Goal: Task Accomplishment & Management: Manage account settings

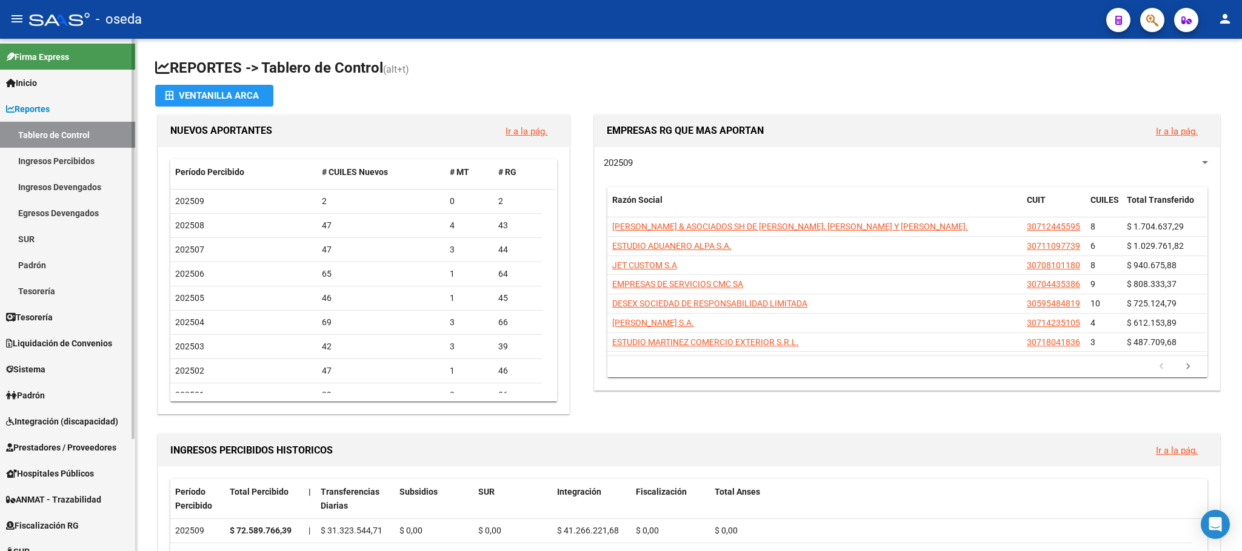
click at [29, 451] on span "Prestadores / Proveedores" at bounding box center [61, 447] width 110 height 13
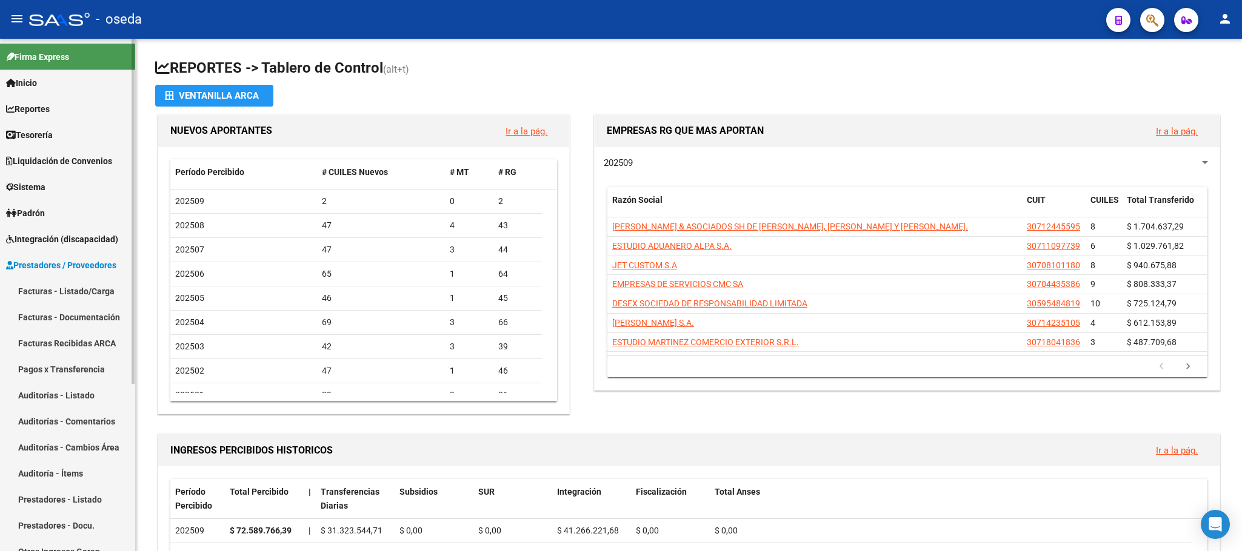
click at [25, 286] on link "Facturas - Listado/Carga" at bounding box center [67, 291] width 135 height 26
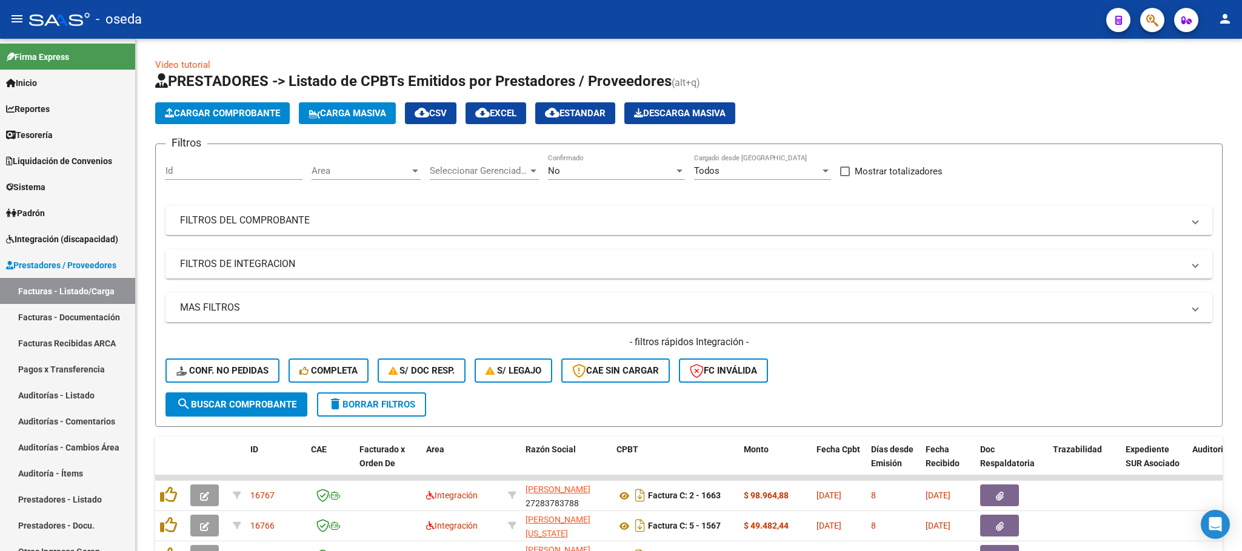
click at [1140, 22] on button "button" at bounding box center [1152, 20] width 24 height 24
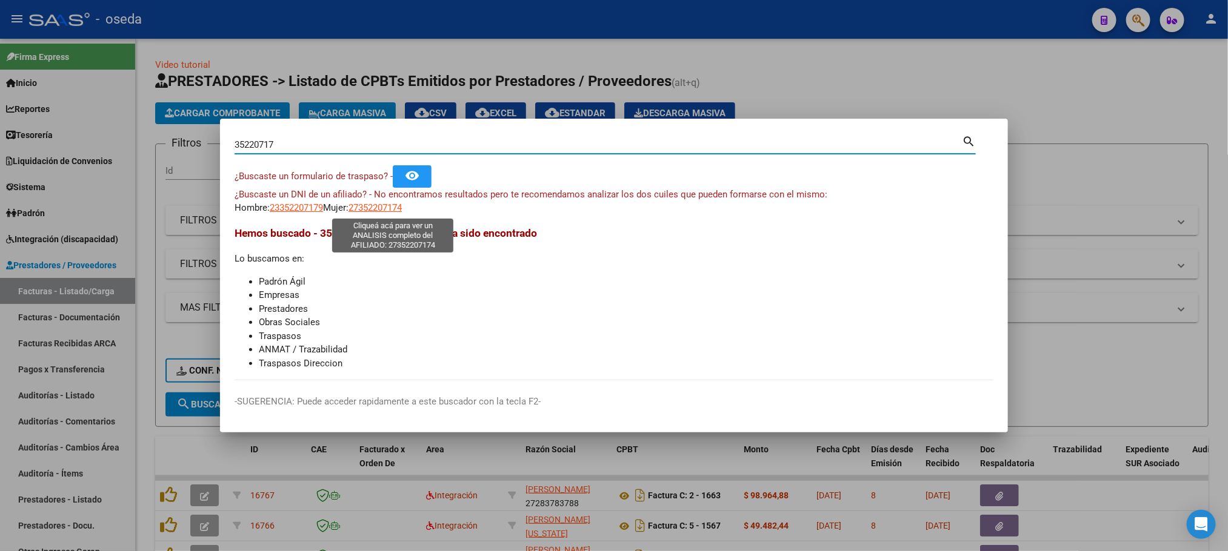
click at [387, 208] on span "27352207174" at bounding box center [374, 207] width 53 height 11
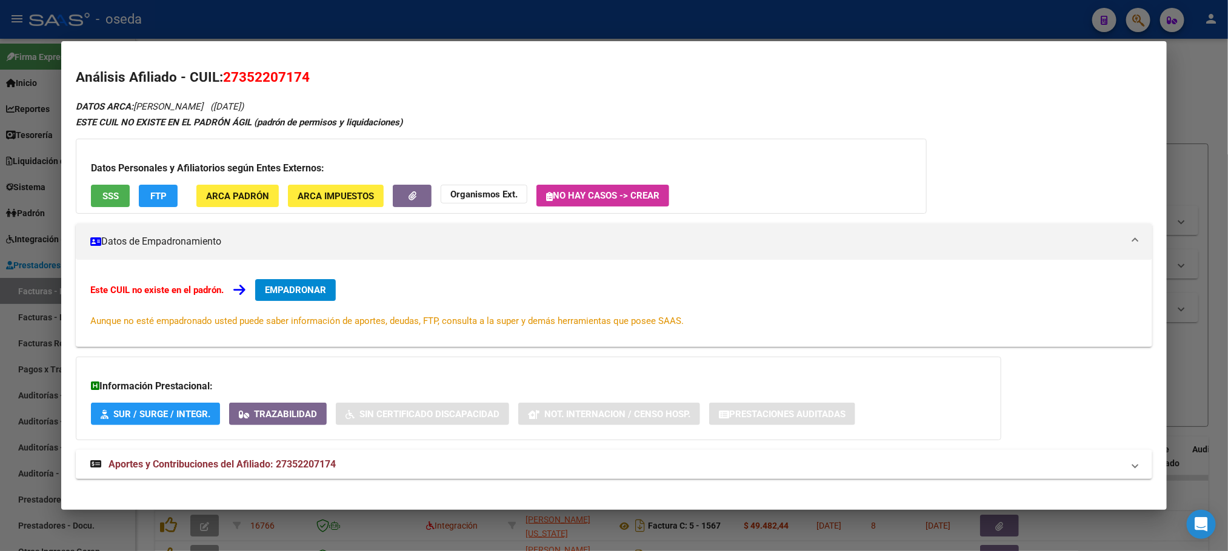
scroll to position [11, 0]
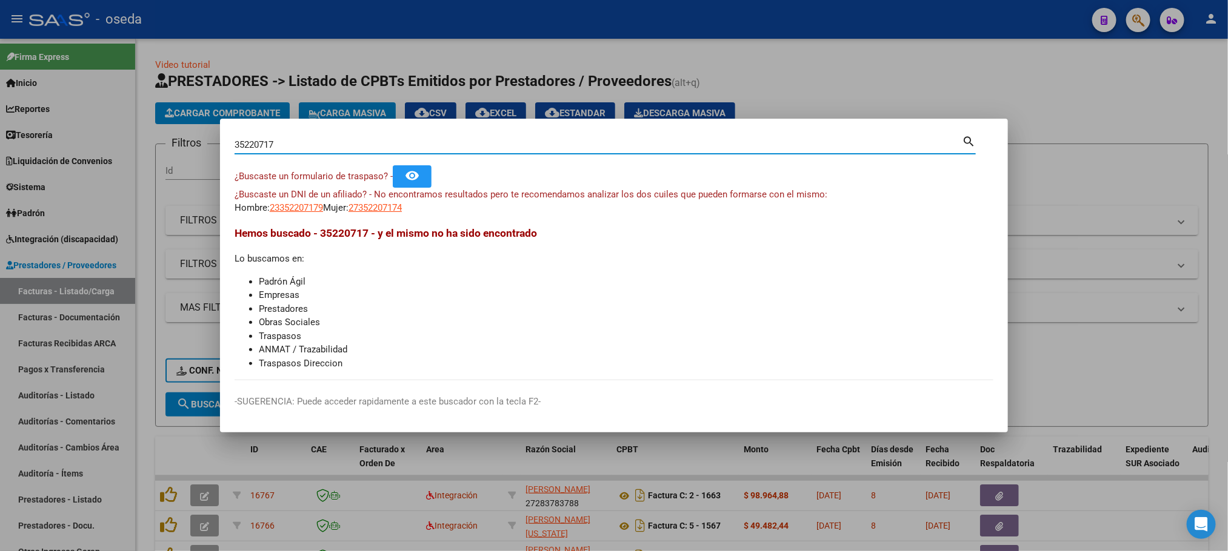
drag, startPoint x: 281, startPoint y: 144, endPoint x: 169, endPoint y: 124, distance: 113.4
click at [169, 124] on div "35220717 Buscar (apellido, dni, cuil, nro traspaso, cuit, obra social) search ¿…" at bounding box center [614, 275] width 1228 height 551
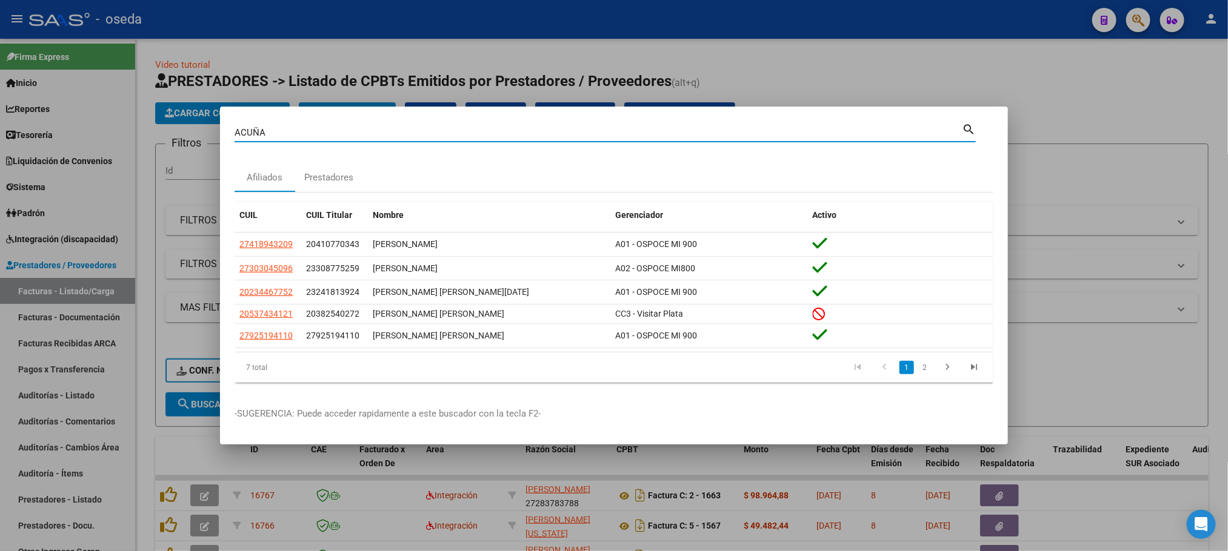
drag, startPoint x: 289, startPoint y: 130, endPoint x: 101, endPoint y: 131, distance: 188.4
click at [101, 131] on div "ACUÑA Buscar (apellido, dni, cuil, nro traspaso, cuit, obra social) search Afil…" at bounding box center [614, 275] width 1228 height 551
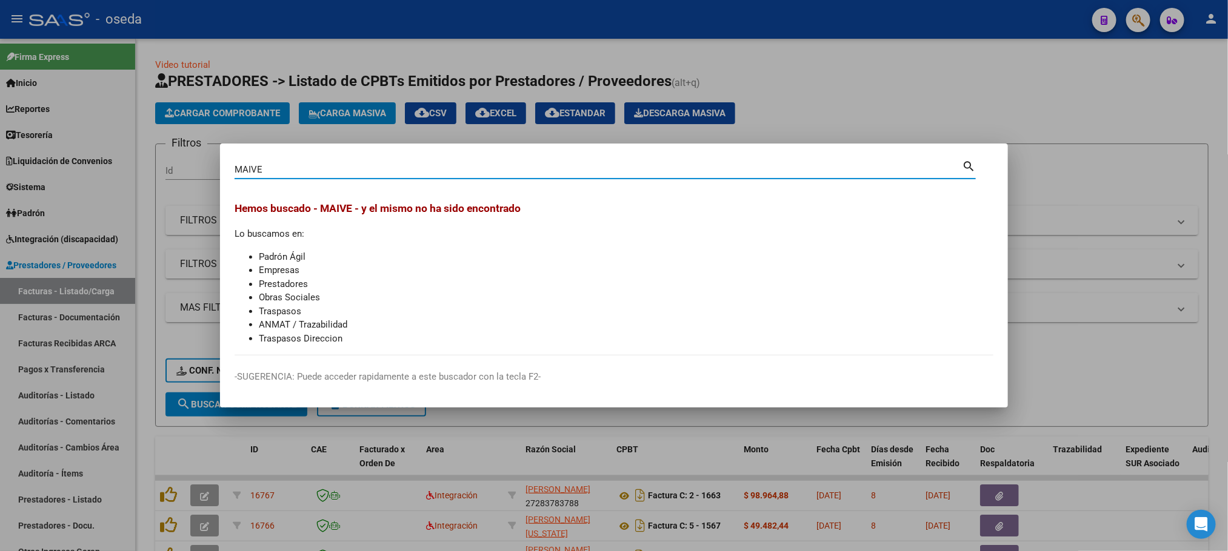
drag, startPoint x: 295, startPoint y: 164, endPoint x: 202, endPoint y: 165, distance: 93.3
click at [202, 165] on div "MAIVE Buscar (apellido, dni, cuil, nro traspaso, cuit, obra social) search Hemo…" at bounding box center [614, 275] width 1228 height 551
type input "27352207174"
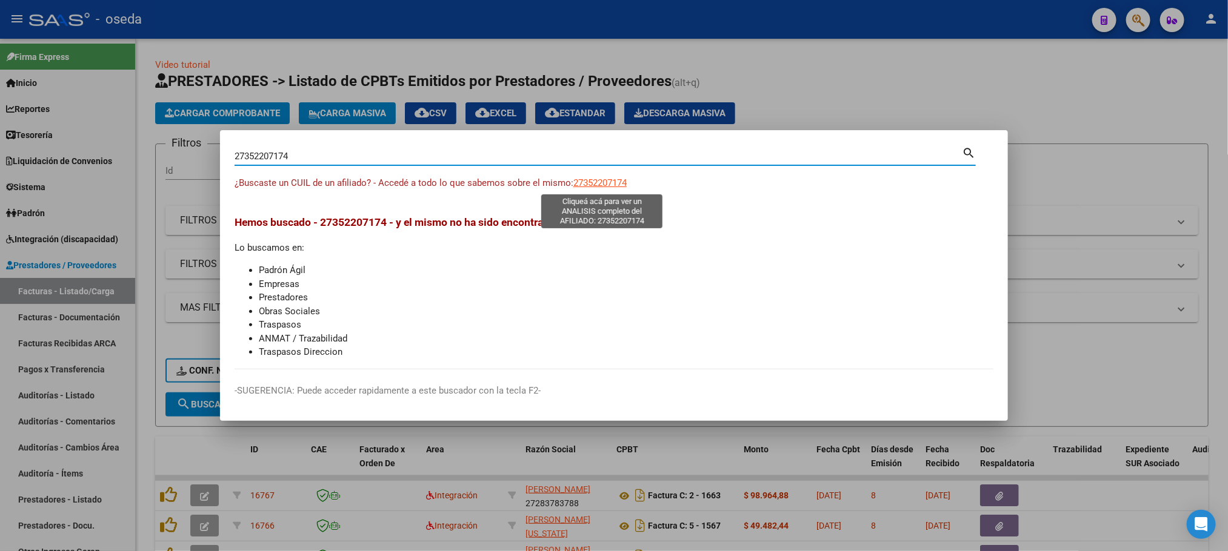
click at [607, 184] on span "27352207174" at bounding box center [599, 183] width 53 height 11
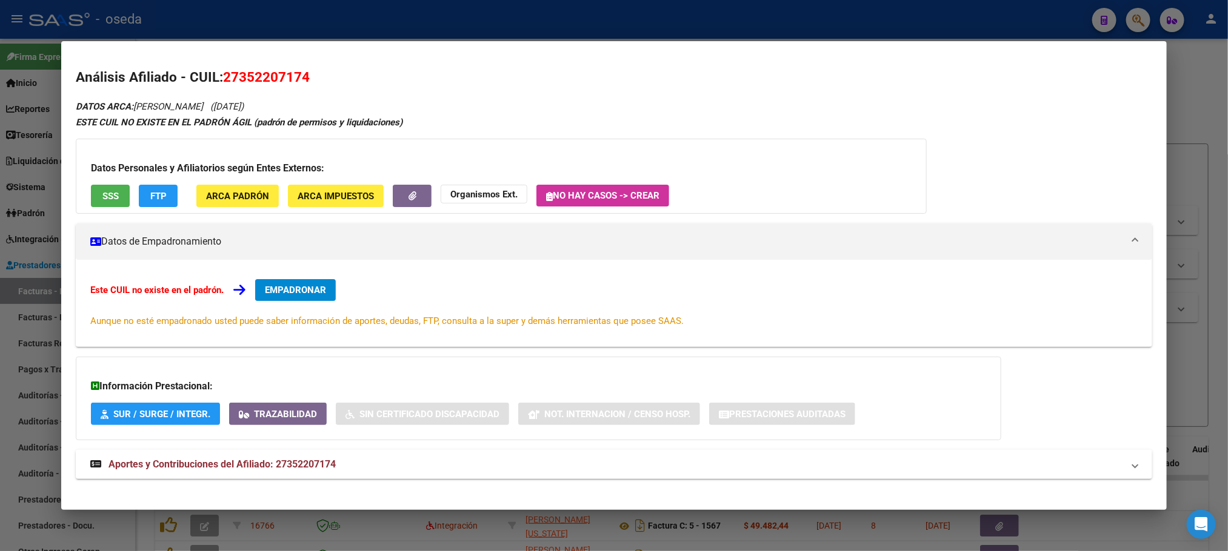
click at [319, 289] on span "EMPADRONAR" at bounding box center [295, 290] width 61 height 11
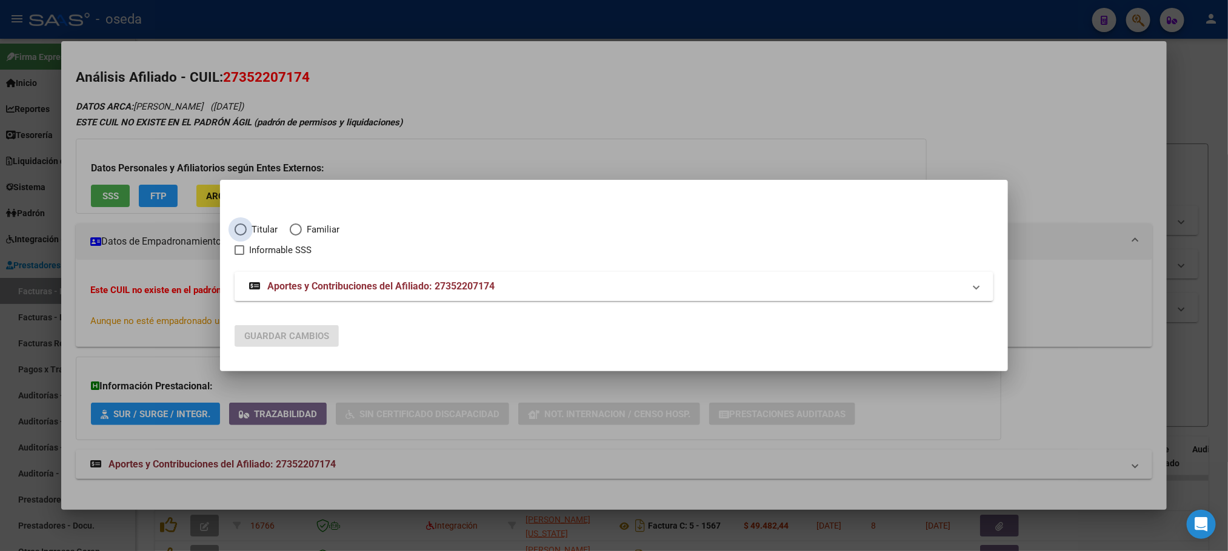
click at [270, 231] on span "Titular" at bounding box center [262, 230] width 31 height 14
click at [247, 231] on input "Titular" at bounding box center [240, 230] width 12 height 12
radio input "true"
checkbox input "true"
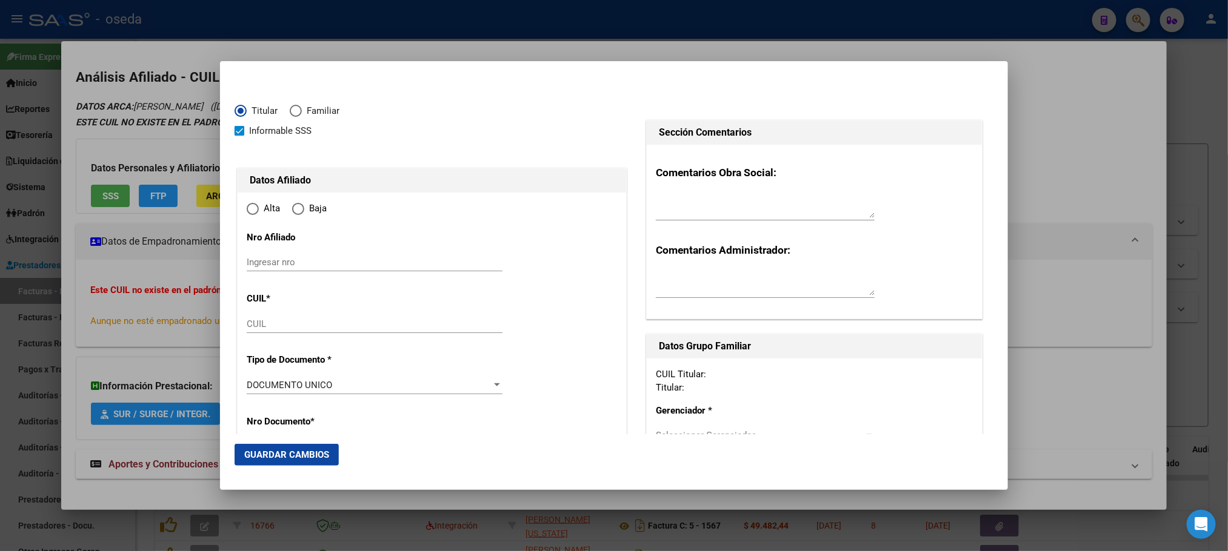
type input "27-35220717-4"
type input "35220717"
type input "ACUÑA"
type input "MAIVE AILEN"
type input "1991-08-02"
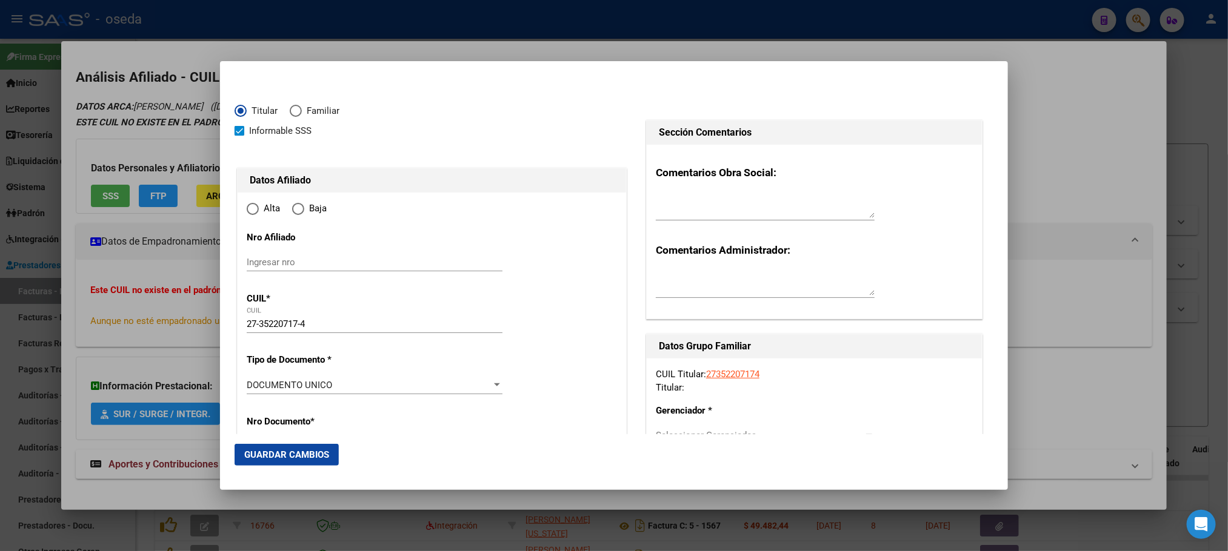
type input "EL PALOMAR"
type input "1684"
type input "ING BRIAN"
type input "874"
type input "EL PALOMAR"
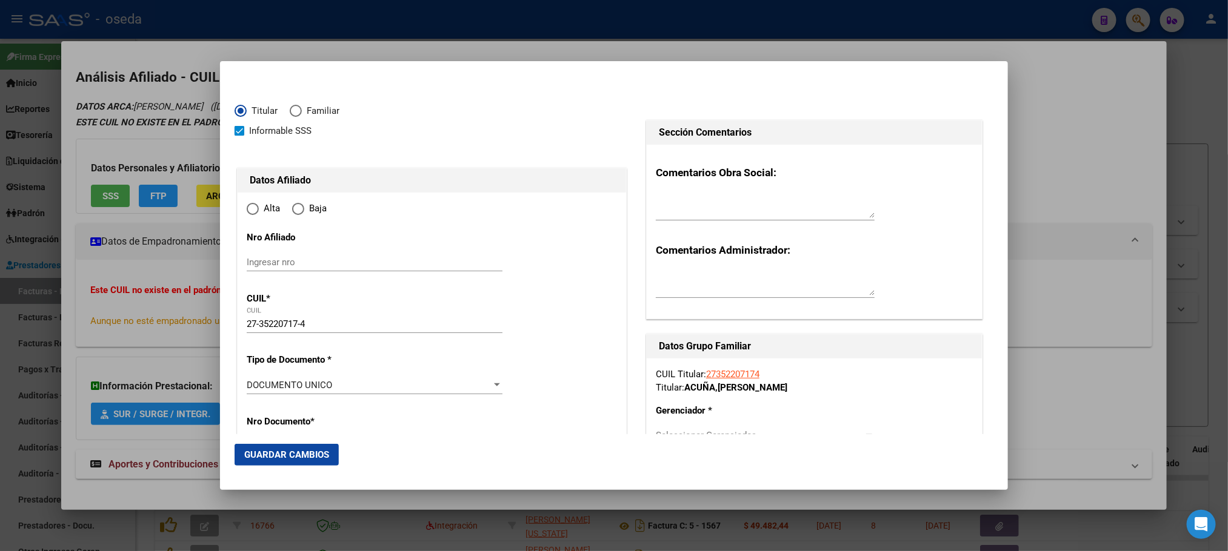
radio input "true"
type input "2025-08-01"
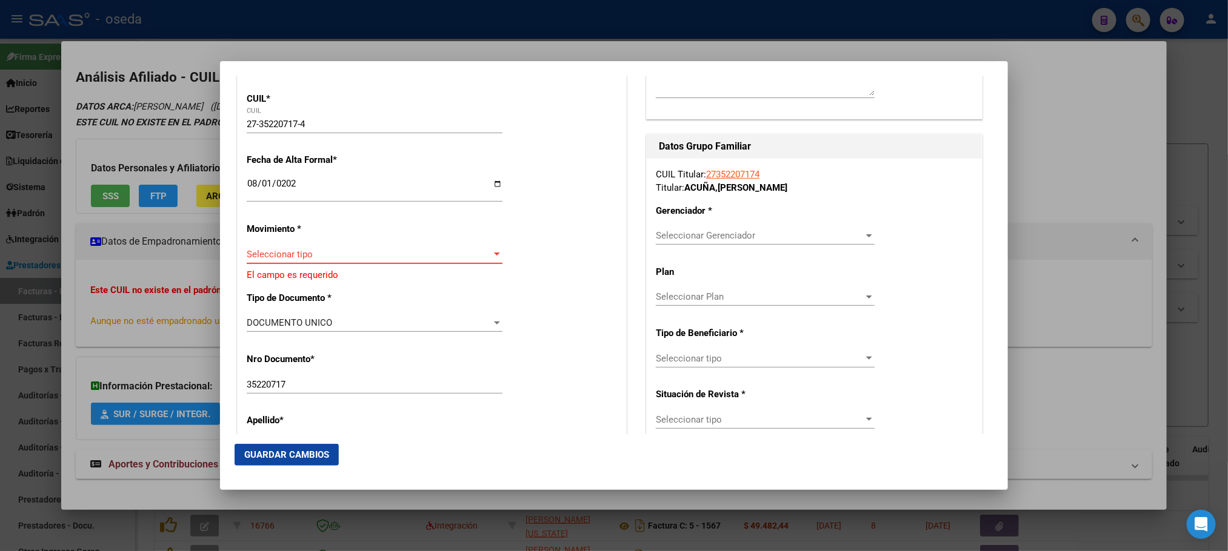
click at [316, 257] on span "Seleccionar tipo" at bounding box center [369, 254] width 245 height 11
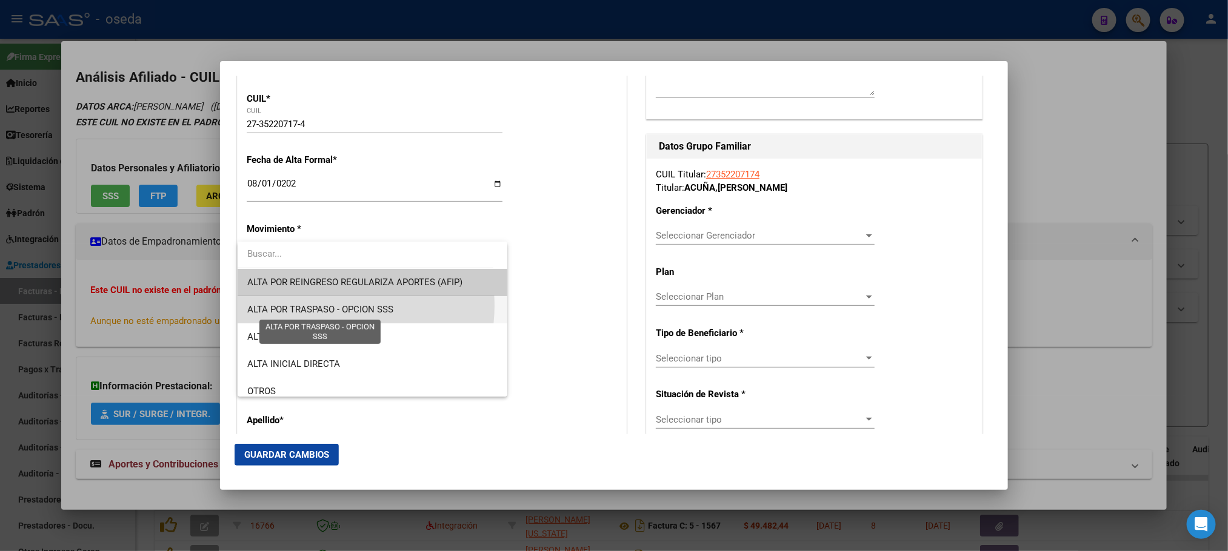
click at [333, 306] on span "ALTA POR TRASPASO - OPCION SSS" at bounding box center [320, 309] width 146 height 11
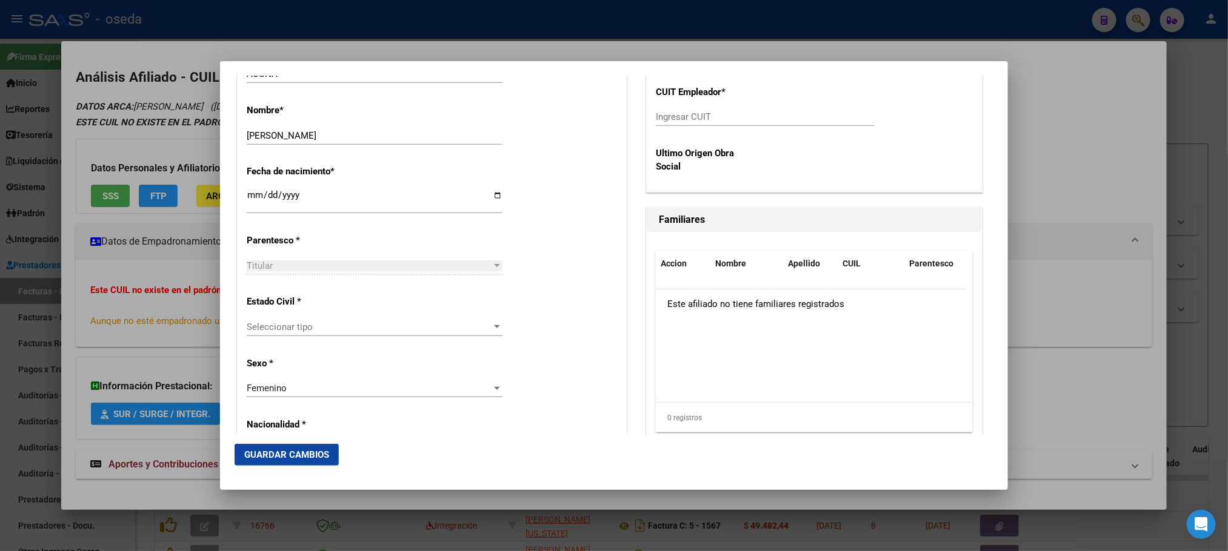
scroll to position [654, 0]
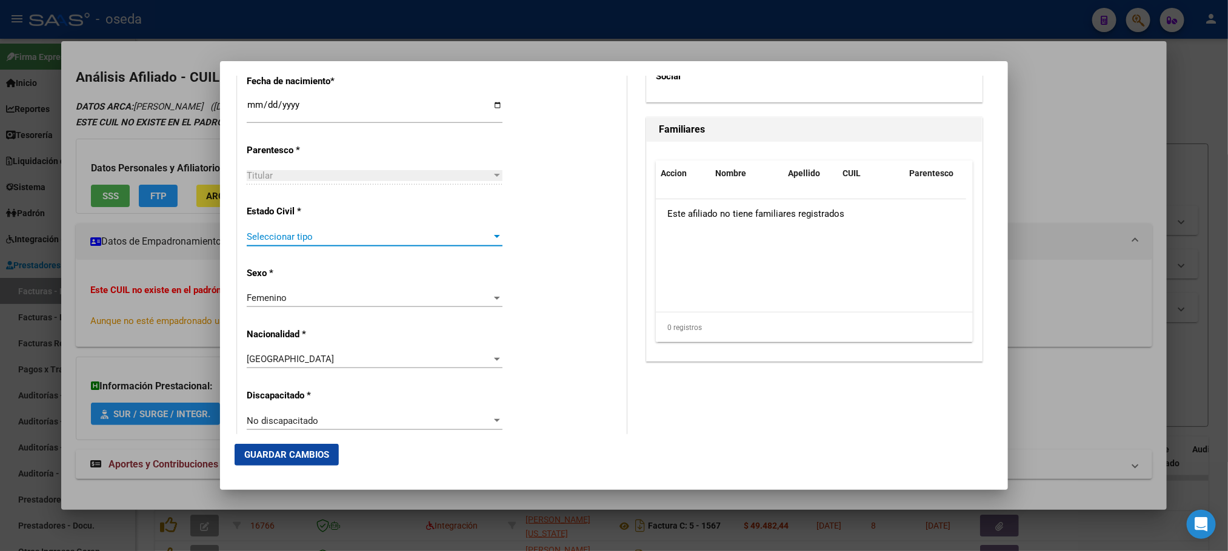
click at [389, 231] on span "Seleccionar tipo" at bounding box center [369, 236] width 245 height 11
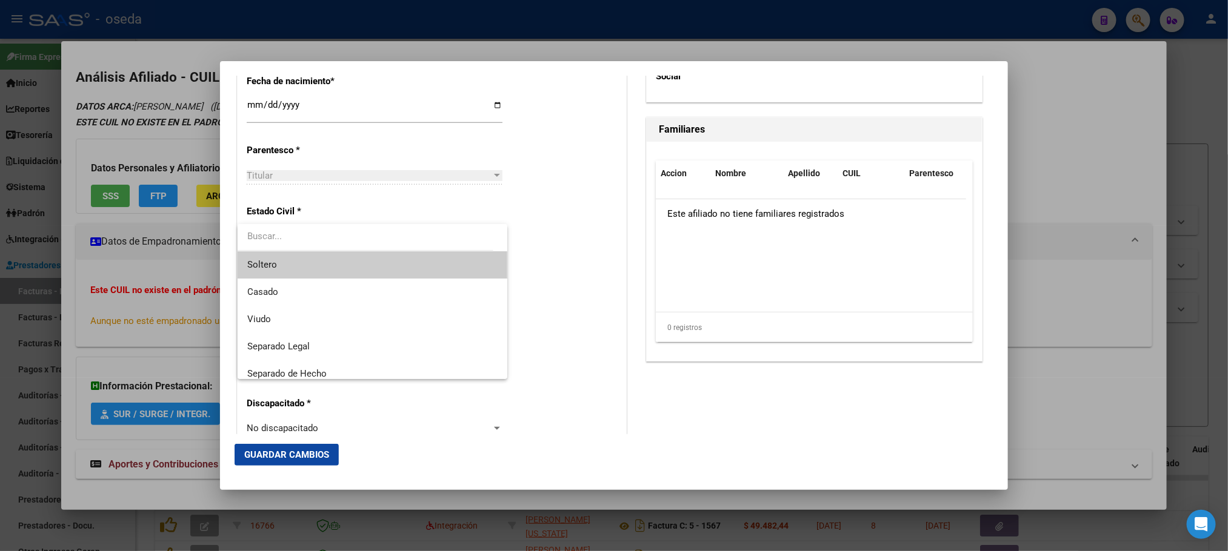
click at [385, 269] on span "Soltero" at bounding box center [372, 264] width 250 height 27
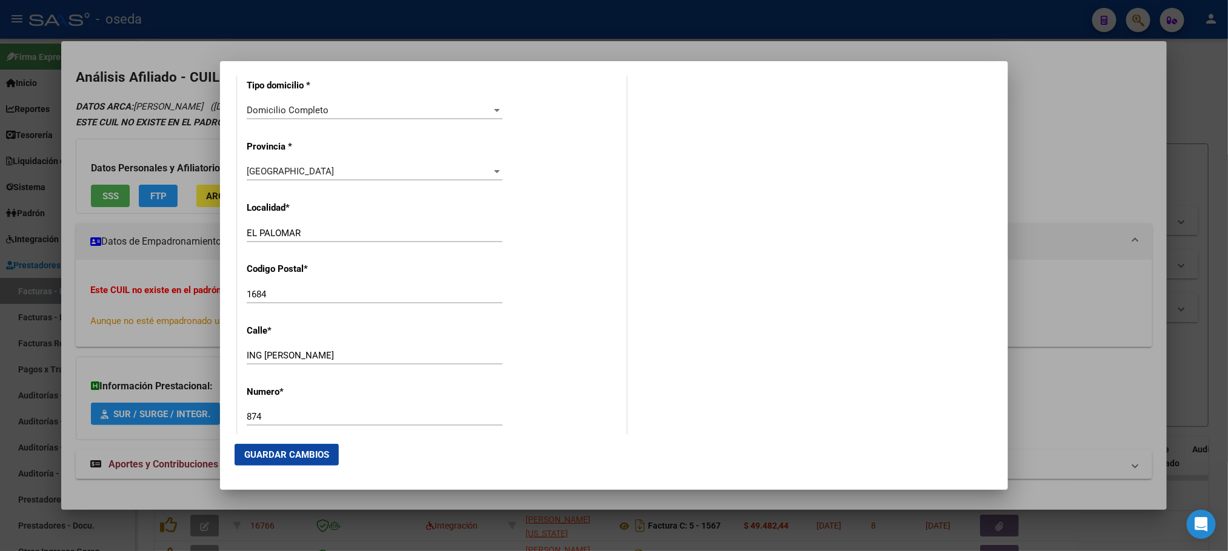
scroll to position [1200, 0]
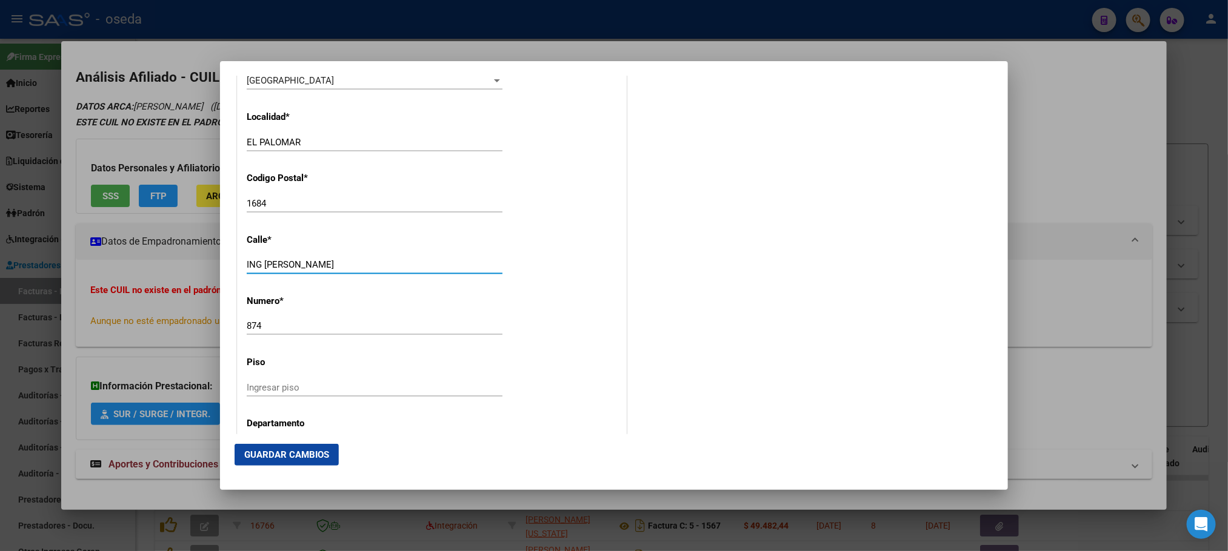
drag, startPoint x: 344, startPoint y: 264, endPoint x: 171, endPoint y: 260, distance: 173.3
click at [171, 260] on div "27352207174 Buscar (apellido, dni, cuil, nro traspaso, cuit, obra social) searc…" at bounding box center [614, 275] width 1228 height 551
type input "JOSE BIANCO"
click at [274, 320] on div "874 Ingresar nro" at bounding box center [375, 326] width 256 height 18
type input "8"
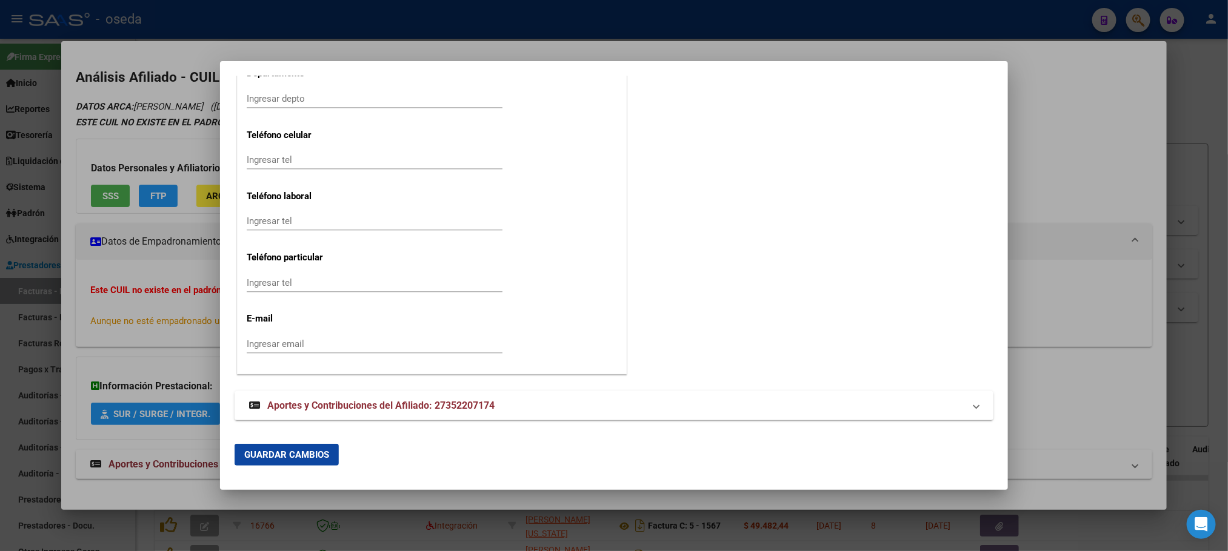
type input "1991"
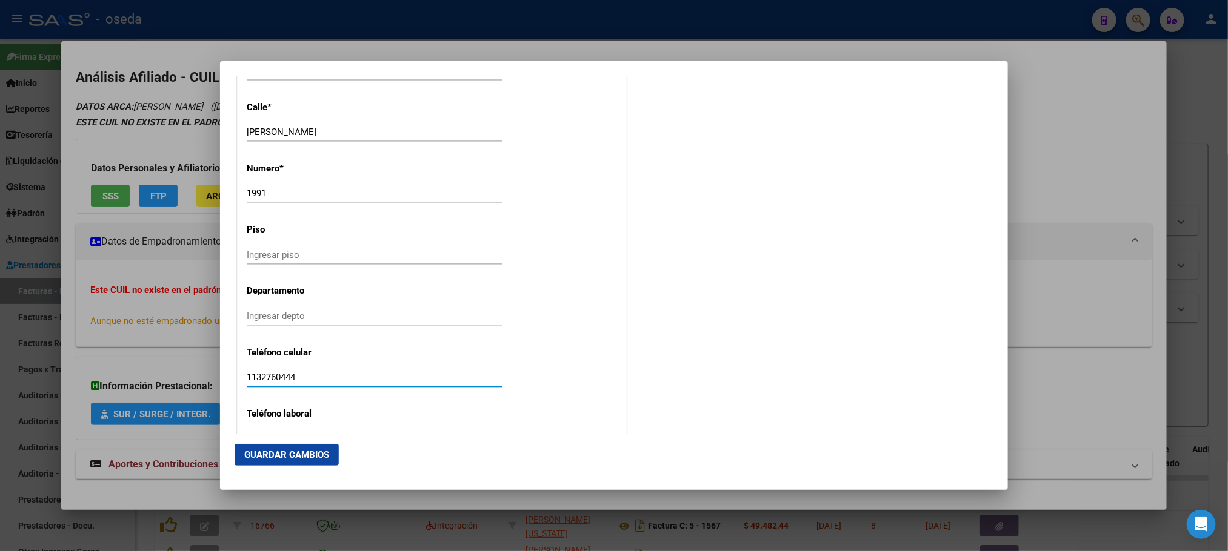
type input "1132760444"
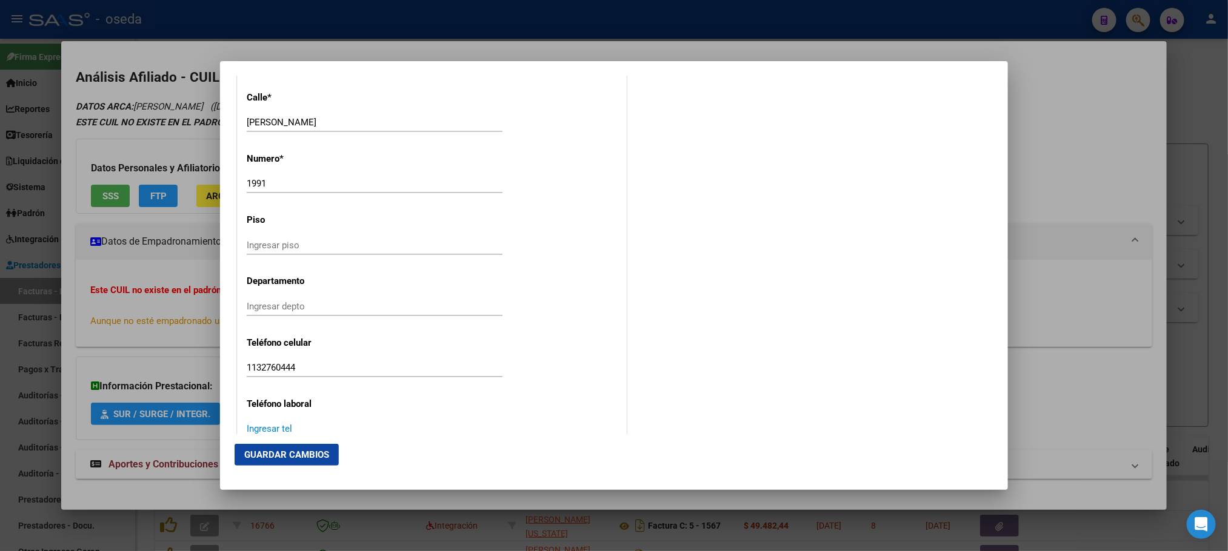
scroll to position [1551, 0]
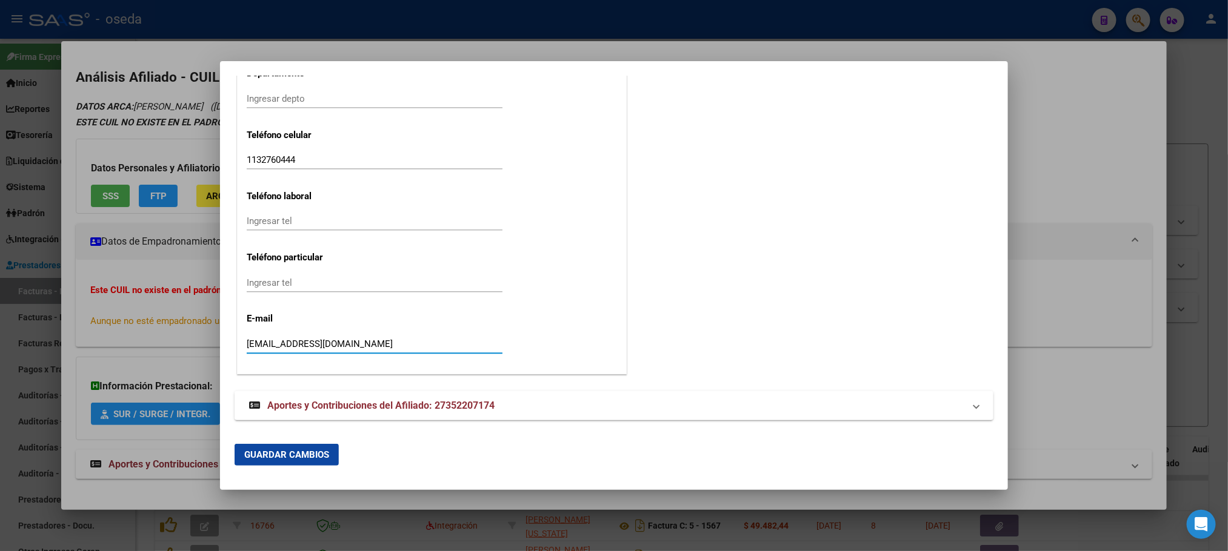
type input "maive.ailen87@gmail.com"
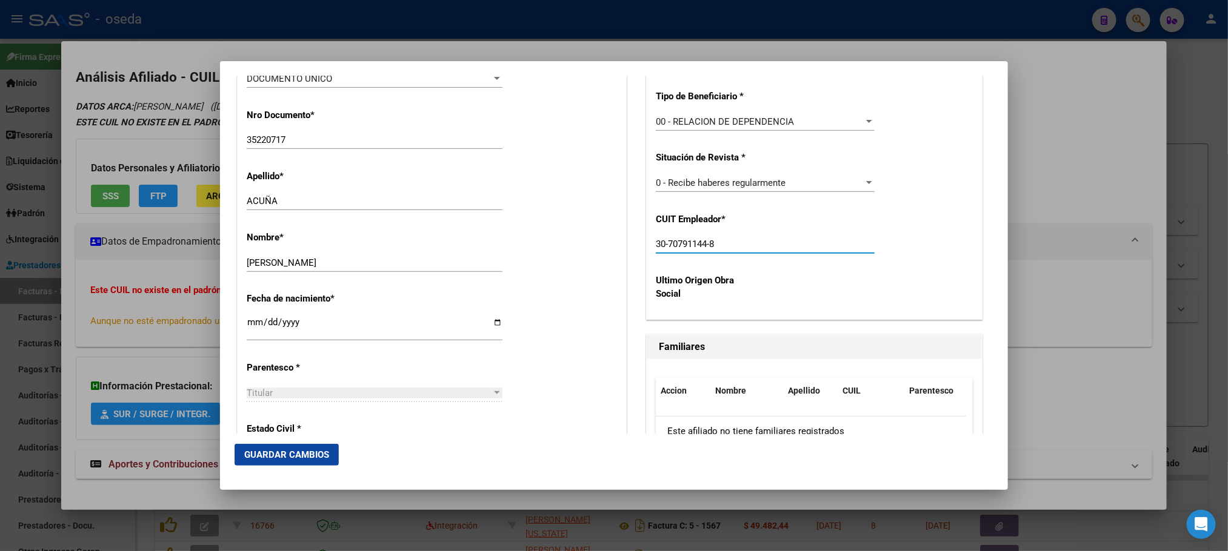
scroll to position [553, 0]
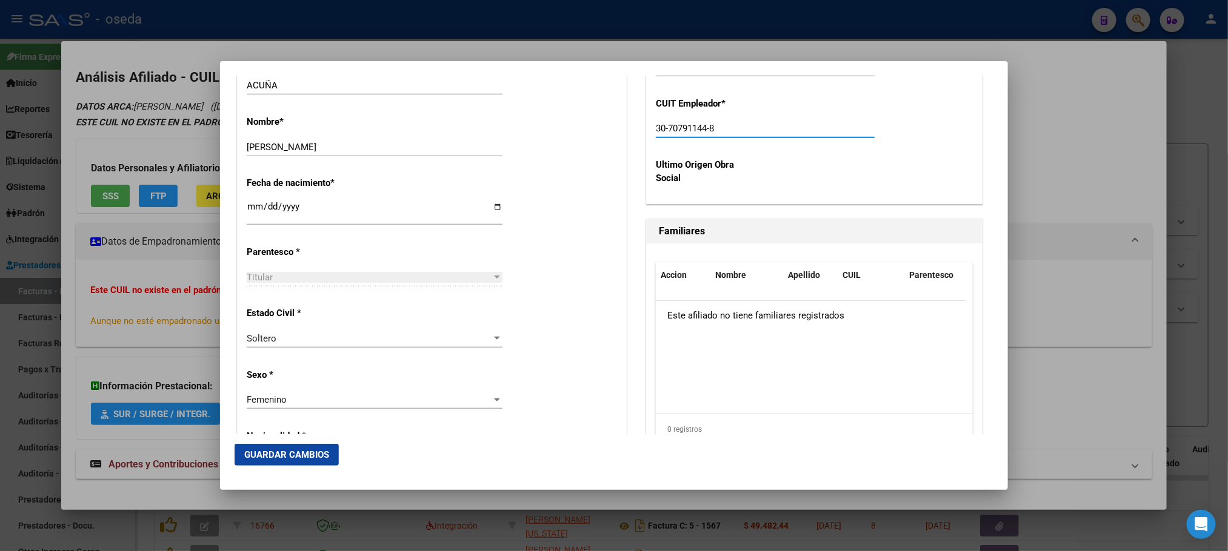
type input "30-70791144-8"
click at [322, 453] on span "Guardar Cambios" at bounding box center [286, 455] width 85 height 11
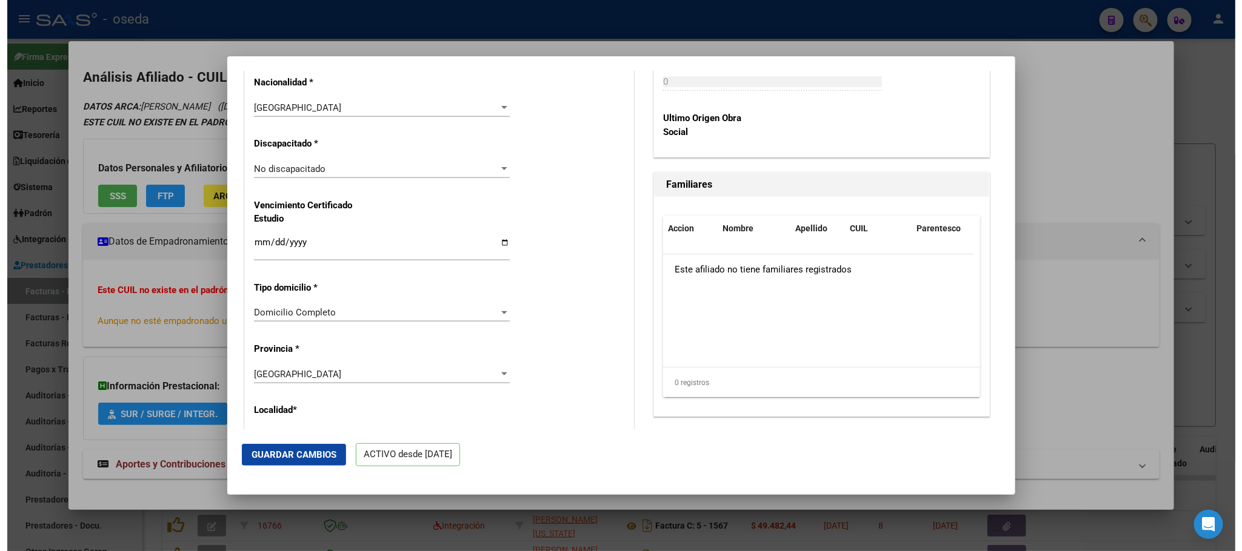
scroll to position [909, 0]
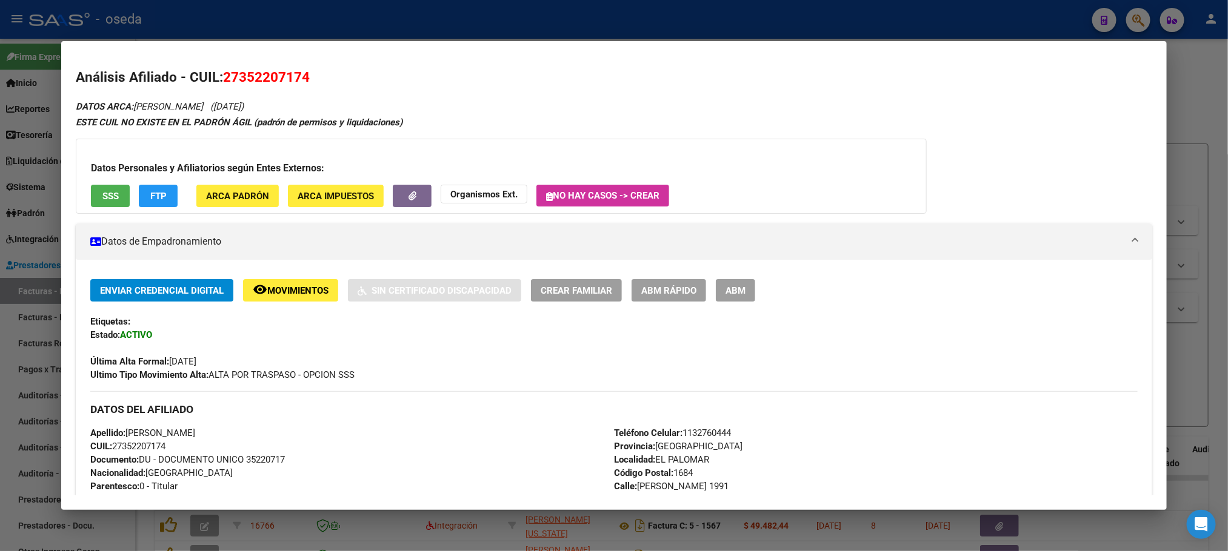
click at [648, 291] on span "ABM Rápido" at bounding box center [668, 290] width 55 height 11
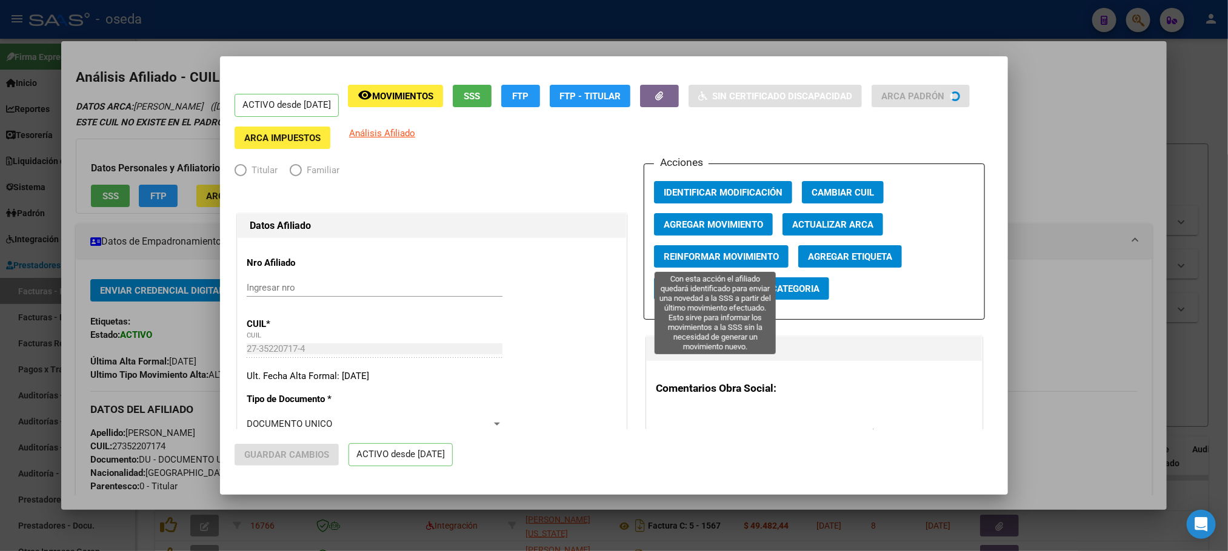
radio input "true"
type input "30-70791144-8"
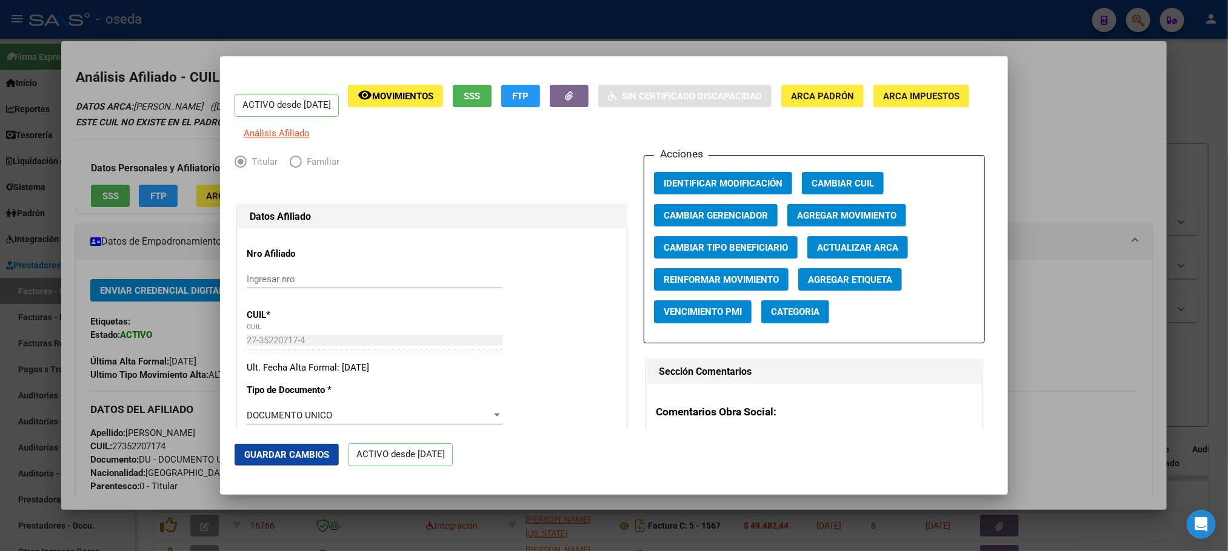
click at [840, 284] on span "Agregar Etiqueta" at bounding box center [850, 279] width 84 height 11
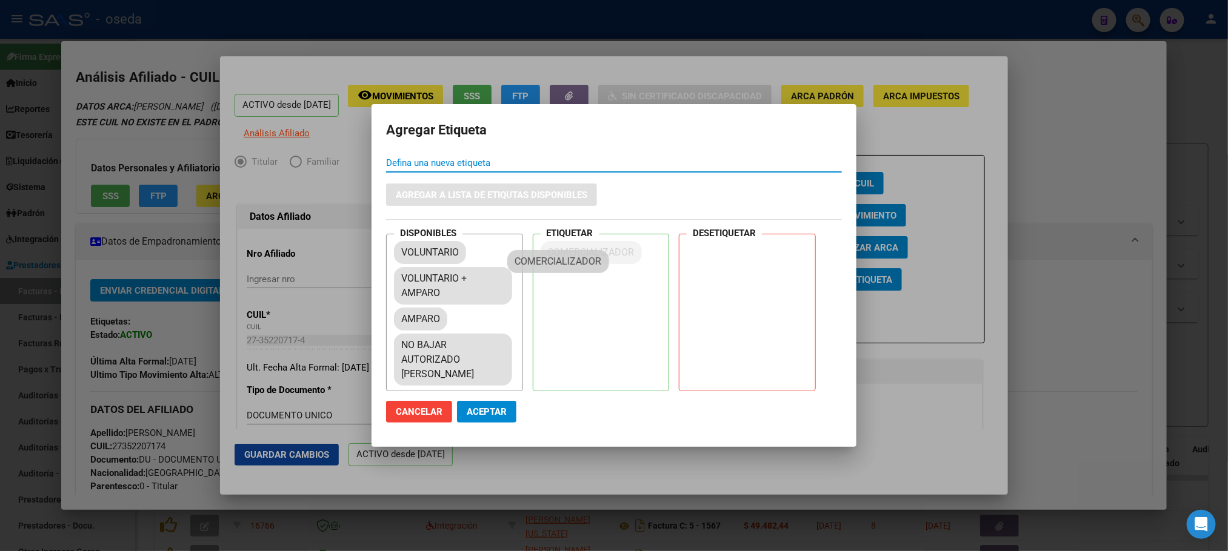
drag, startPoint x: 473, startPoint y: 382, endPoint x: 591, endPoint y: 260, distance: 169.3
click at [490, 410] on span "Aceptar" at bounding box center [487, 412] width 40 height 11
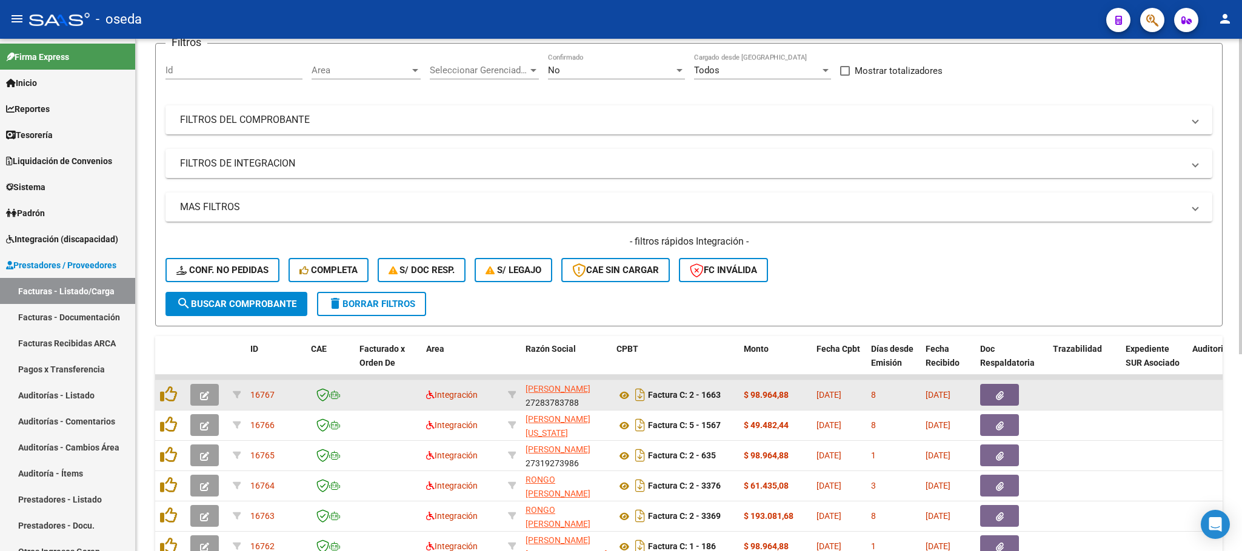
scroll to position [273, 0]
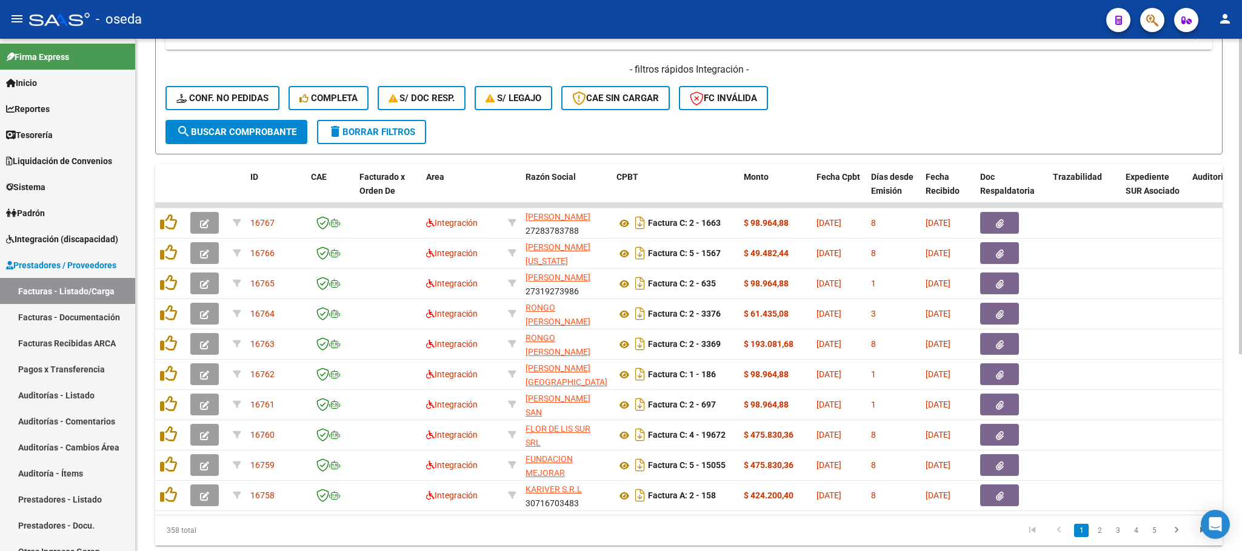
click at [251, 84] on div "- filtros rápidos Integración - Conf. no pedidas Completa S/ Doc Resp. S/ legaj…" at bounding box center [688, 91] width 1046 height 57
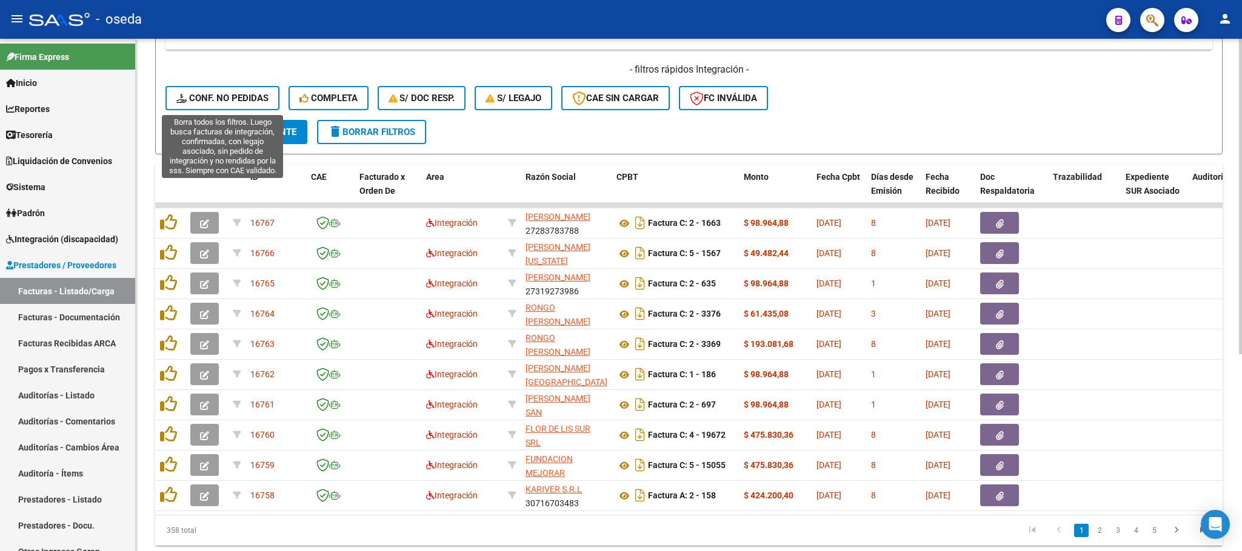
click at [253, 91] on button "Conf. no pedidas" at bounding box center [222, 98] width 114 height 24
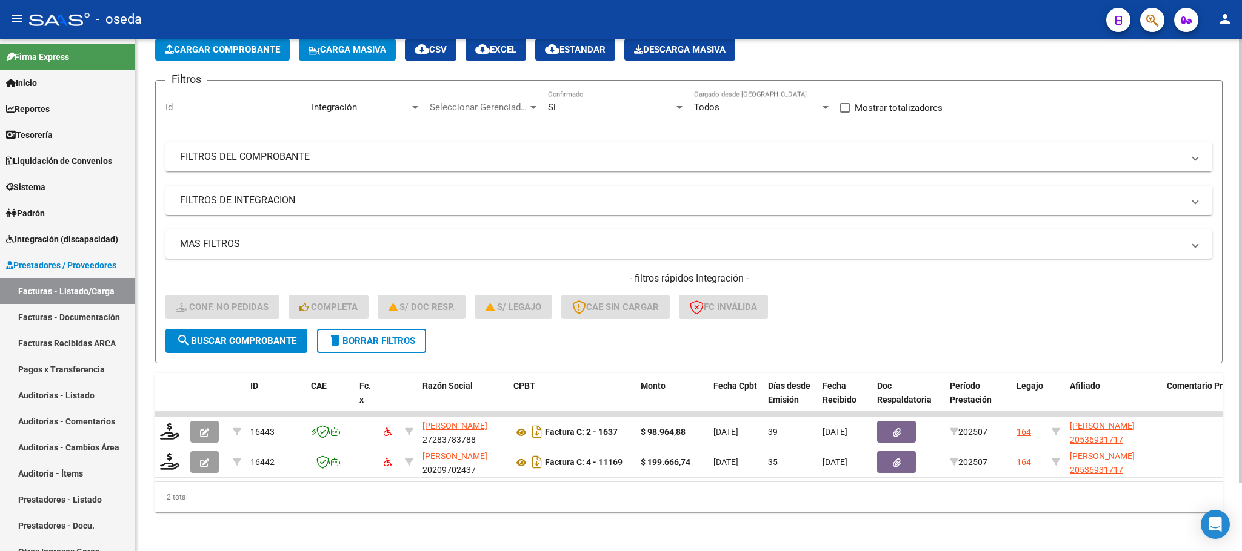
scroll to position [78, 0]
click at [344, 329] on button "delete Borrar Filtros" at bounding box center [371, 341] width 109 height 24
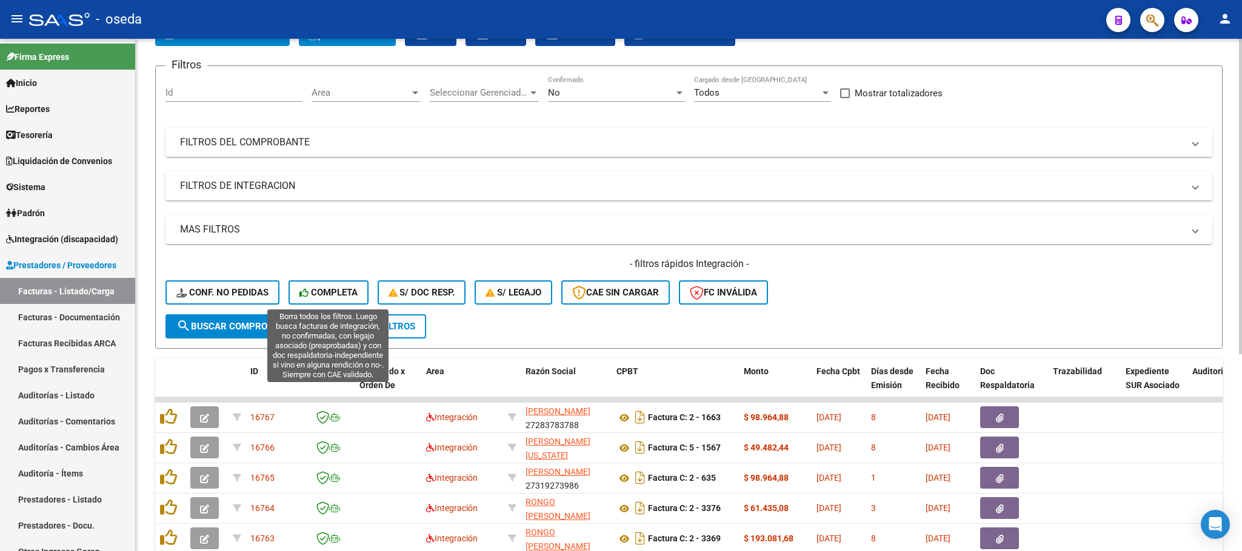
click at [300, 291] on icon at bounding box center [305, 292] width 12 height 9
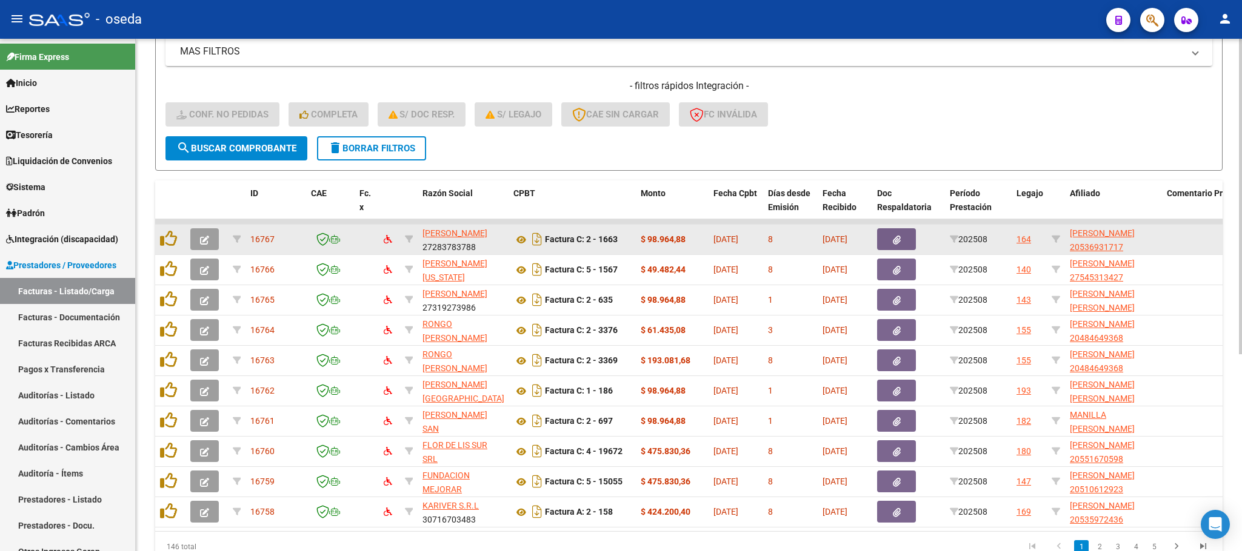
scroll to position [229, 0]
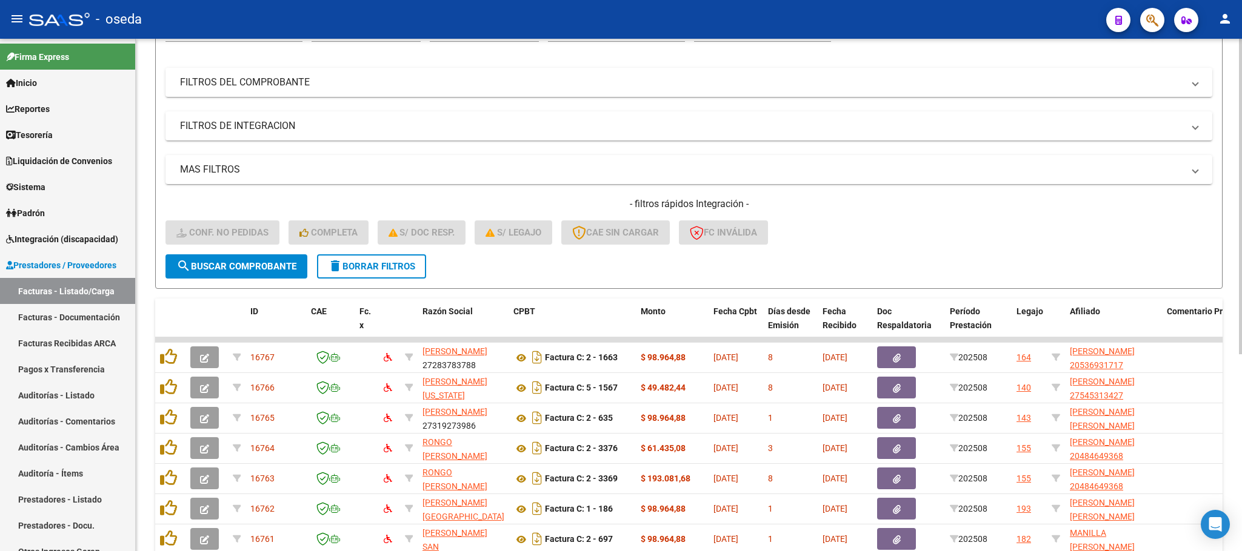
click at [393, 264] on span "delete Borrar Filtros" at bounding box center [371, 266] width 87 height 11
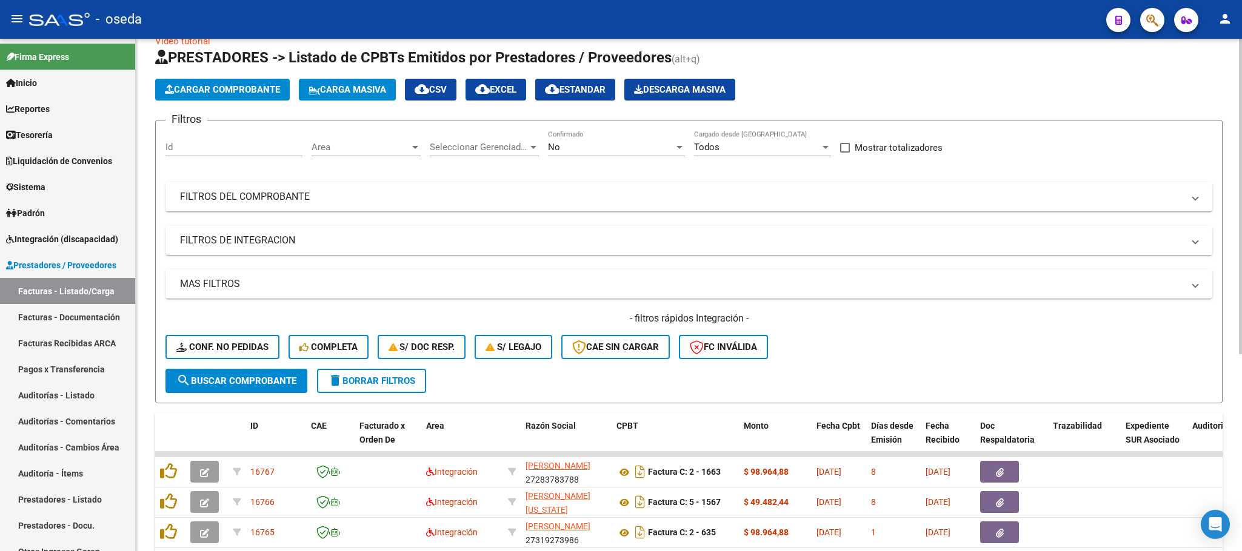
scroll to position [138, 0]
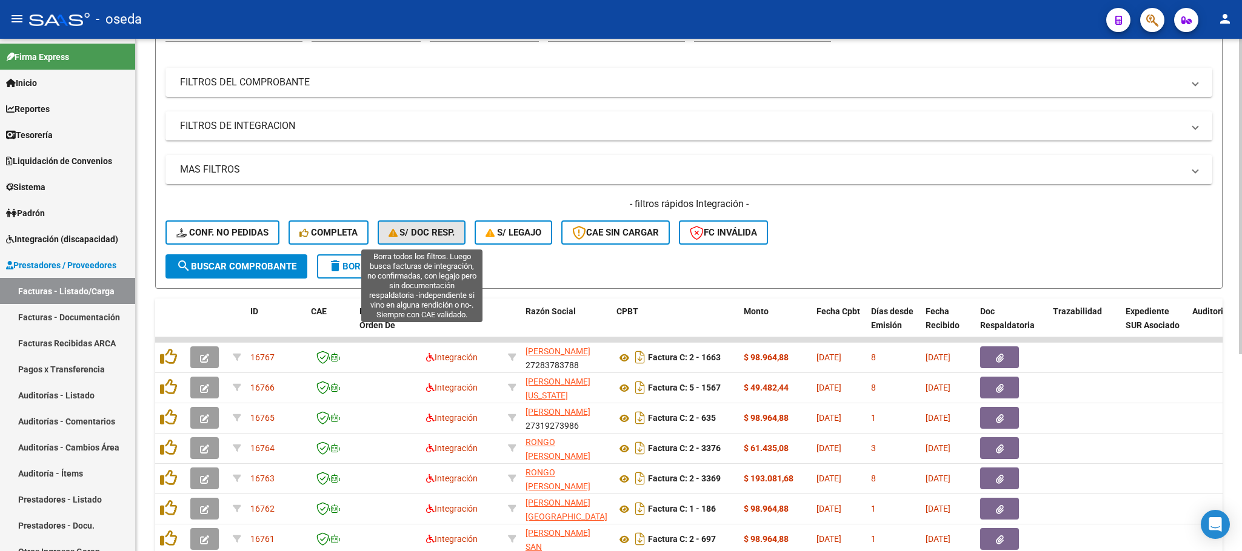
click at [431, 221] on button "S/ Doc Resp." at bounding box center [421, 233] width 88 height 24
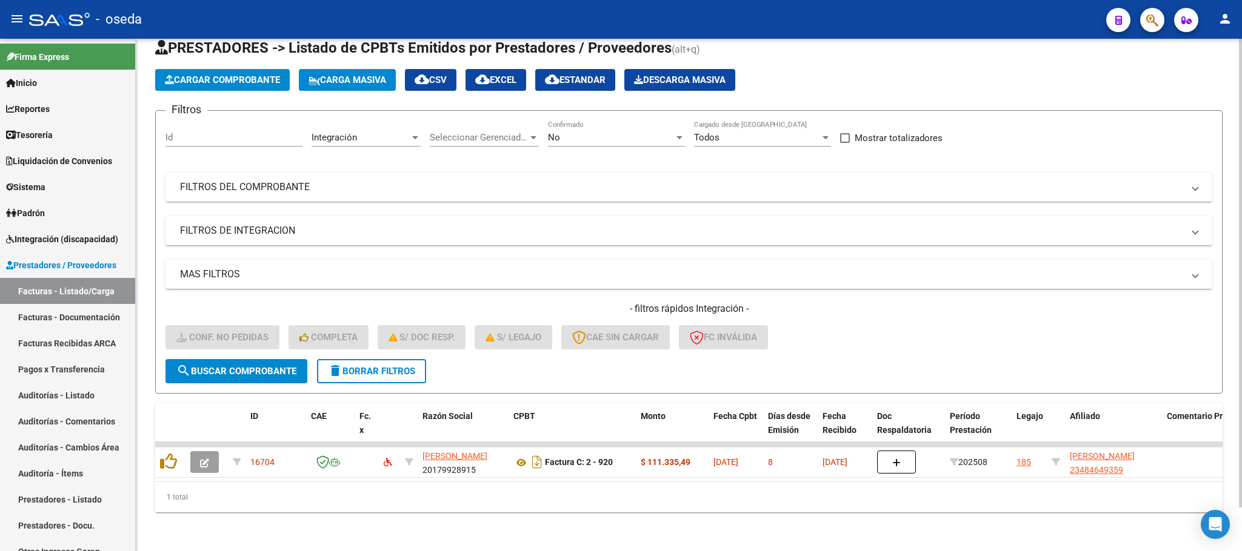
scroll to position [47, 0]
click at [393, 366] on span "delete Borrar Filtros" at bounding box center [371, 371] width 87 height 11
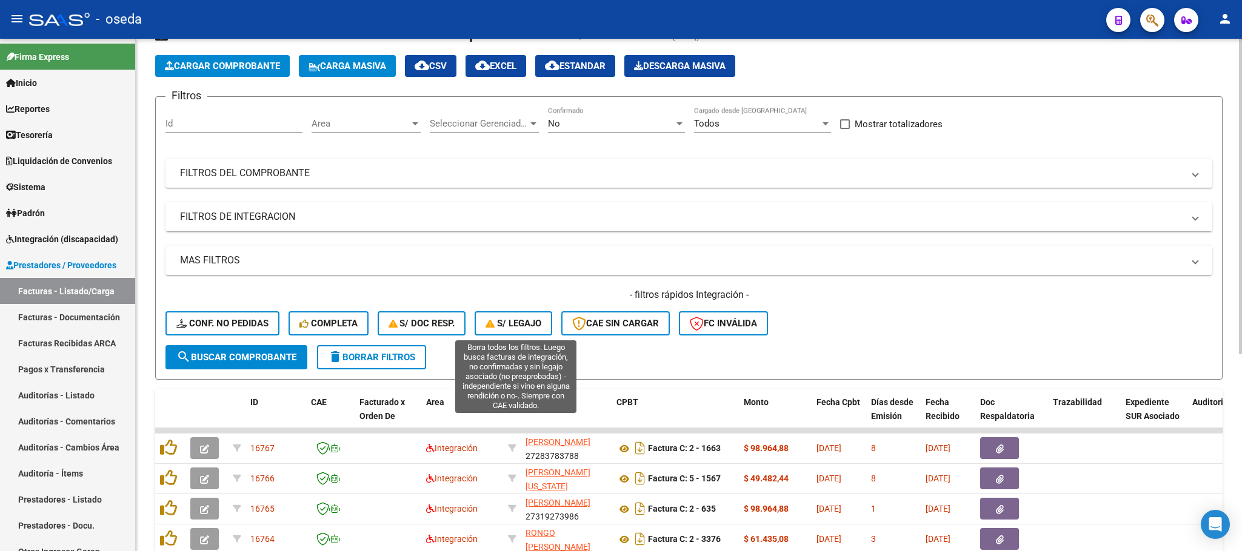
click at [524, 321] on span "S/ legajo" at bounding box center [513, 323] width 56 height 11
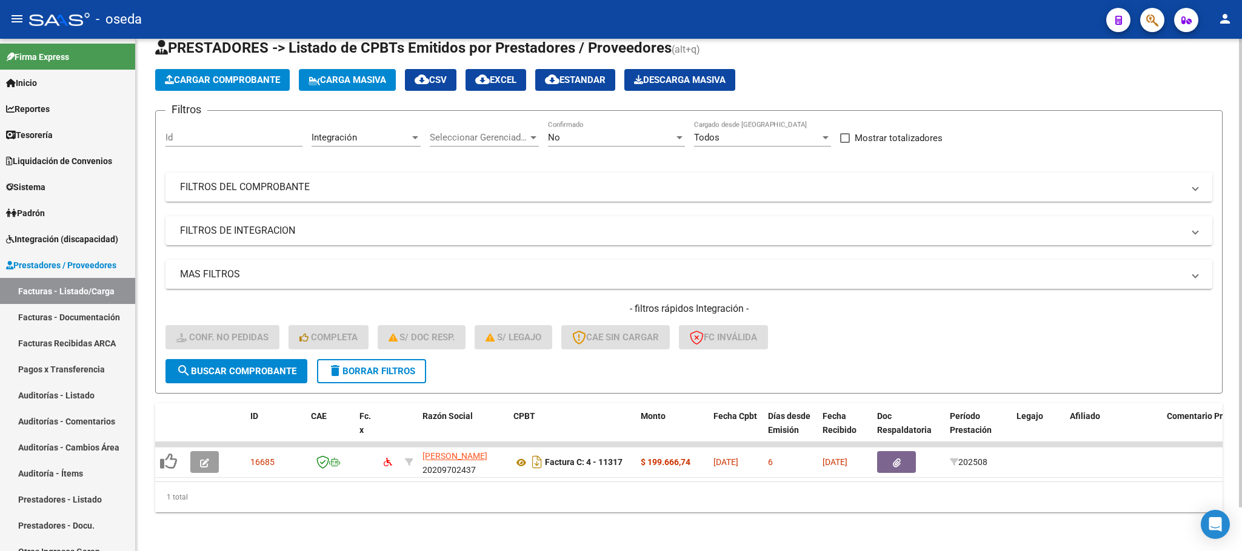
click at [335, 364] on mat-icon "delete" at bounding box center [335, 371] width 15 height 15
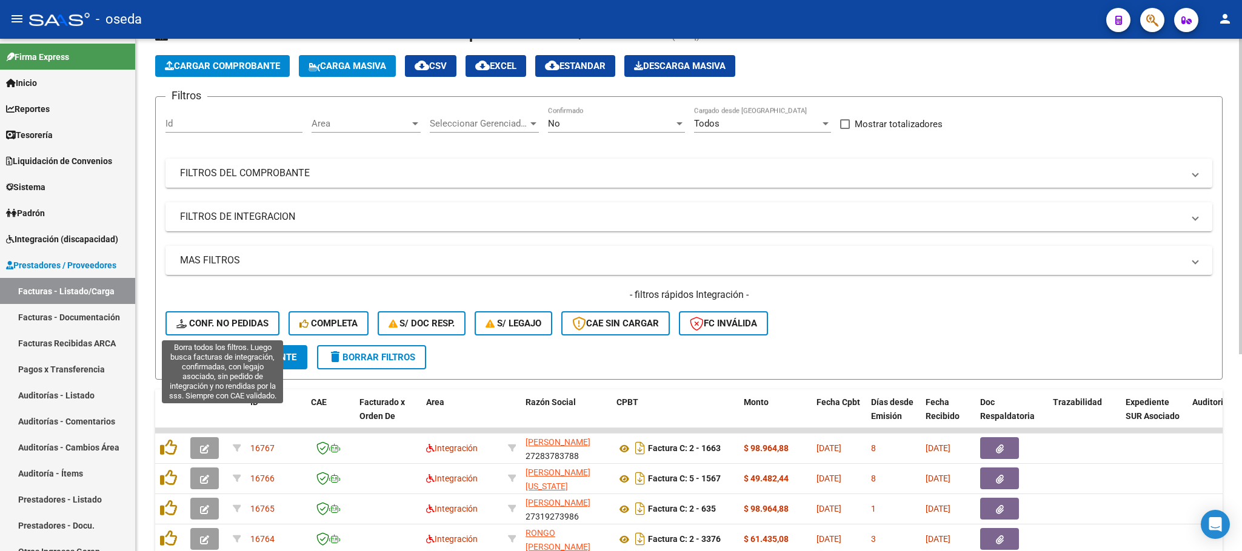
click at [240, 329] on span "Conf. no pedidas" at bounding box center [222, 323] width 92 height 11
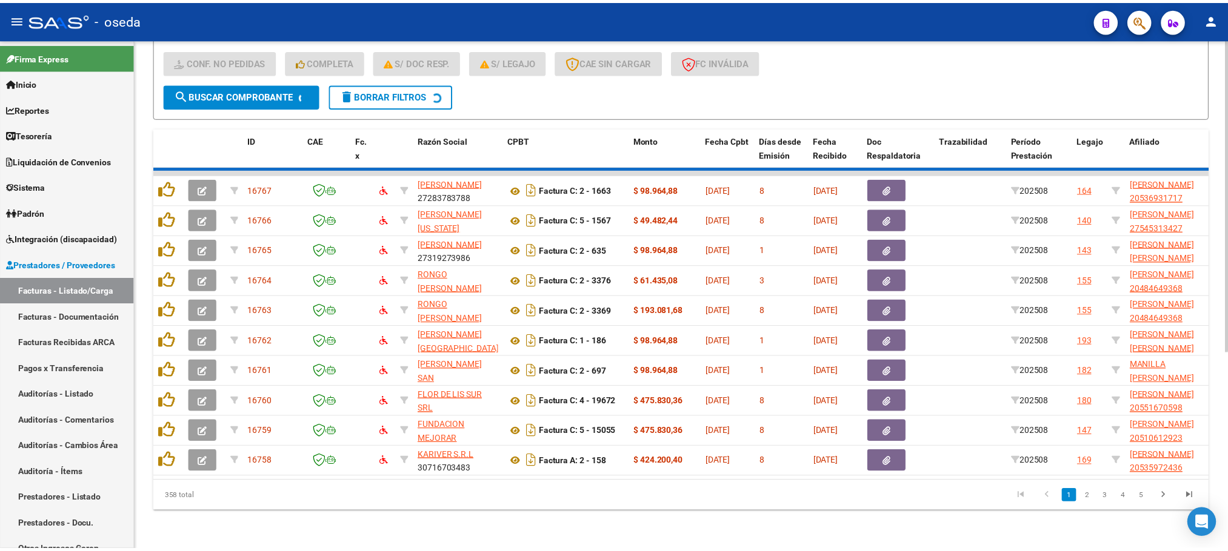
scroll to position [78, 0]
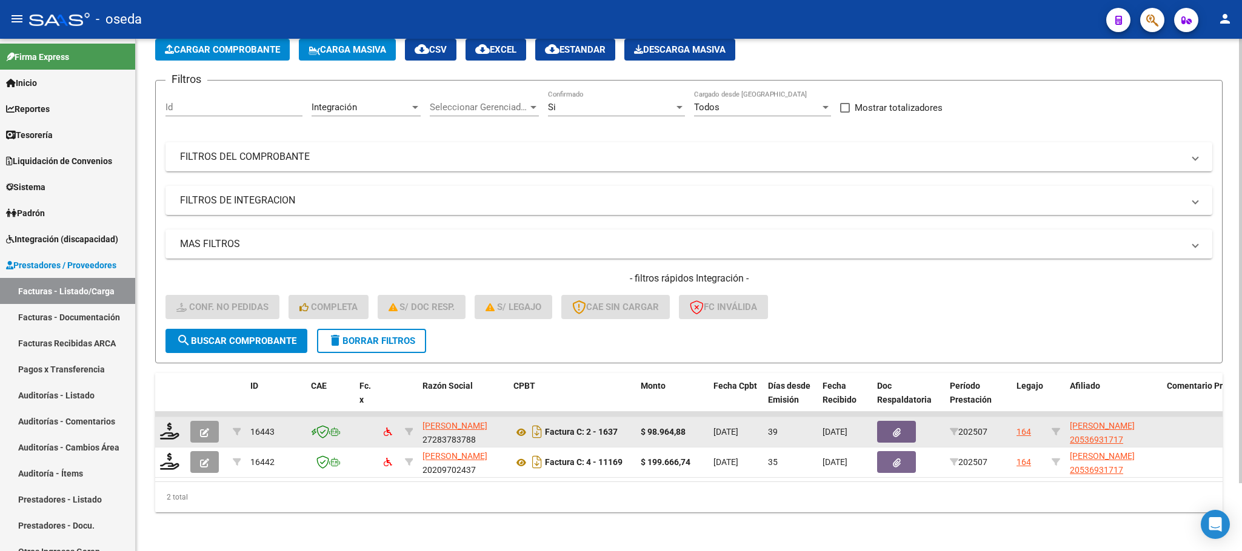
click at [164, 417] on datatable-body-cell at bounding box center [170, 432] width 30 height 30
click at [167, 423] on icon at bounding box center [169, 431] width 19 height 17
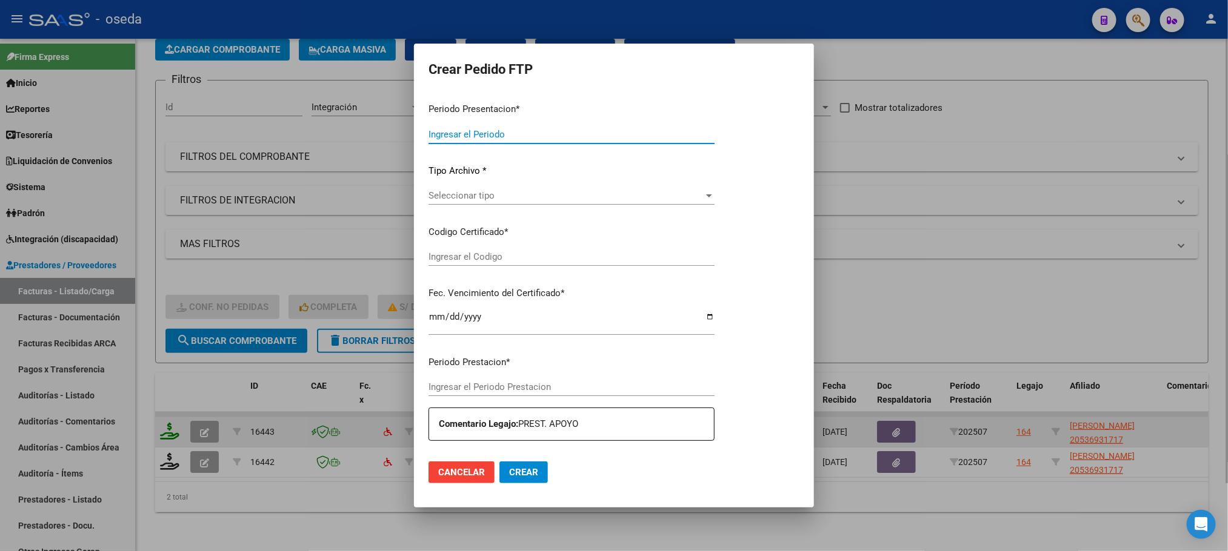
type input "202508"
type input "202507"
type input "$ 98.964,88"
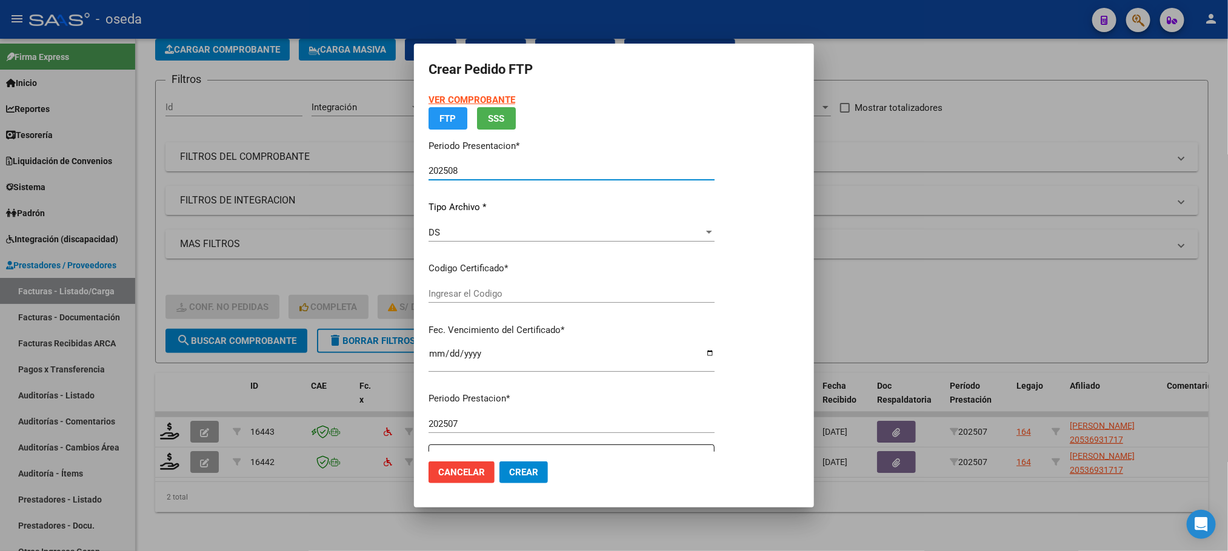
type input "20536931717"
type input "2024-10-22"
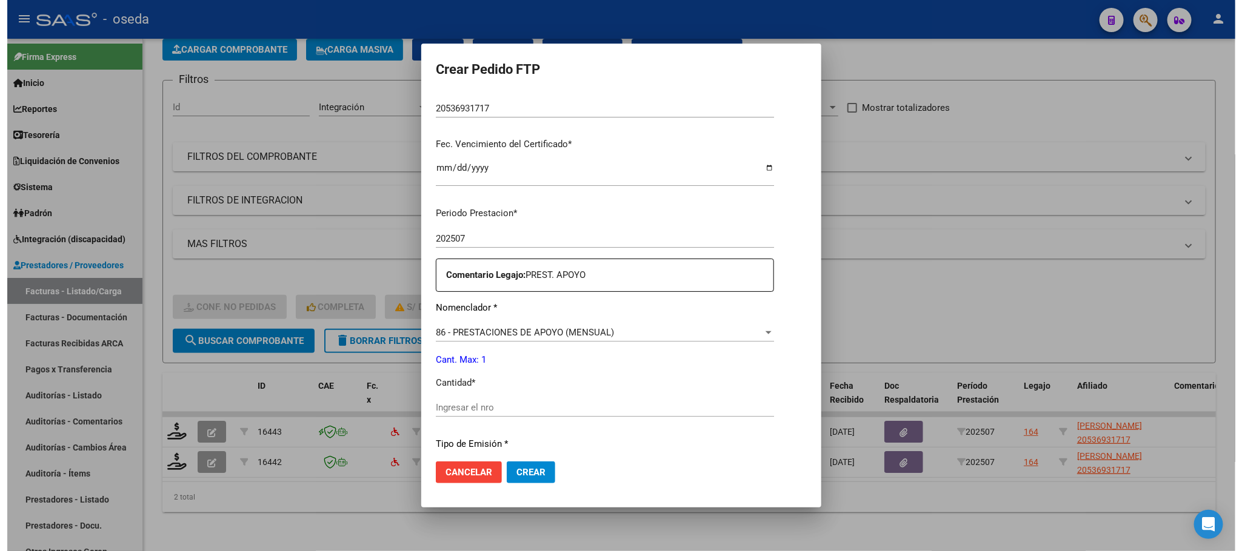
scroll to position [364, 0]
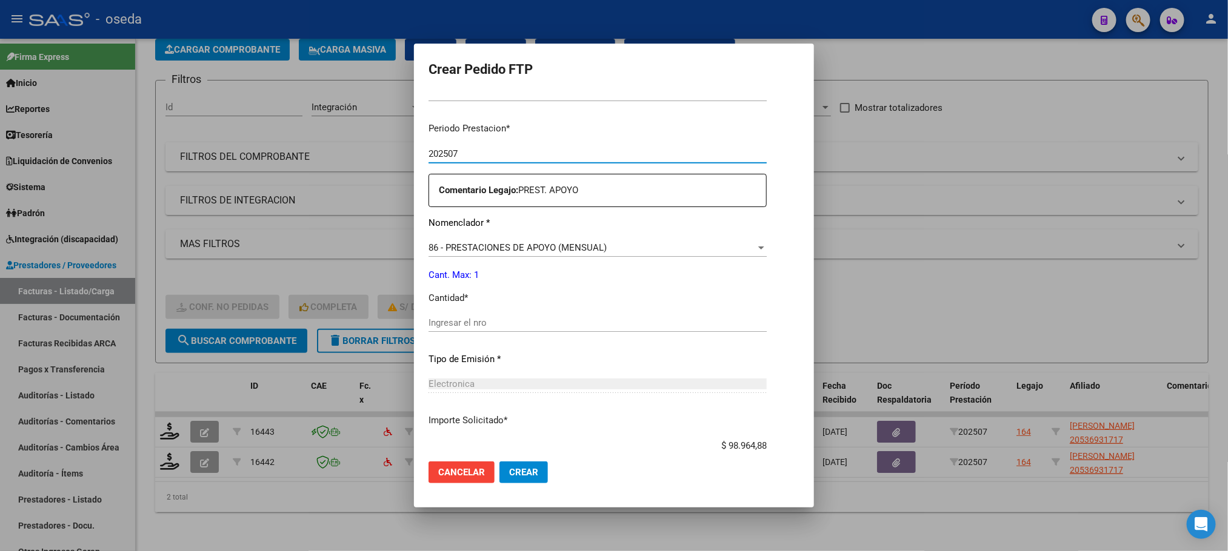
drag, startPoint x: 453, startPoint y: 151, endPoint x: 401, endPoint y: 151, distance: 52.1
click at [414, 151] on mat-dialog-content "VER COMPROBANTE ARCA Padrón Afiliado: FERNANDEZ IVAN JOAQUIN CUIL: 20536931717 …" at bounding box center [614, 272] width 400 height 359
click at [297, 520] on div at bounding box center [614, 275] width 1228 height 551
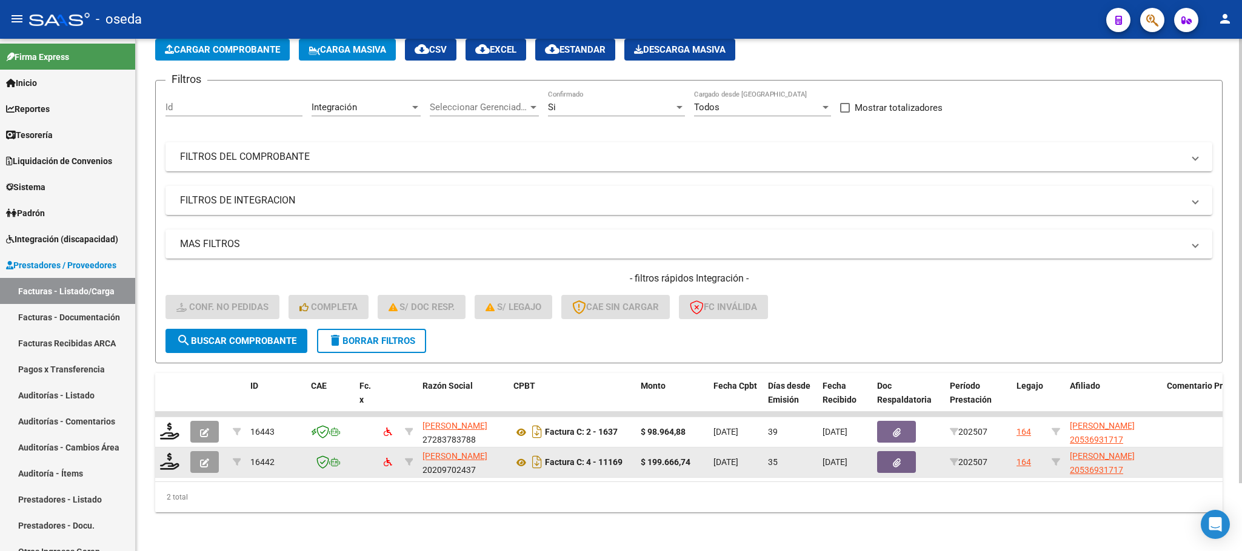
click at [195, 451] on button "button" at bounding box center [204, 462] width 28 height 22
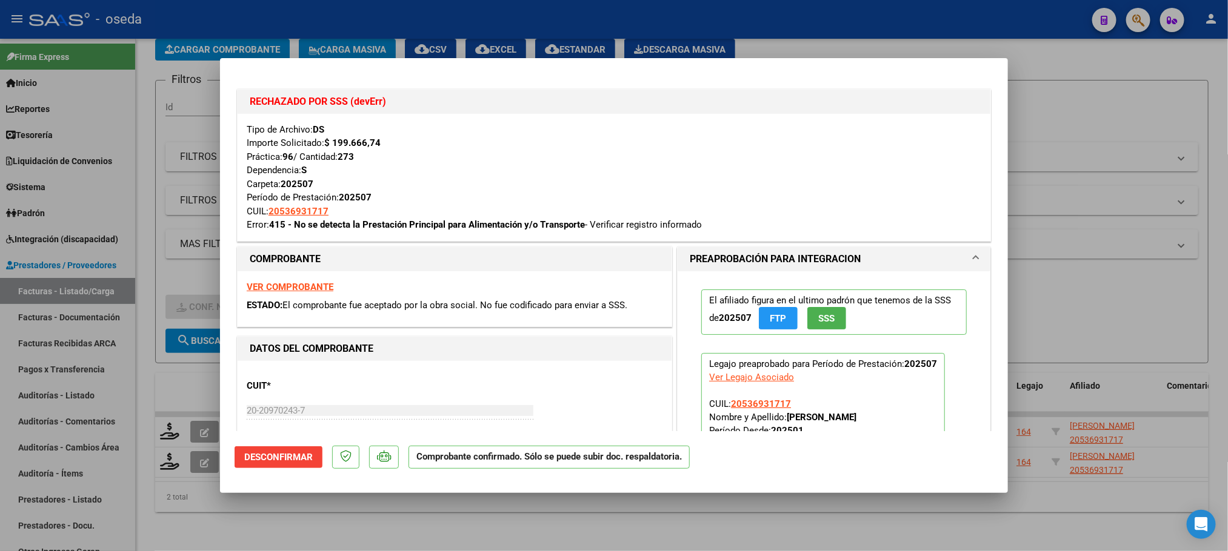
type input "$ 0,00"
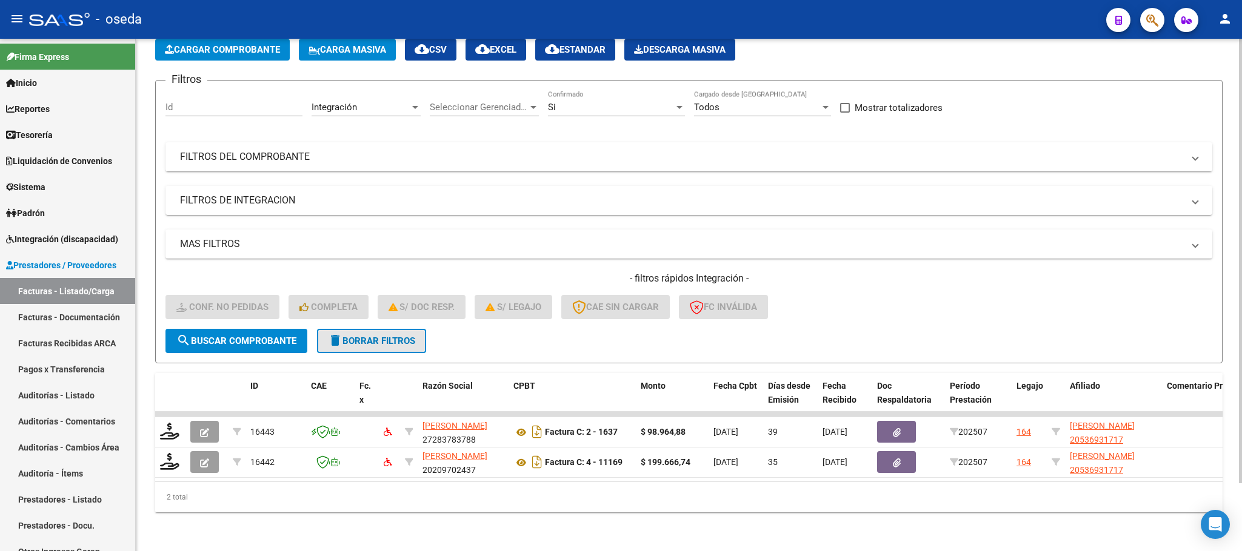
click at [399, 336] on span "delete Borrar Filtros" at bounding box center [371, 341] width 87 height 11
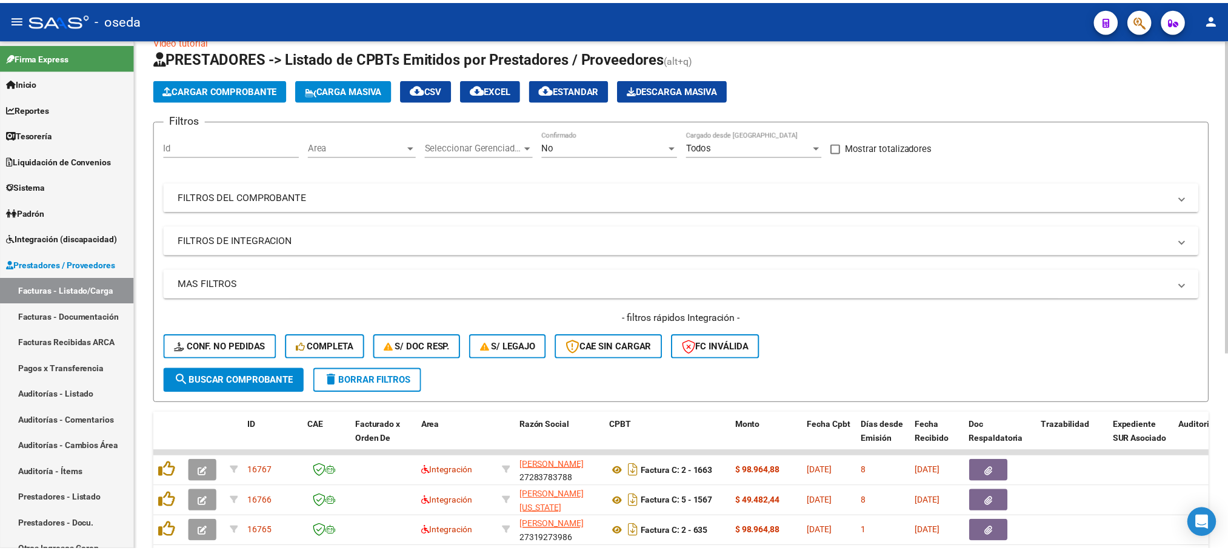
scroll to position [78, 0]
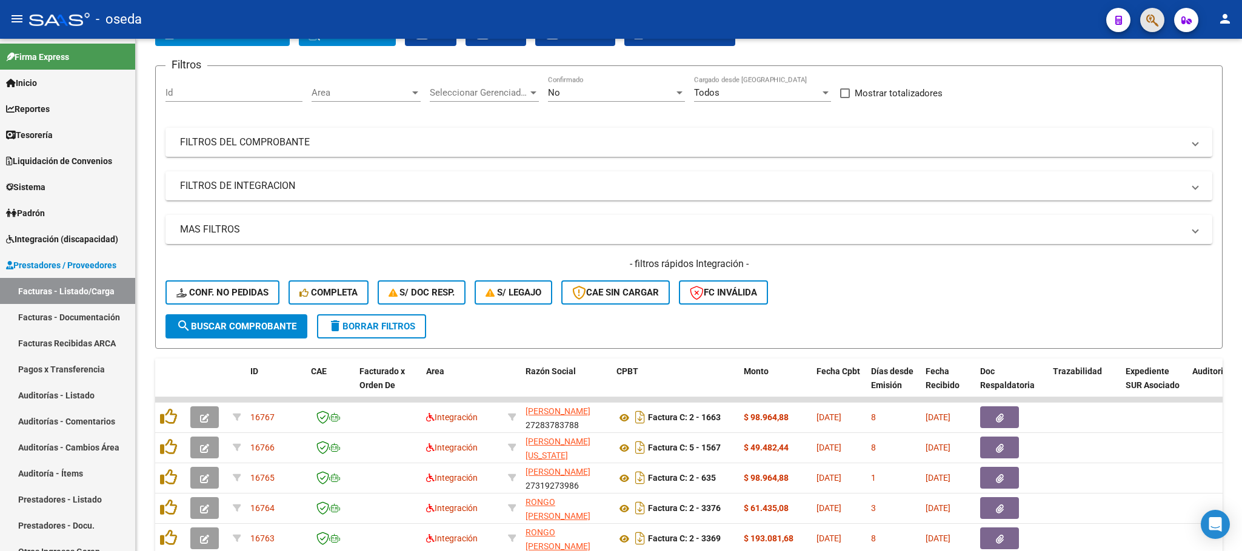
click at [1160, 13] on button "button" at bounding box center [1152, 20] width 24 height 24
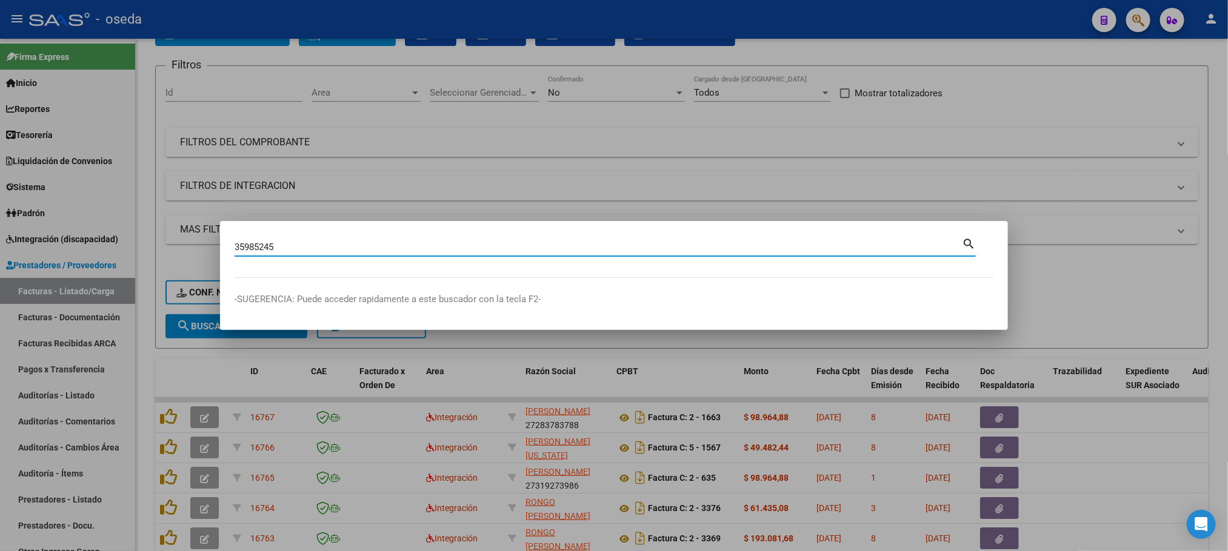
type input "35985245"
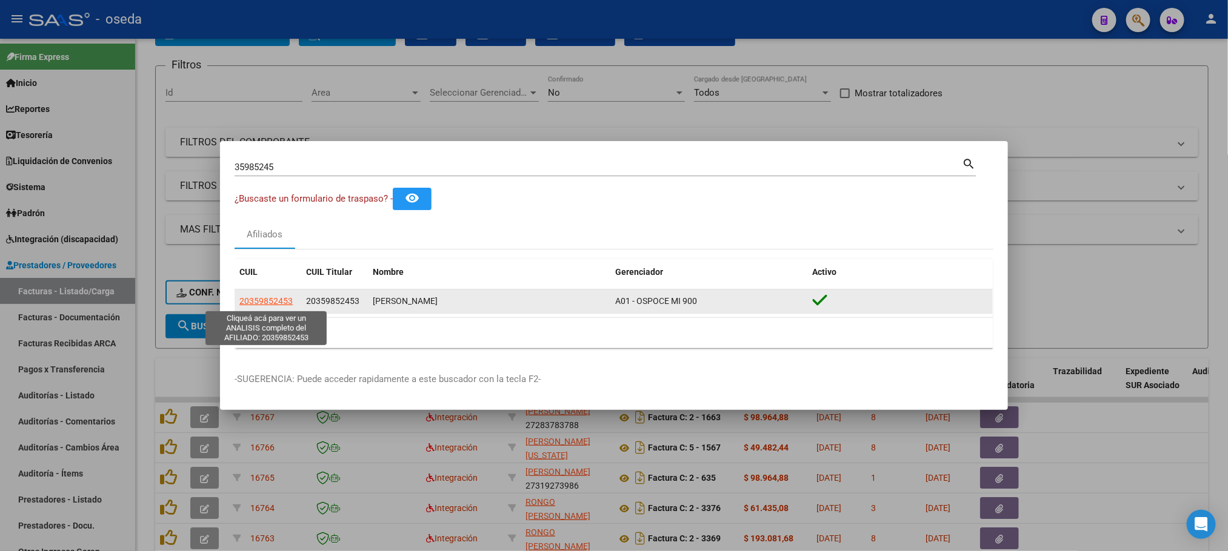
click at [273, 300] on span "20359852453" at bounding box center [265, 301] width 53 height 10
type textarea "20359852453"
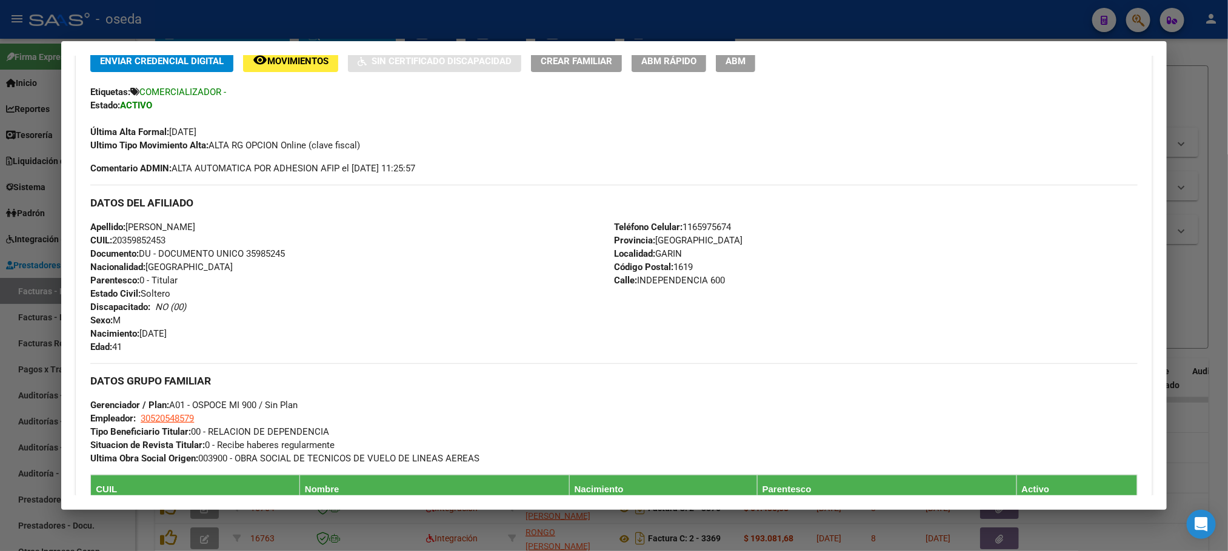
scroll to position [454, 0]
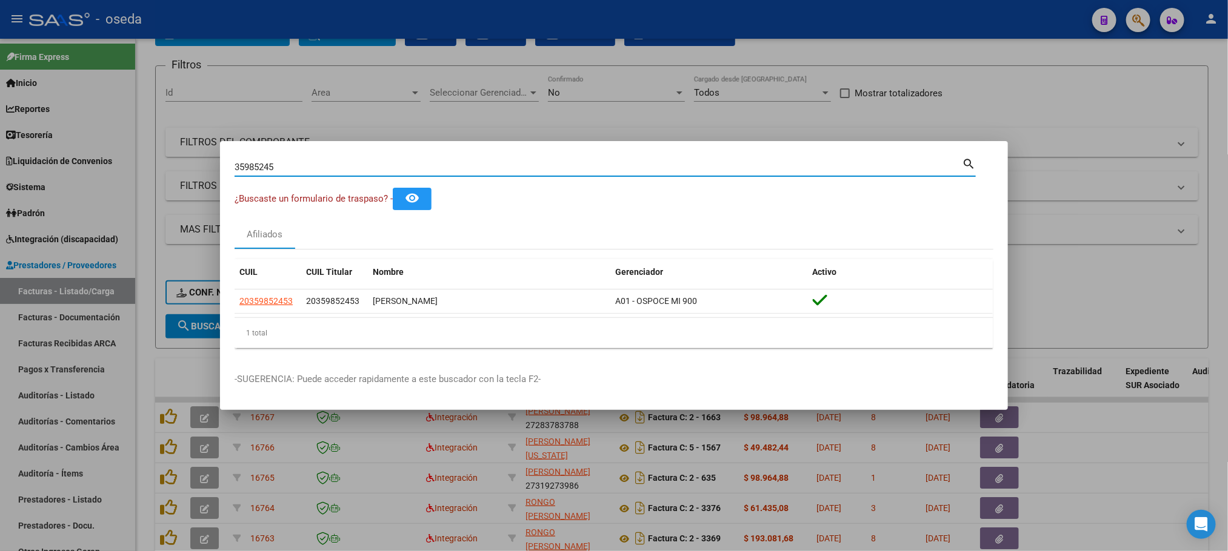
drag, startPoint x: 433, startPoint y: 170, endPoint x: 39, endPoint y: 168, distance: 394.5
click at [39, 168] on div "35985245 Buscar (apellido, dni, cuil, nro traspaso, cuit, obra social) search ¿…" at bounding box center [614, 275] width 1228 height 551
type input "46826675"
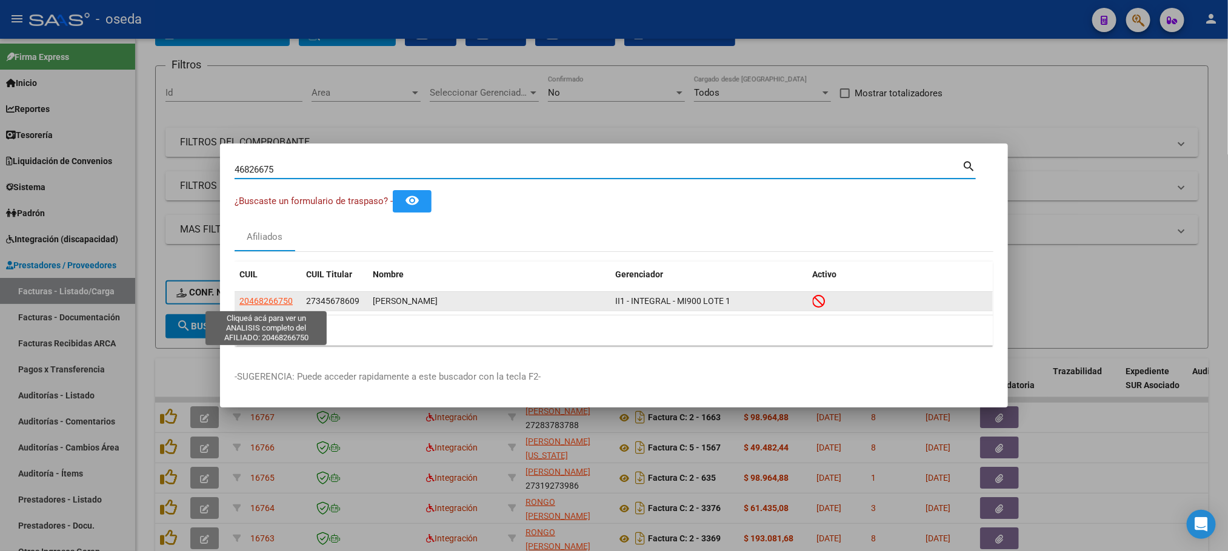
click at [274, 297] on span "20468266750" at bounding box center [265, 301] width 53 height 10
type textarea "20468266750"
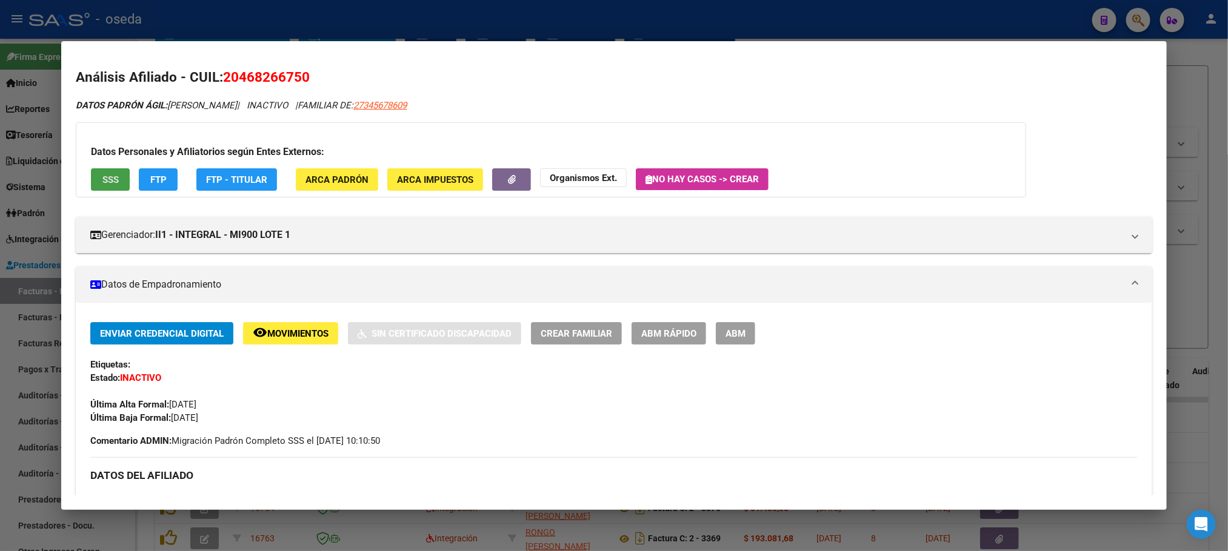
click at [110, 184] on span "SSS" at bounding box center [110, 180] width 16 height 11
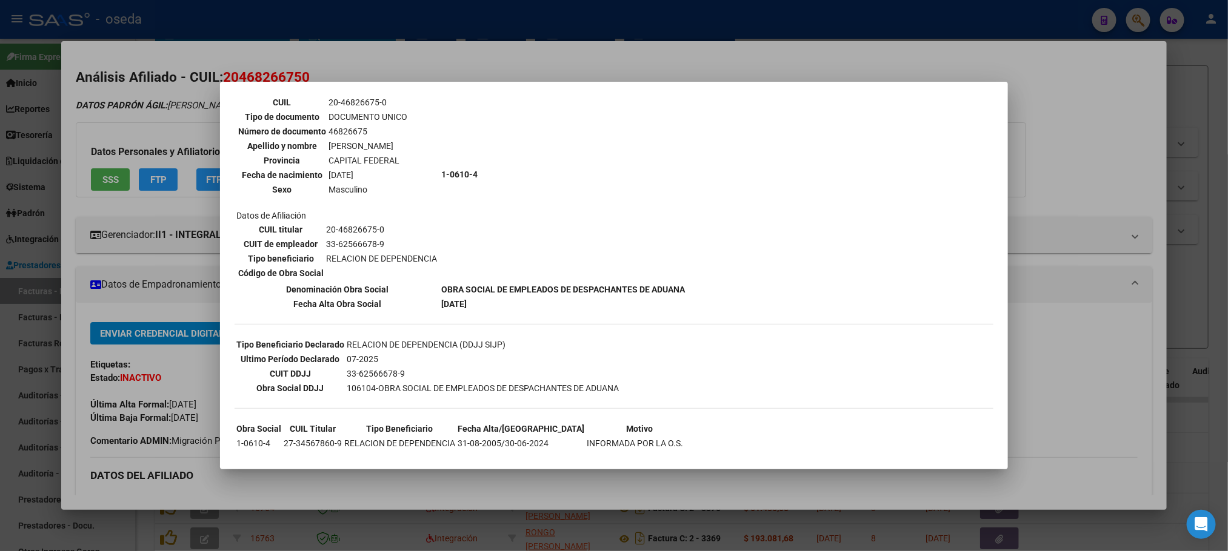
scroll to position [118, 0]
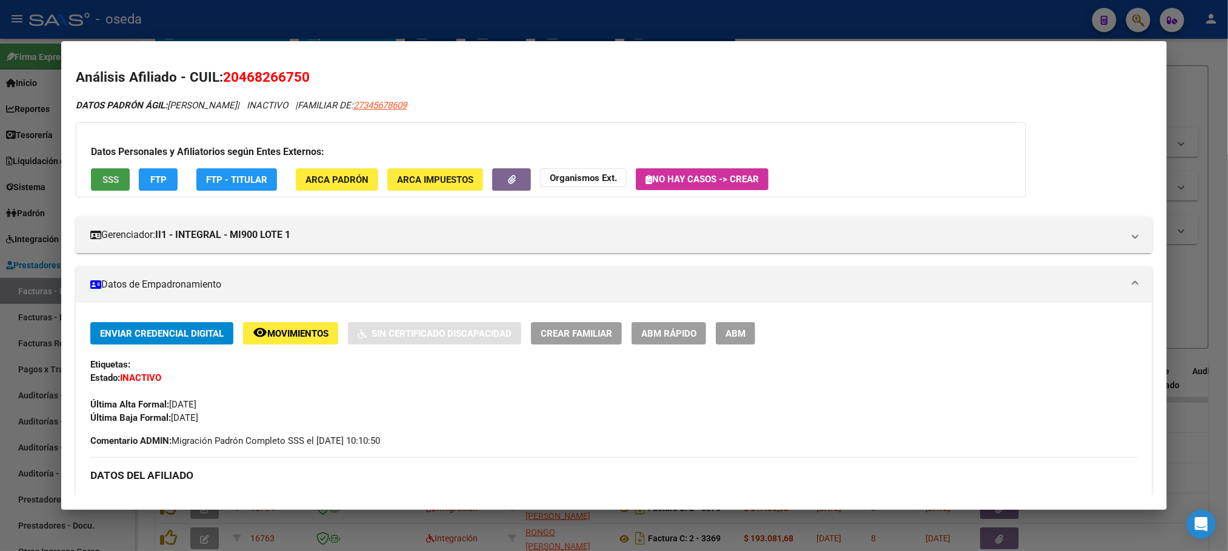
click at [284, 325] on button "remove_red_eye Movimientos" at bounding box center [290, 333] width 95 height 22
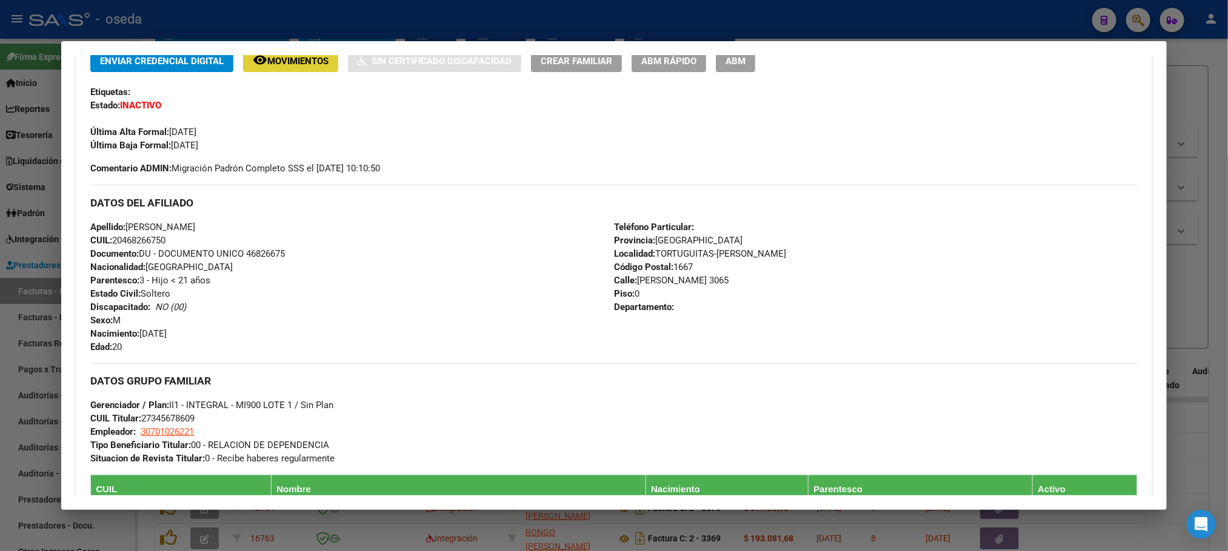
scroll to position [0, 0]
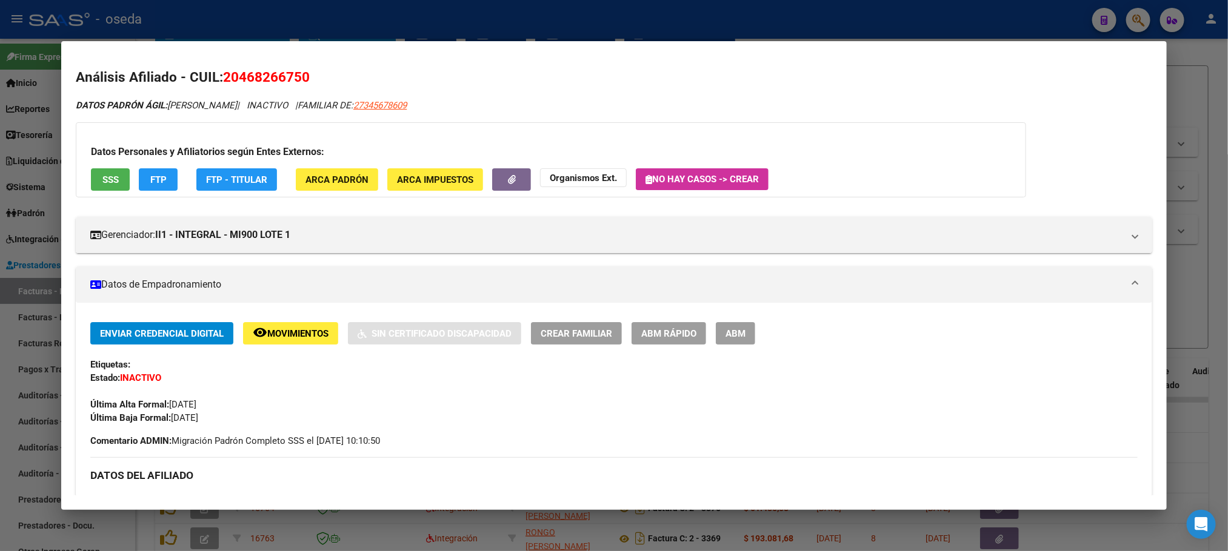
click at [107, 191] on div "Datos Personales y Afiliatorios según Entes Externos: SSS FTP FTP - Titular ARC…" at bounding box center [551, 159] width 950 height 75
click at [109, 177] on span "SSS" at bounding box center [110, 180] width 16 height 11
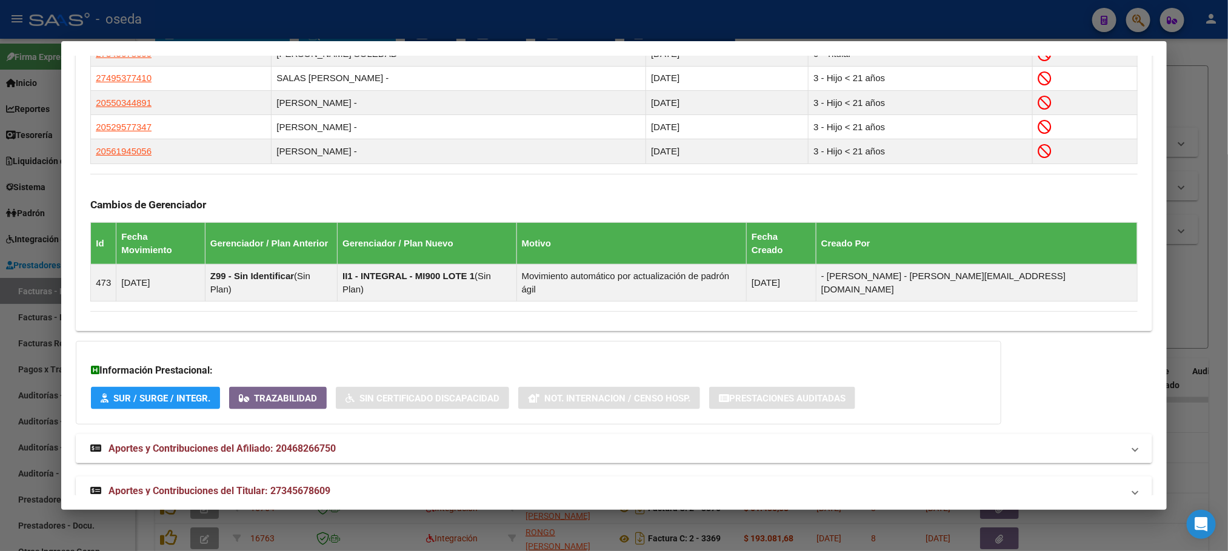
scroll to position [737, 0]
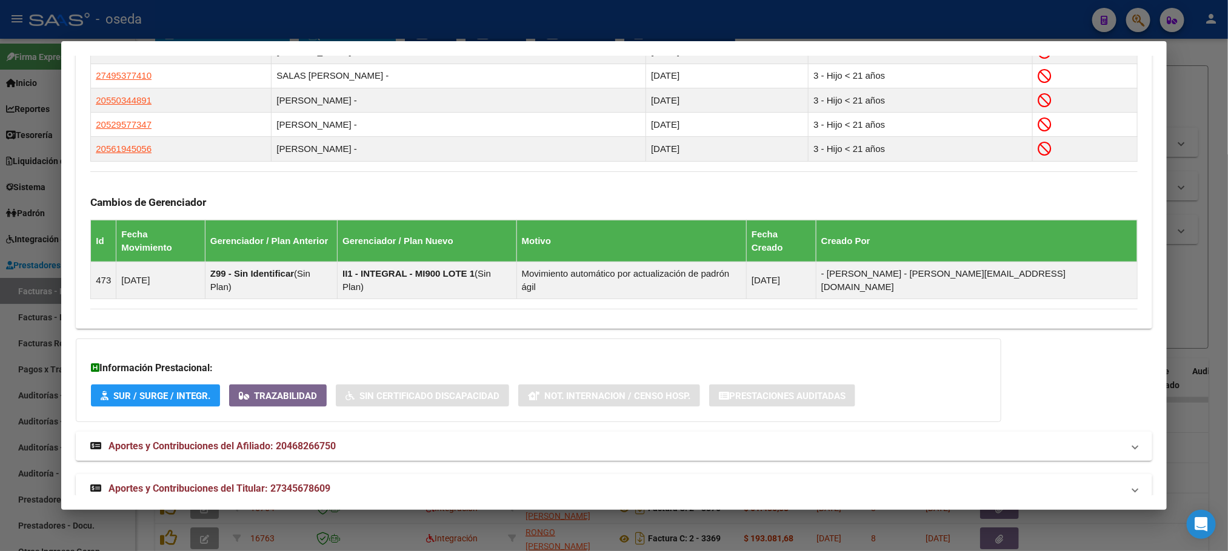
click at [315, 432] on mat-expansion-panel-header "Aportes y Contribuciones del Afiliado: 20468266750" at bounding box center [614, 446] width 1076 height 29
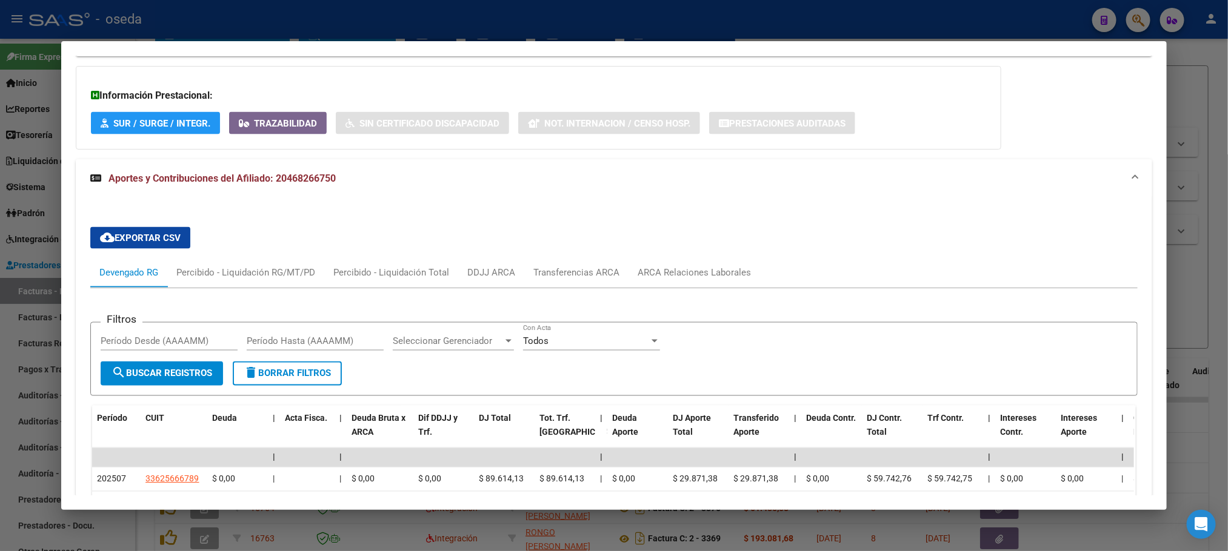
scroll to position [1100, 0]
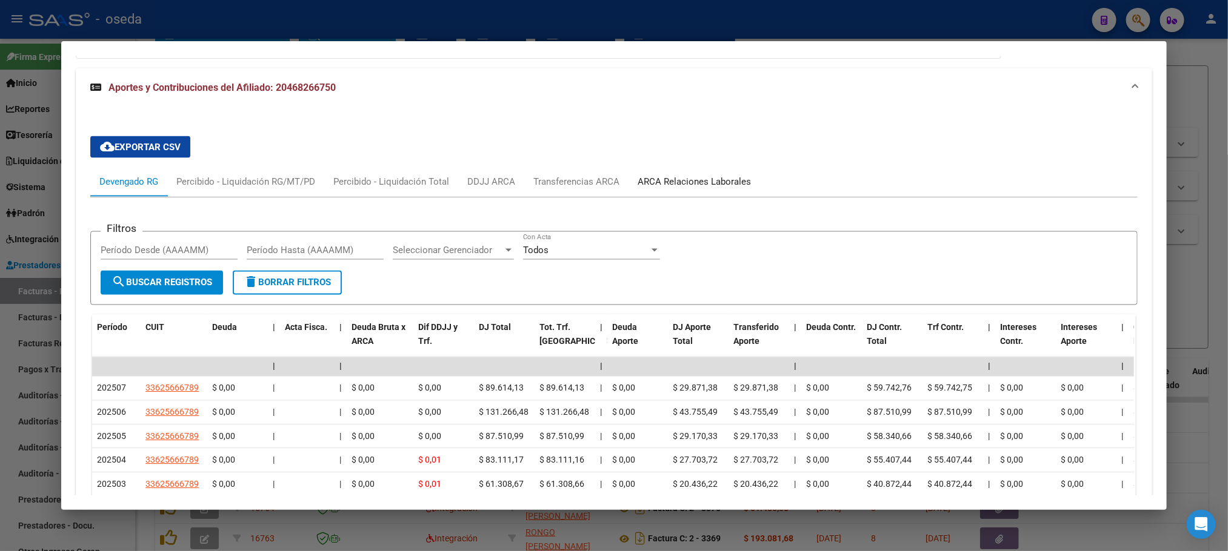
click at [642, 176] on div "ARCA Relaciones Laborales" at bounding box center [693, 182] width 113 height 13
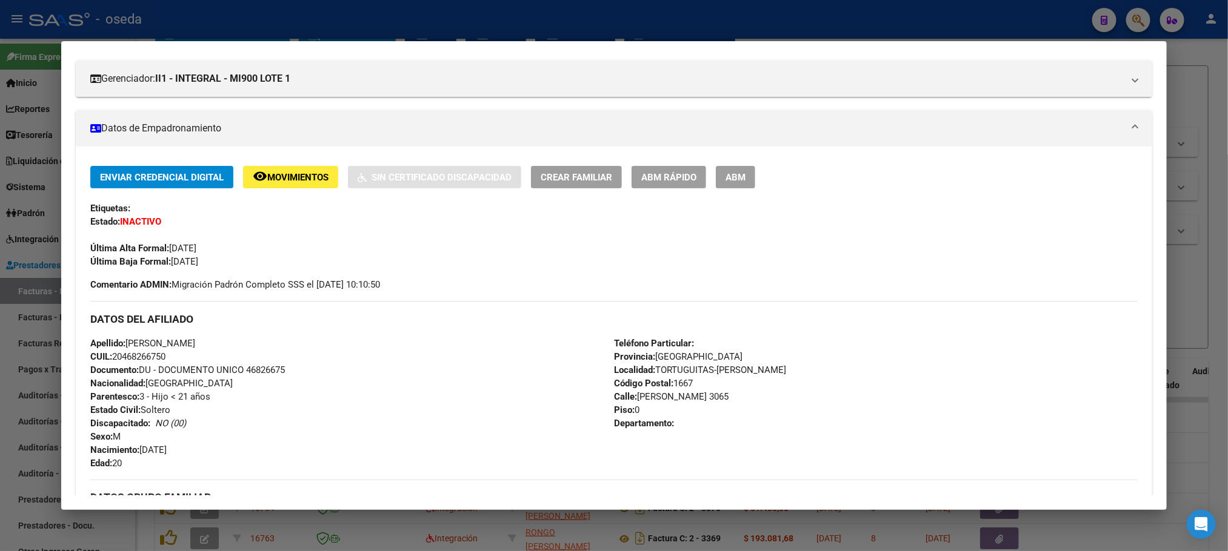
scroll to position [0, 0]
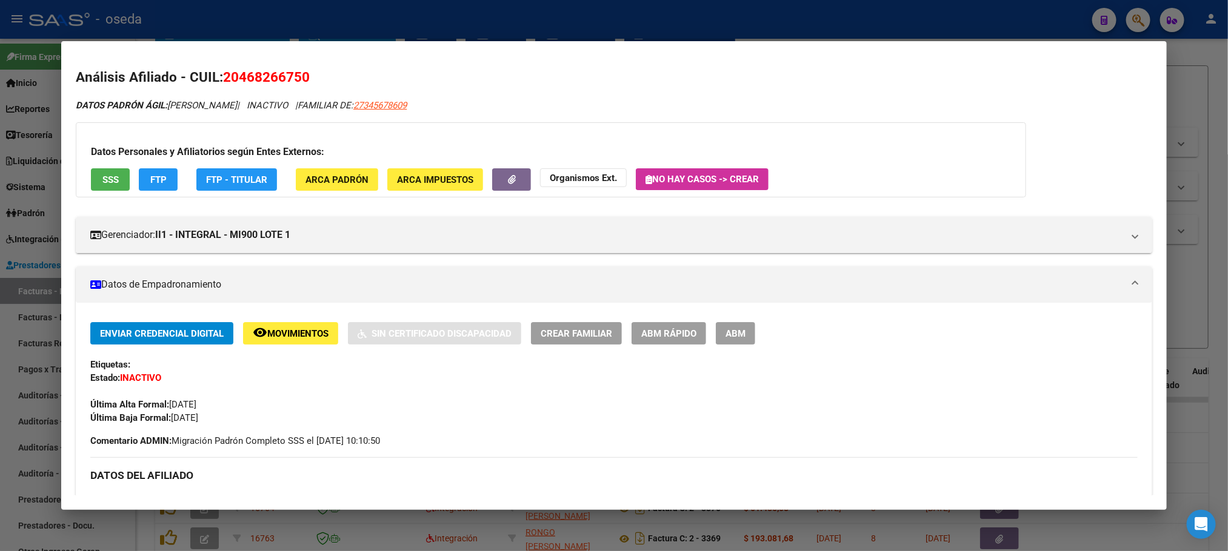
click at [658, 342] on button "ABM Rápido" at bounding box center [668, 333] width 75 height 22
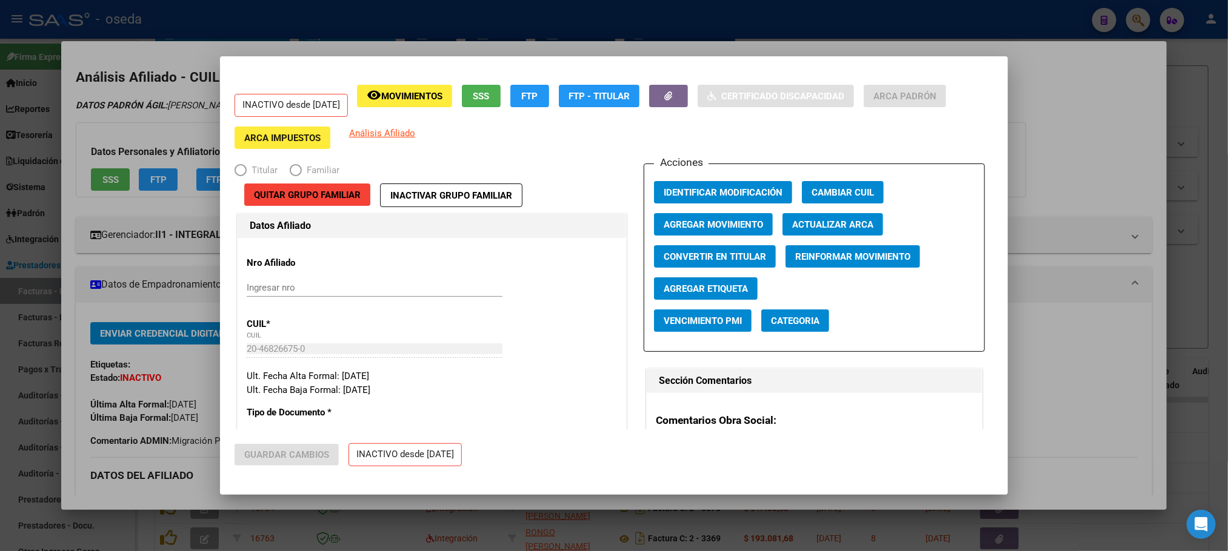
radio input "true"
type input "30-70102622-1"
click at [694, 256] on span "Convertir en Titular" at bounding box center [714, 256] width 102 height 11
radio input "true"
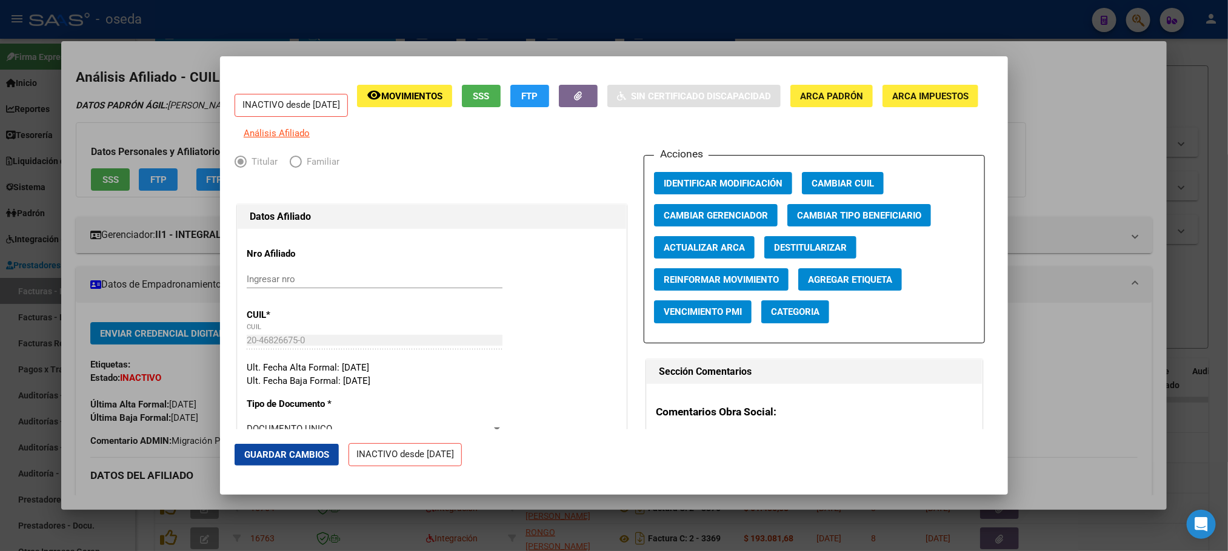
scroll to position [364, 0]
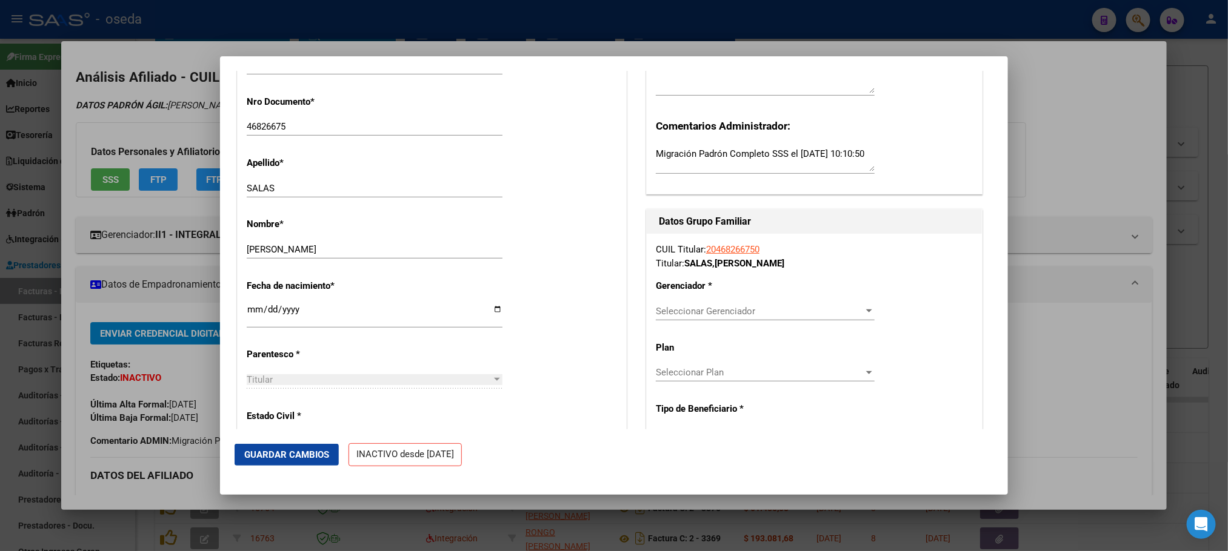
click at [298, 460] on span "Guardar Cambios" at bounding box center [286, 455] width 85 height 11
click at [700, 315] on span "Seleccionar Gerenciador" at bounding box center [760, 311] width 208 height 11
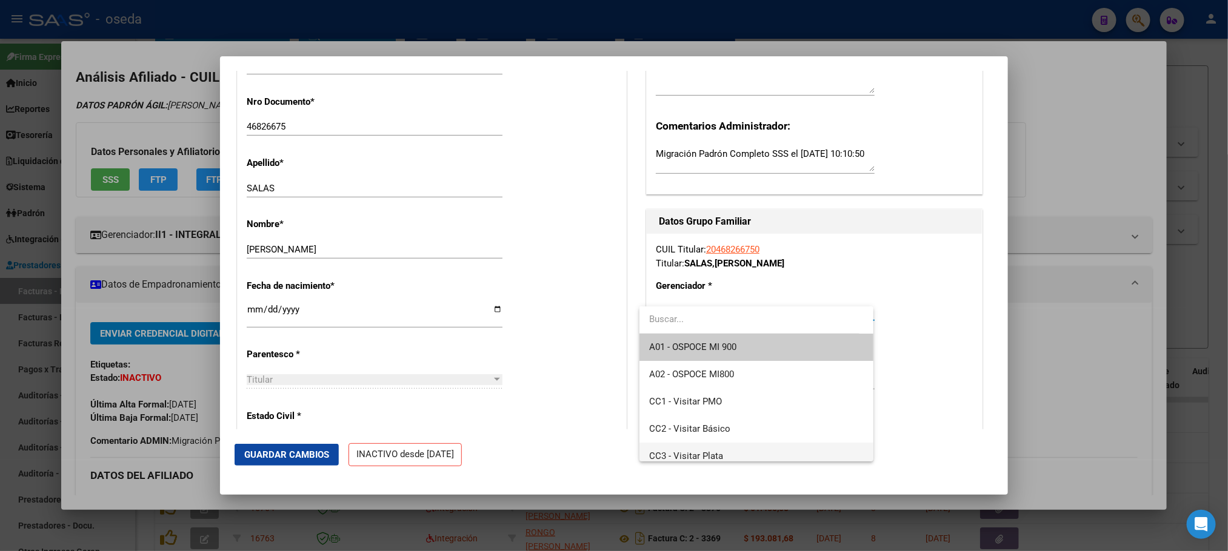
click at [753, 454] on span "CC3 - Visitar Plata" at bounding box center [756, 456] width 214 height 27
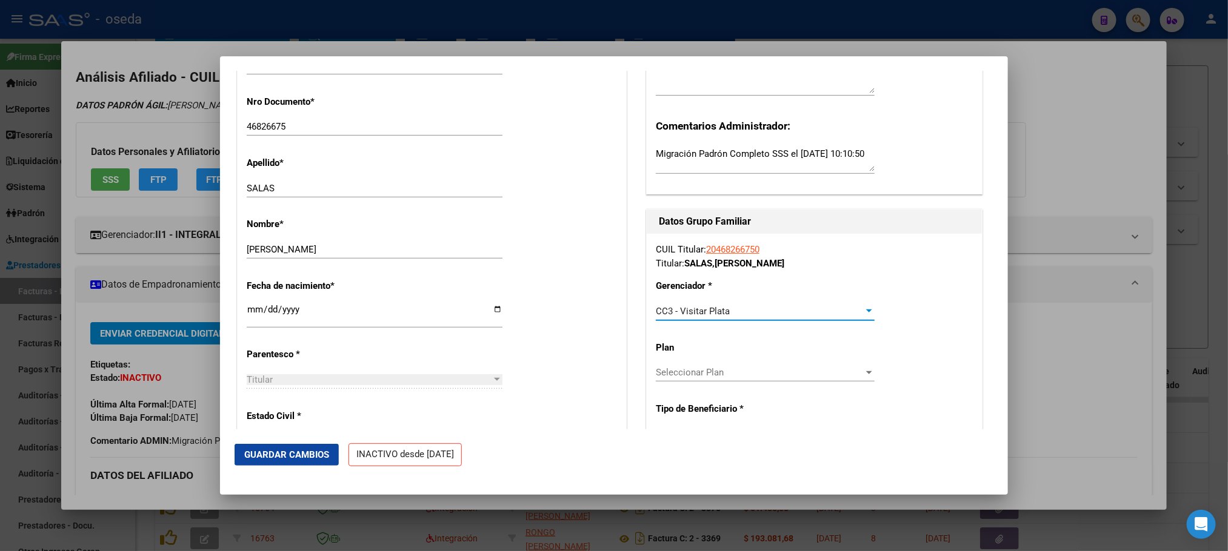
scroll to position [454, 0]
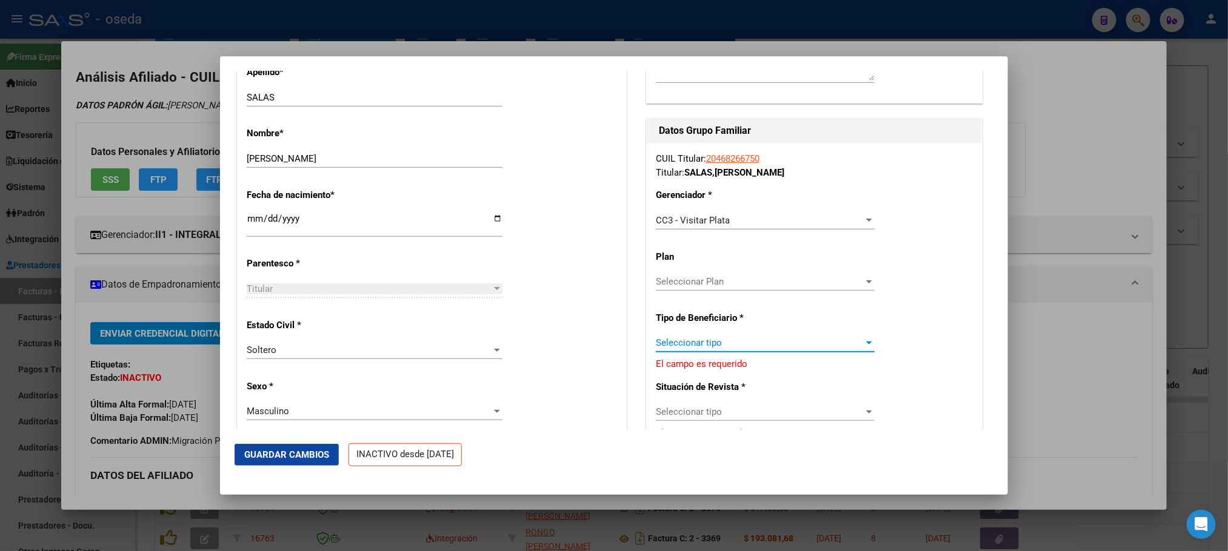
click at [757, 348] on span "Seleccionar tipo" at bounding box center [760, 343] width 208 height 11
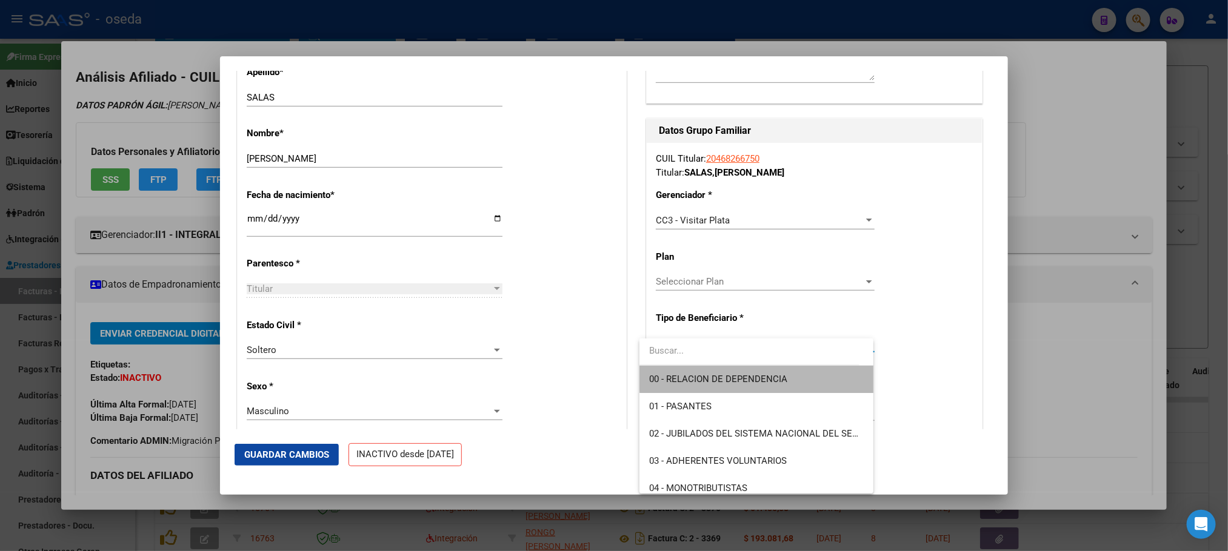
click at [760, 371] on span "00 - RELACION DE DEPENDENCIA" at bounding box center [756, 379] width 214 height 27
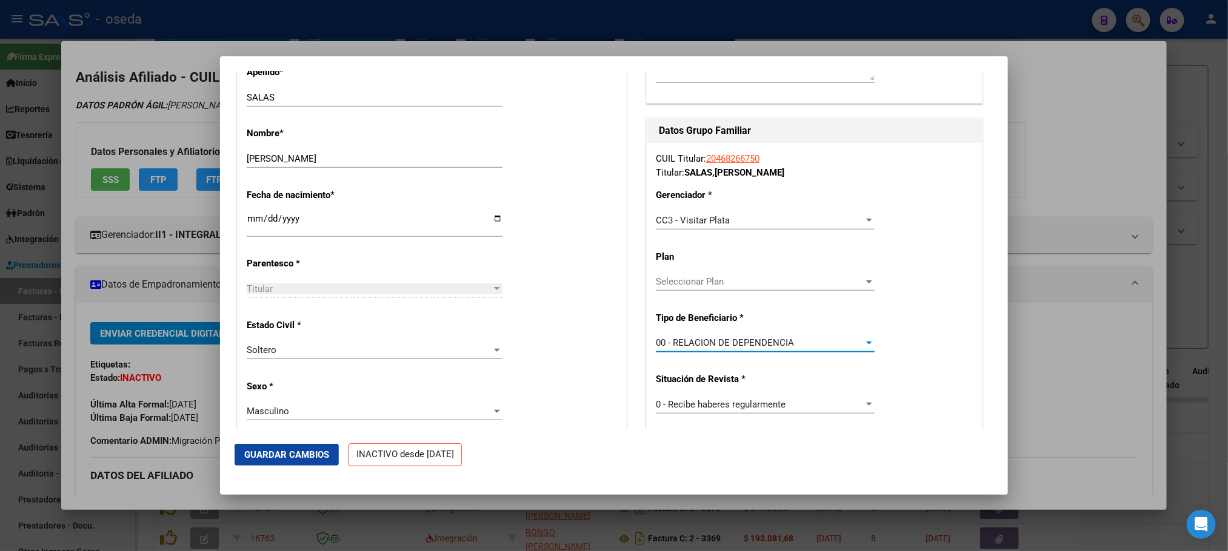
type input "33-62566678-9"
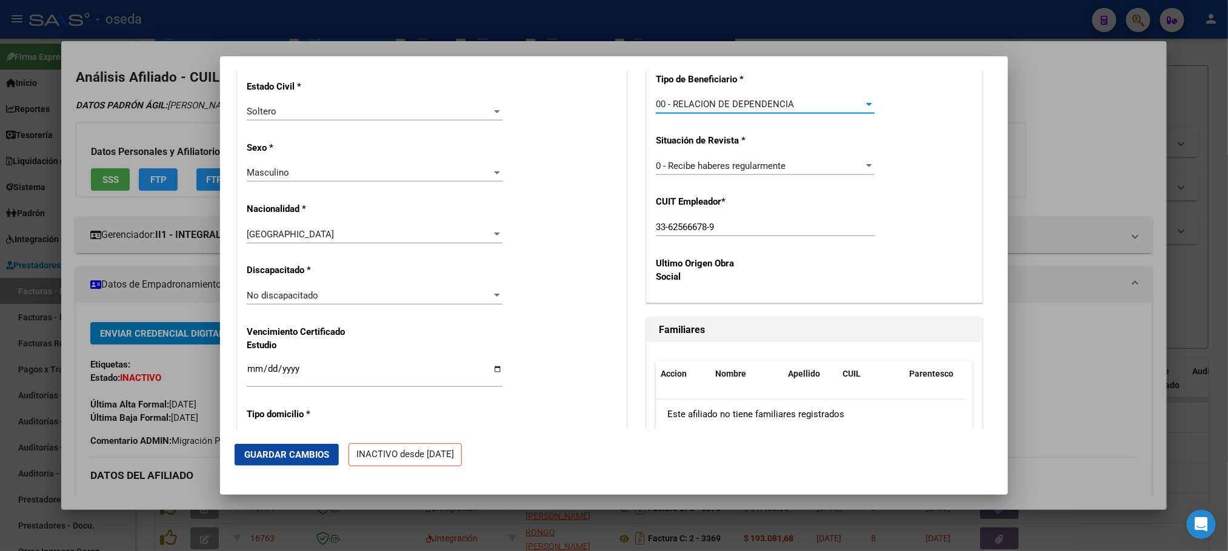
scroll to position [727, 0]
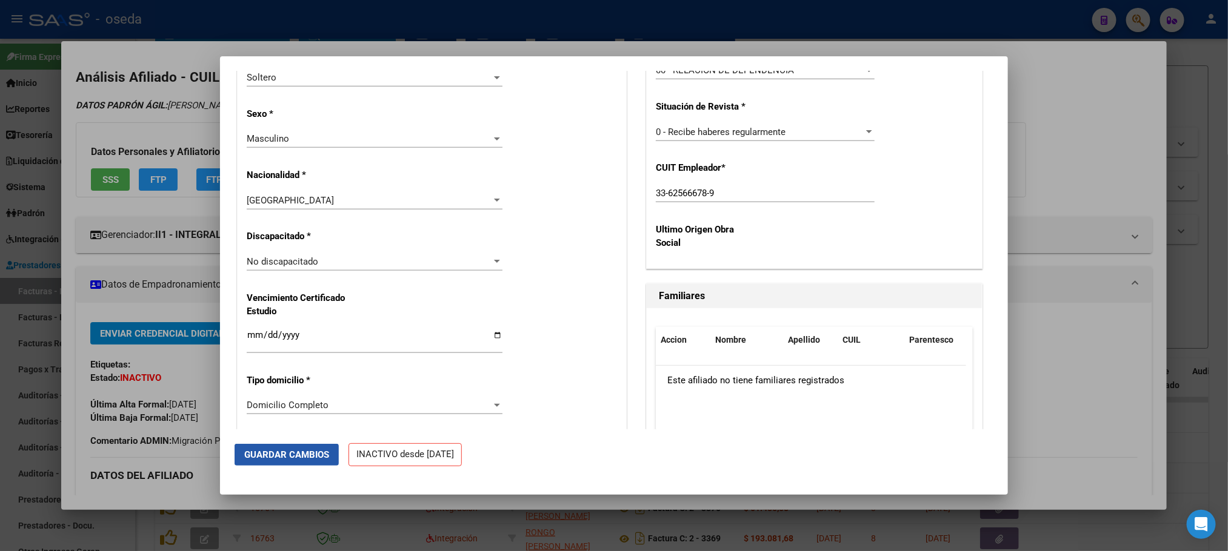
click at [321, 451] on span "Guardar Cambios" at bounding box center [286, 455] width 85 height 11
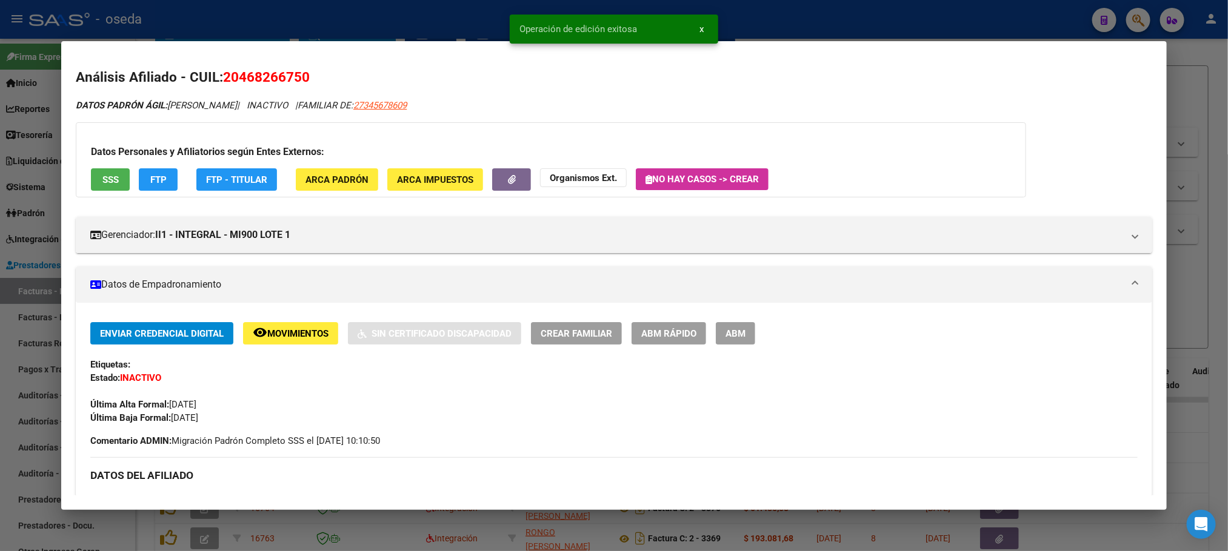
click at [663, 330] on span "ABM Rápido" at bounding box center [668, 333] width 55 height 11
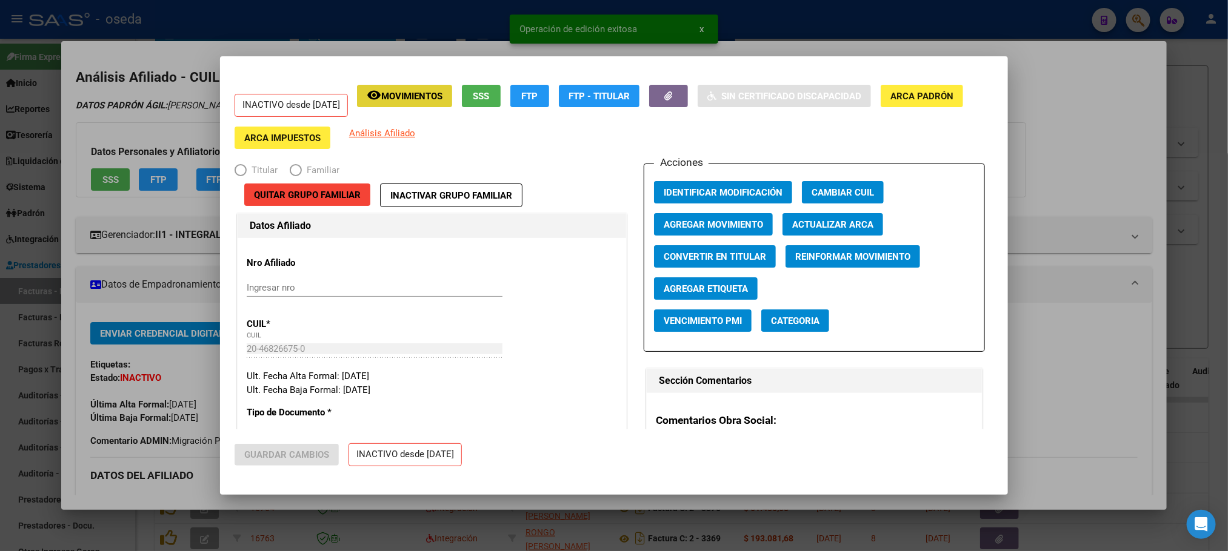
radio input "true"
type input "33-62566678-9"
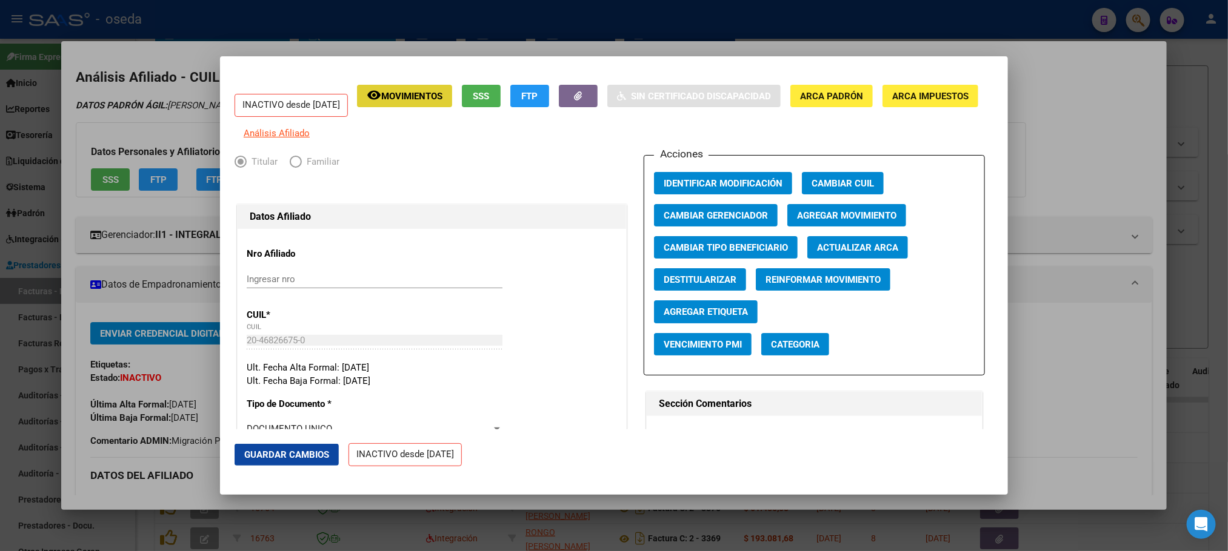
click at [808, 221] on span "Agregar Movimiento" at bounding box center [846, 215] width 99 height 11
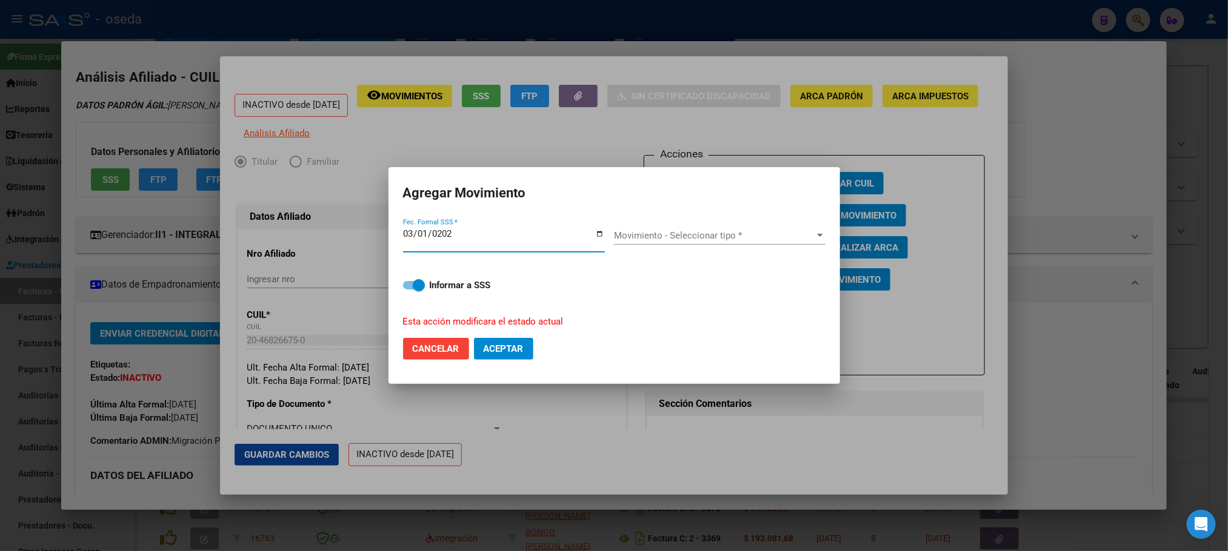
type input "2025-03-01"
click at [510, 347] on span "Aceptar" at bounding box center [504, 349] width 40 height 11
checkbox input "false"
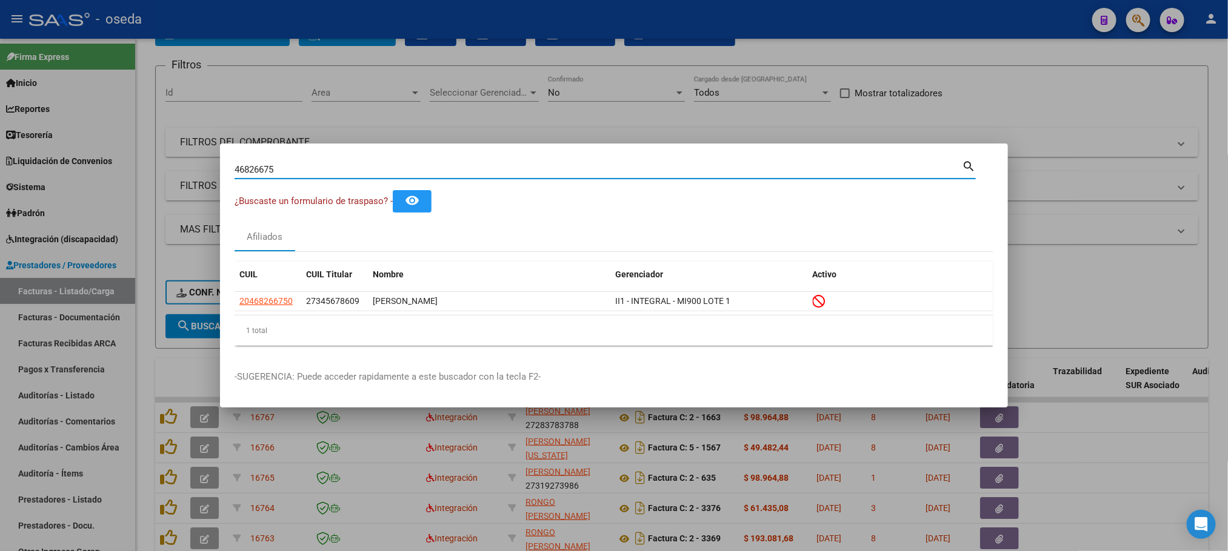
drag, startPoint x: 388, startPoint y: 165, endPoint x: 0, endPoint y: 211, distance: 390.5
click at [0, 211] on div "46826675 Buscar (apellido, dni, cuil, nro traspaso, cuit, obra social) search ¿…" at bounding box center [614, 275] width 1228 height 551
type input "22251348"
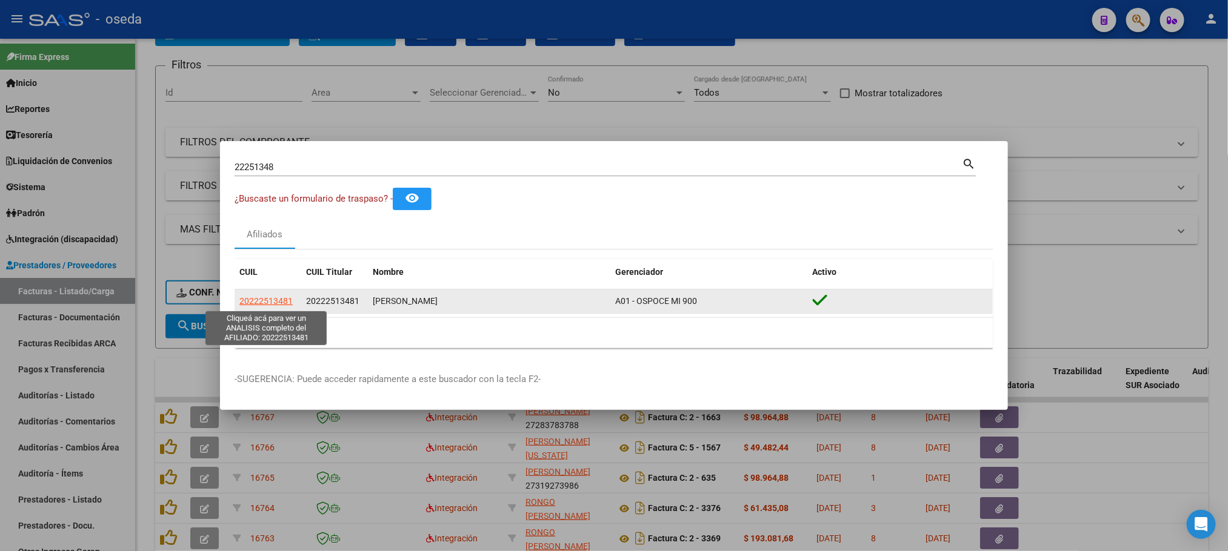
click at [264, 300] on span "20222513481" at bounding box center [265, 301] width 53 height 10
type textarea "20222513481"
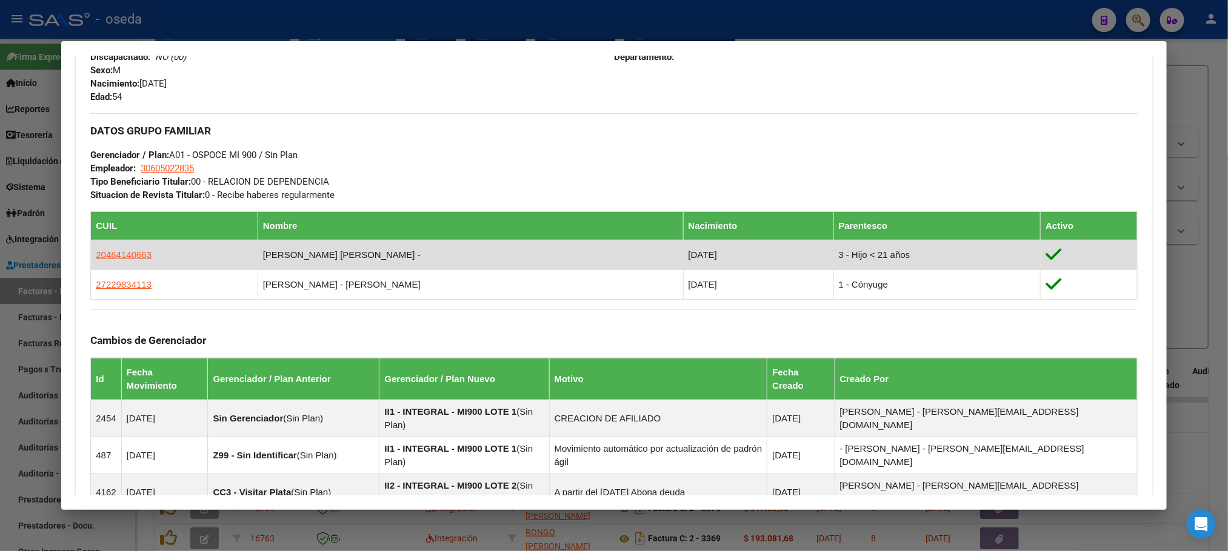
scroll to position [545, 0]
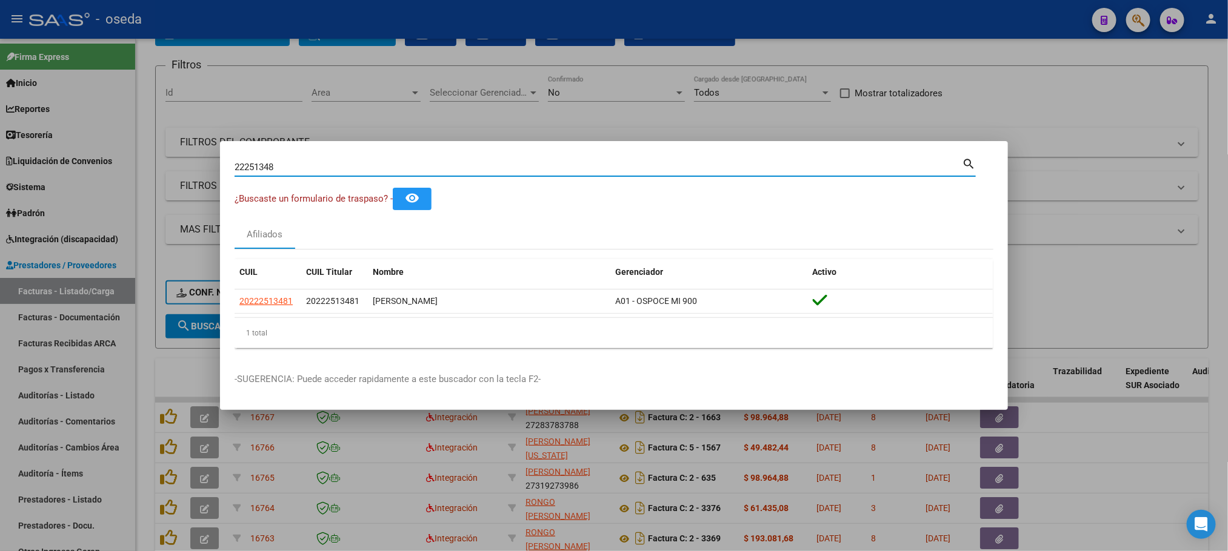
drag, startPoint x: 295, startPoint y: 166, endPoint x: 120, endPoint y: 171, distance: 175.2
click at [120, 171] on div "22251348 Buscar (apellido, dni, cuil, nro traspaso, cuit, obra social) search ¿…" at bounding box center [614, 275] width 1228 height 551
type input "27343461"
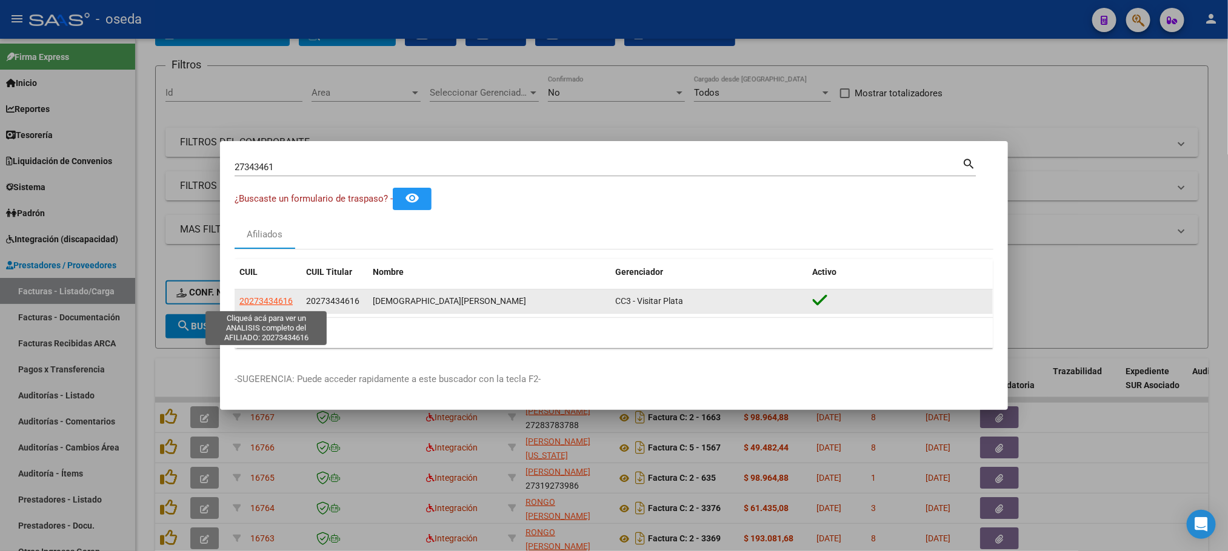
click at [280, 299] on span "20273434616" at bounding box center [265, 301] width 53 height 10
type textarea "20273434616"
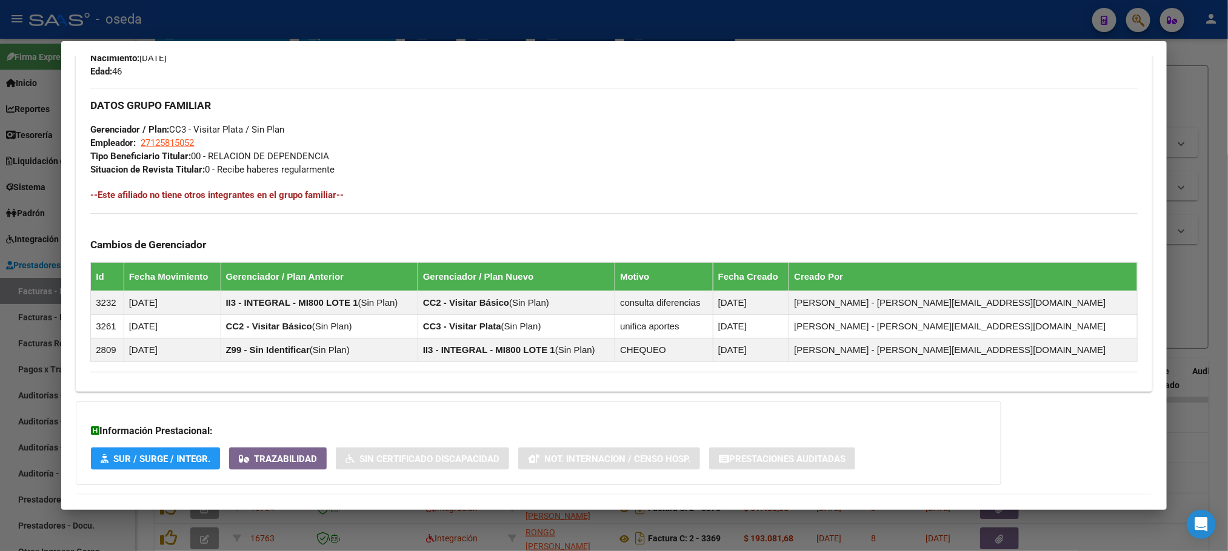
scroll to position [593, 0]
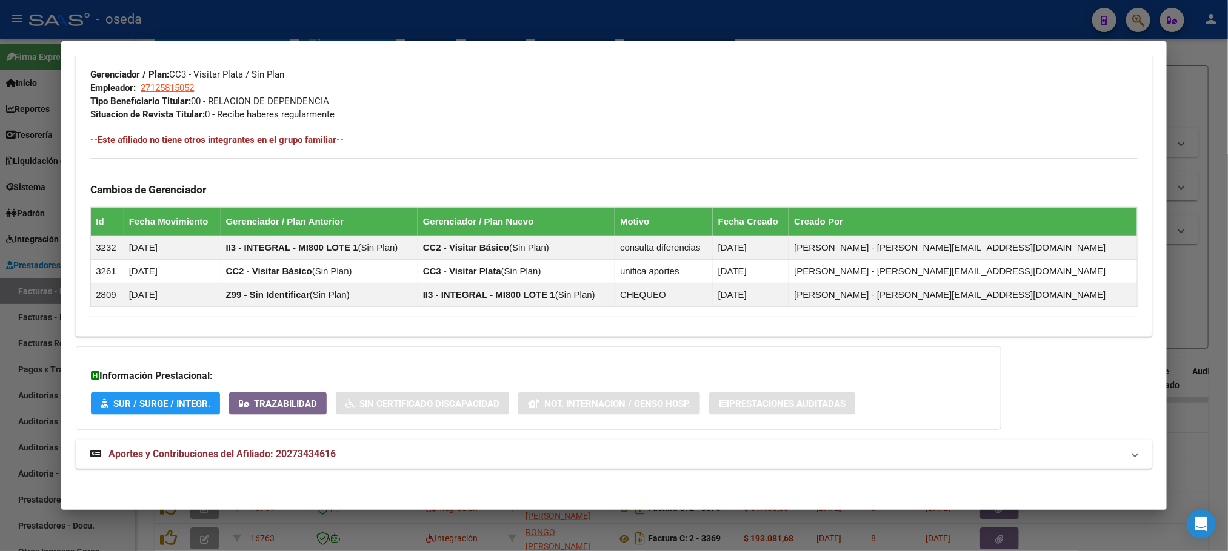
click at [205, 453] on span "Aportes y Contribuciones del Afiliado: 20273434616" at bounding box center [221, 454] width 227 height 12
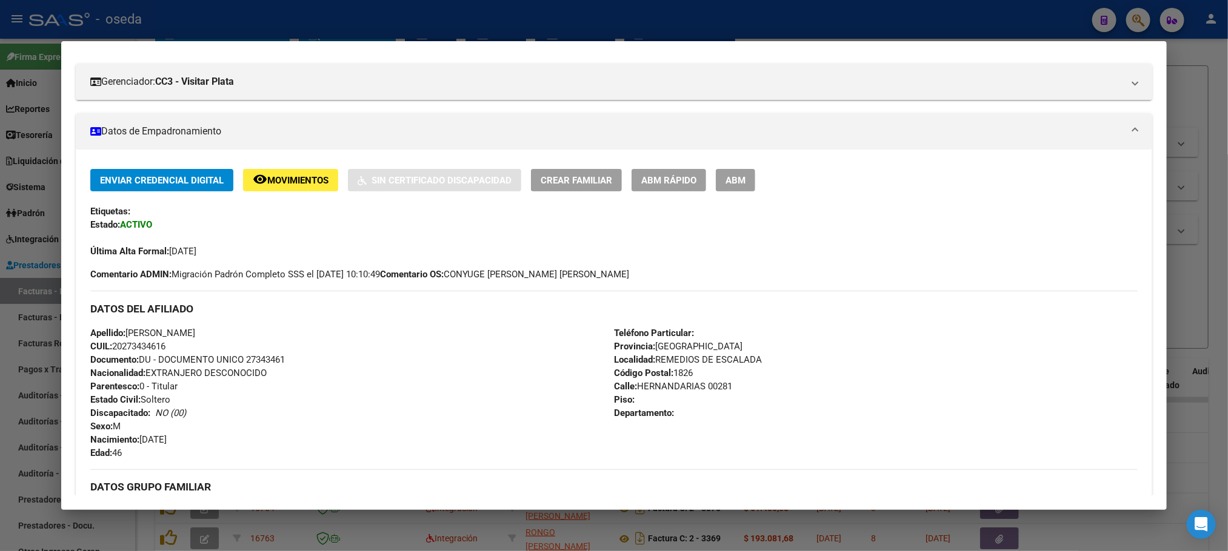
scroll to position [0, 0]
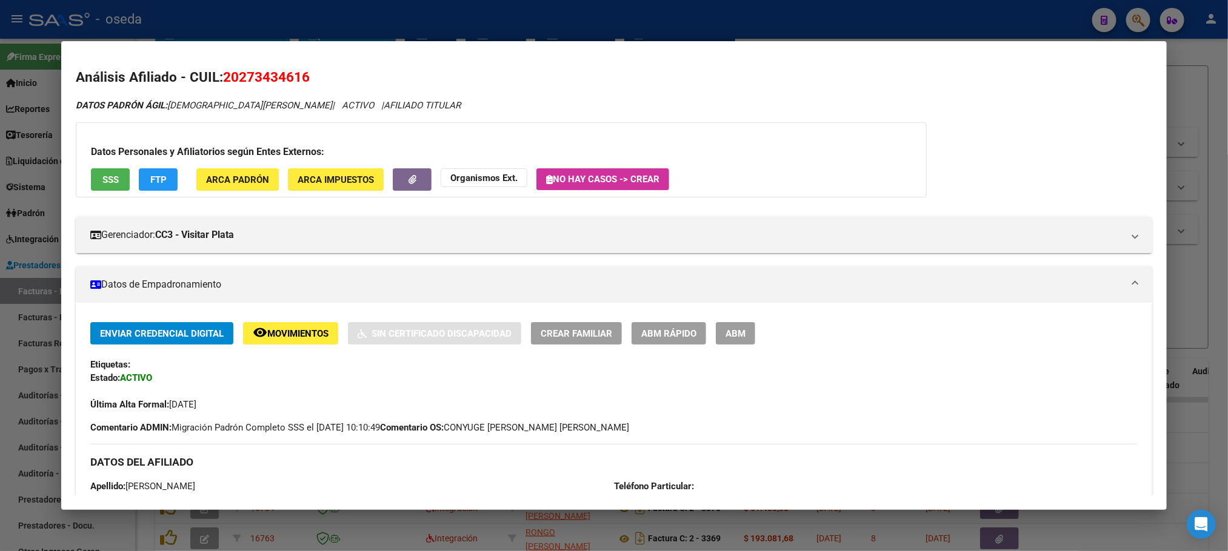
click at [118, 191] on div "Datos Personales y Afiliatorios según Entes Externos: SSS FTP ARCA Padrón ARCA …" at bounding box center [501, 159] width 851 height 75
click at [111, 182] on span "SSS" at bounding box center [110, 180] width 16 height 11
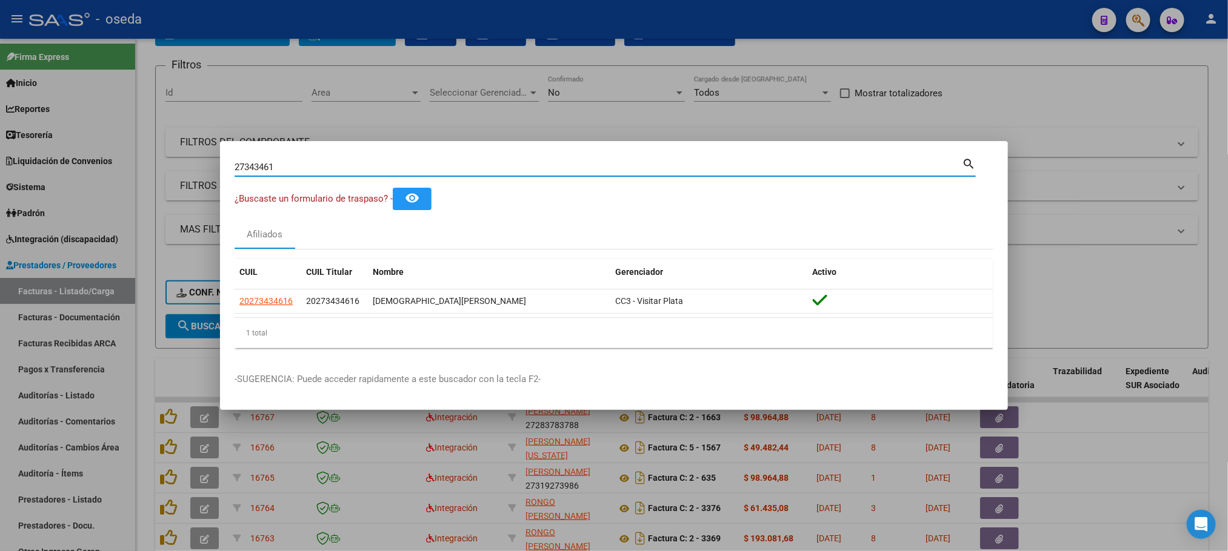
drag, startPoint x: 290, startPoint y: 170, endPoint x: 67, endPoint y: 170, distance: 222.4
click at [67, 170] on div "27343461 Buscar (apellido, dni, cuil, nro traspaso, cuit, obra social) search ¿…" at bounding box center [614, 275] width 1228 height 551
type input "25100277"
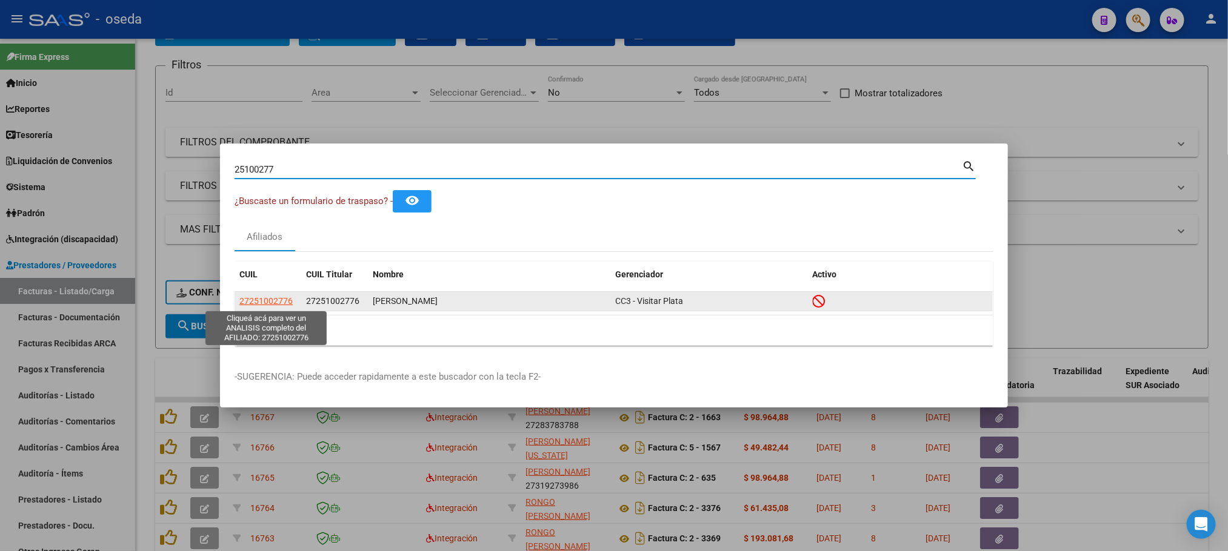
click at [267, 299] on span "27251002776" at bounding box center [265, 301] width 53 height 10
type textarea "27251002776"
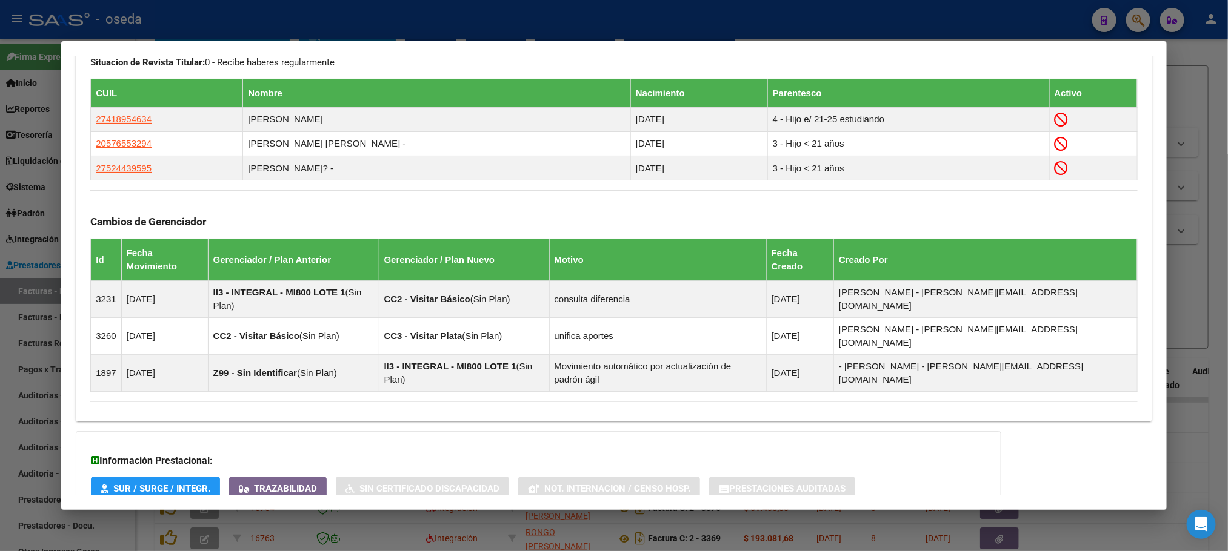
scroll to position [706, 0]
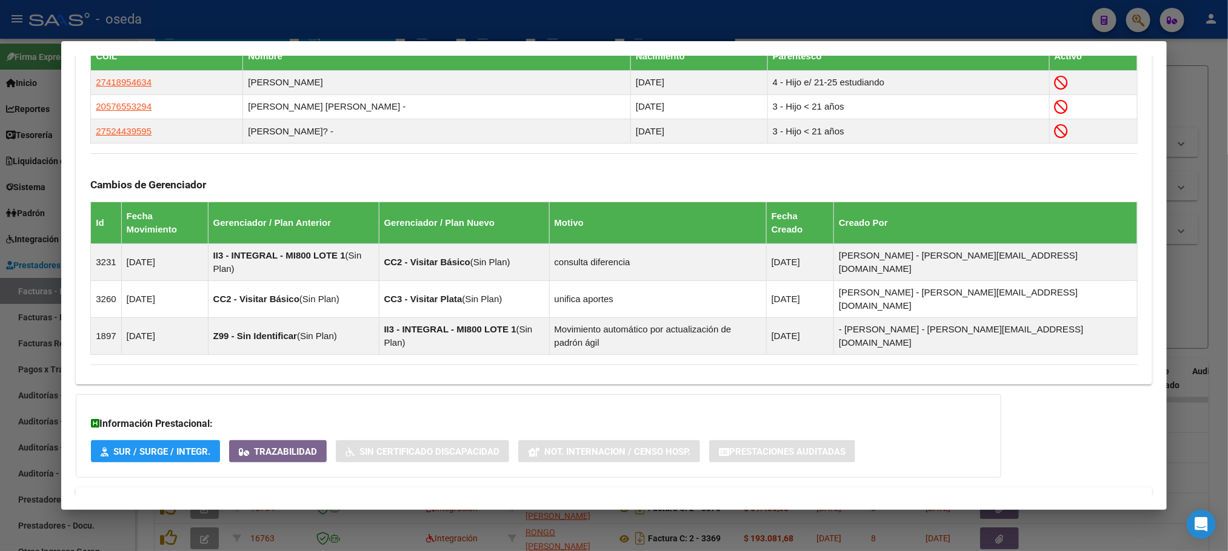
click at [315, 496] on span "Aportes y Contribuciones del Afiliado: 27251002776" at bounding box center [221, 502] width 227 height 12
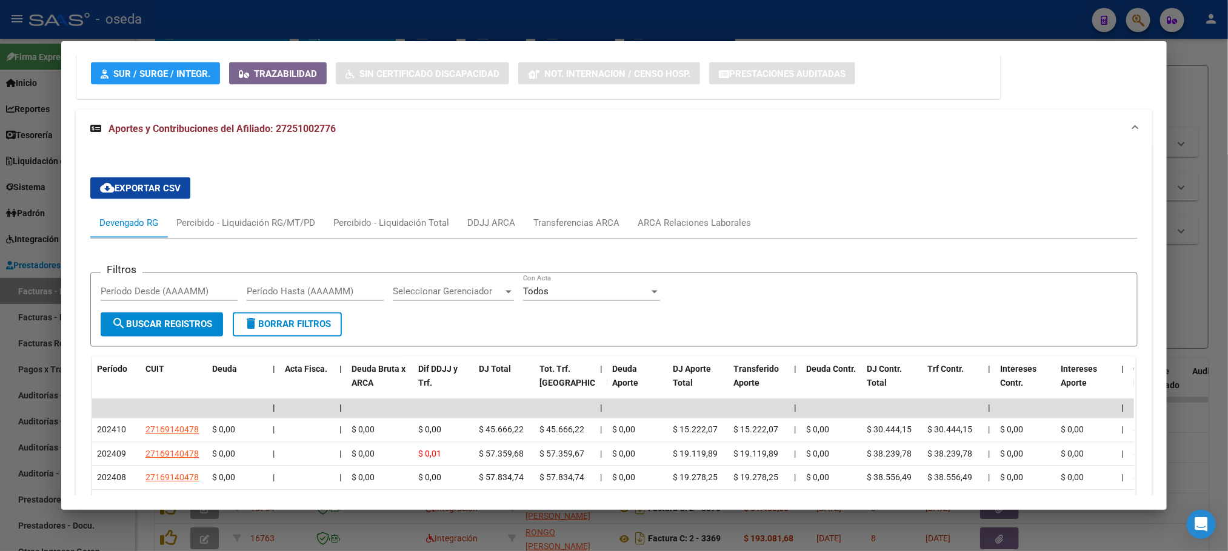
scroll to position [1160, 0]
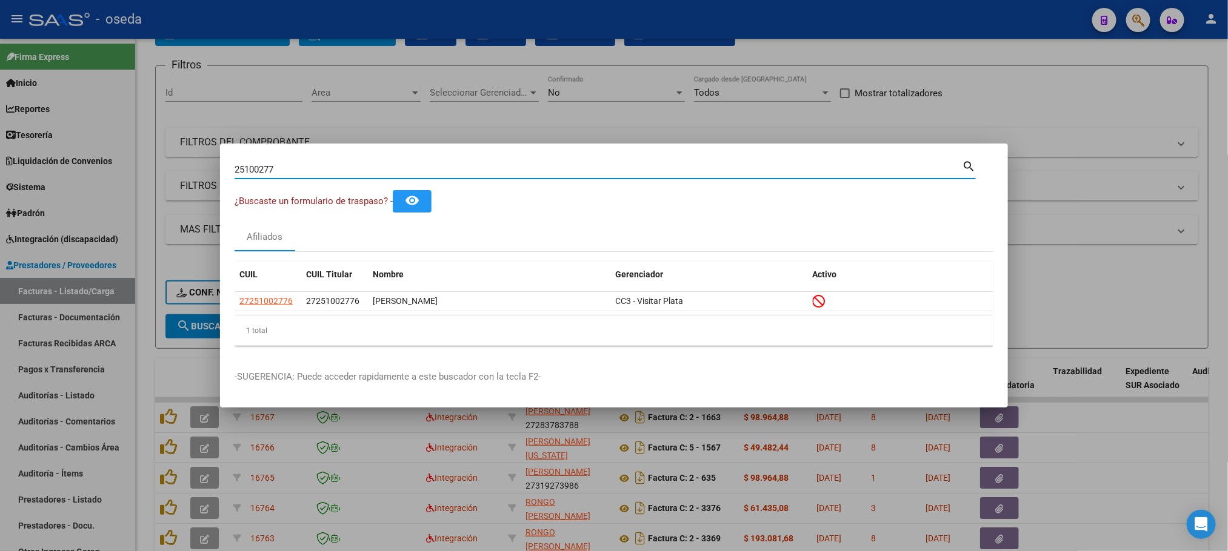
drag, startPoint x: 296, startPoint y: 164, endPoint x: 213, endPoint y: 164, distance: 83.0
click at [213, 164] on div "25100277 Buscar (apellido, dni, cuil, nro traspaso, cuit, obra social) search ¿…" at bounding box center [614, 275] width 1228 height 551
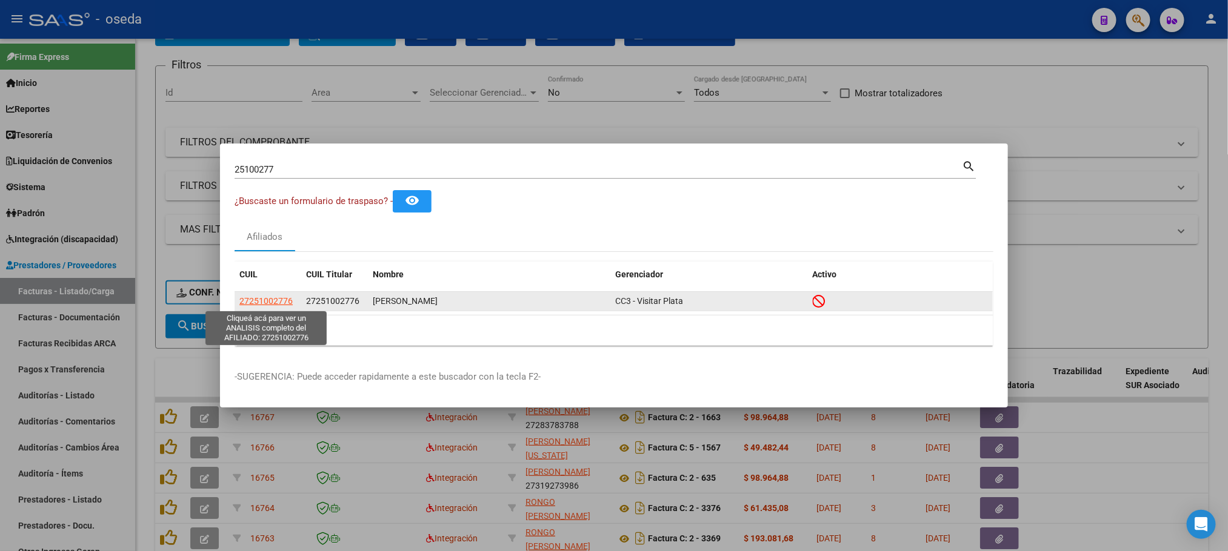
click at [249, 302] on span "27251002776" at bounding box center [265, 301] width 53 height 10
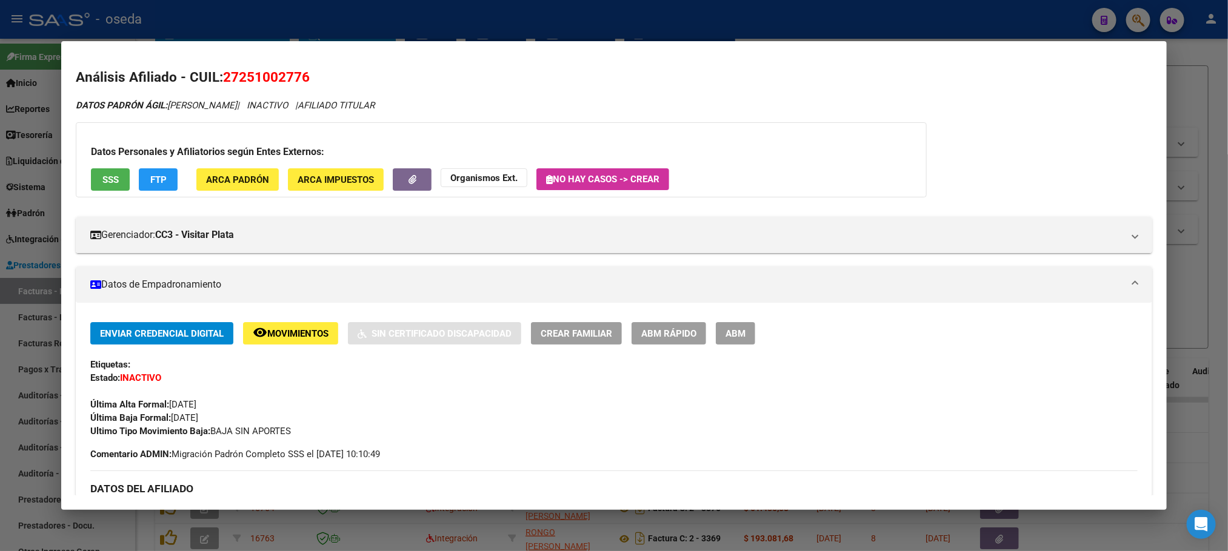
click at [95, 178] on button "SSS" at bounding box center [110, 179] width 39 height 22
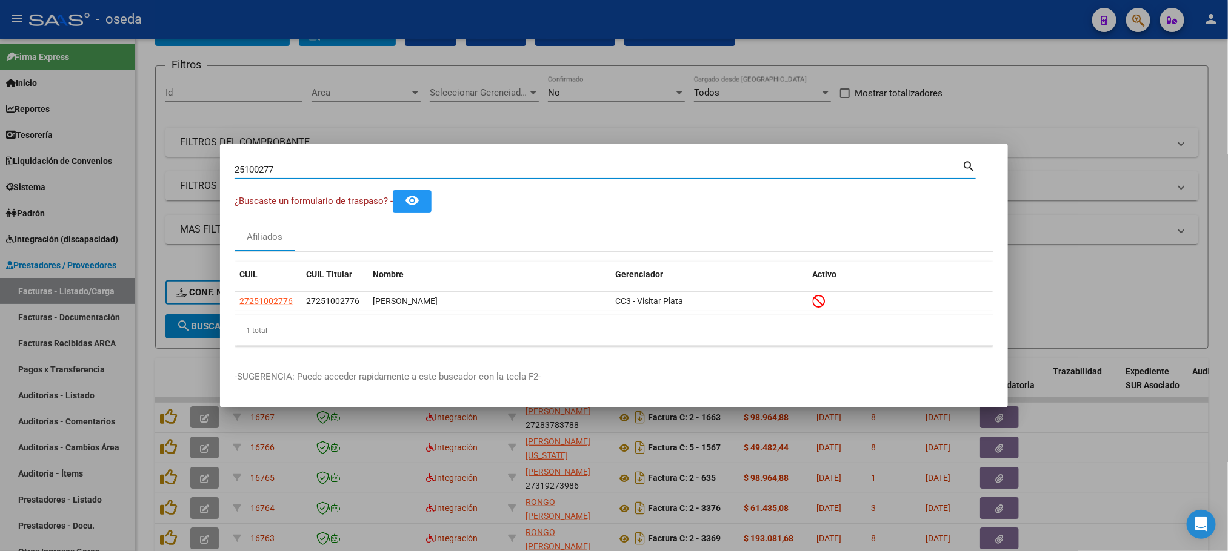
drag, startPoint x: 315, startPoint y: 164, endPoint x: 93, endPoint y: 167, distance: 221.8
click at [93, 167] on div "25100277 Buscar (apellido, dni, cuil, nro traspaso, cuit, obra social) search ¿…" at bounding box center [614, 275] width 1228 height 551
type input "27343461"
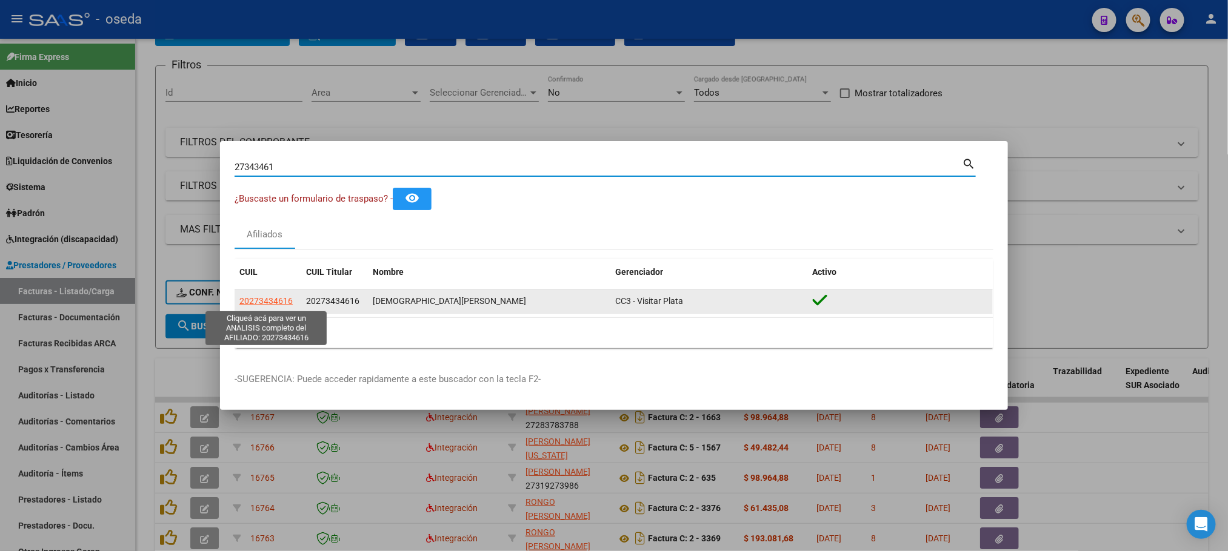
click at [268, 304] on span "20273434616" at bounding box center [265, 301] width 53 height 10
type textarea "20273434616"
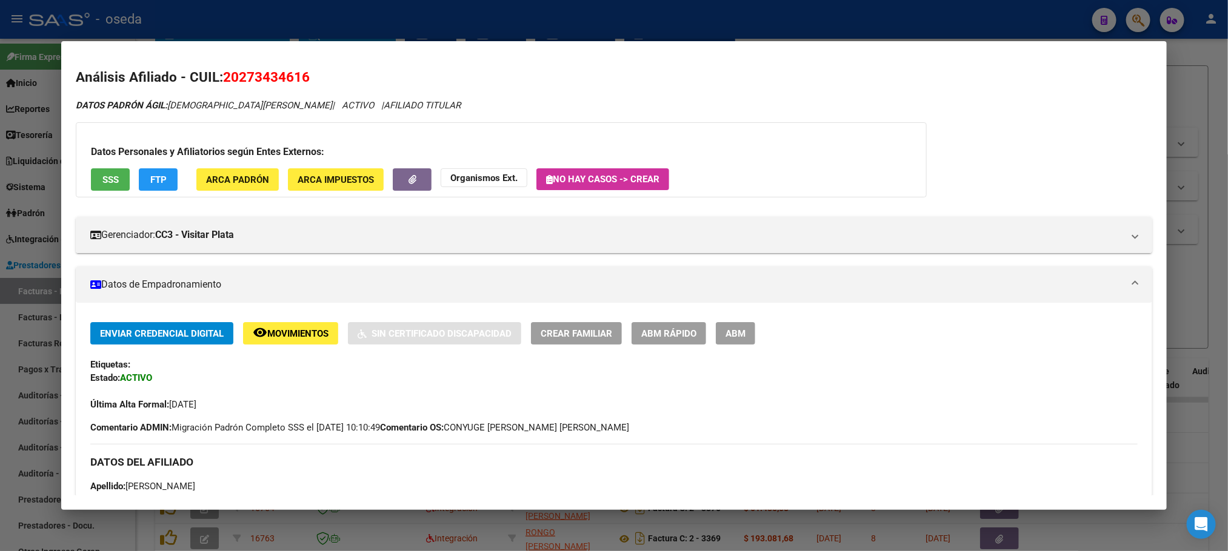
scroll to position [0, 0]
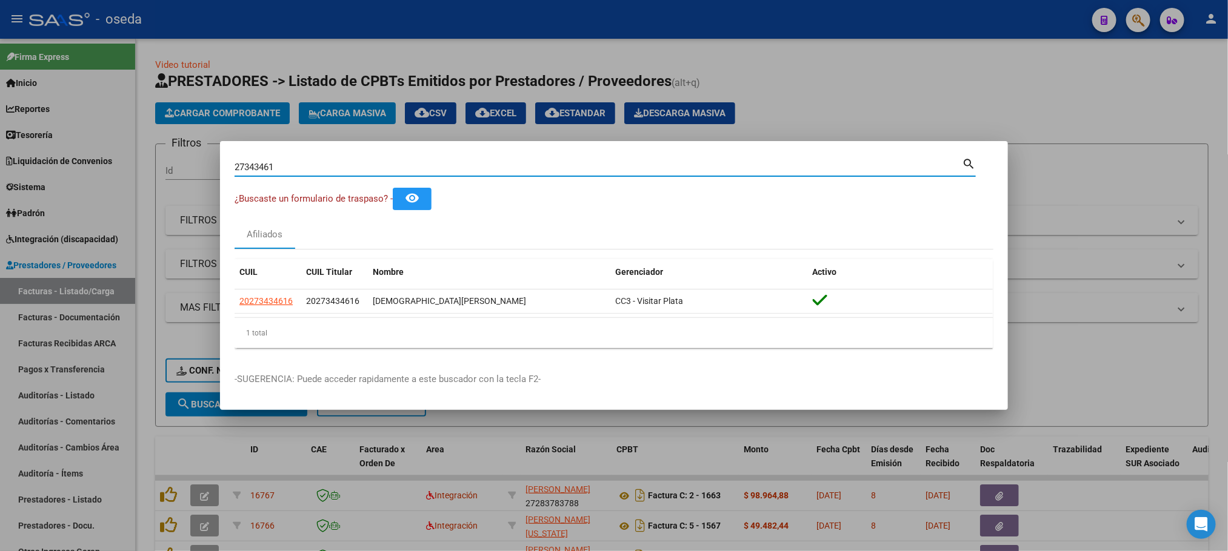
drag, startPoint x: 311, startPoint y: 165, endPoint x: 218, endPoint y: 164, distance: 93.3
click at [218, 164] on div "27343461 Buscar (apellido, dni, cuil, nro traspaso, cuit, obra social) search ¿…" at bounding box center [614, 275] width 1228 height 551
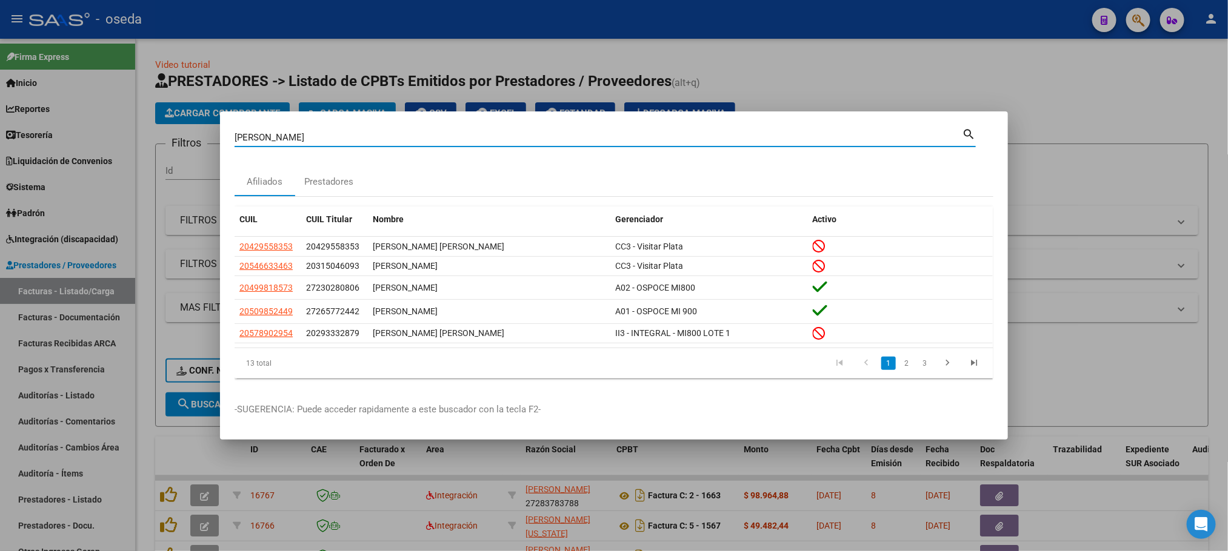
drag, startPoint x: 458, startPoint y: 140, endPoint x: 38, endPoint y: 139, distance: 419.9
click at [38, 139] on div "AUGUSTO Buscar (apellido, dni, cuil, nro traspaso, cuit, obra social) search Af…" at bounding box center [614, 275] width 1228 height 551
type input "SEAL"
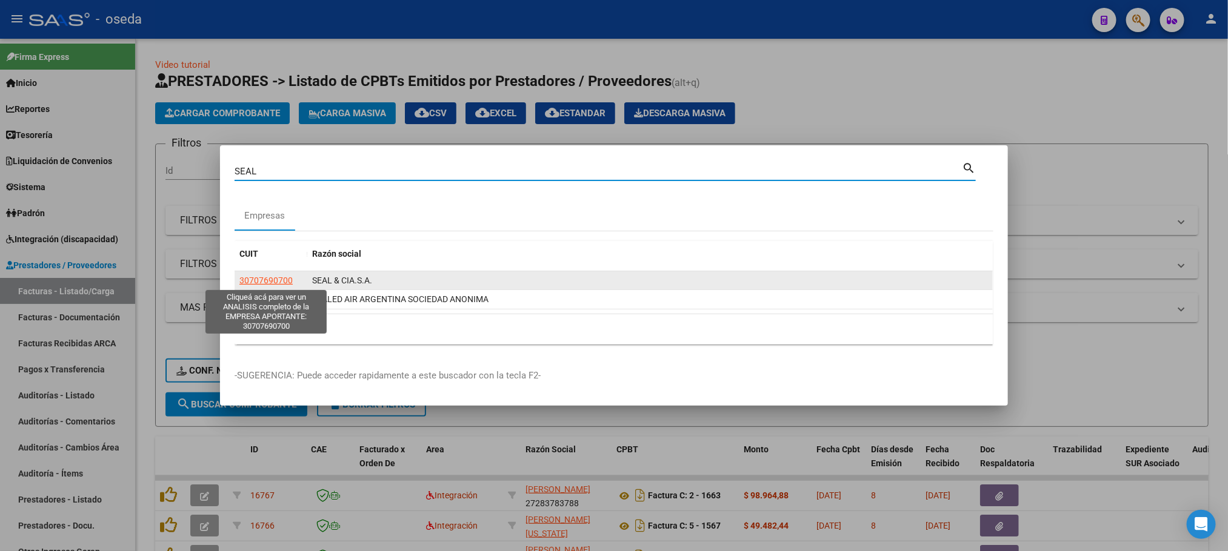
click at [242, 282] on span "30707690700" at bounding box center [265, 281] width 53 height 10
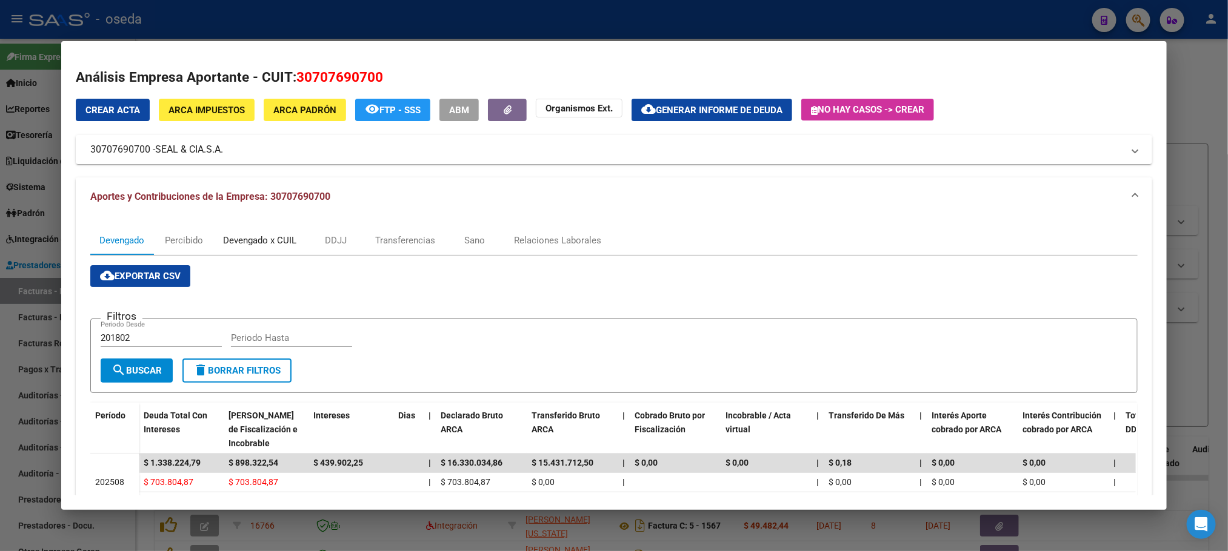
click at [270, 234] on div "Devengado x CUIL" at bounding box center [259, 240] width 73 height 13
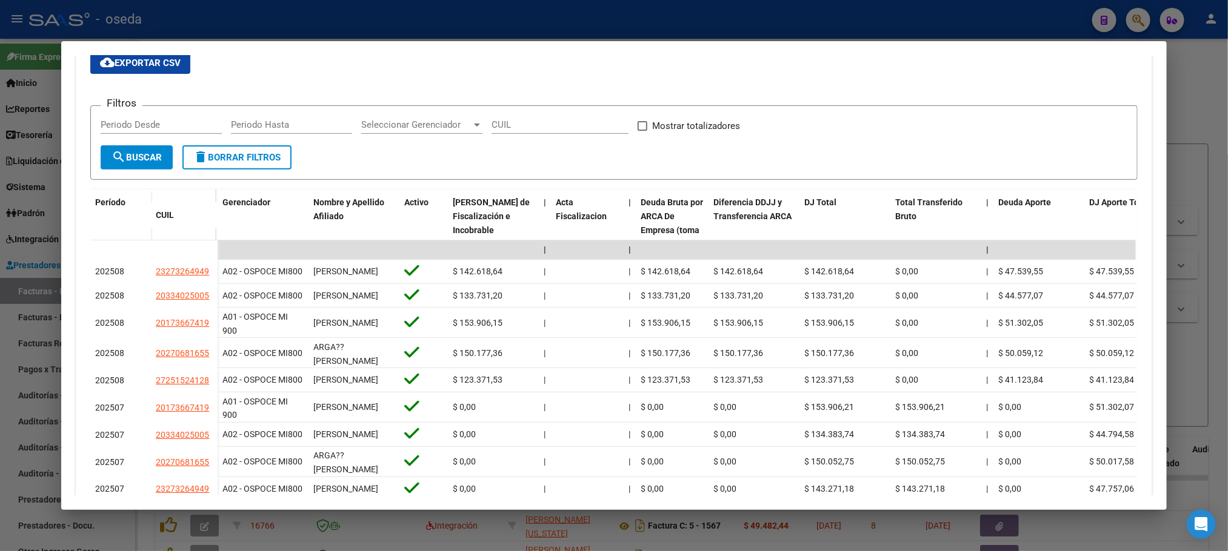
scroll to position [273, 0]
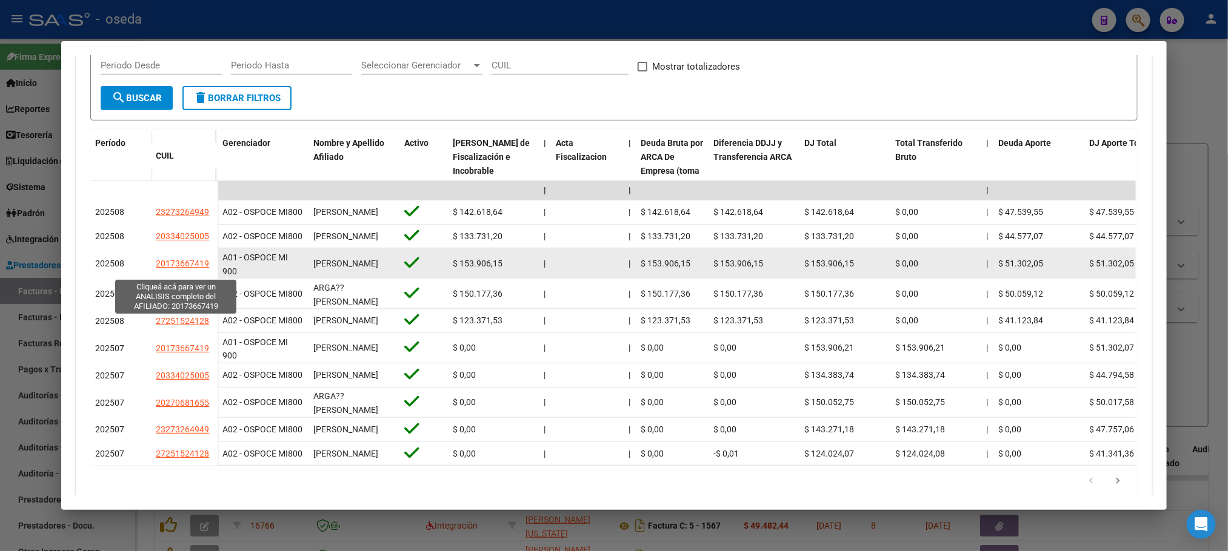
click at [165, 268] on span "20173667419" at bounding box center [182, 264] width 53 height 10
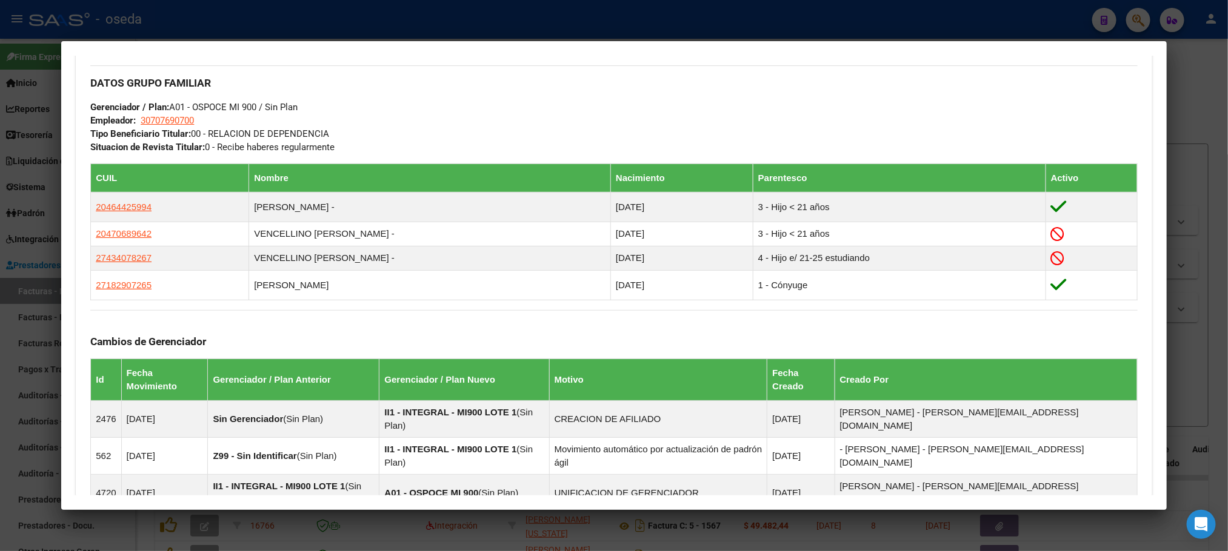
scroll to position [636, 0]
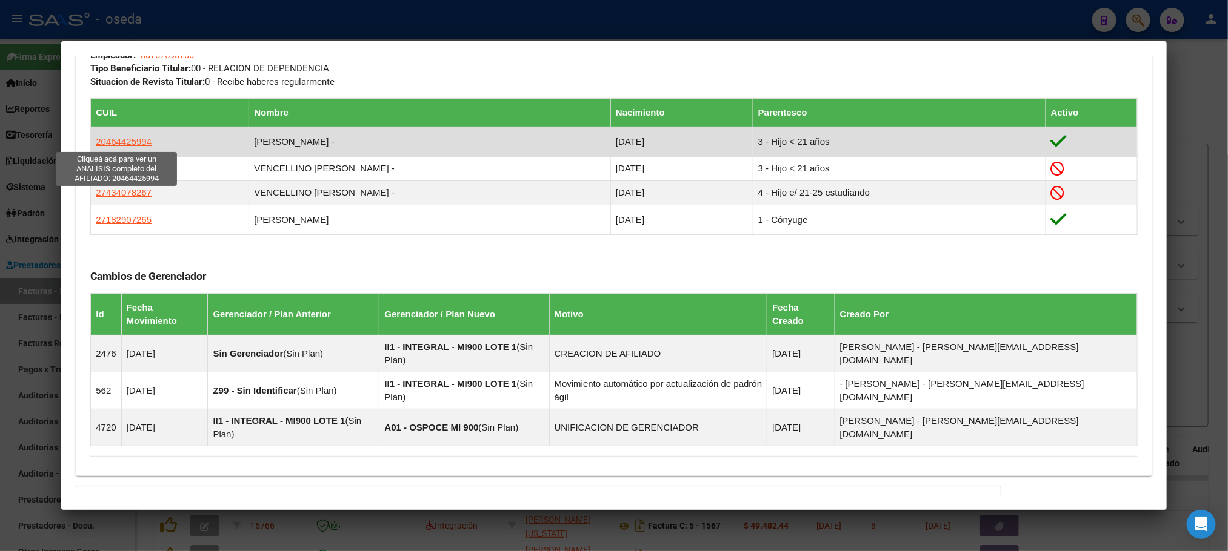
click at [104, 140] on span "20464425994" at bounding box center [124, 141] width 56 height 10
type textarea "20464425994"
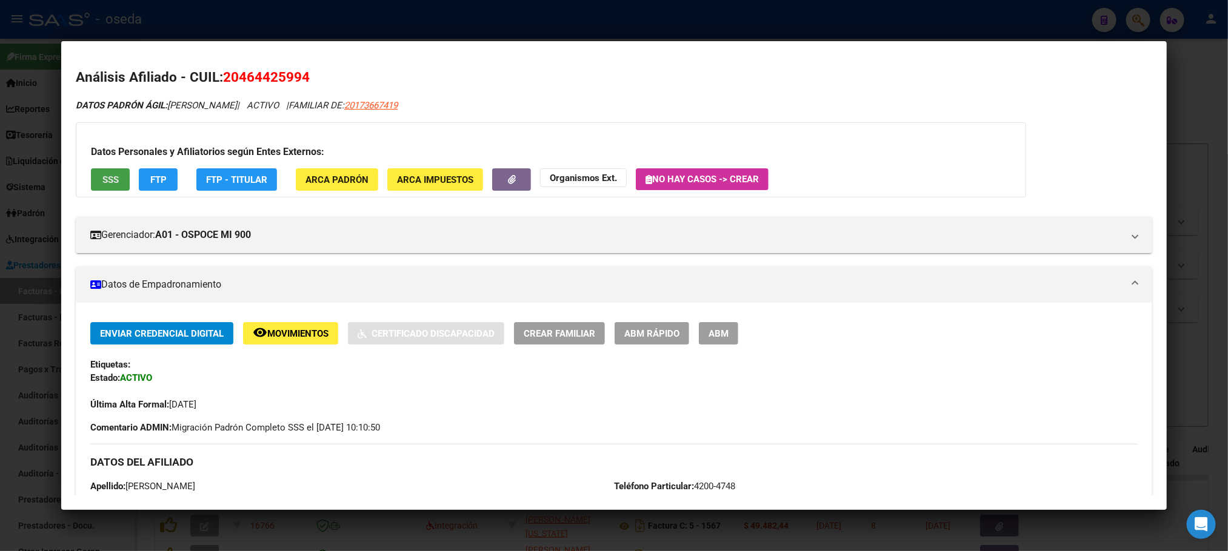
click at [106, 175] on span "SSS" at bounding box center [110, 180] width 16 height 11
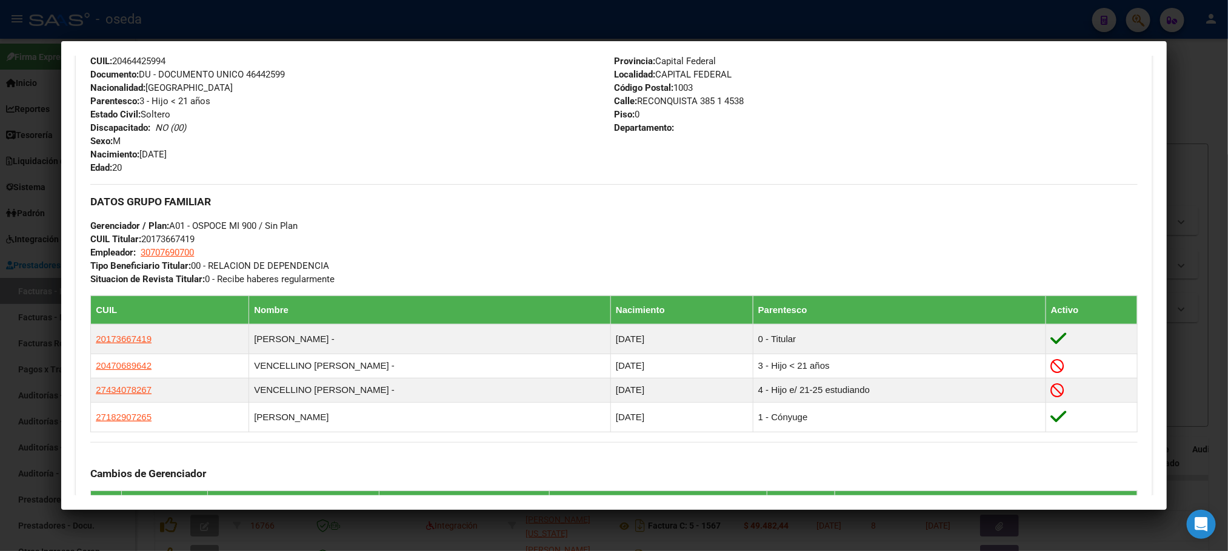
scroll to position [454, 0]
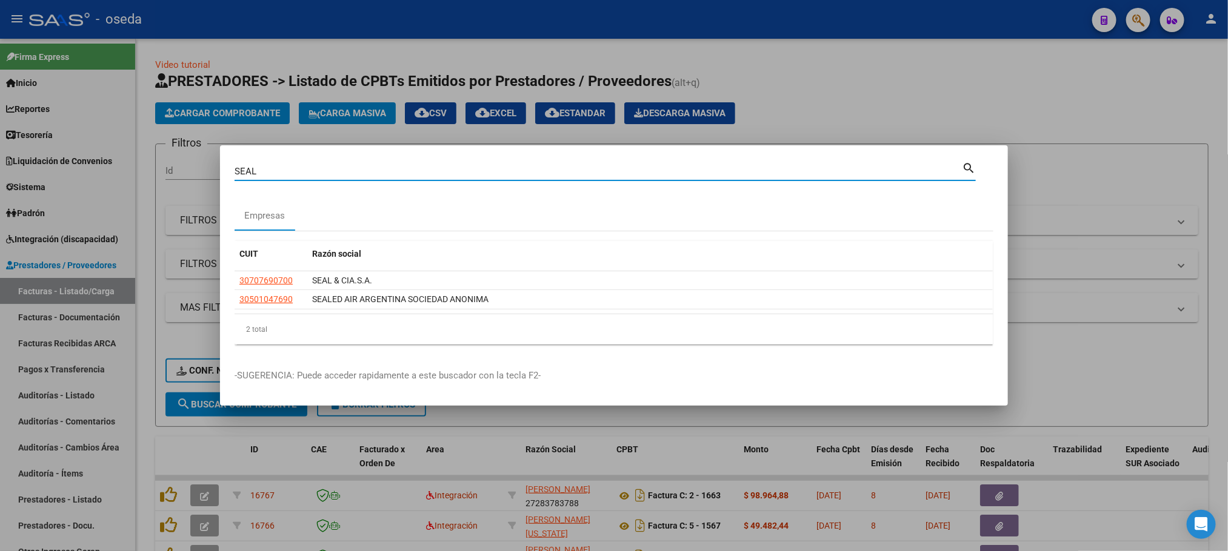
drag, startPoint x: 282, startPoint y: 170, endPoint x: 147, endPoint y: 173, distance: 135.2
click at [147, 173] on div "SEAL Buscar (apellido, dni, cuil, nro traspaso, cuit, obra social) search Empre…" at bounding box center [614, 275] width 1228 height 551
type input "18384816"
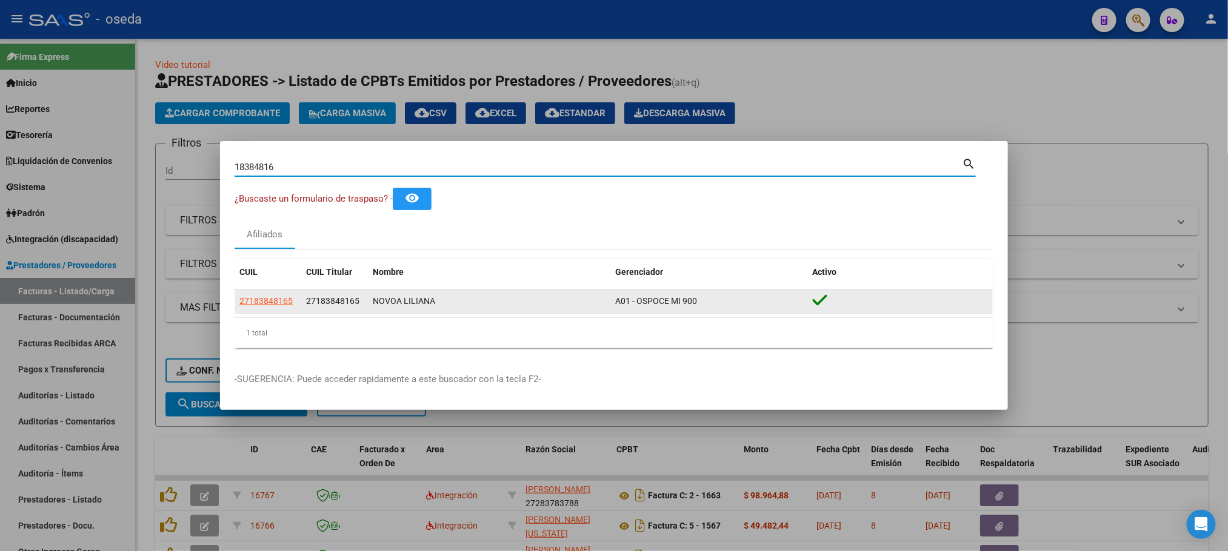
click at [253, 308] on app-link-go-to "27183848165" at bounding box center [265, 301] width 53 height 14
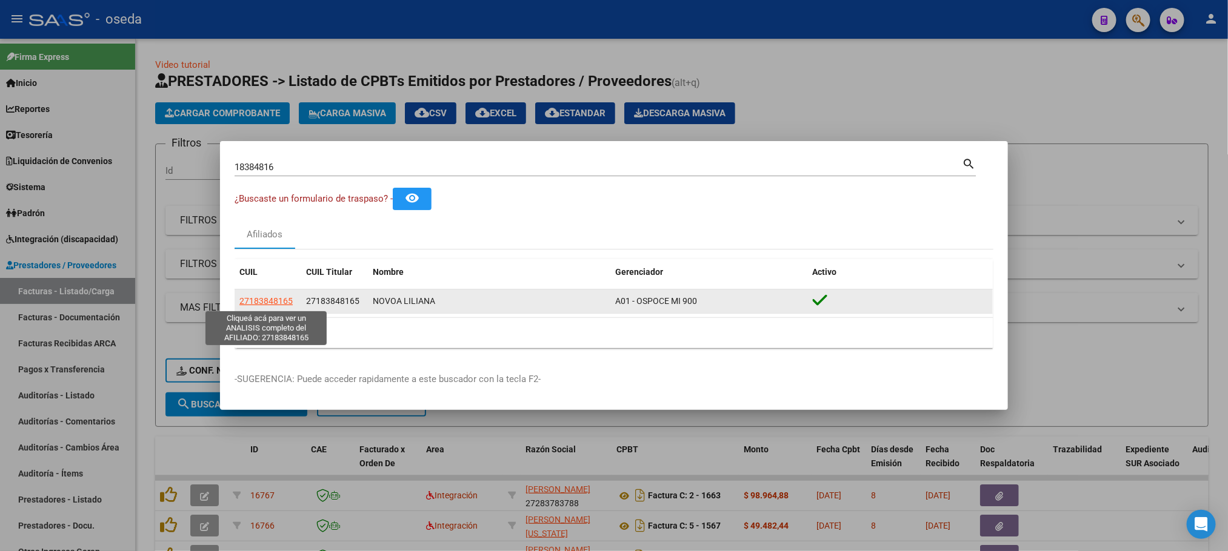
click at [251, 301] on span "27183848165" at bounding box center [265, 301] width 53 height 10
type textarea "27183848165"
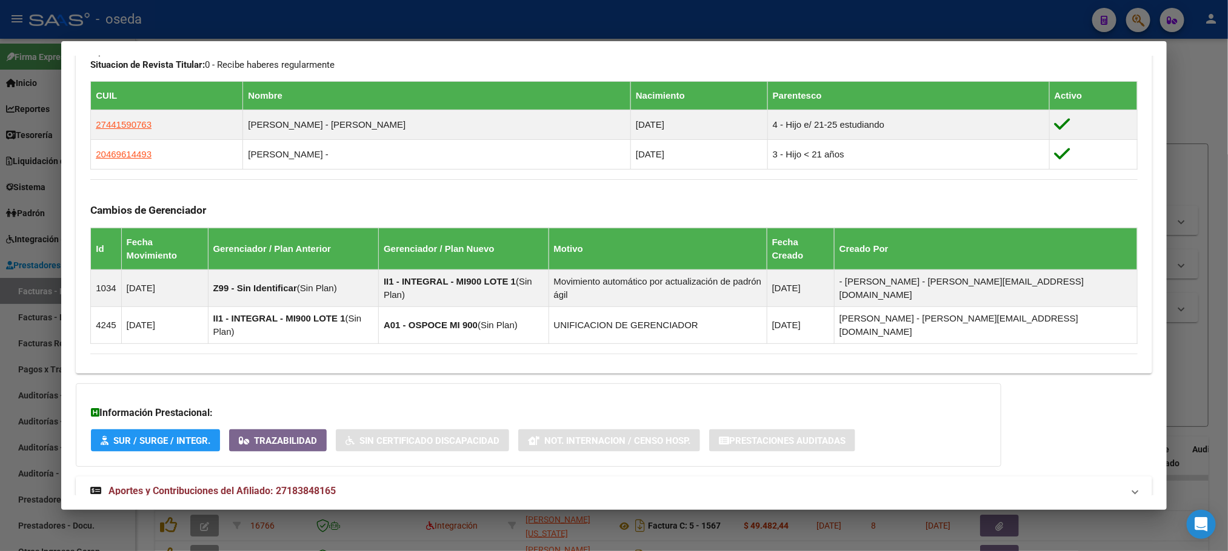
scroll to position [654, 0]
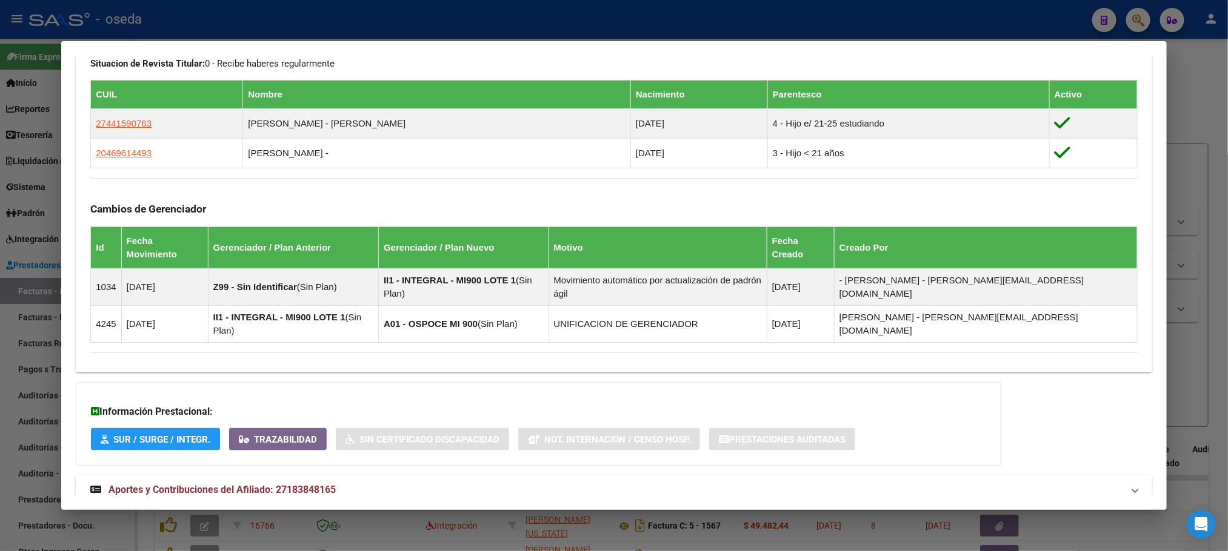
click at [231, 484] on span "Aportes y Contribuciones del Afiliado: 27183848165" at bounding box center [221, 490] width 227 height 12
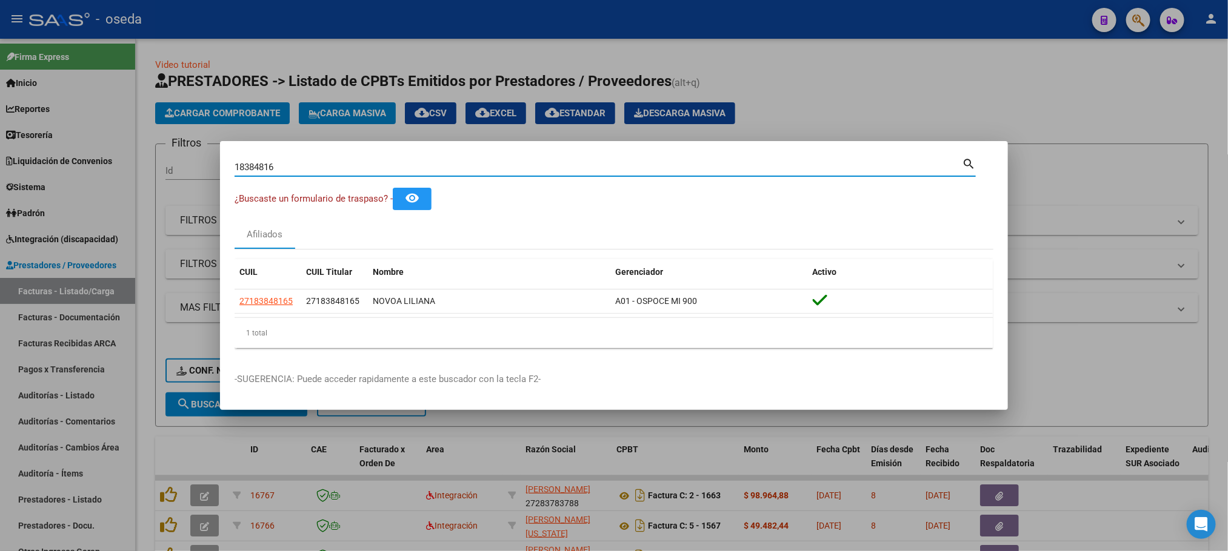
drag, startPoint x: 331, startPoint y: 167, endPoint x: 39, endPoint y: 158, distance: 292.8
click at [39, 158] on div "18384816 Buscar (apellido, dni, cuil, nro traspaso, cuit, obra social) search ¿…" at bounding box center [614, 275] width 1228 height 551
type input "ODRIOZOLA"
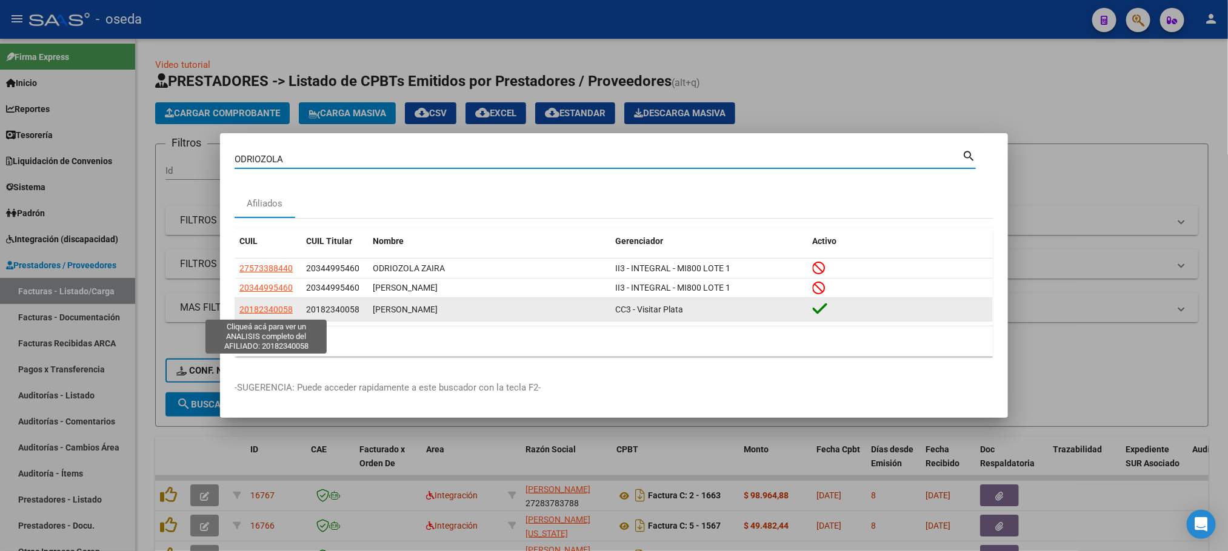
click at [264, 313] on span "20182340058" at bounding box center [265, 310] width 53 height 10
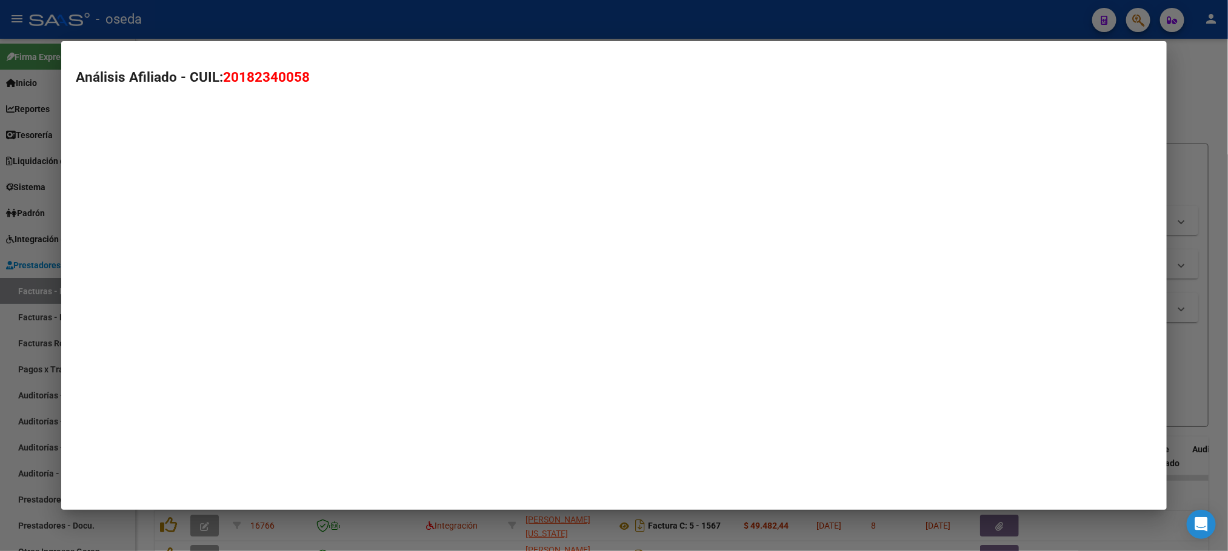
type textarea "20182340058"
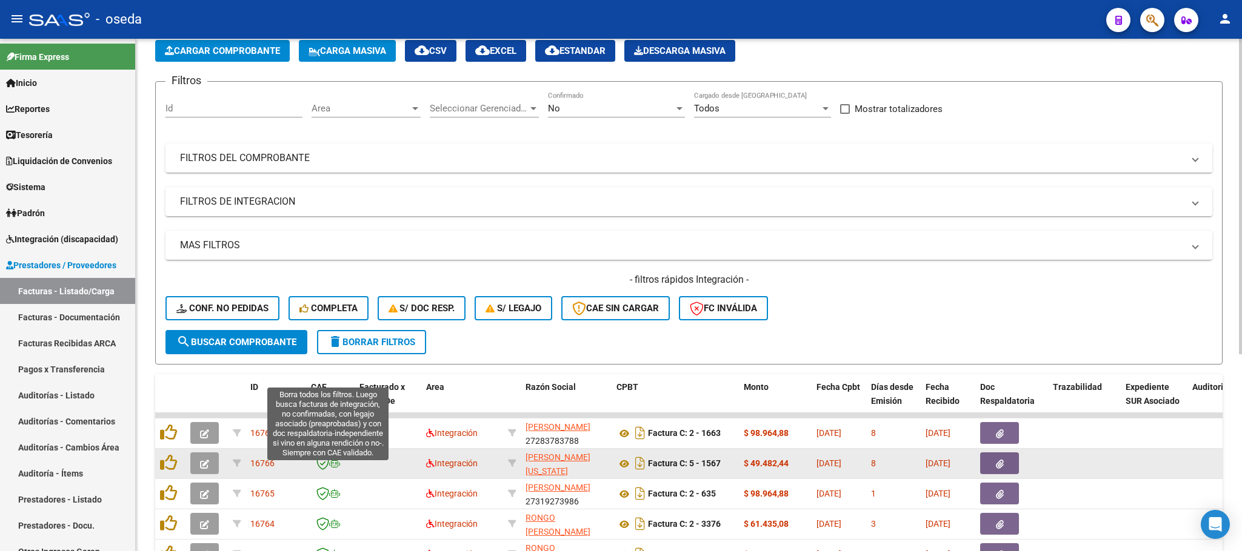
scroll to position [182, 0]
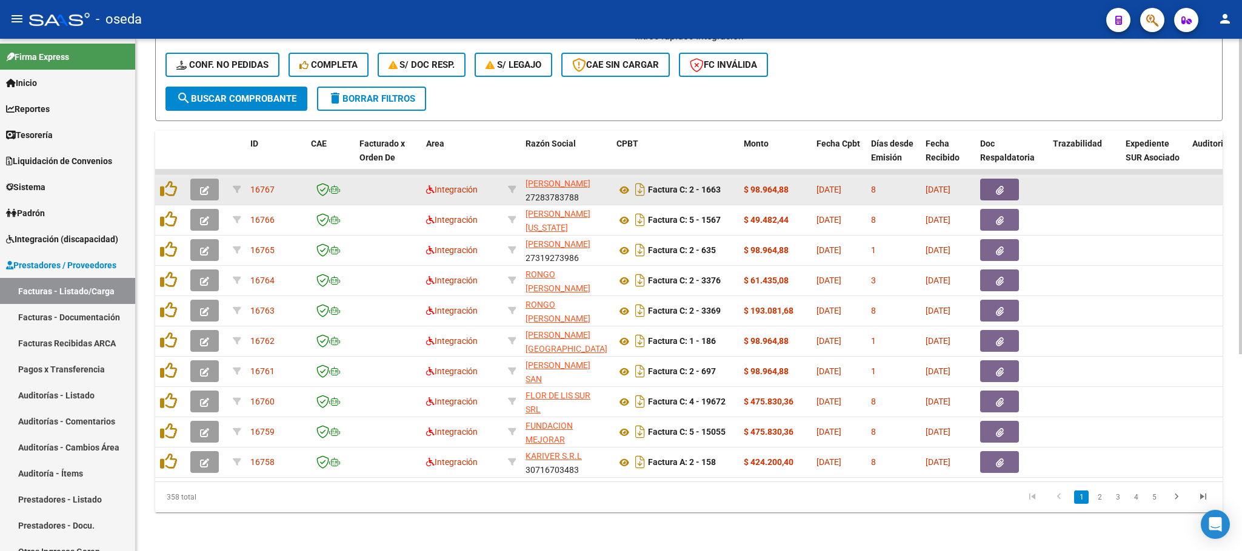
scroll to position [320, 0]
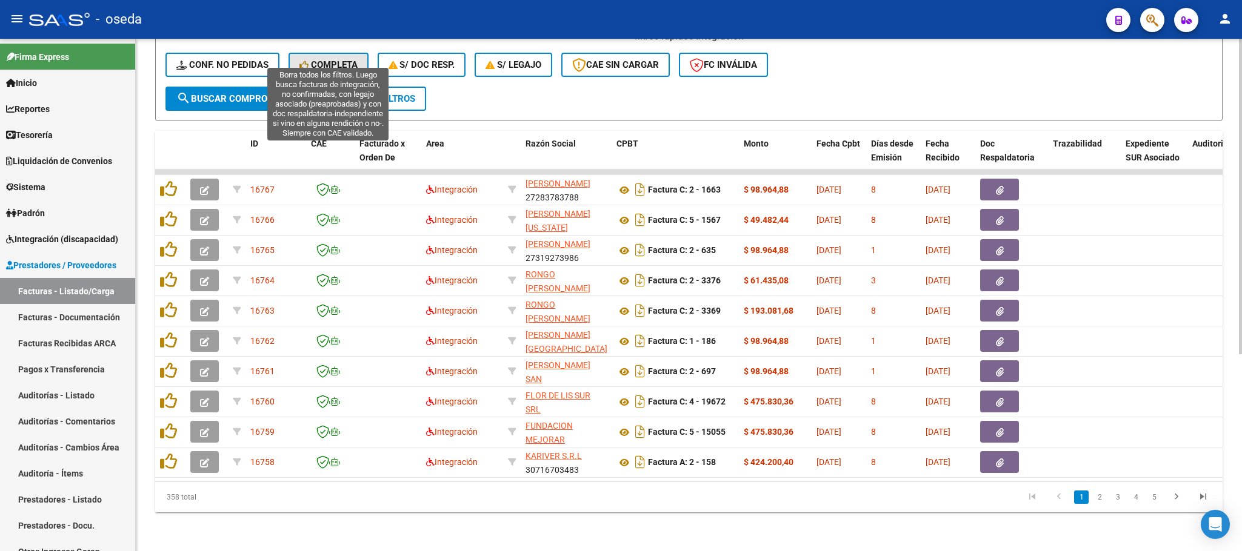
click at [330, 59] on span "Completa" at bounding box center [328, 64] width 58 height 11
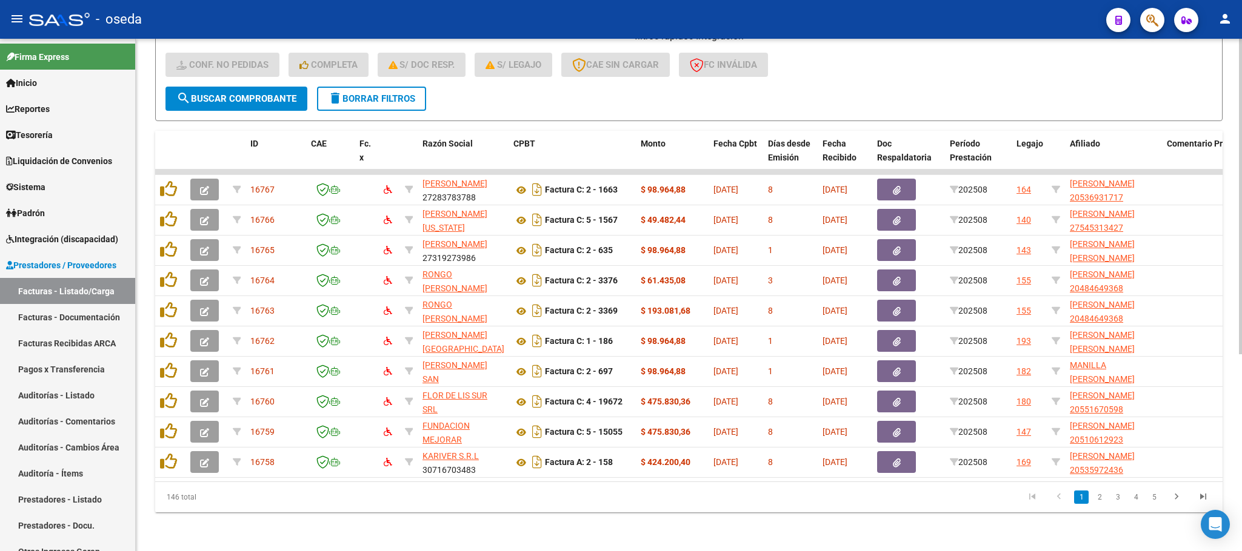
click at [344, 93] on span "delete Borrar Filtros" at bounding box center [371, 98] width 87 height 11
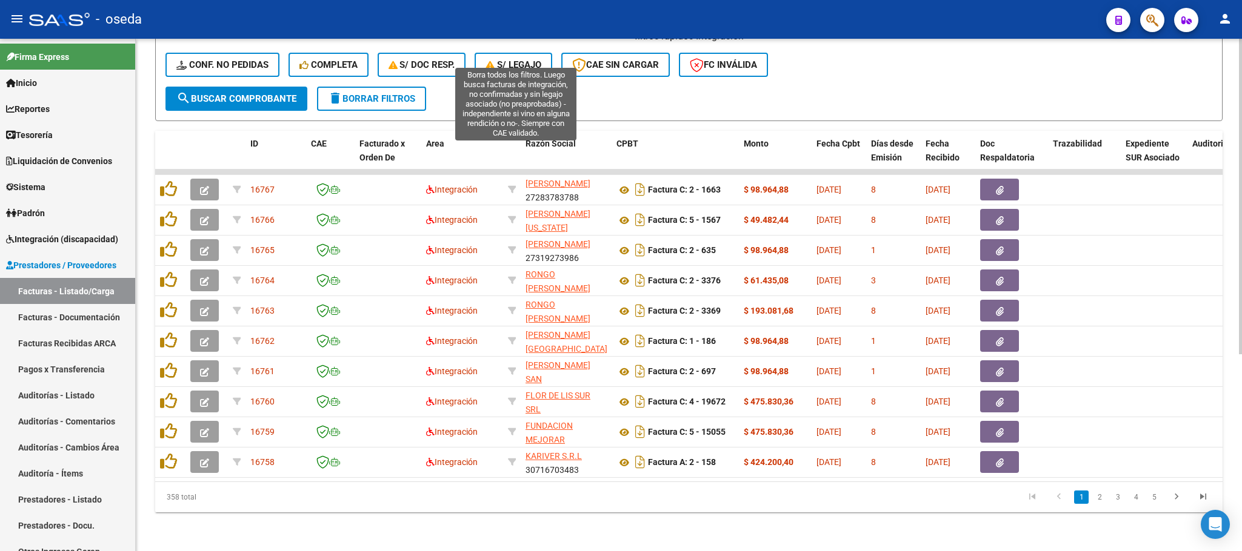
click at [528, 59] on span "S/ legajo" at bounding box center [513, 64] width 56 height 11
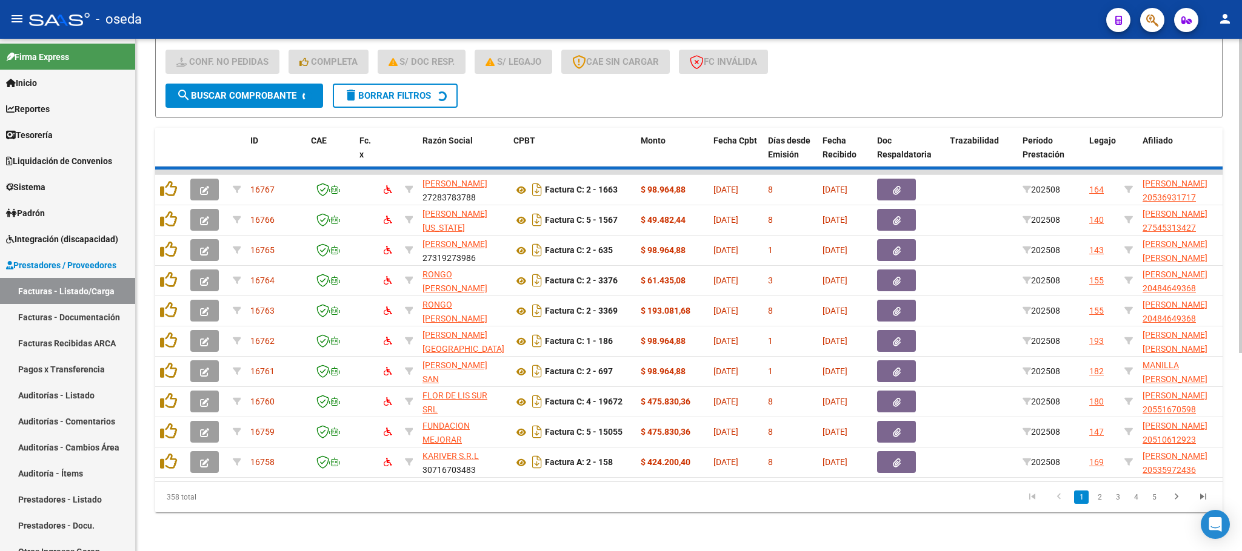
scroll to position [47, 0]
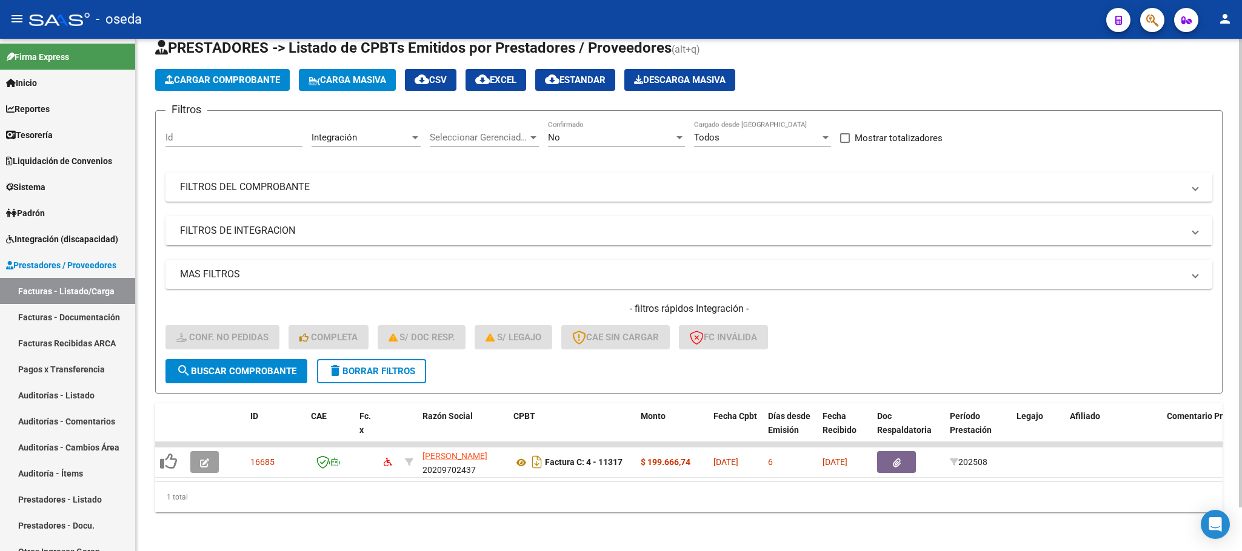
click at [386, 366] on span "delete Borrar Filtros" at bounding box center [371, 371] width 87 height 11
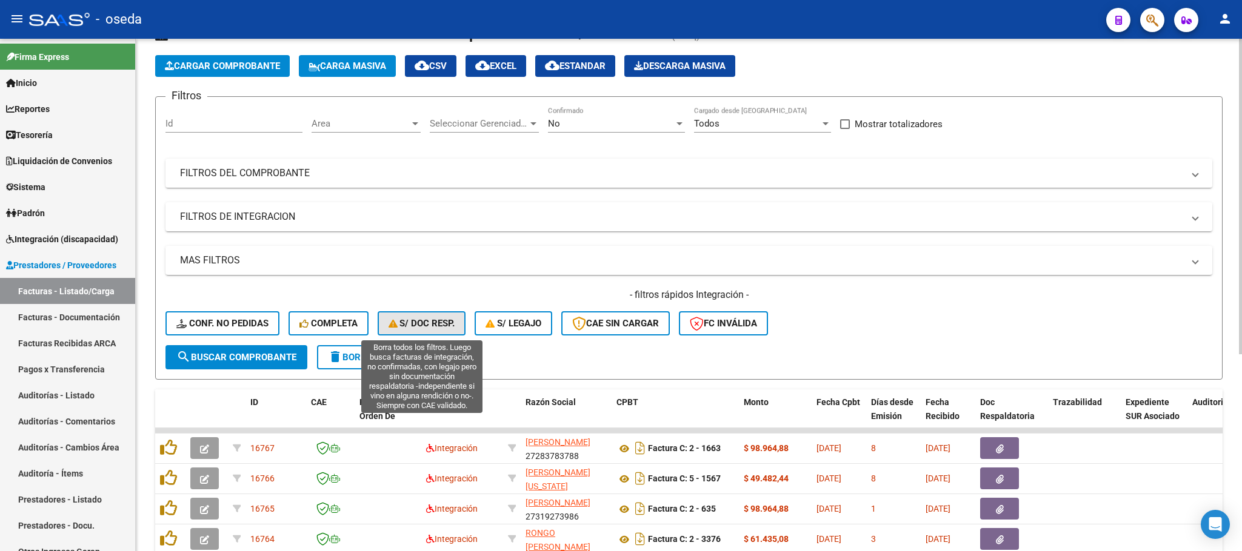
click at [424, 313] on button "S/ Doc Resp." at bounding box center [421, 323] width 88 height 24
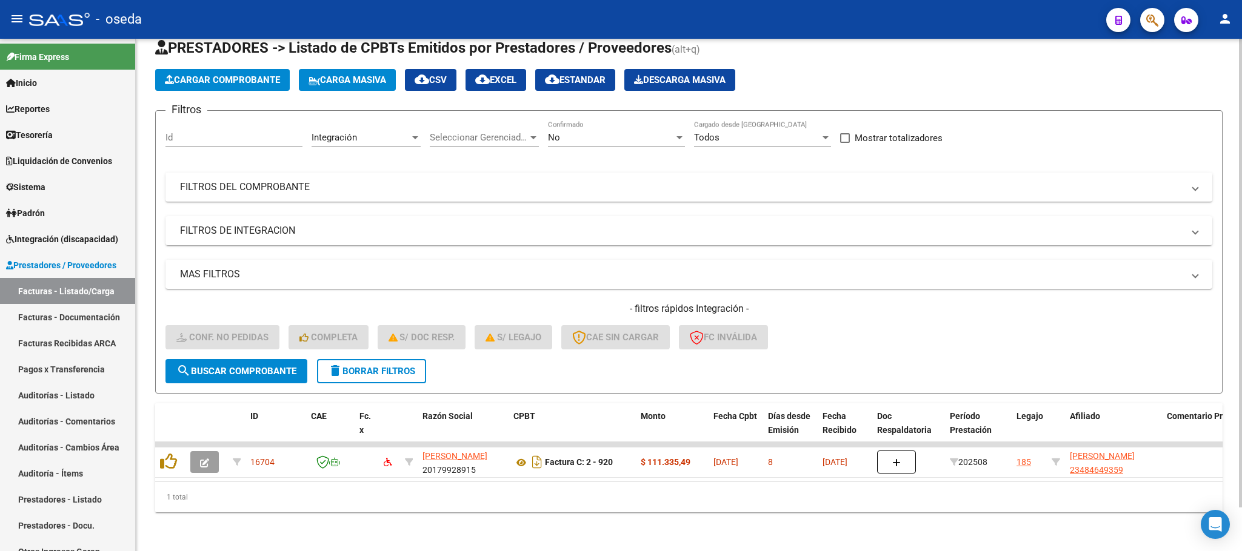
click at [374, 366] on span "delete Borrar Filtros" at bounding box center [371, 371] width 87 height 11
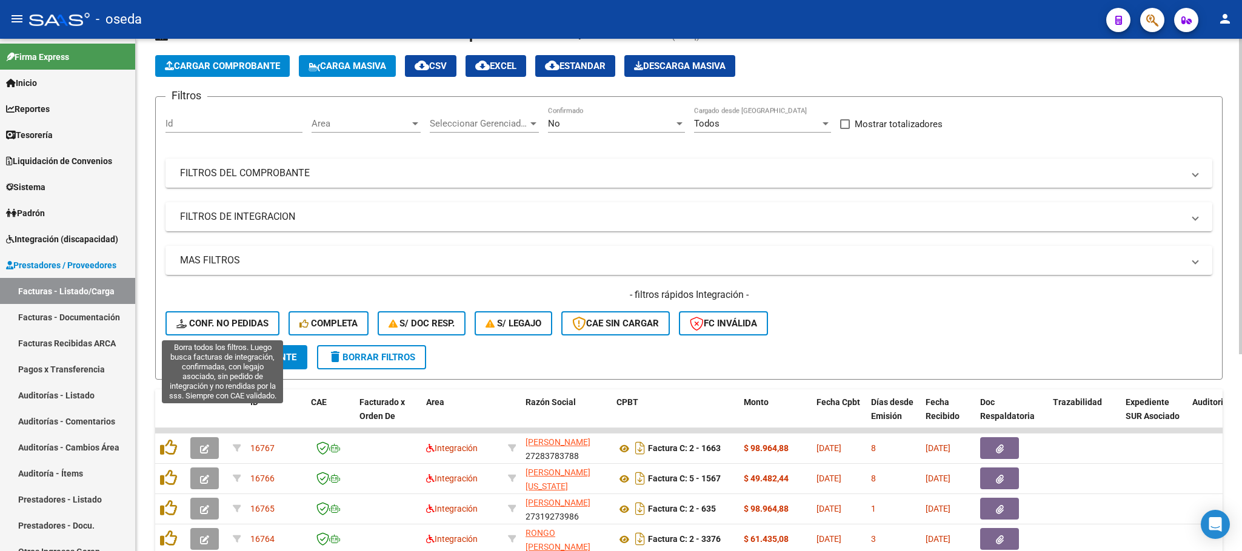
click at [246, 330] on button "Conf. no pedidas" at bounding box center [222, 323] width 114 height 24
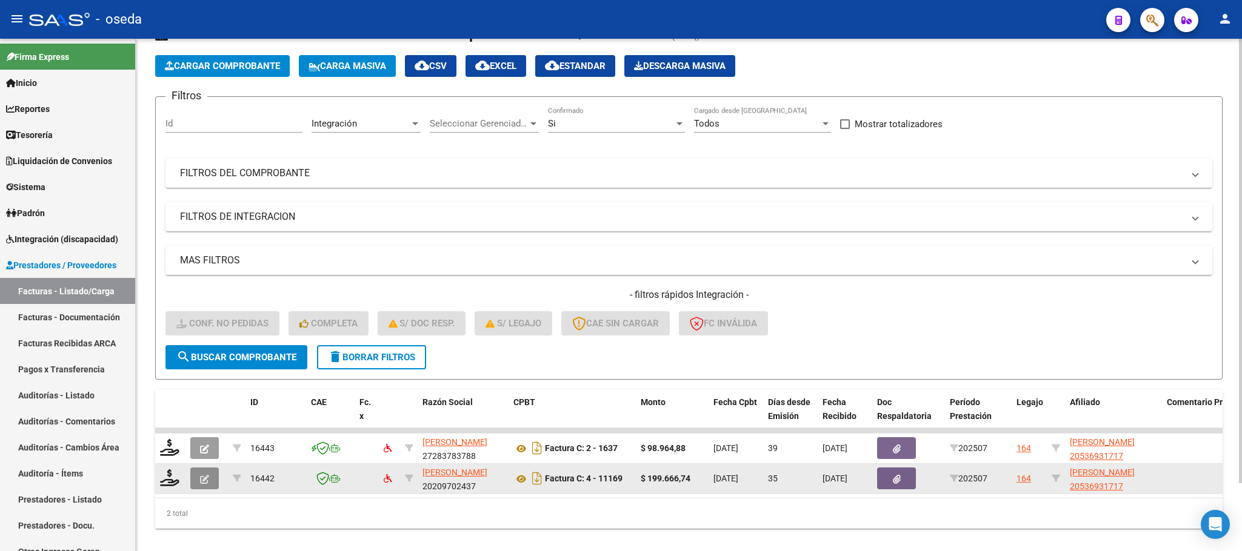
click at [202, 481] on icon "button" at bounding box center [204, 479] width 9 height 9
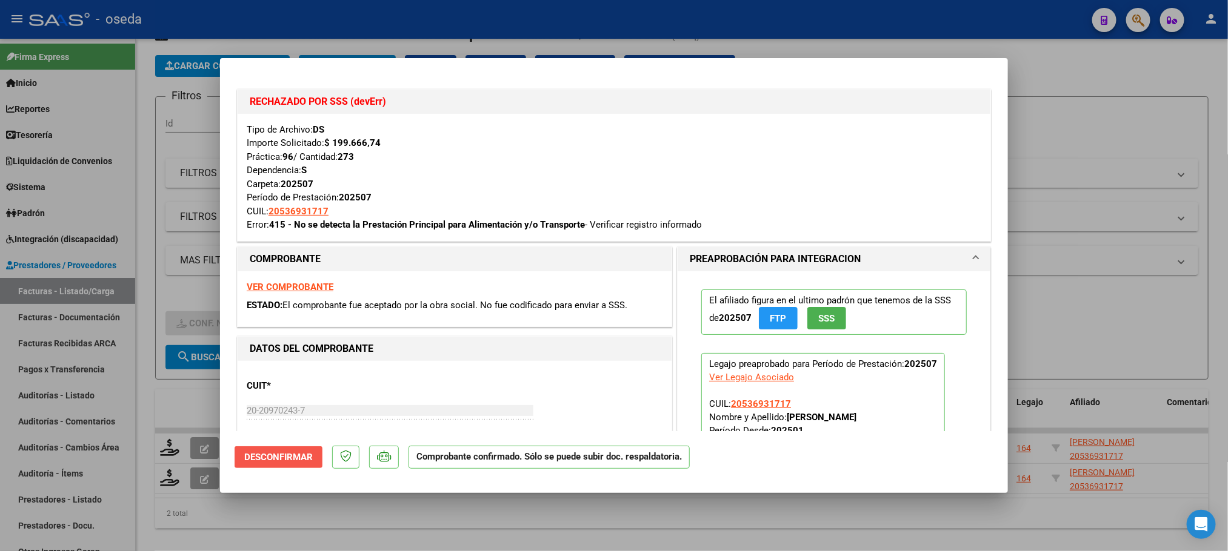
click at [246, 456] on span "Desconfirmar" at bounding box center [278, 457] width 68 height 11
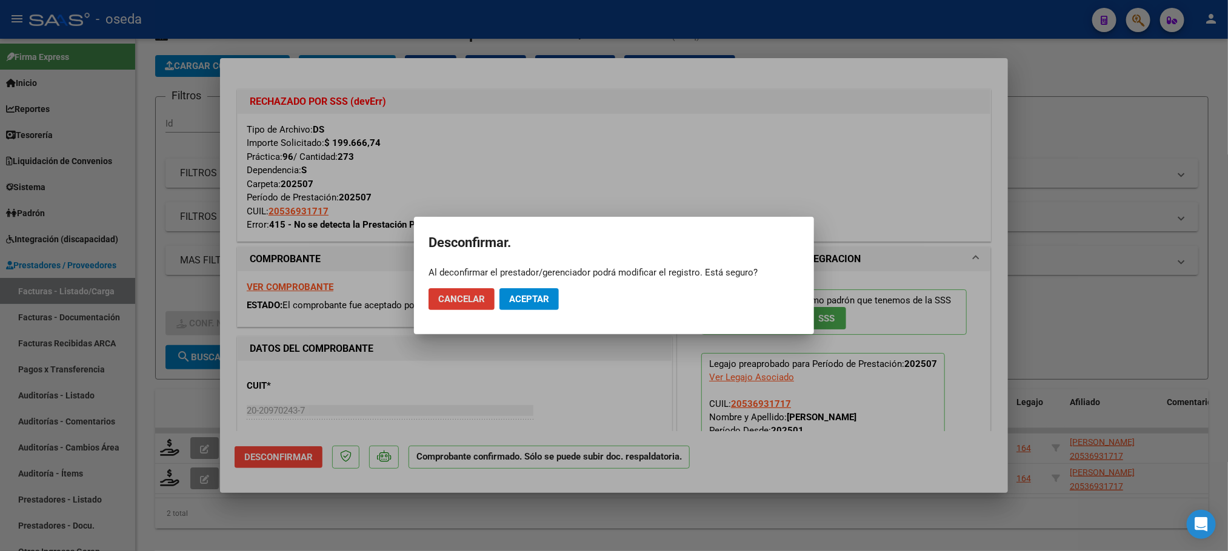
click at [529, 294] on span "Aceptar" at bounding box center [529, 299] width 40 height 11
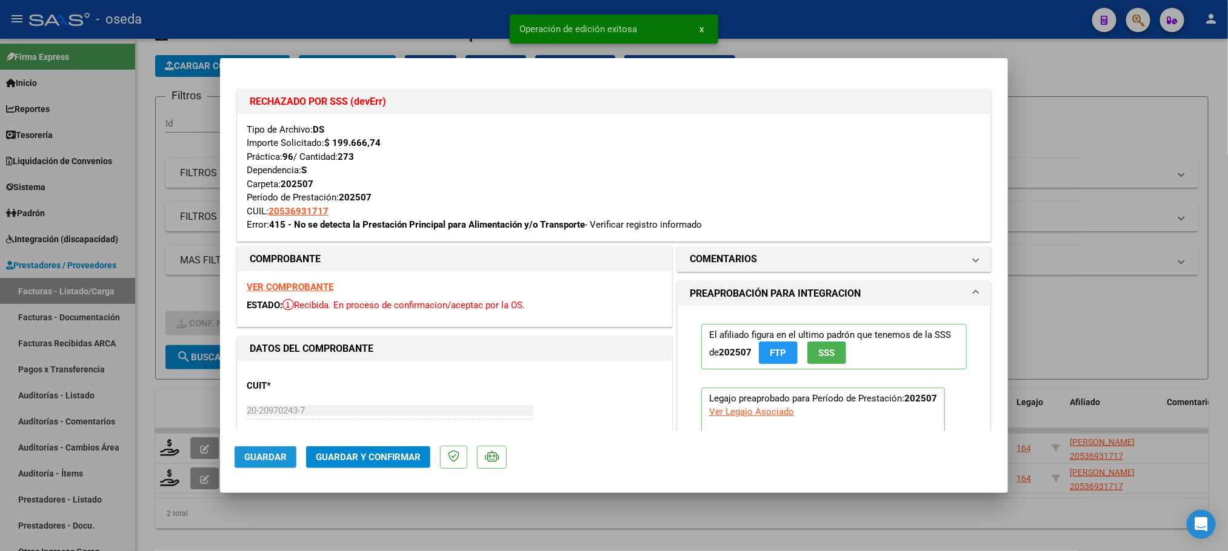
click at [274, 462] on span "Guardar" at bounding box center [265, 457] width 42 height 11
type input "$ 0,00"
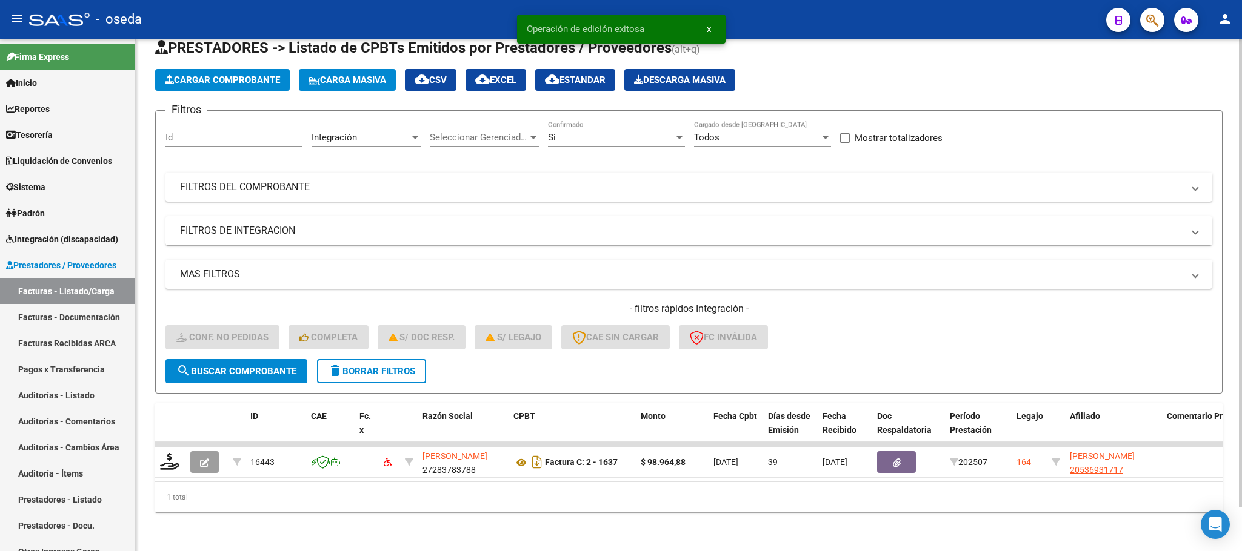
click at [359, 364] on button "delete Borrar Filtros" at bounding box center [371, 371] width 109 height 24
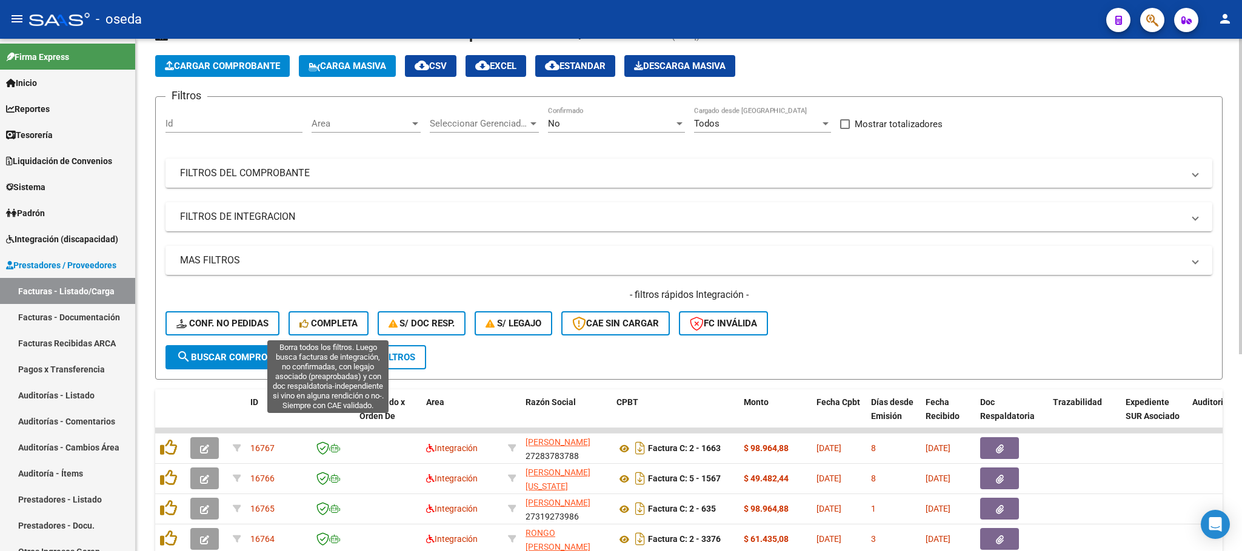
click at [347, 326] on span "Completa" at bounding box center [328, 323] width 58 height 11
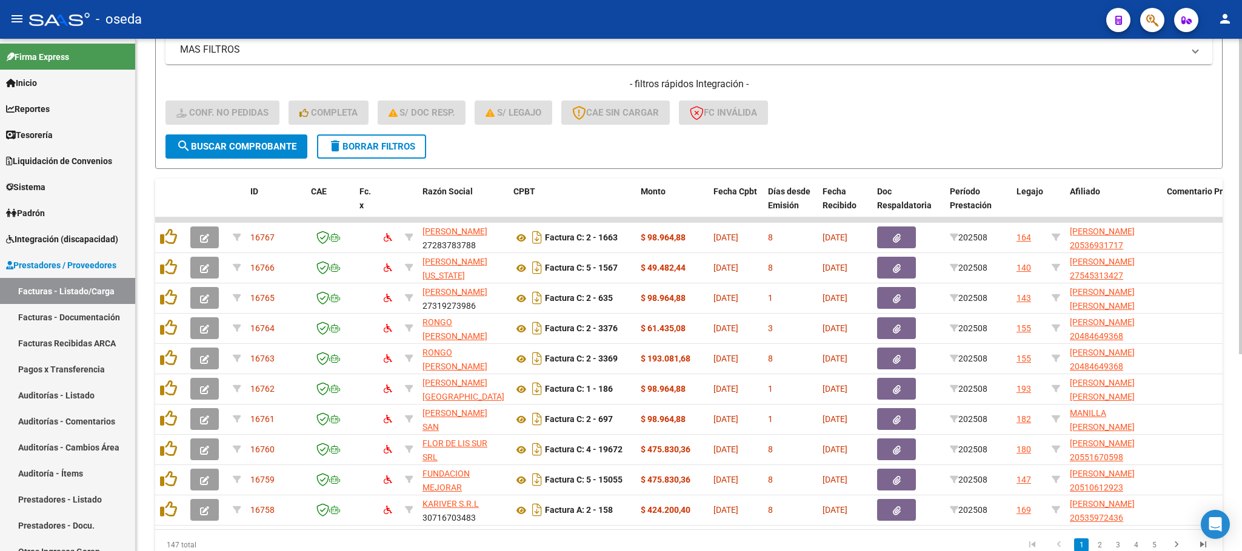
scroll to position [229, 0]
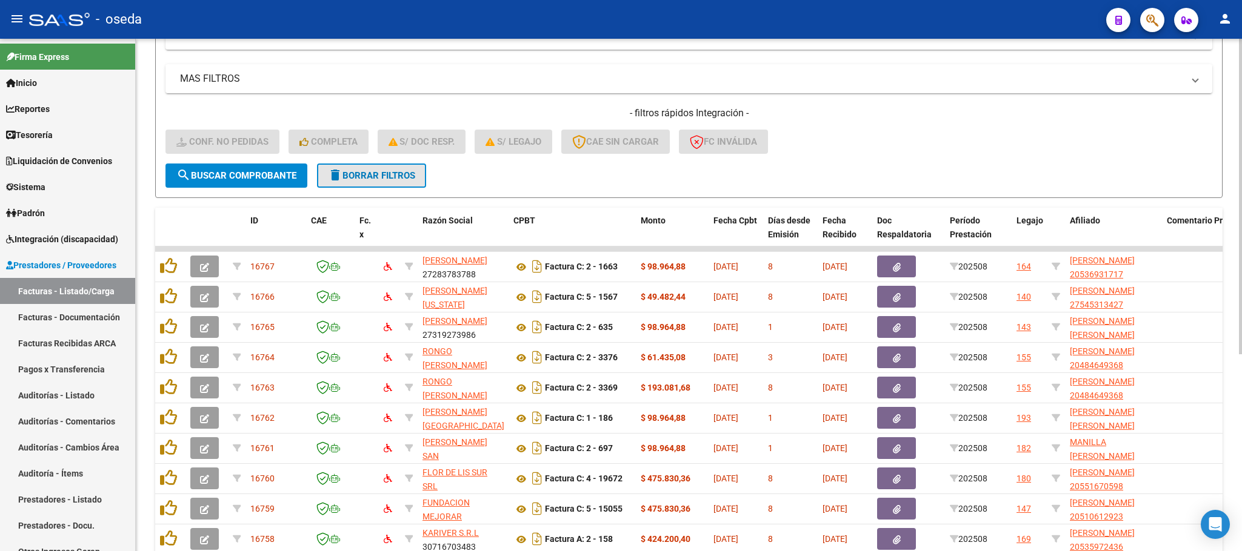
click at [393, 182] on button "delete Borrar Filtros" at bounding box center [371, 176] width 109 height 24
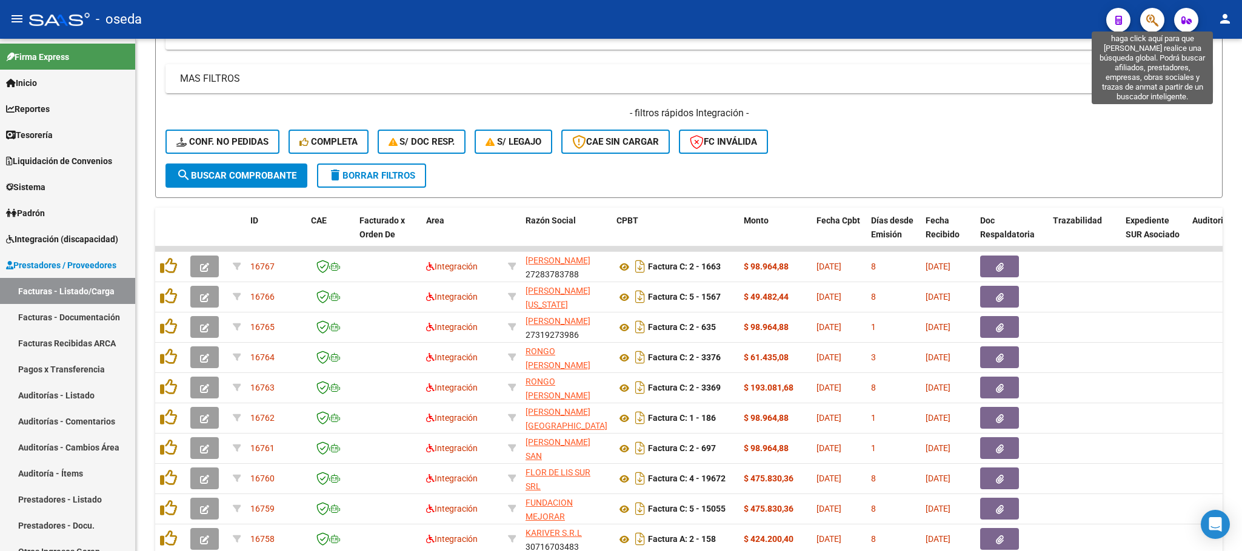
click at [1154, 19] on icon "button" at bounding box center [1152, 20] width 12 height 14
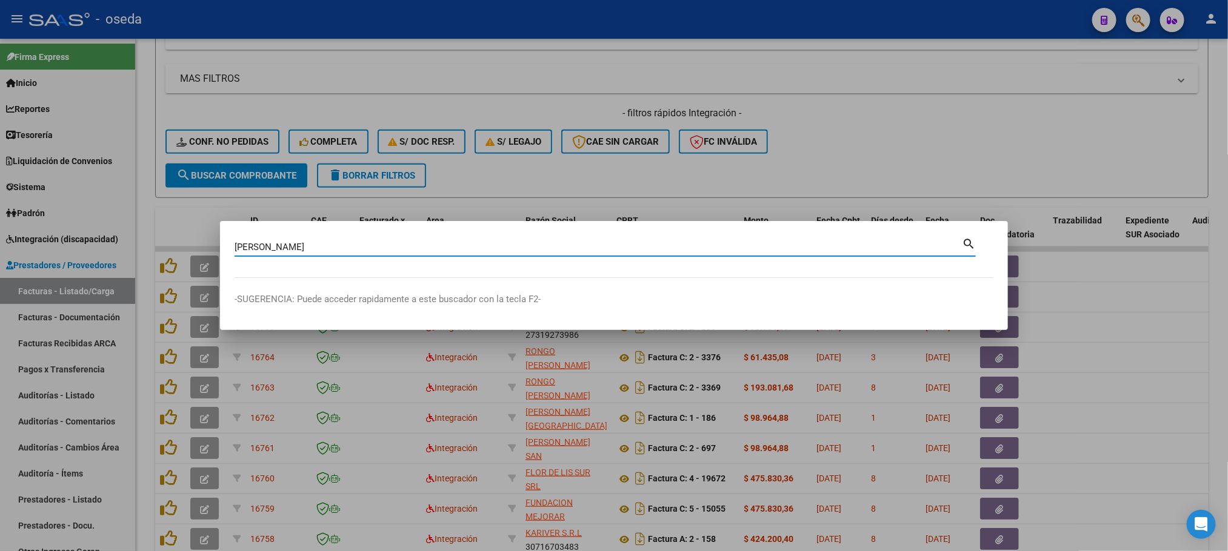
type input "de vito"
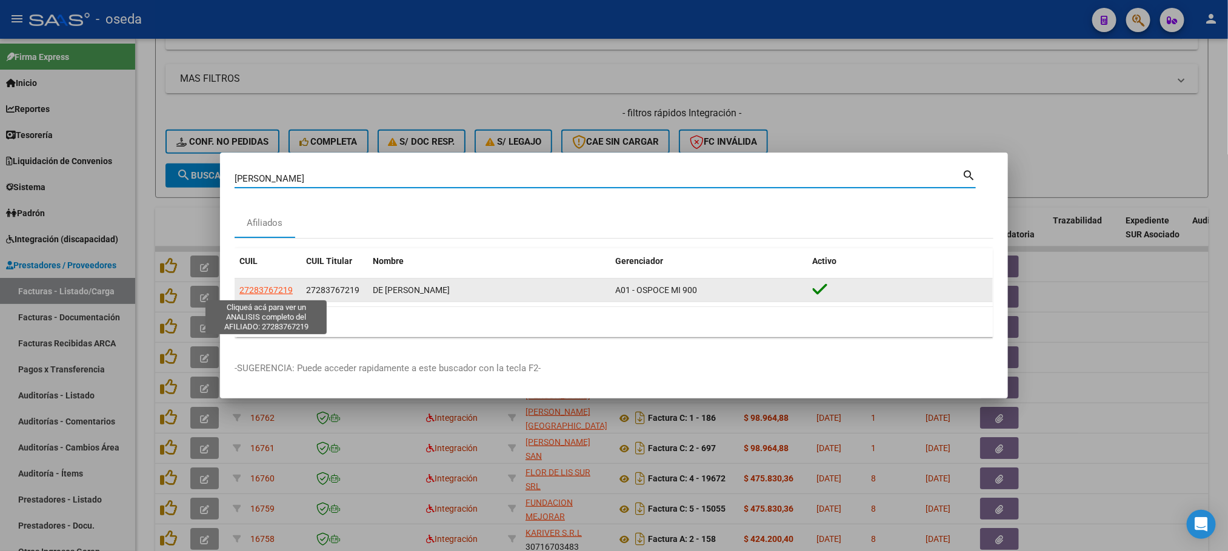
click at [247, 289] on span "27283767219" at bounding box center [265, 290] width 53 height 10
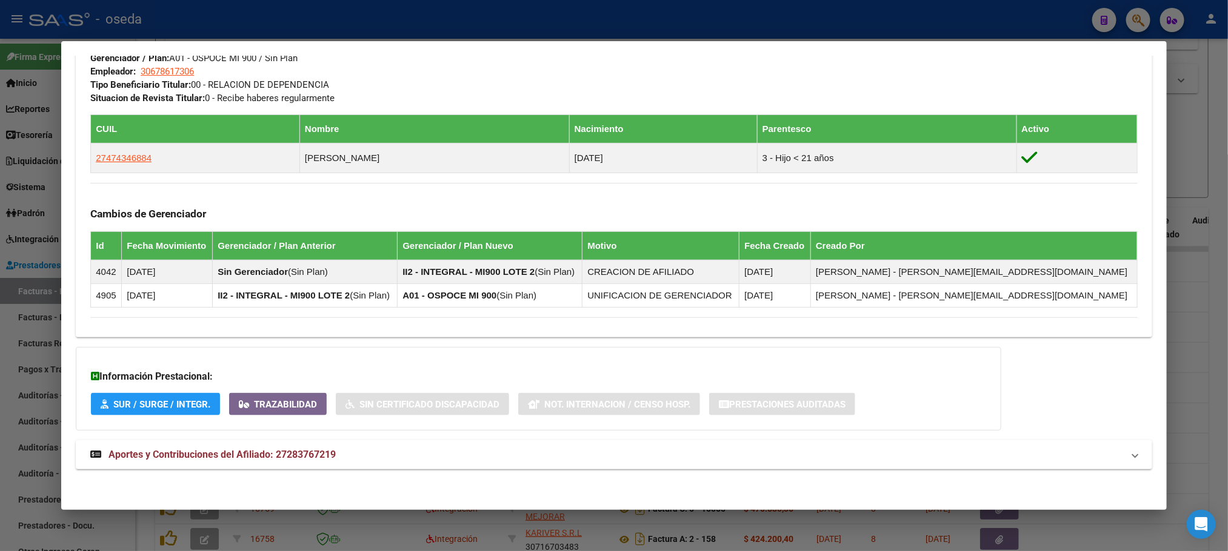
scroll to position [602, 0]
click at [268, 457] on span "Aportes y Contribuciones del Afiliado: 27283767219" at bounding box center [221, 454] width 227 height 12
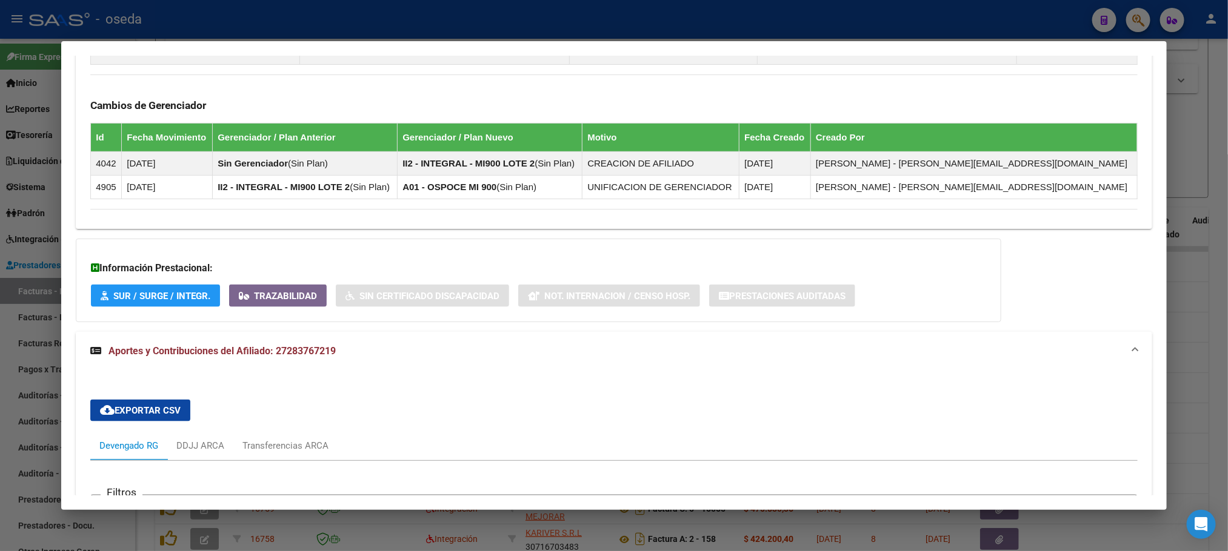
scroll to position [965, 0]
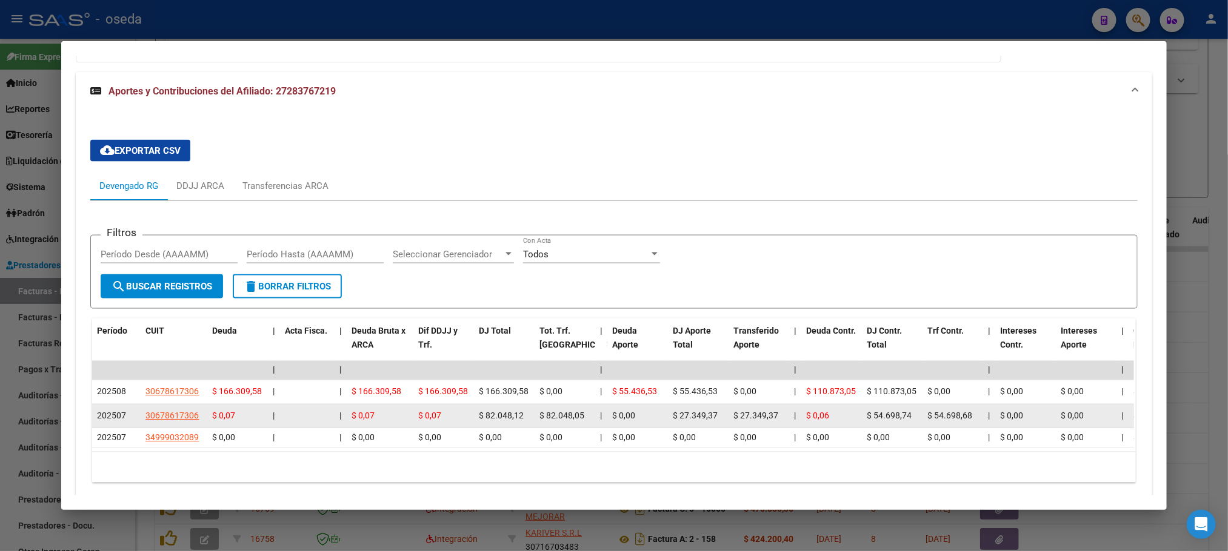
drag, startPoint x: 450, startPoint y: 426, endPoint x: 524, endPoint y: 426, distance: 74.5
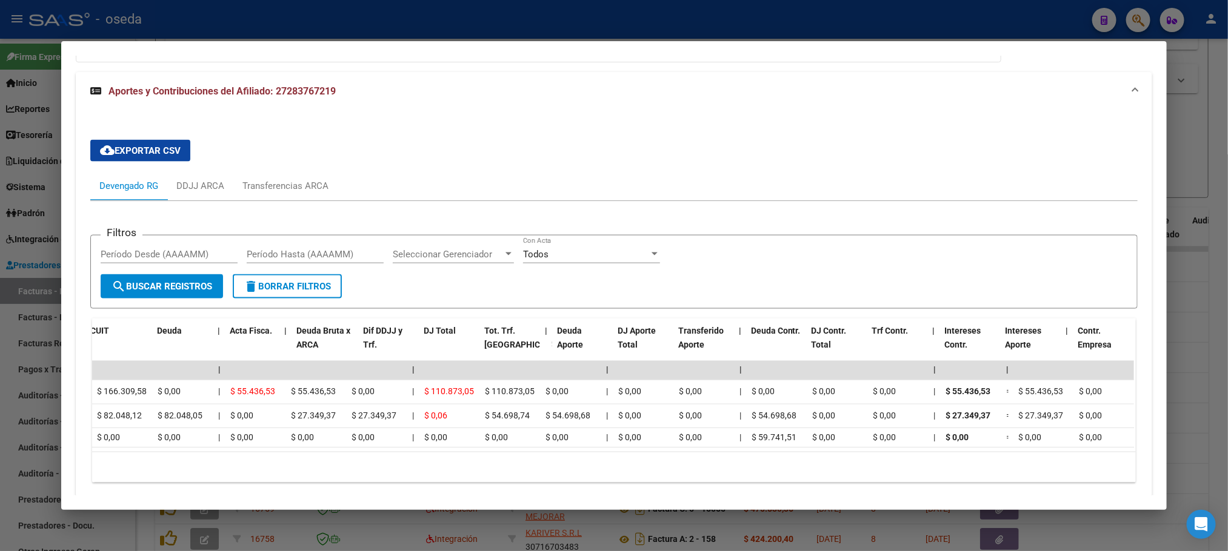
scroll to position [0, 0]
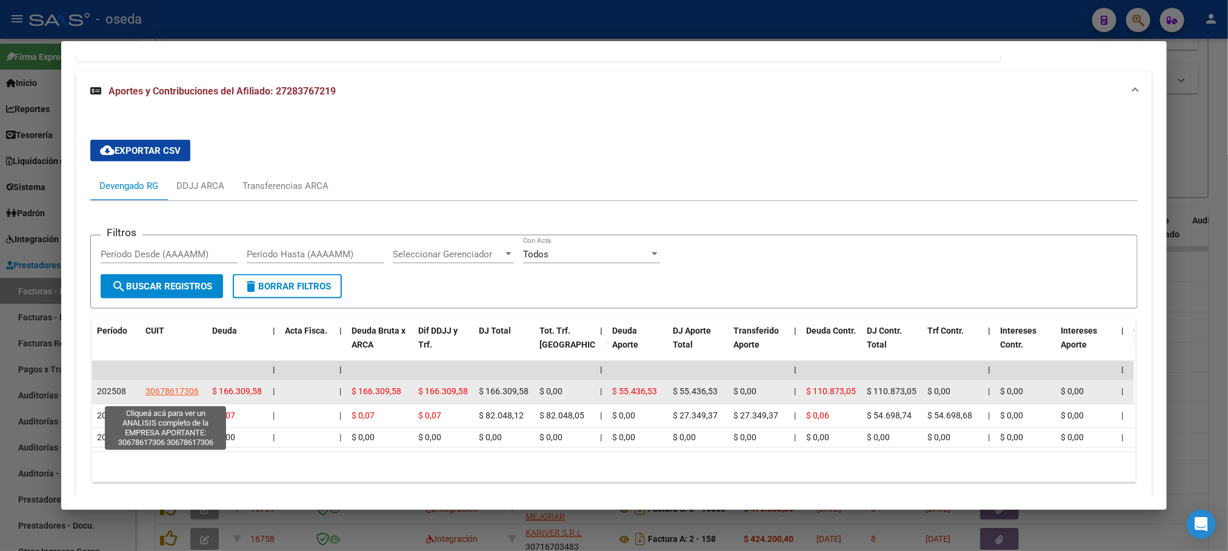
click at [169, 397] on span "30678617306" at bounding box center [171, 392] width 53 height 10
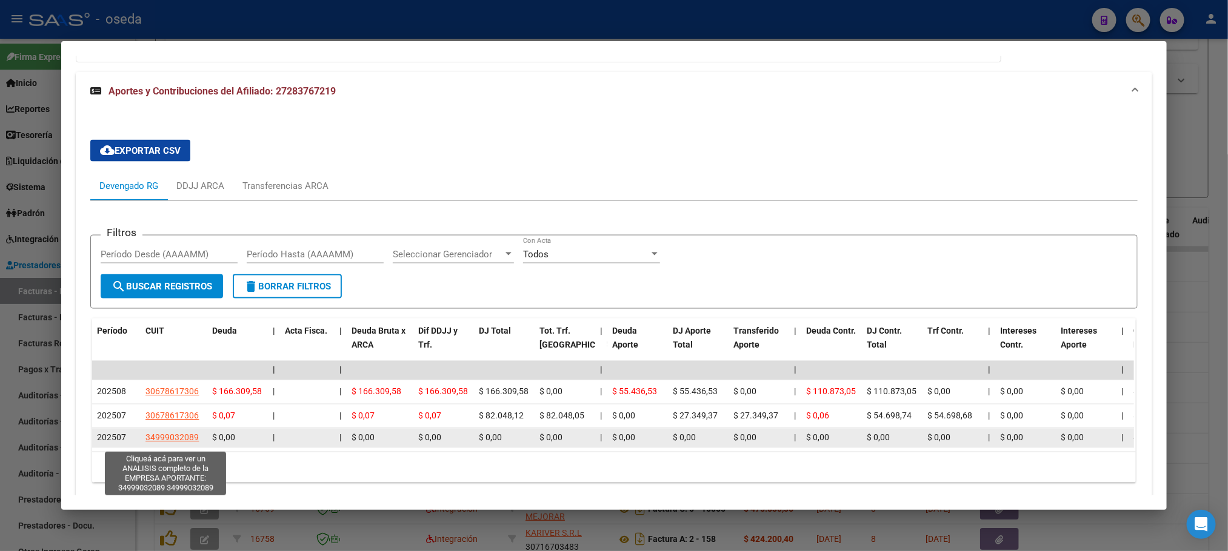
click at [182, 443] on span "34999032089" at bounding box center [171, 438] width 53 height 10
type textarea "34999032089"
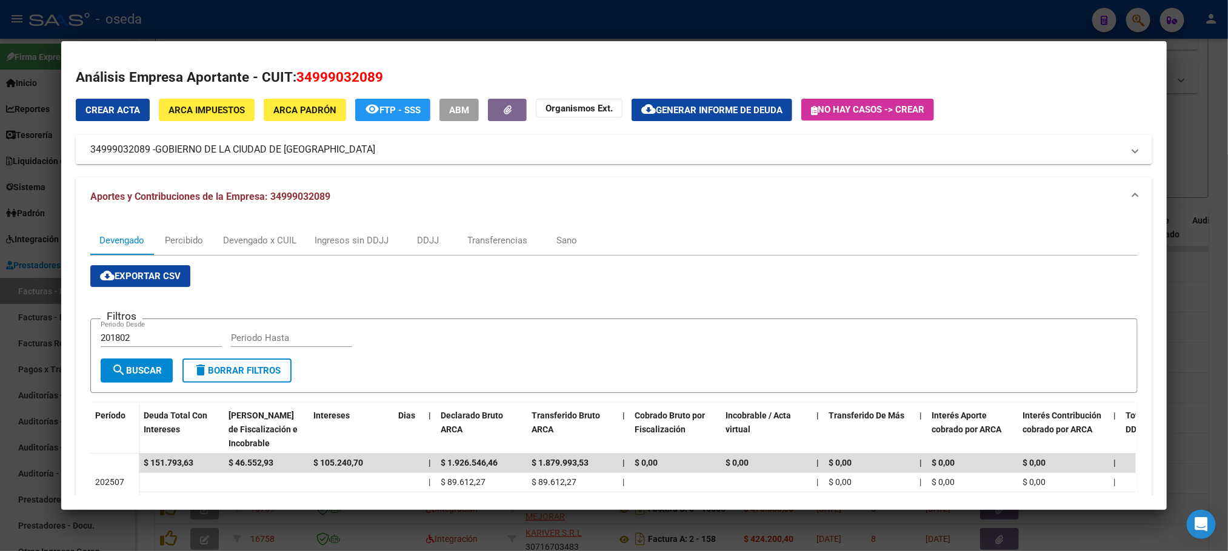
scroll to position [182, 0]
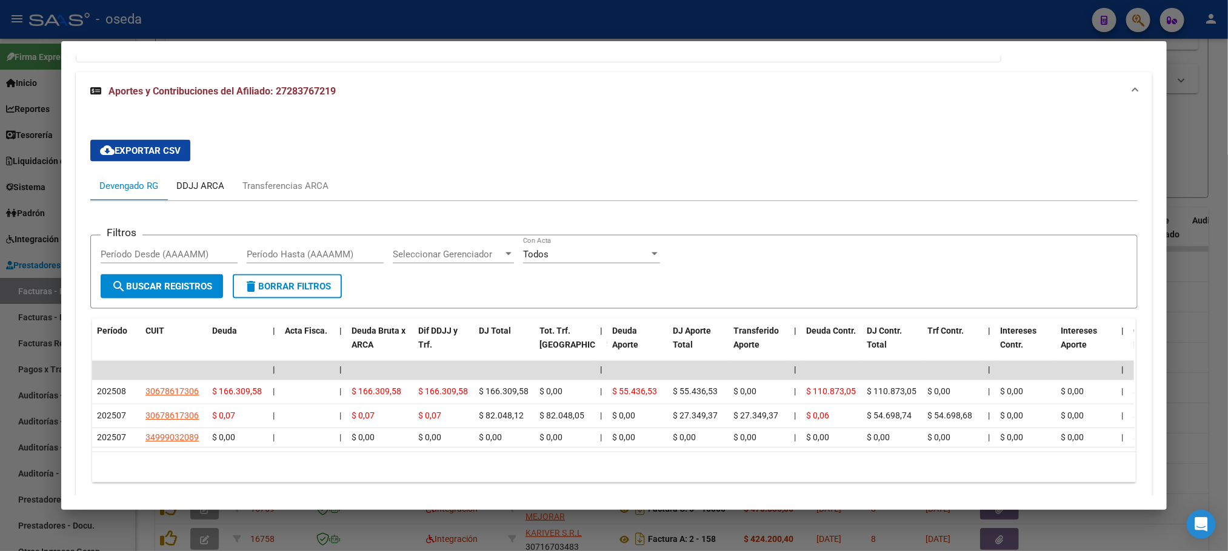
click at [215, 191] on div "DDJJ ARCA" at bounding box center [200, 185] width 48 height 13
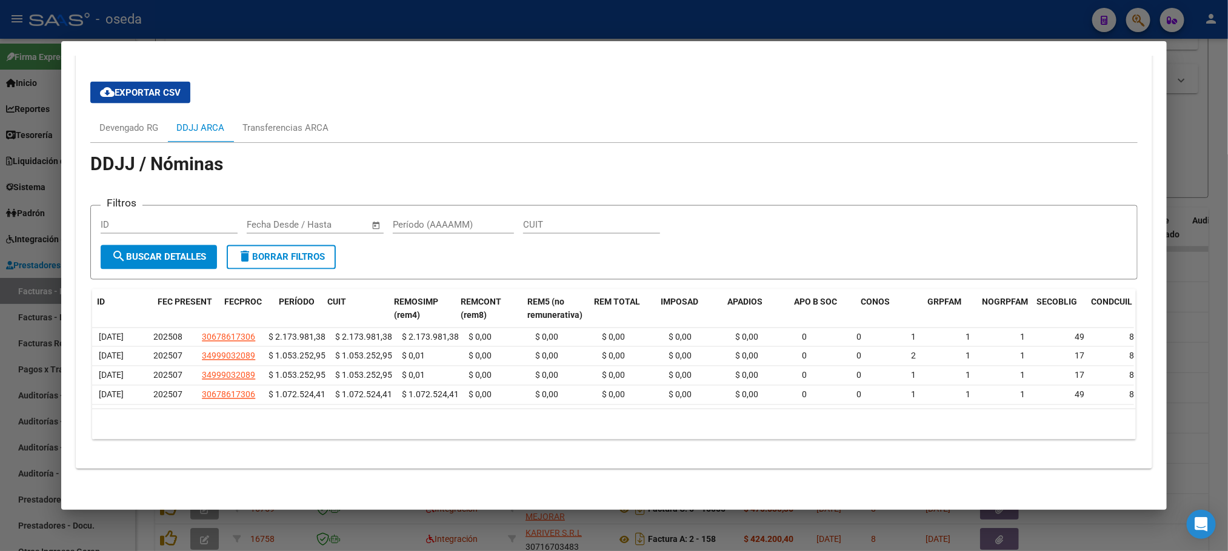
scroll to position [0, 0]
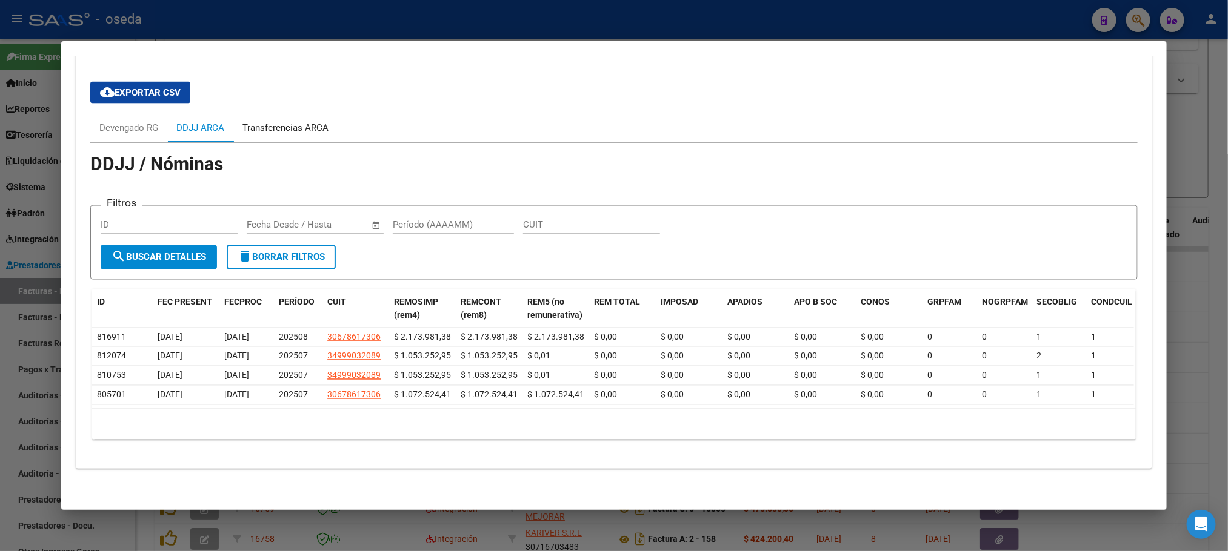
click at [260, 121] on div "Transferencias ARCA" at bounding box center [285, 127] width 86 height 13
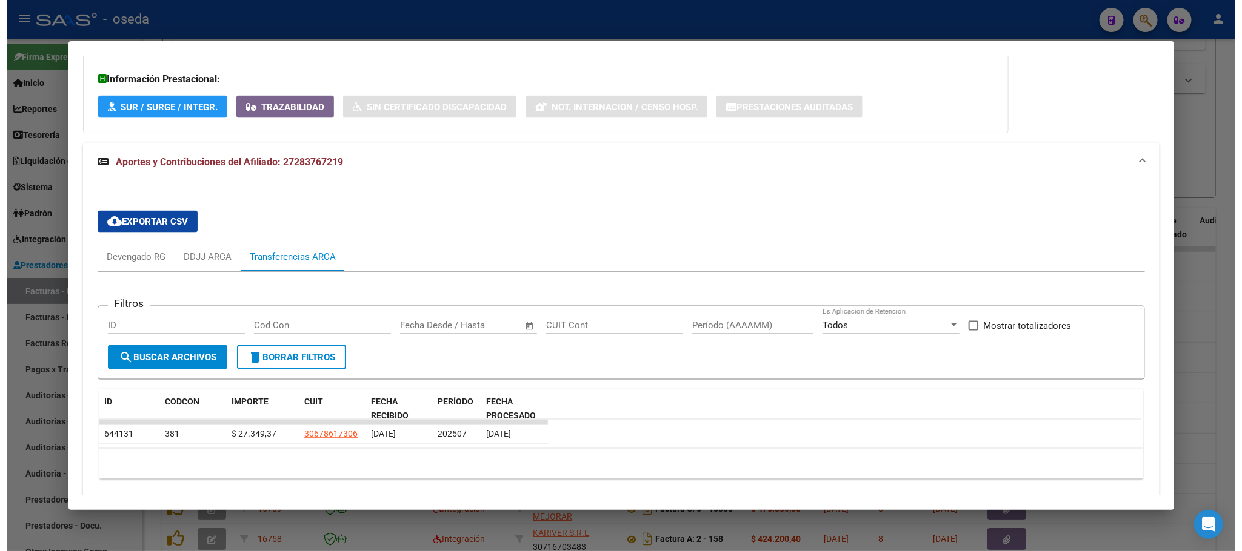
scroll to position [940, 0]
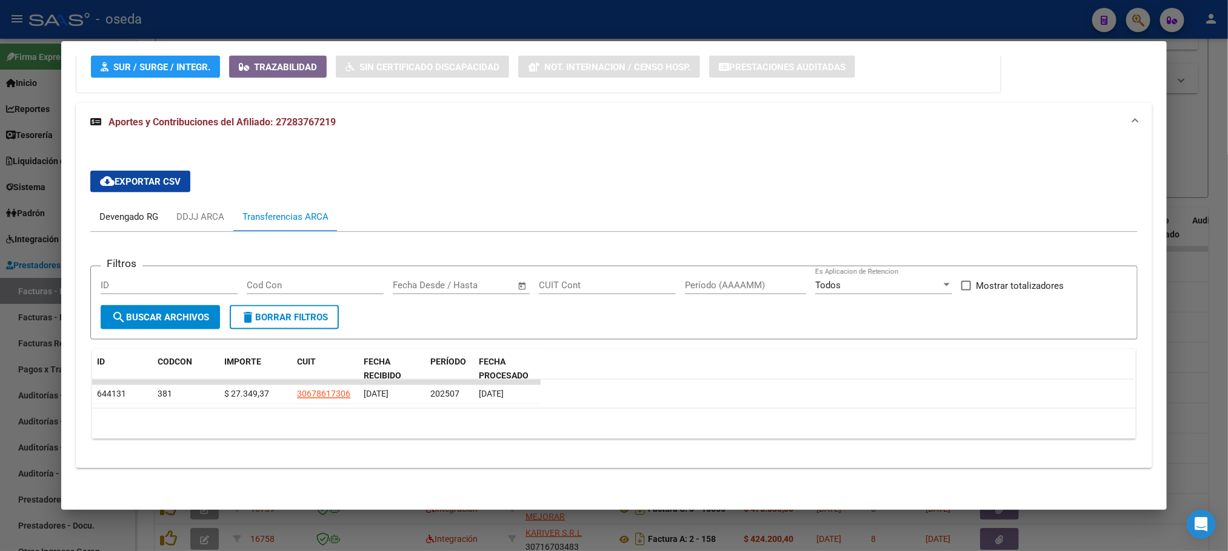
click at [102, 219] on div "Devengado RG" at bounding box center [128, 216] width 59 height 13
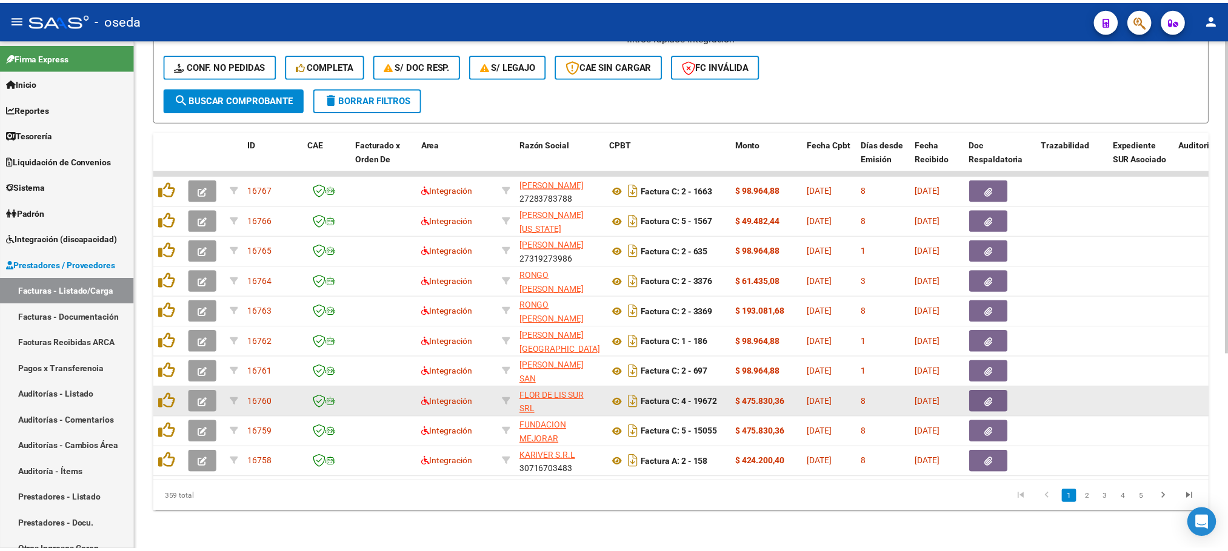
scroll to position [320, 0]
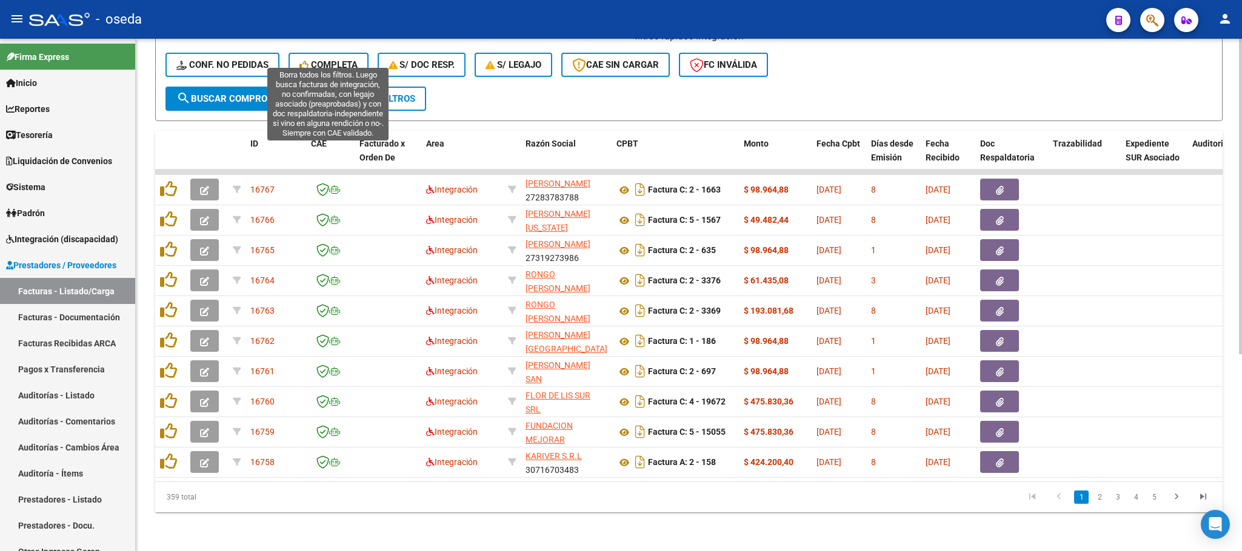
click at [320, 59] on span "Completa" at bounding box center [328, 64] width 58 height 11
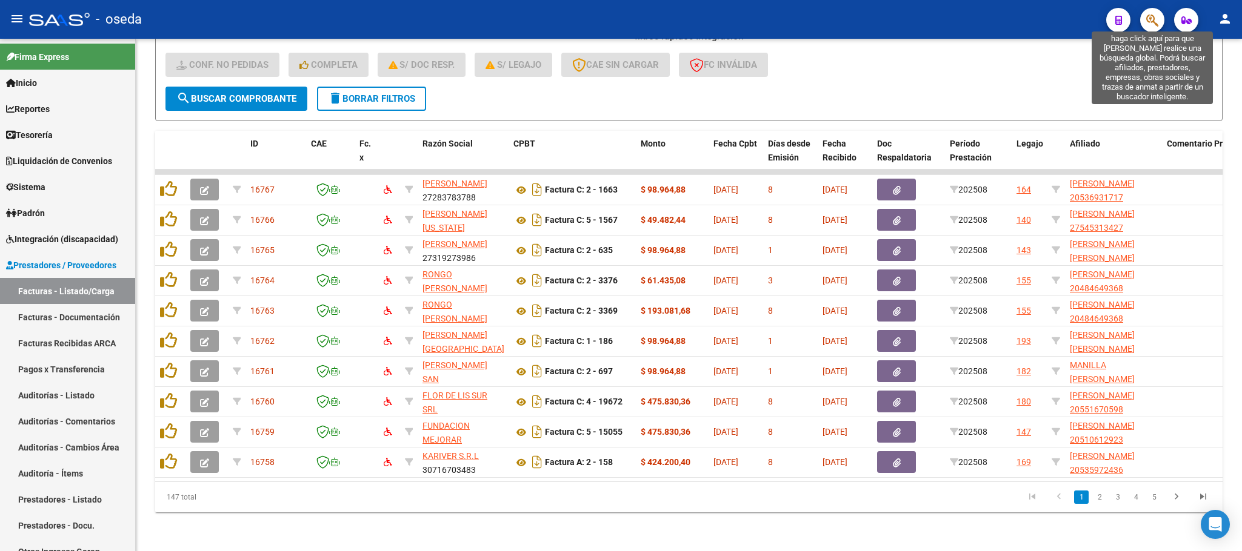
click at [1153, 15] on icon "button" at bounding box center [1152, 20] width 12 height 14
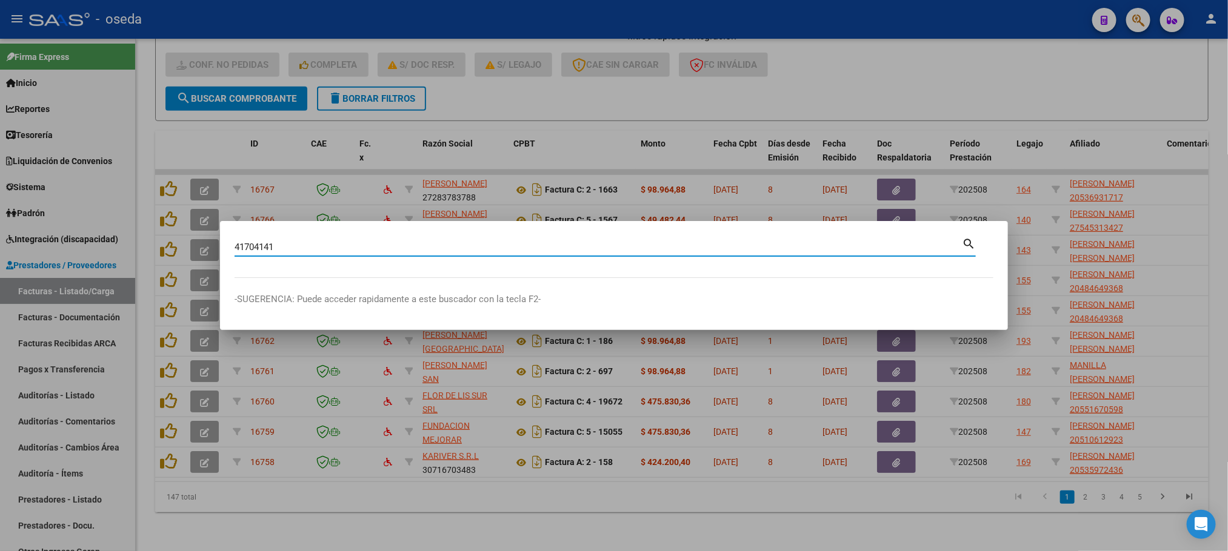
type input "41704141"
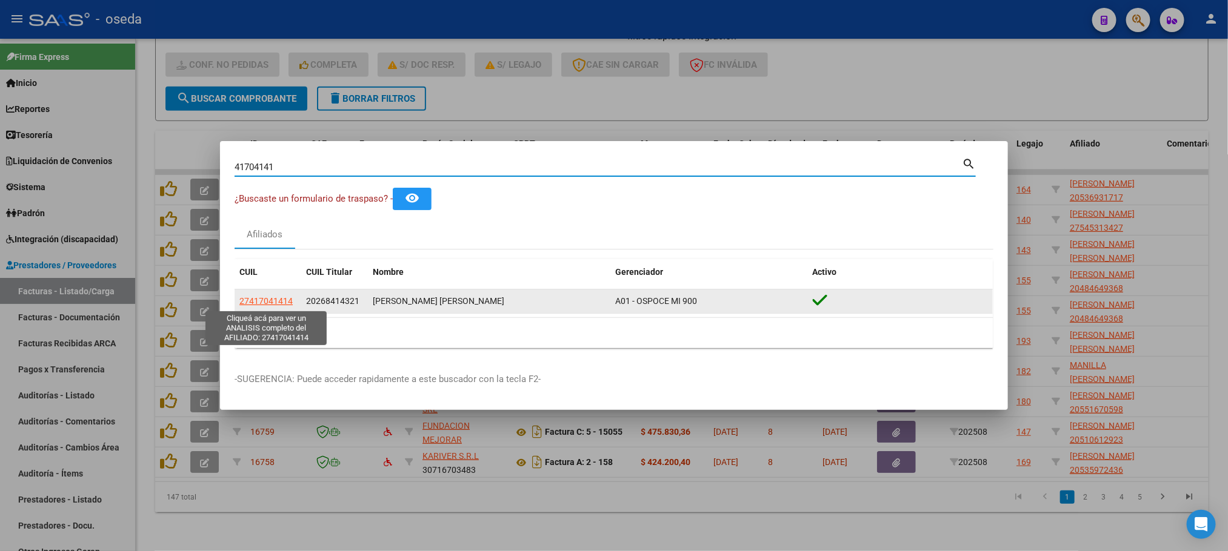
click at [260, 302] on span "27417041414" at bounding box center [265, 301] width 53 height 10
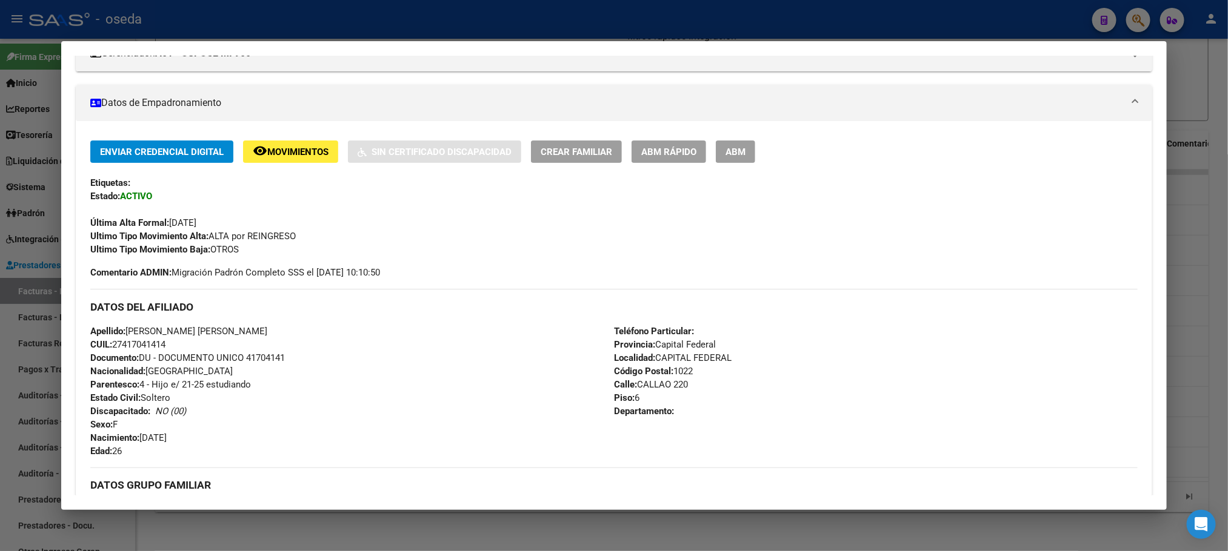
scroll to position [0, 0]
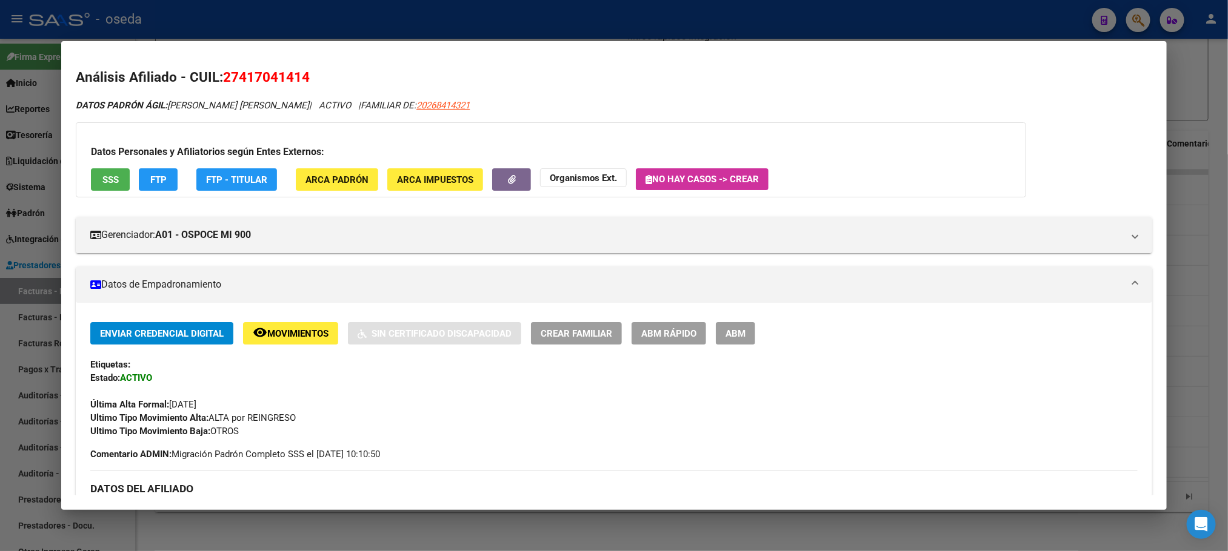
drag, startPoint x: 235, startPoint y: 73, endPoint x: 293, endPoint y: 76, distance: 58.2
click at [293, 76] on span "27417041414" at bounding box center [266, 77] width 87 height 16
copy span "41704141"
click at [99, 171] on button "SSS" at bounding box center [110, 179] width 39 height 22
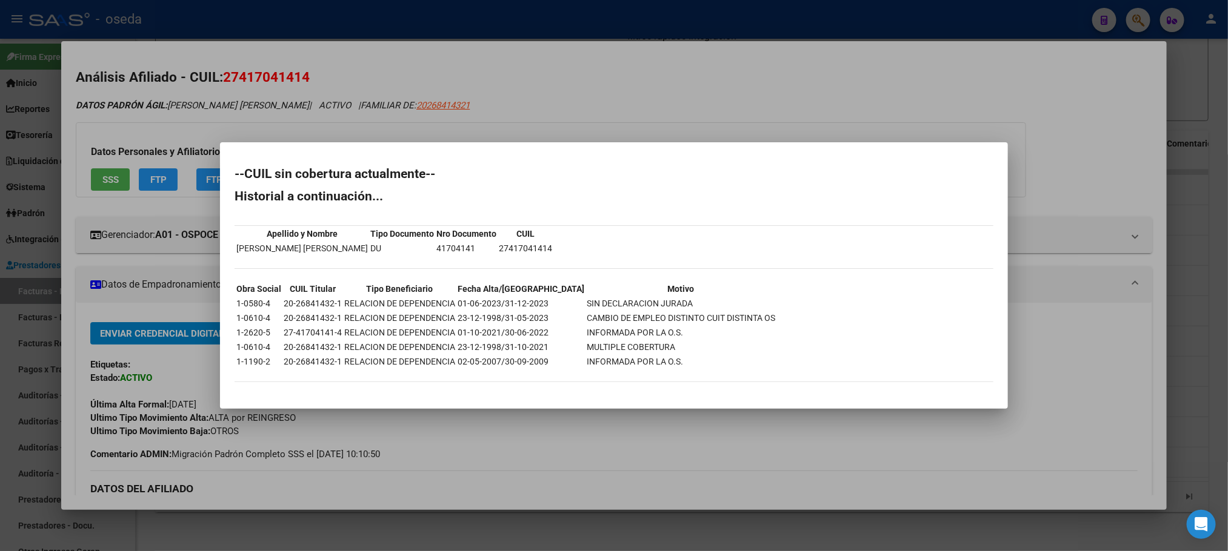
click at [525, 450] on div at bounding box center [614, 275] width 1228 height 551
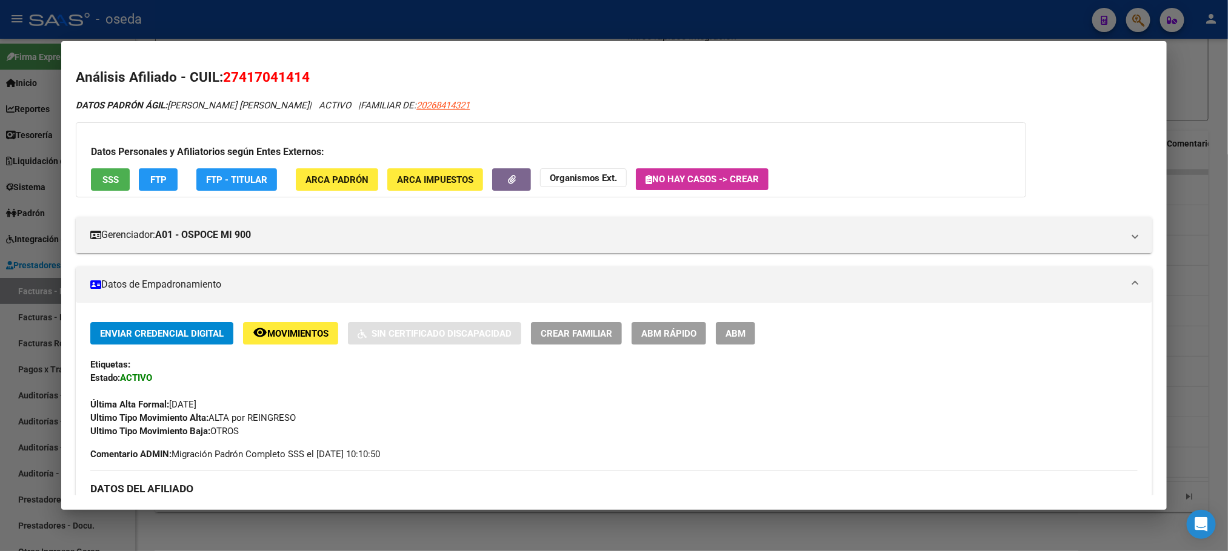
click at [311, 340] on button "remove_red_eye Movimientos" at bounding box center [290, 333] width 95 height 22
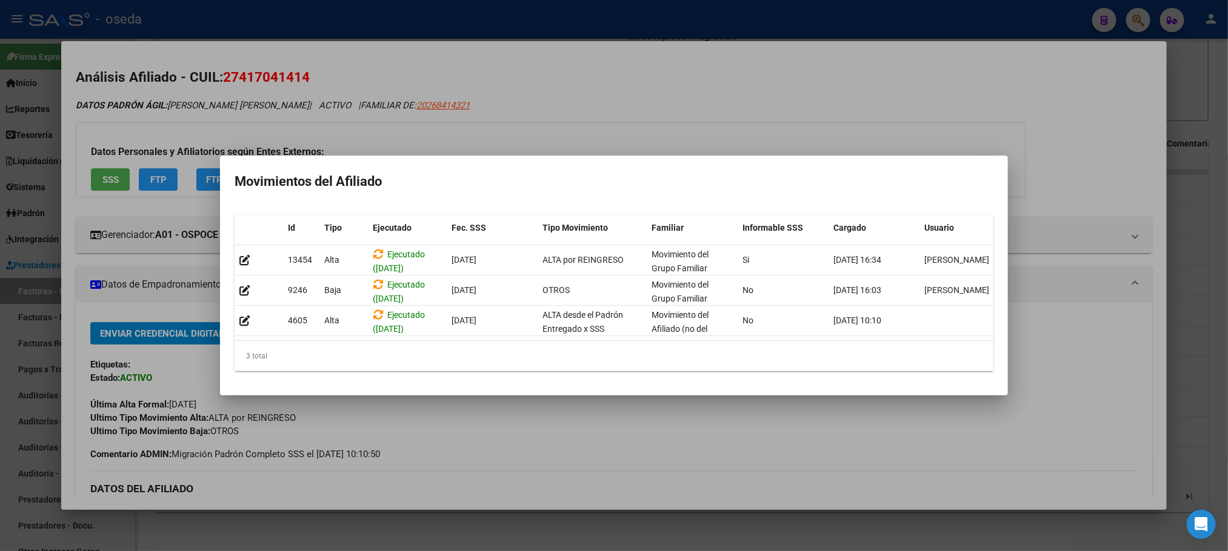
click at [484, 97] on div at bounding box center [614, 275] width 1228 height 551
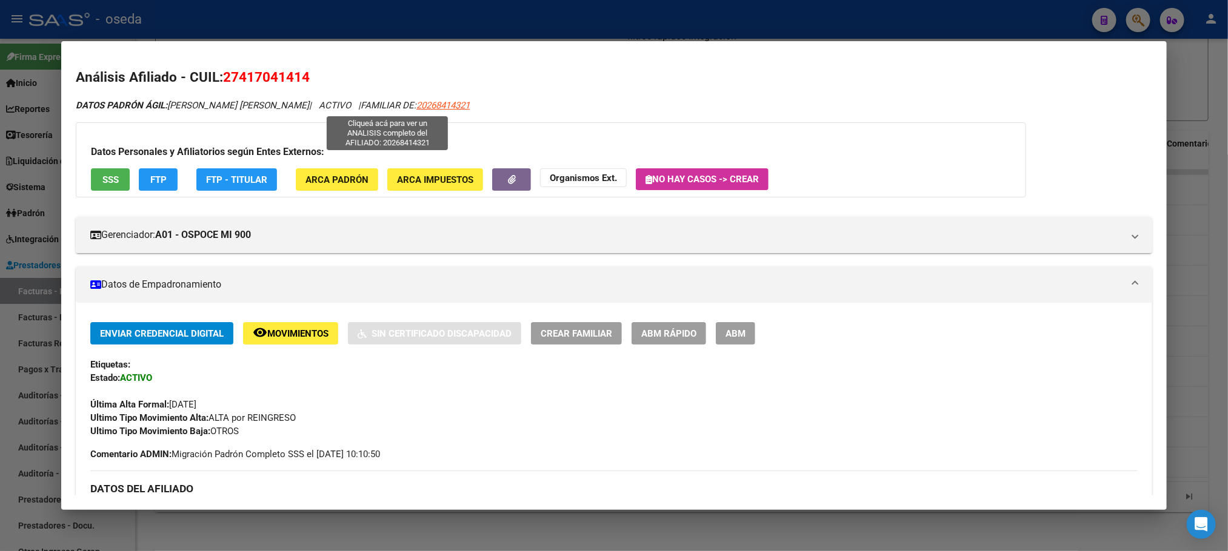
click at [416, 108] on span "20268414321" at bounding box center [442, 105] width 53 height 11
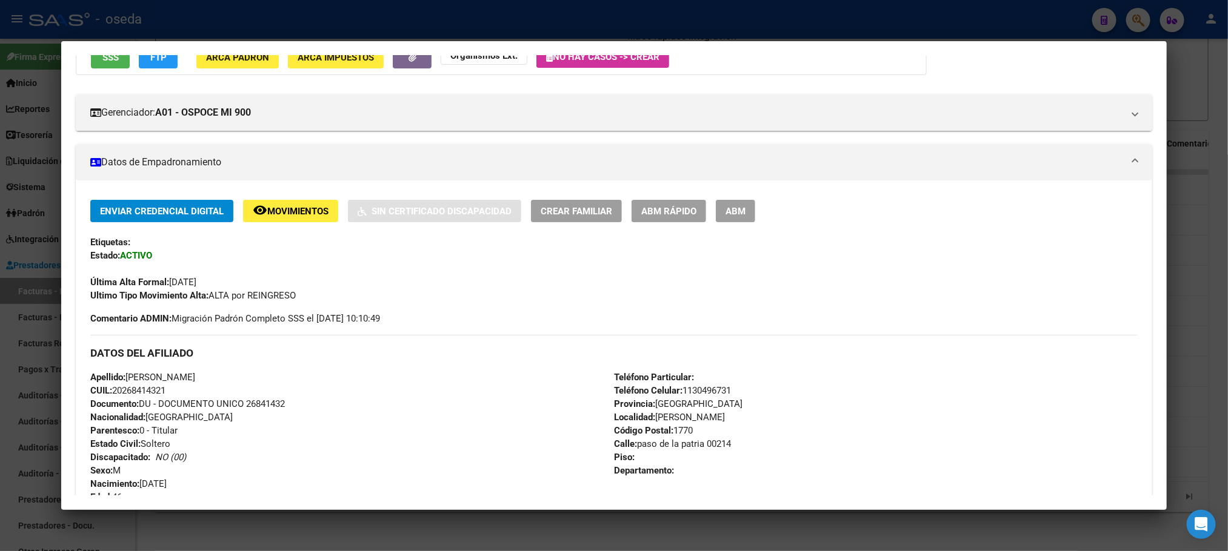
scroll to position [91, 0]
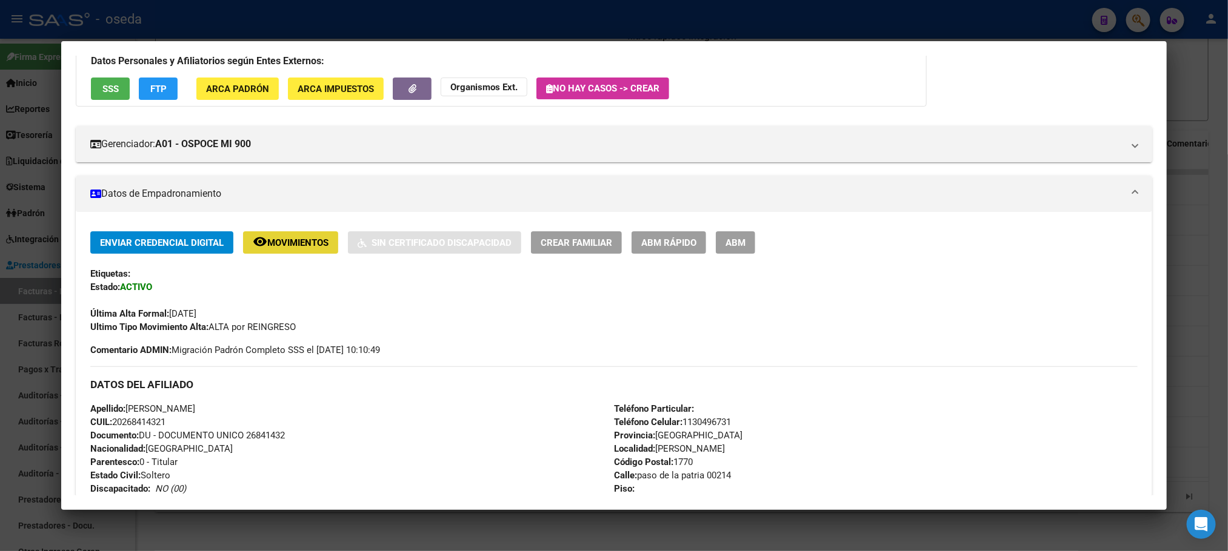
click at [266, 249] on button "remove_red_eye Movimientos" at bounding box center [290, 242] width 95 height 22
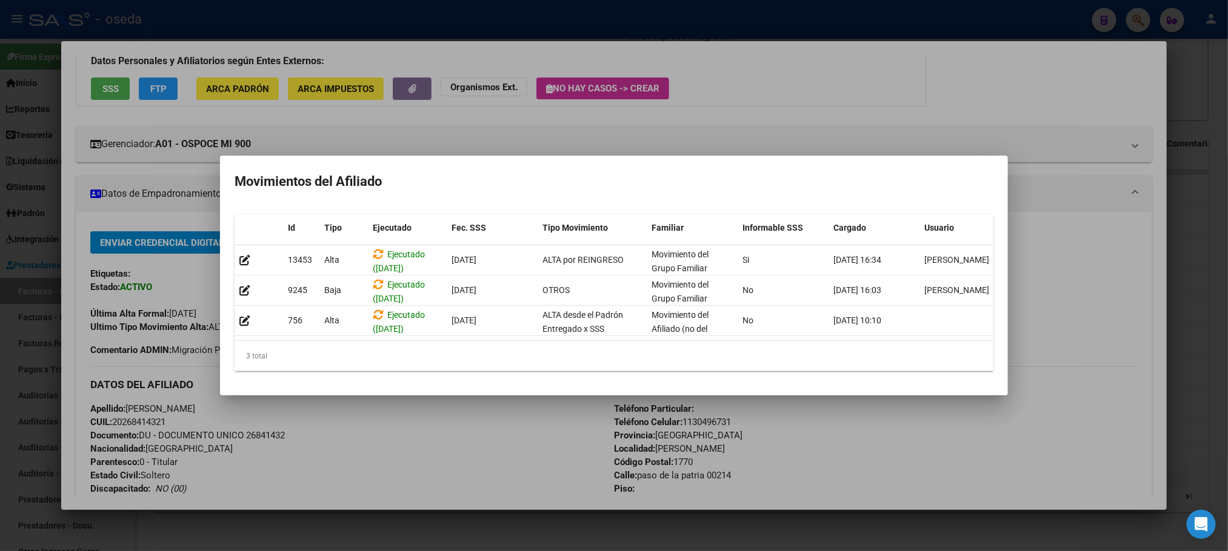
click at [362, 415] on div at bounding box center [614, 275] width 1228 height 551
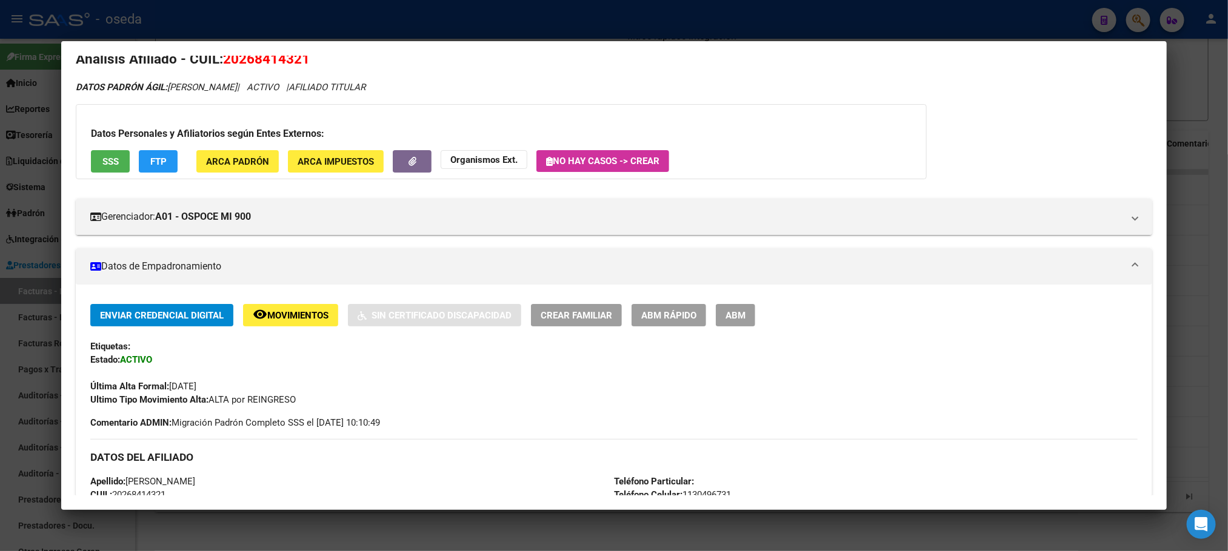
scroll to position [0, 0]
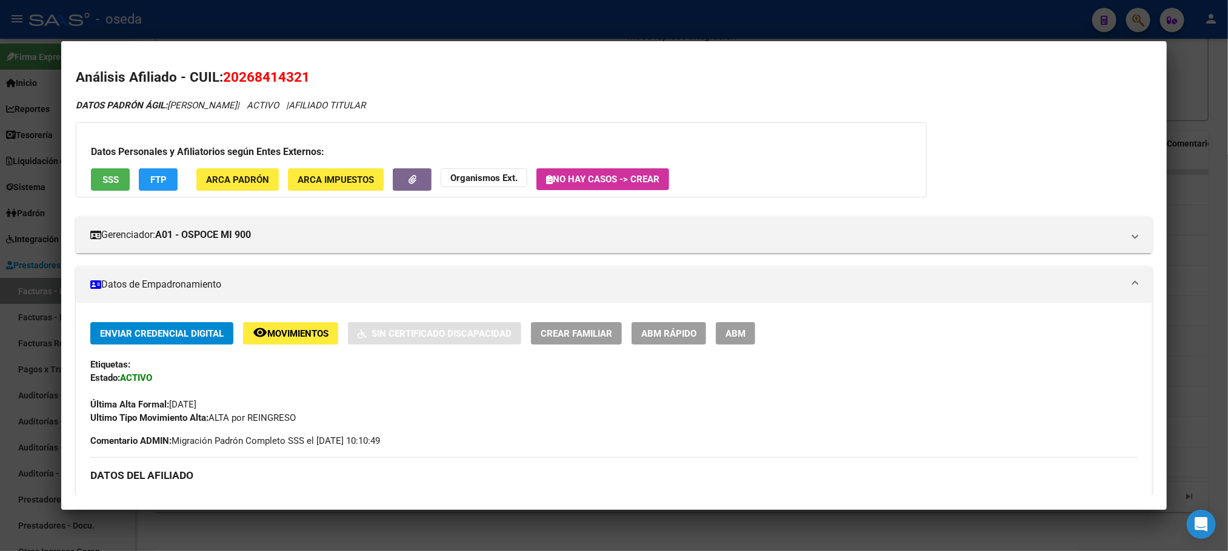
click at [253, 75] on span "20268414321" at bounding box center [266, 77] width 87 height 16
copy span "20268414321"
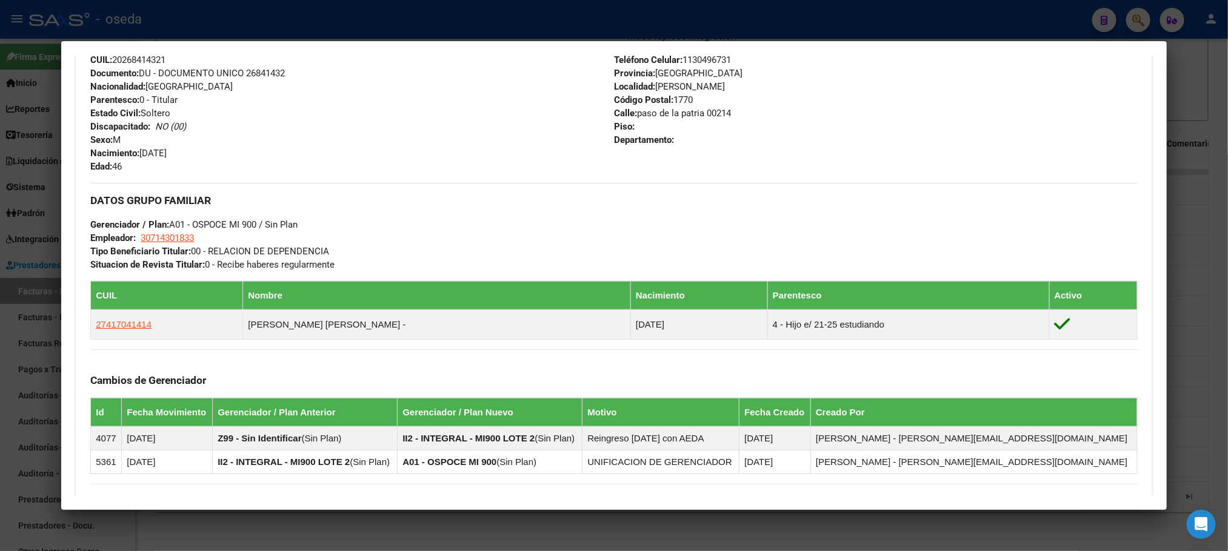
scroll to position [454, 0]
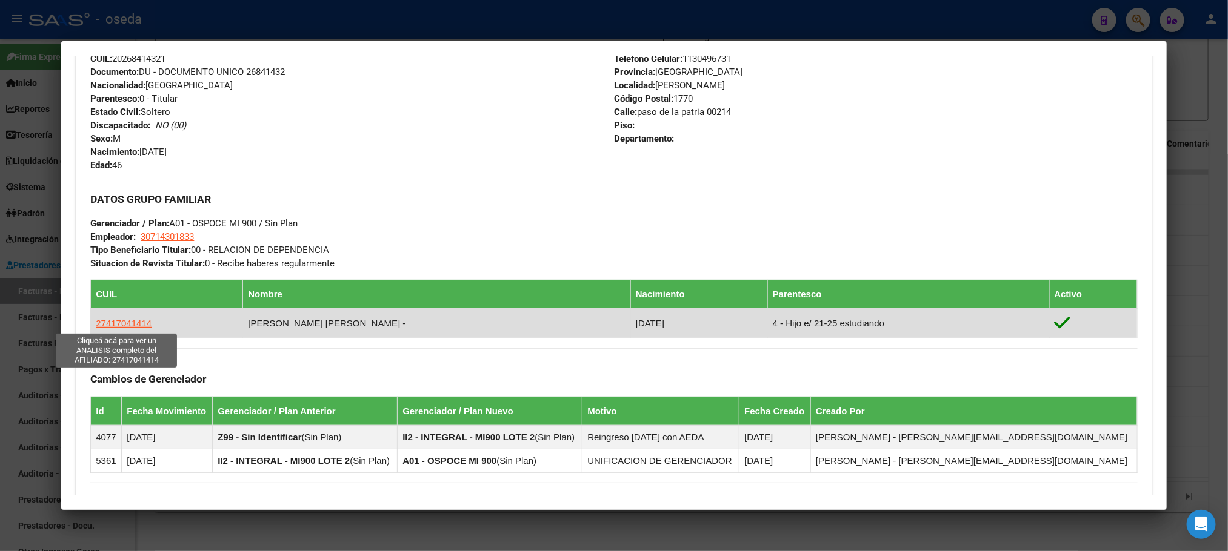
click at [122, 322] on span "27417041414" at bounding box center [124, 323] width 56 height 10
type textarea "27417041414"
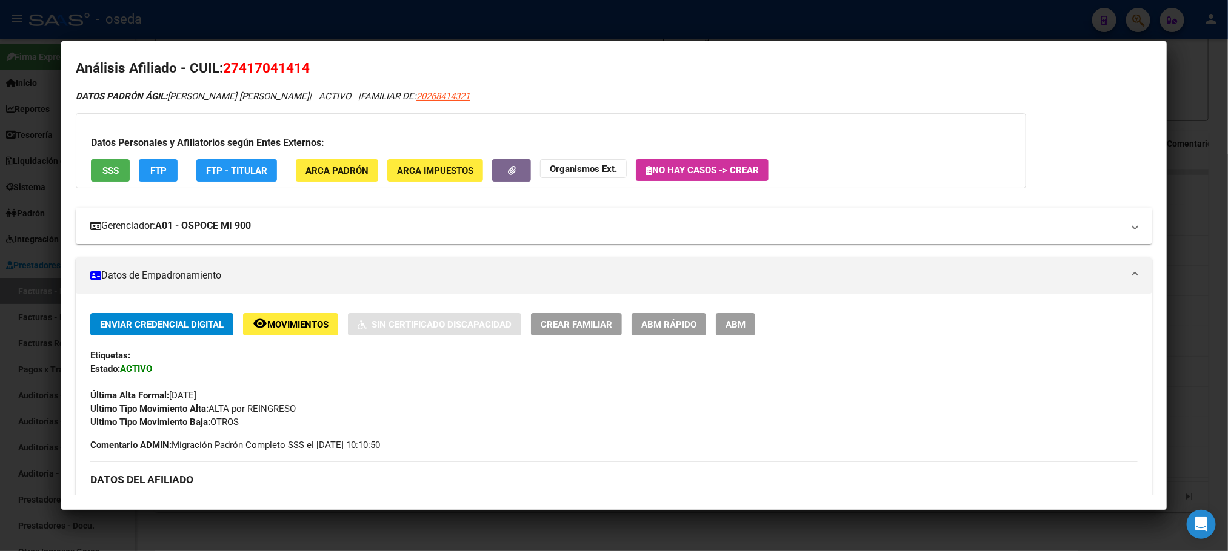
scroll to position [0, 0]
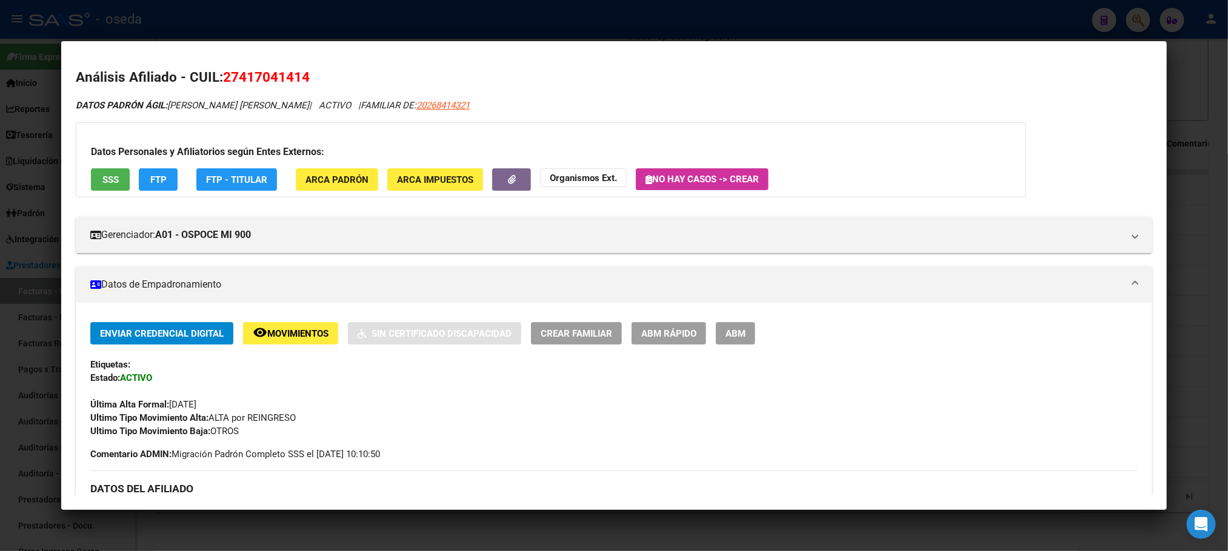
click at [662, 330] on span "ABM Rápido" at bounding box center [668, 333] width 55 height 11
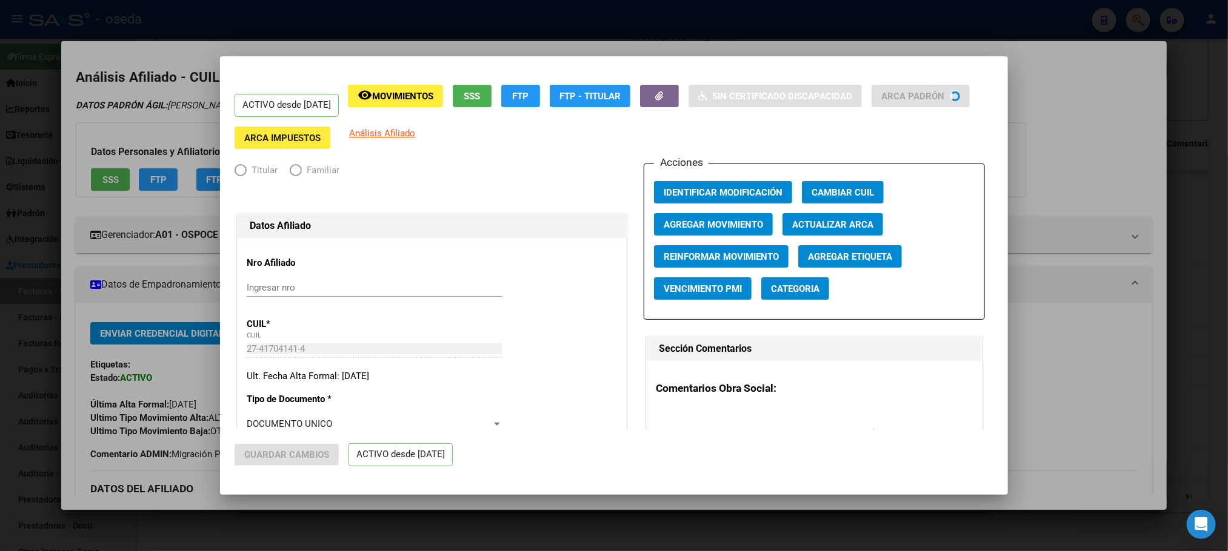
radio input "true"
type input "30-71430183-3"
click at [726, 219] on span "Agregar Movimiento" at bounding box center [712, 224] width 99 height 11
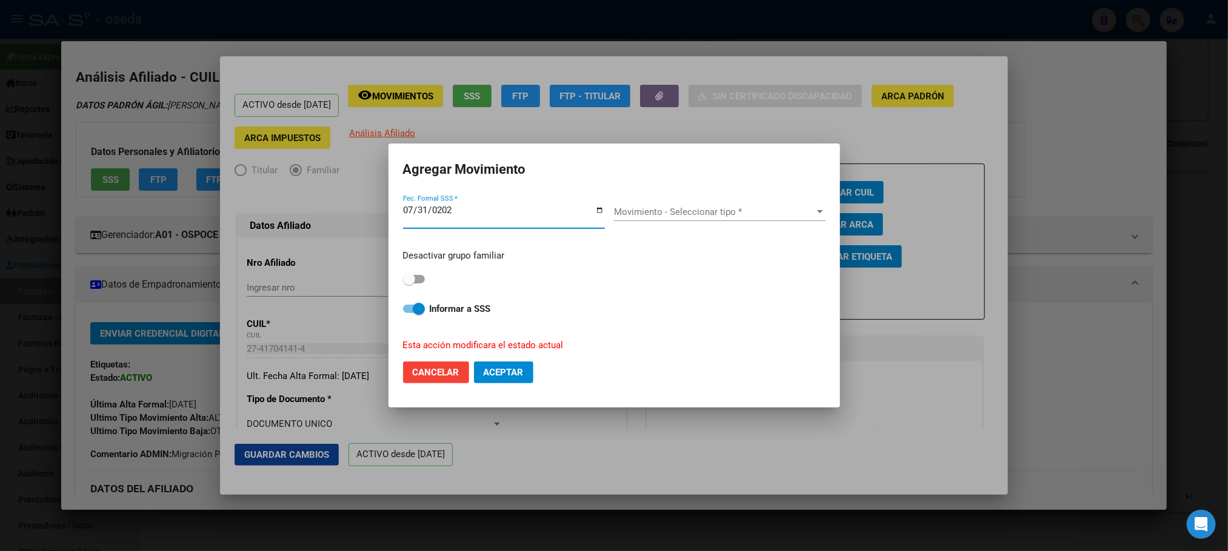
type input "2025-07-31"
drag, startPoint x: 482, startPoint y: 213, endPoint x: 358, endPoint y: 213, distance: 124.2
click at [358, 213] on div "41704141 Buscar (apellido, dni, cuil, nro traspaso, cuit, obra social) search ¿…" at bounding box center [614, 275] width 1228 height 551
click at [401, 213] on mat-dialog-content "2025-07-31 Fec. Formal SSS * Movimiento - Seleccionar tipo * Movimiento - Selec…" at bounding box center [613, 272] width 451 height 159
click at [411, 213] on input "2025-07-31" at bounding box center [504, 214] width 202 height 19
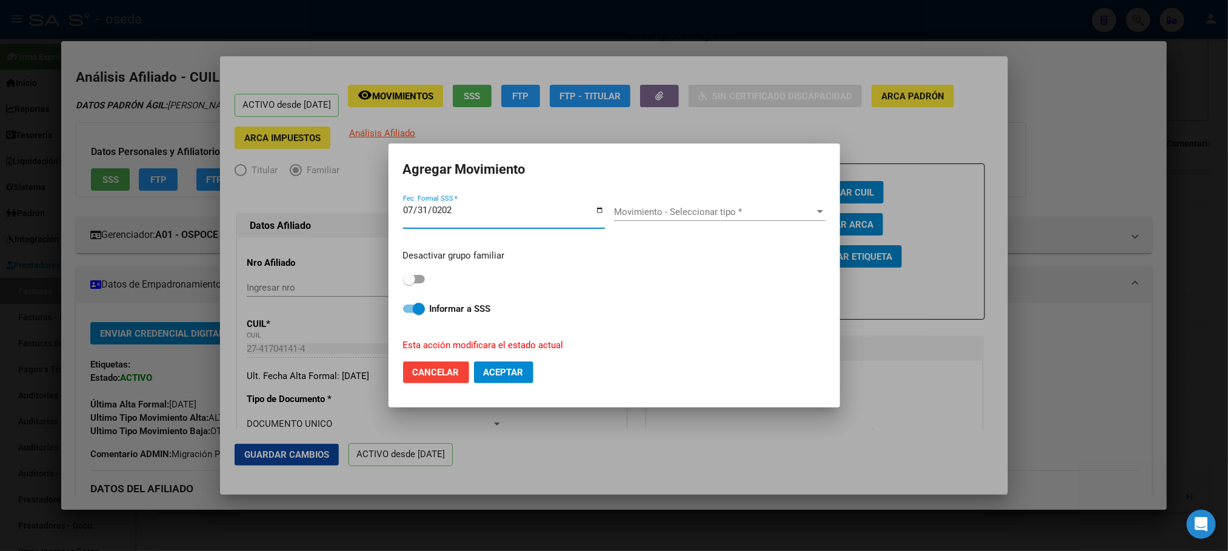
click at [470, 215] on input "2025-07-31" at bounding box center [504, 214] width 202 height 19
click at [502, 216] on input "2025-07-31" at bounding box center [504, 214] width 202 height 19
click at [422, 215] on input "2025-07-31" at bounding box center [504, 214] width 202 height 19
type input "2025-08-31"
click at [731, 208] on span "Movimiento - Seleccionar tipo *" at bounding box center [714, 212] width 201 height 11
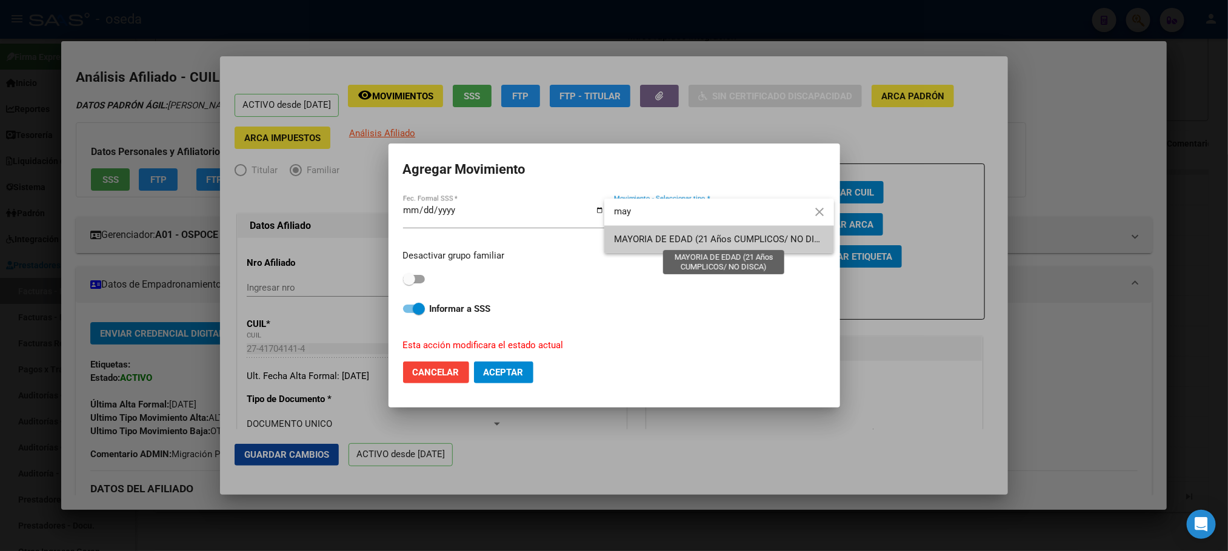
type input "may"
click at [683, 239] on span "MAYORIA DE EDAD (21 Años CUMPLICOS/ NO DISCA)" at bounding box center [724, 239] width 221 height 11
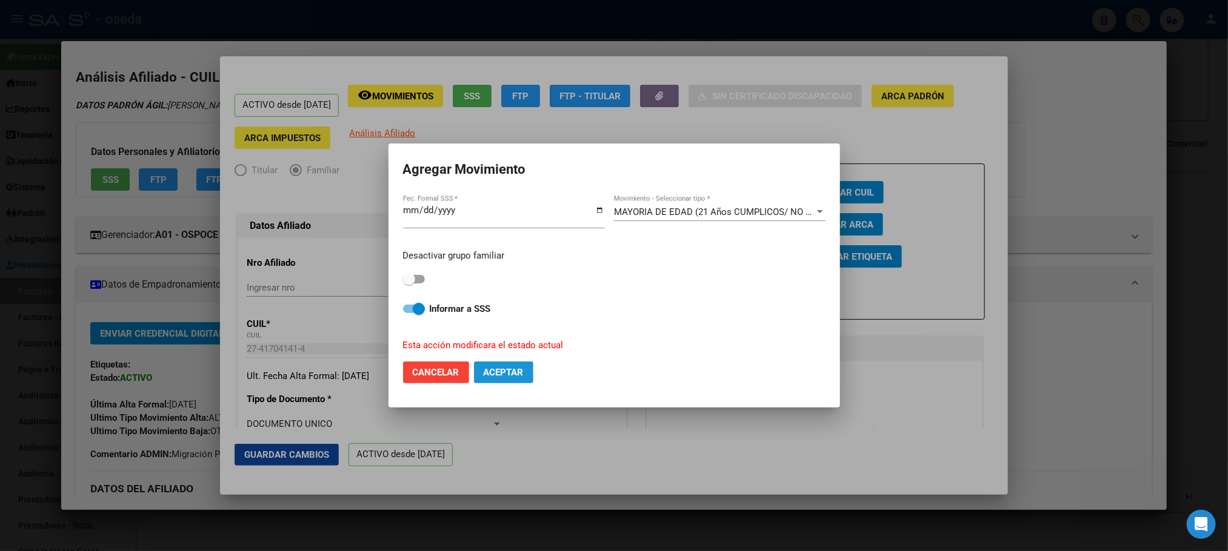
click at [493, 375] on span "Aceptar" at bounding box center [504, 372] width 40 height 11
checkbox input "false"
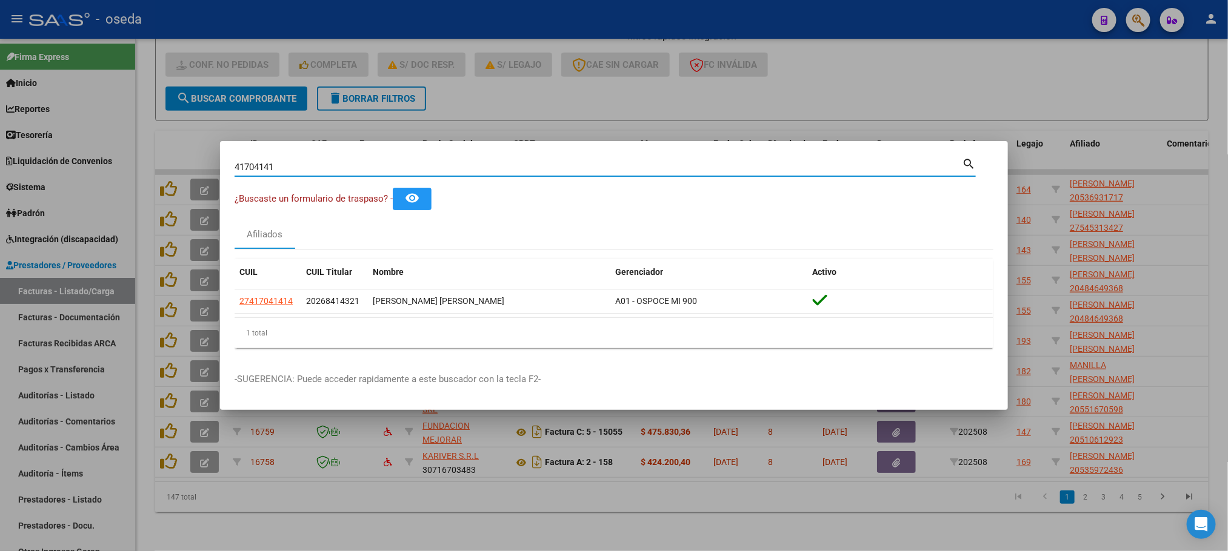
drag, startPoint x: 290, startPoint y: 170, endPoint x: 165, endPoint y: 184, distance: 125.0
click at [165, 184] on div "41704141 Buscar (apellido, dni, cuil, nro traspaso, cuit, obra social) search ¿…" at bounding box center [614, 275] width 1228 height 551
type input "58137131"
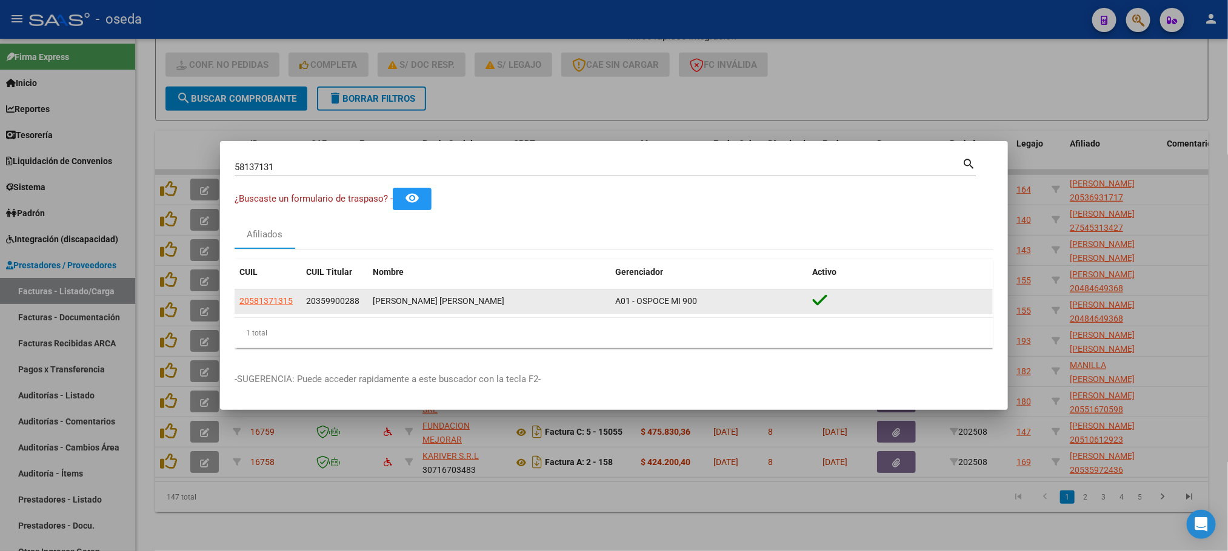
click at [265, 290] on datatable-body-cell "20581371315" at bounding box center [267, 302] width 67 height 24
click at [265, 304] on span "20581371315" at bounding box center [265, 301] width 53 height 10
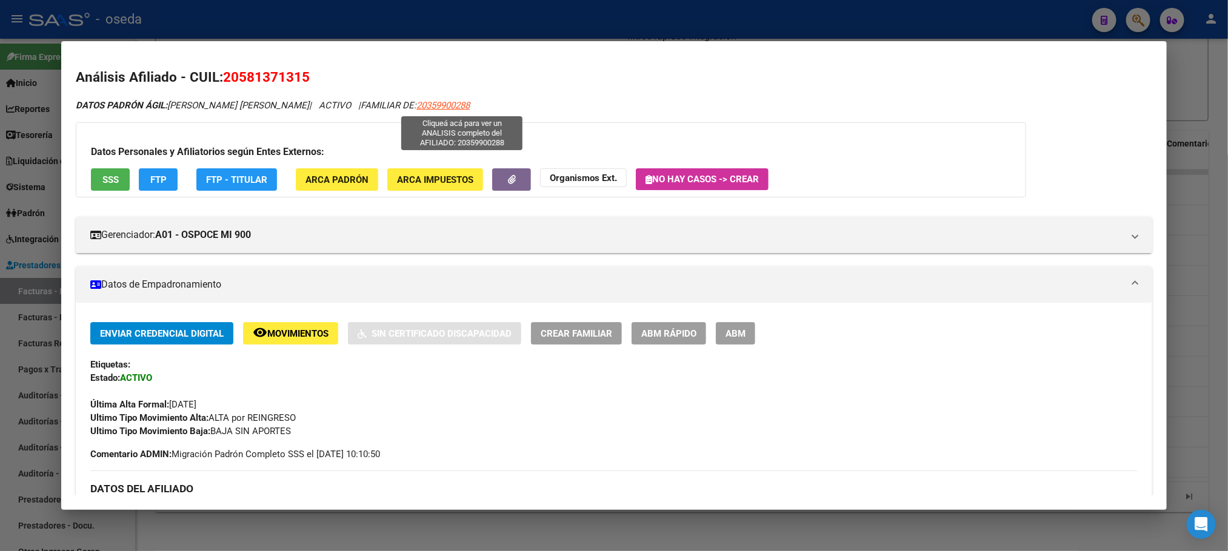
click at [454, 104] on span "20359900288" at bounding box center [442, 105] width 53 height 11
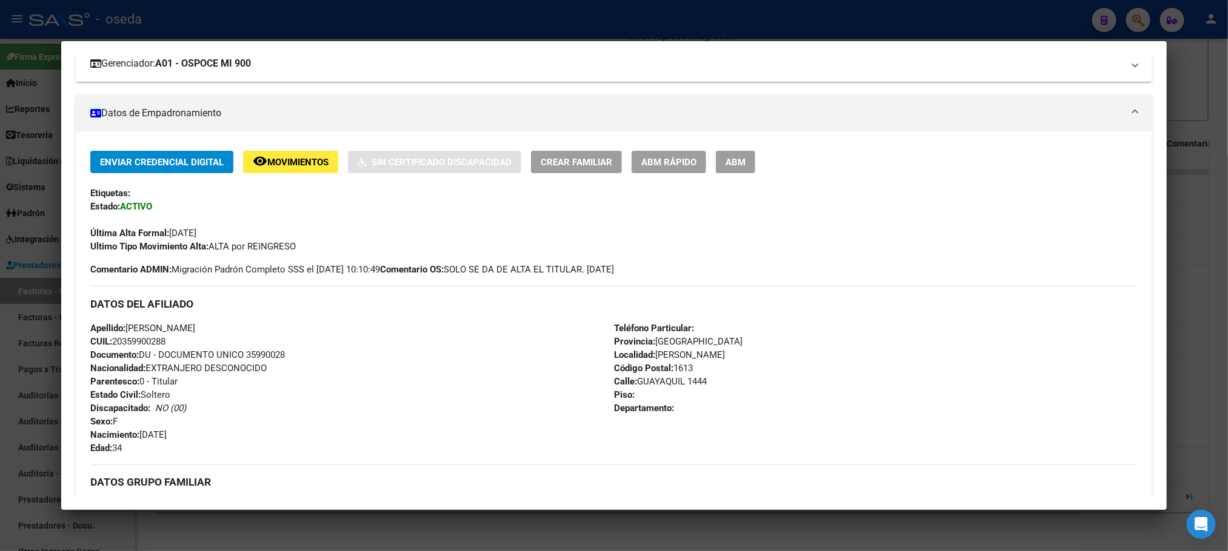
scroll to position [364, 0]
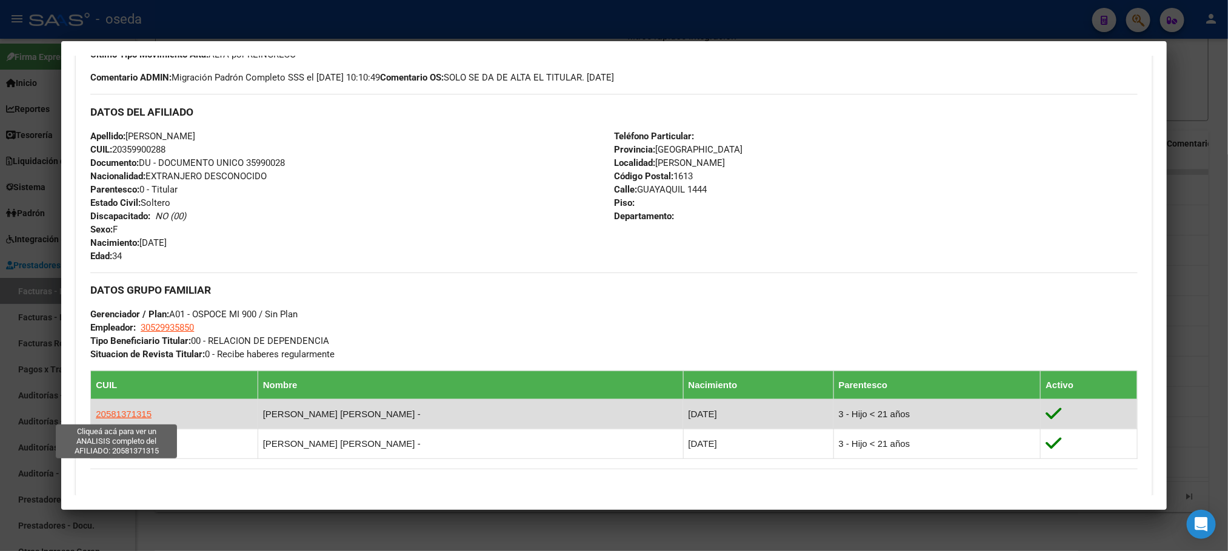
click at [136, 413] on span "20581371315" at bounding box center [124, 414] width 56 height 10
type textarea "20581371315"
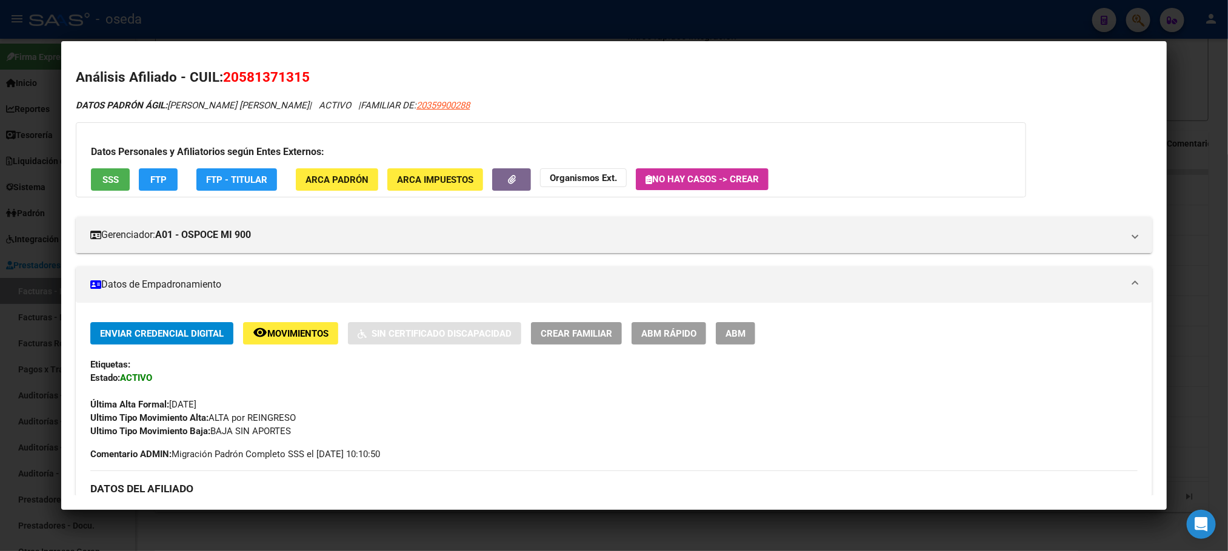
click at [646, 328] on span "ABM Rápido" at bounding box center [668, 333] width 55 height 11
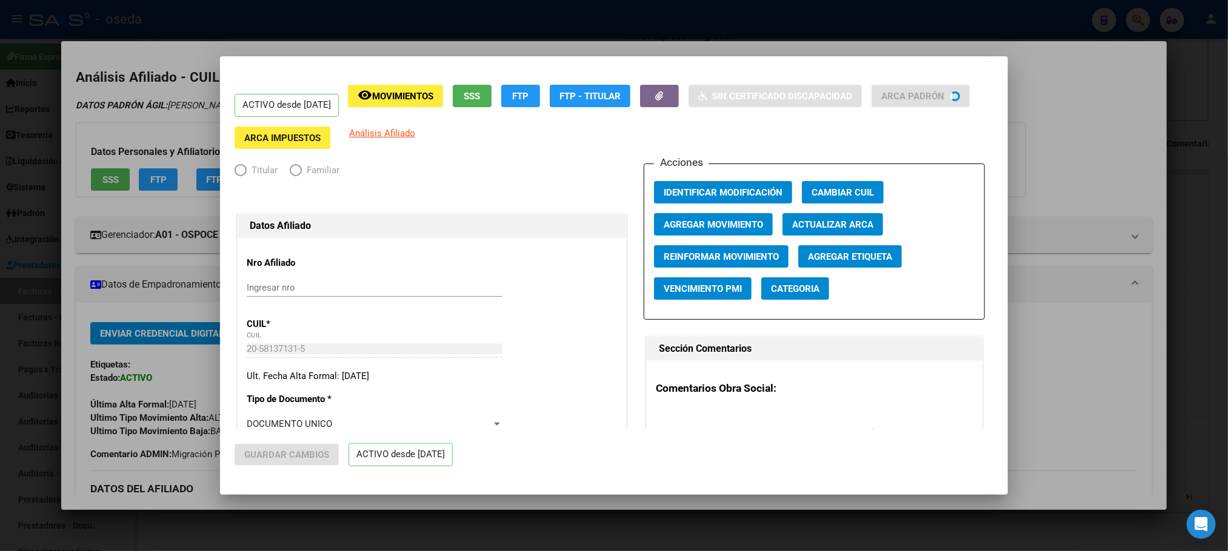
radio input "true"
type input "30-52993585-0"
click at [705, 224] on span "Agregar Movimiento" at bounding box center [712, 224] width 99 height 11
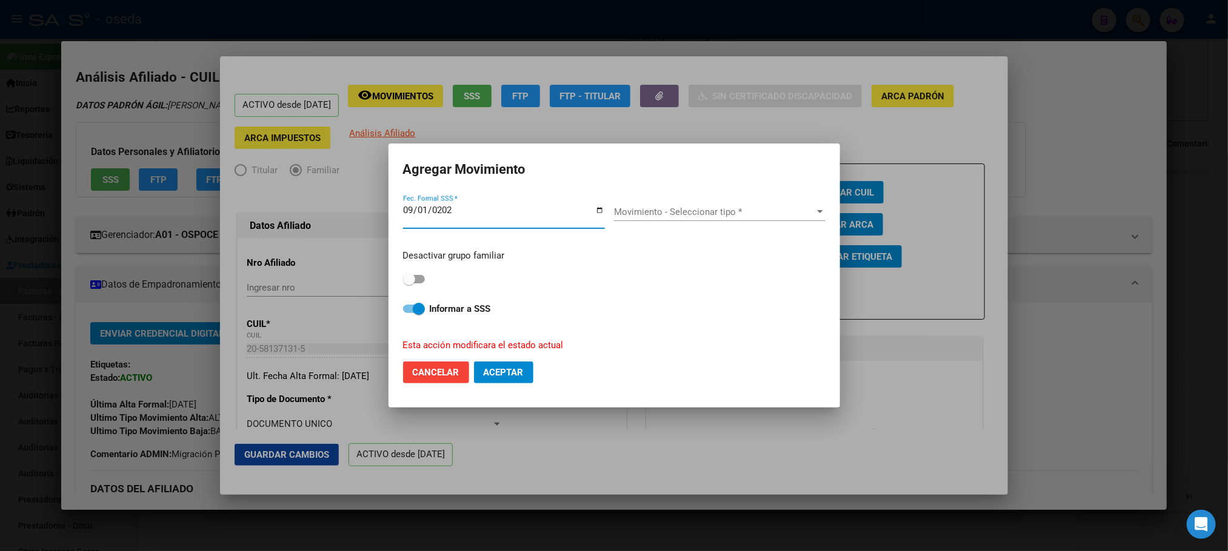
type input "2025-09-01"
click at [657, 213] on span "Movimiento - Seleccionar tipo *" at bounding box center [714, 212] width 201 height 11
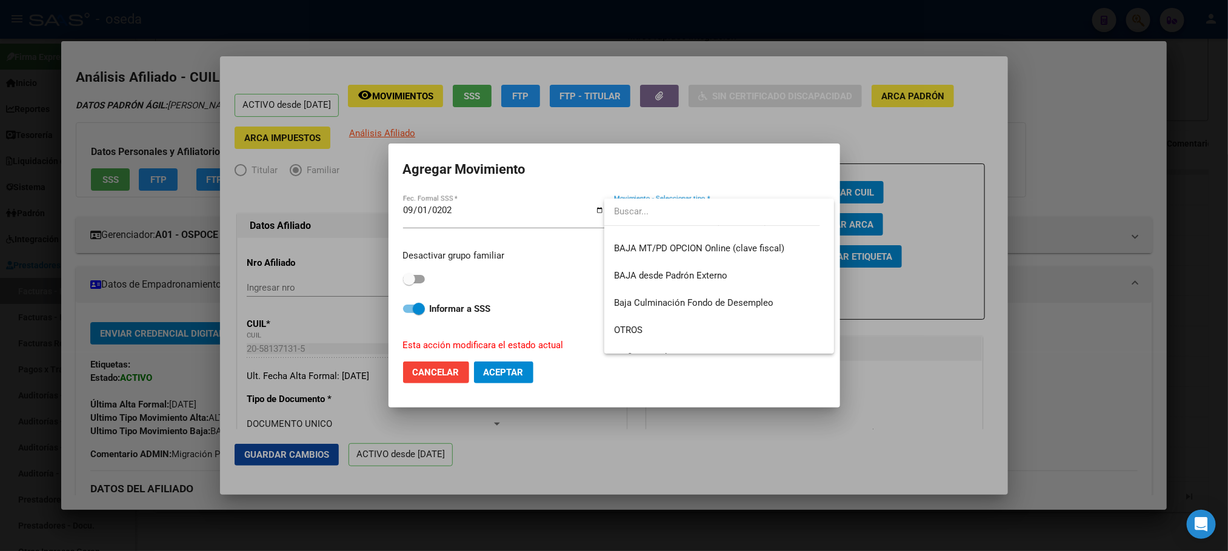
scroll to position [880, 0]
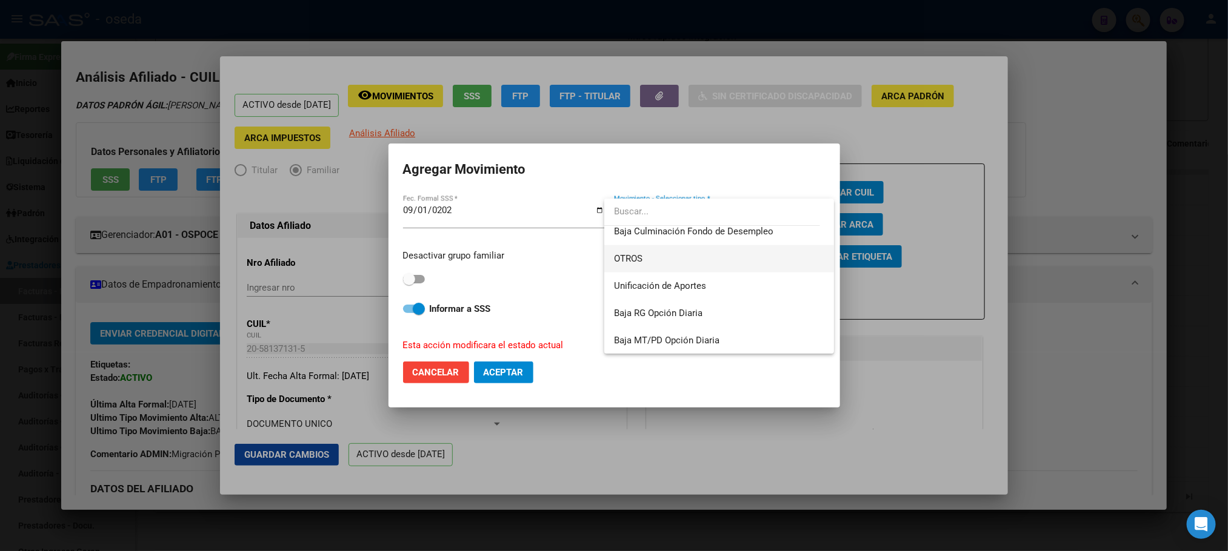
click at [657, 257] on span "OTROS" at bounding box center [719, 258] width 210 height 27
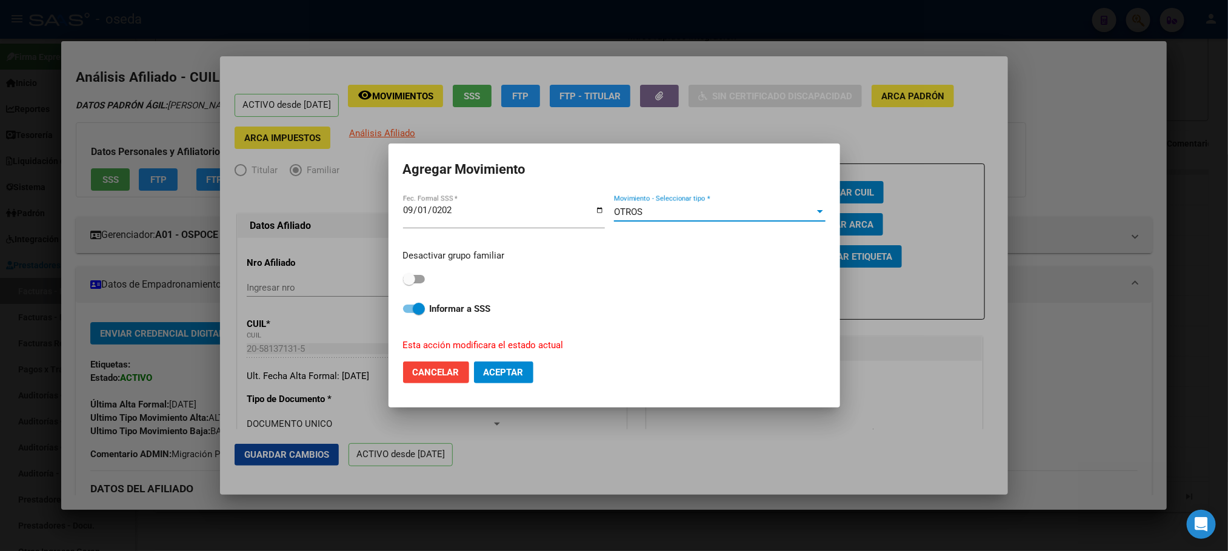
click at [522, 377] on span "Aceptar" at bounding box center [504, 372] width 40 height 11
checkbox input "false"
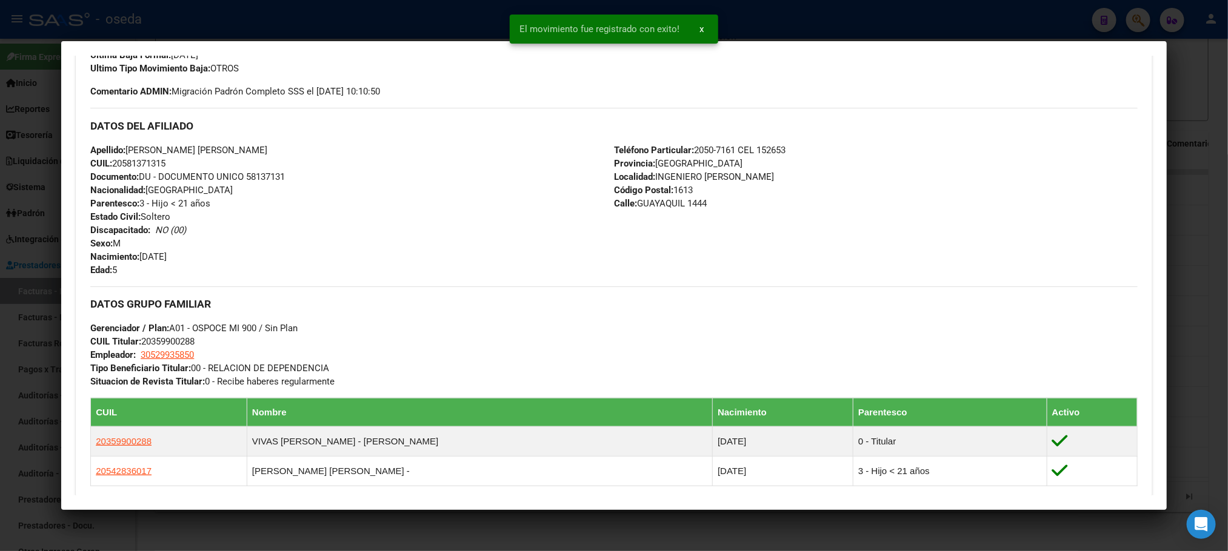
scroll to position [545, 0]
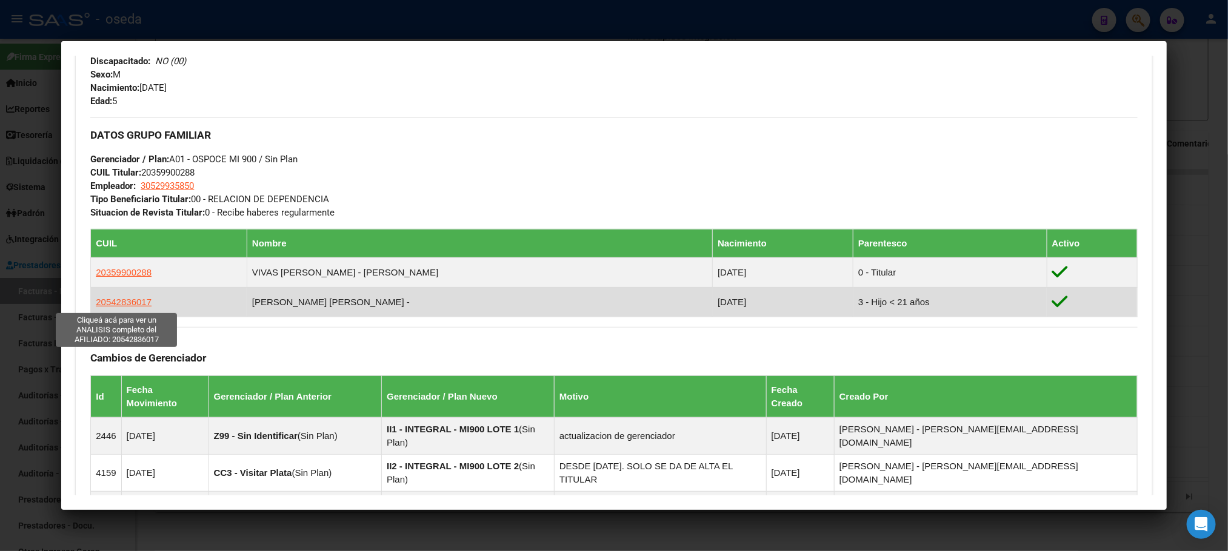
click at [115, 302] on span "20542836017" at bounding box center [124, 302] width 56 height 10
type textarea "20542836017"
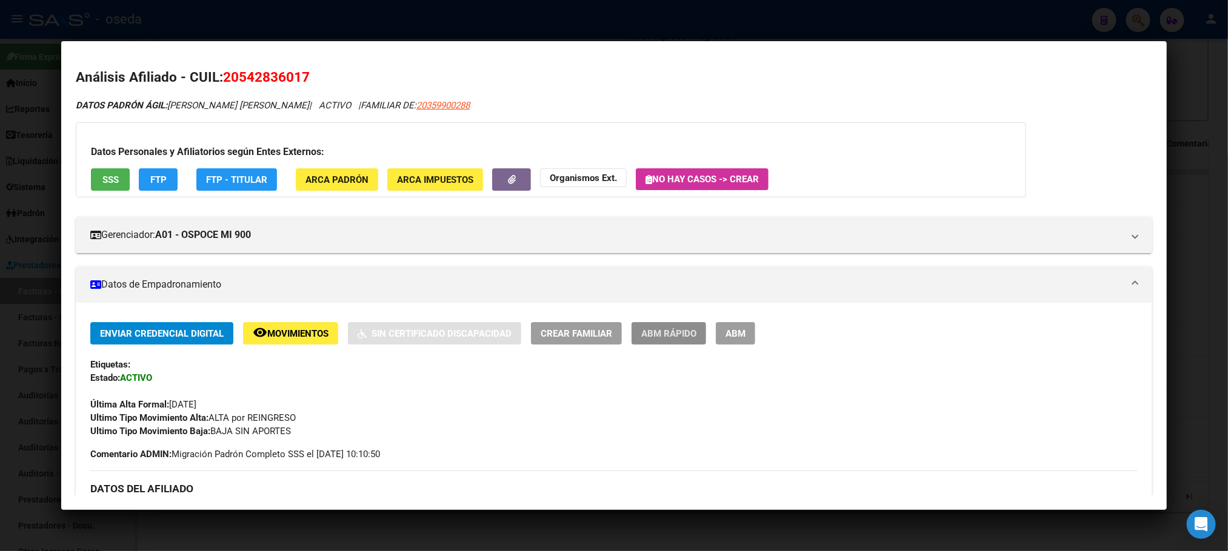
click at [685, 333] on span "ABM Rápido" at bounding box center [668, 333] width 55 height 11
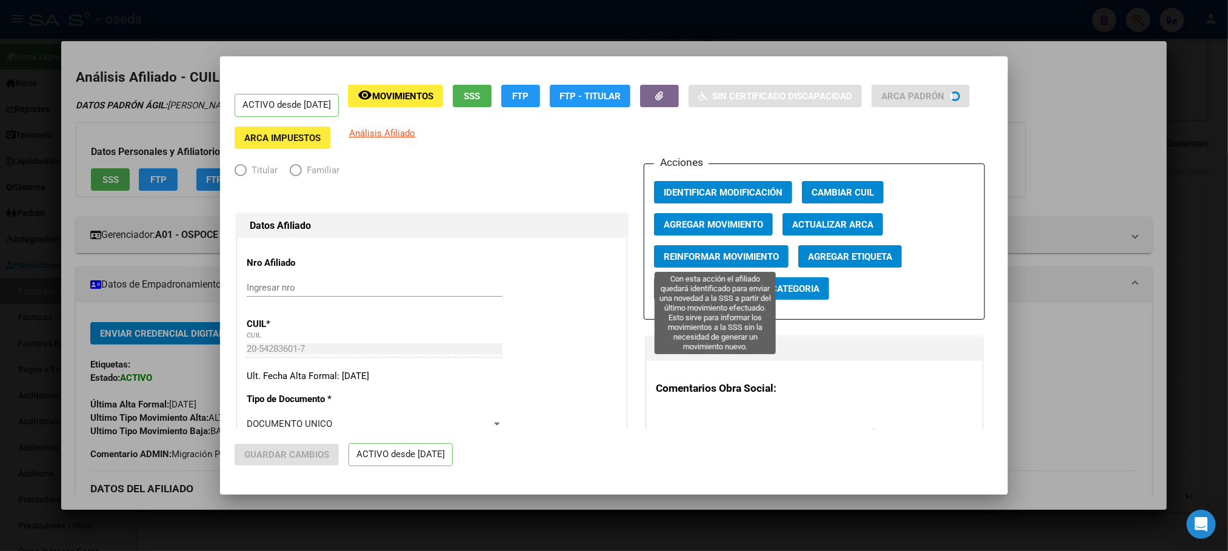
radio input "true"
type input "30-52993585-0"
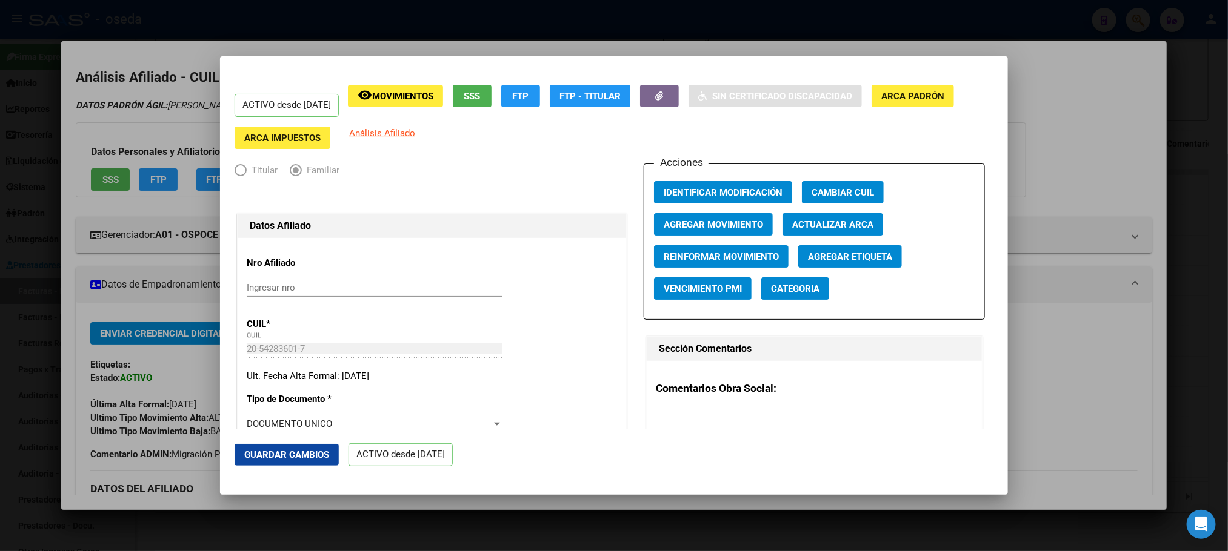
click at [745, 224] on span "Agregar Movimiento" at bounding box center [712, 224] width 99 height 11
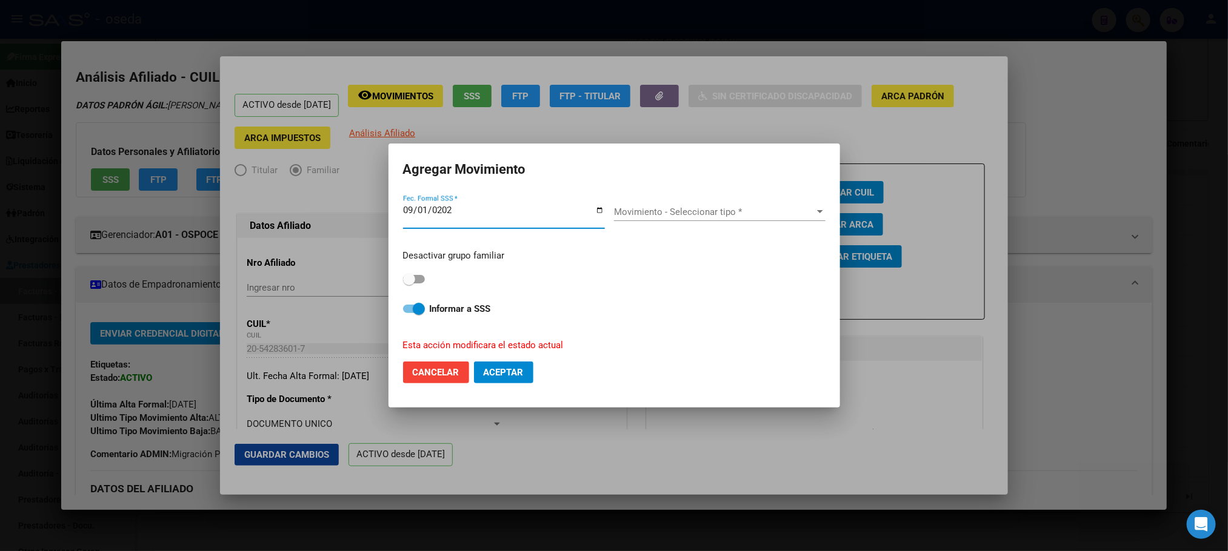
type input "2025-09-01"
click at [726, 211] on span "Movimiento - Seleccionar tipo *" at bounding box center [714, 212] width 201 height 11
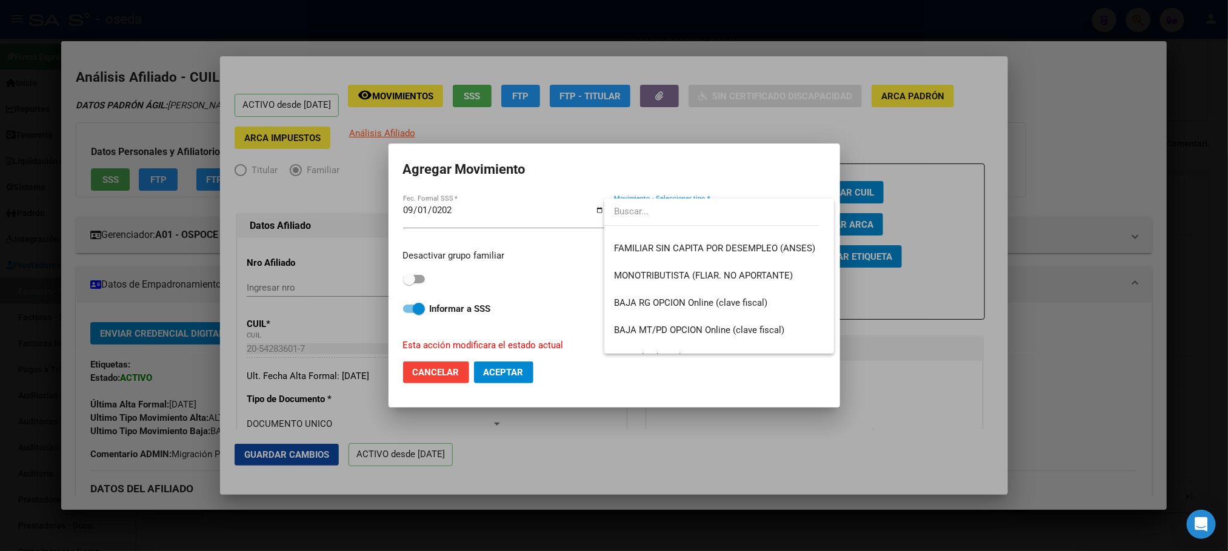
scroll to position [880, 0]
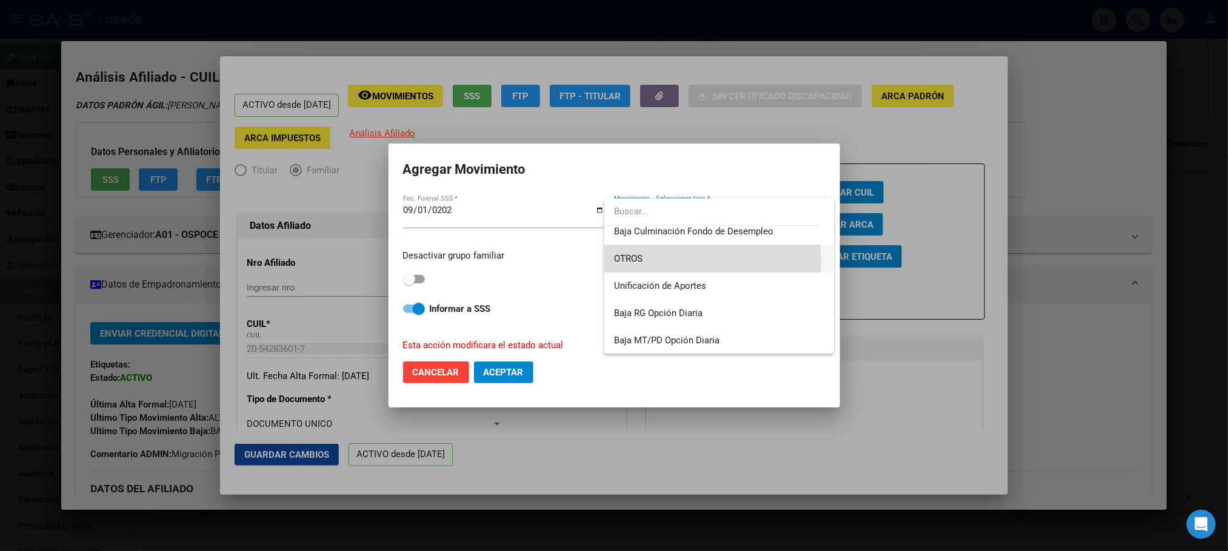
click at [688, 262] on span "OTROS" at bounding box center [719, 258] width 210 height 27
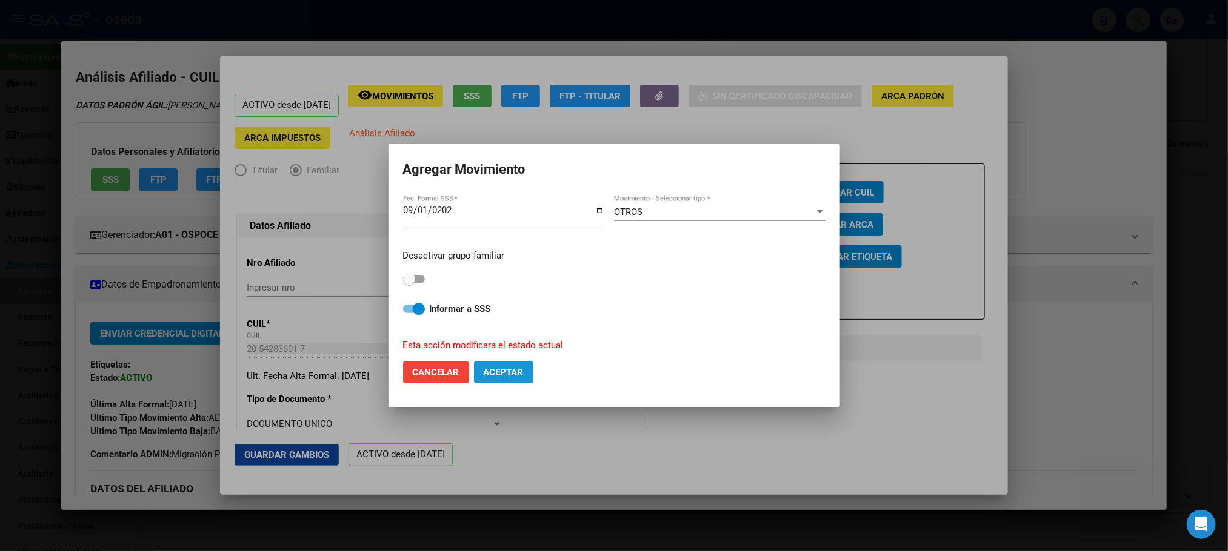
click at [491, 371] on span "Aceptar" at bounding box center [504, 372] width 40 height 11
checkbox input "false"
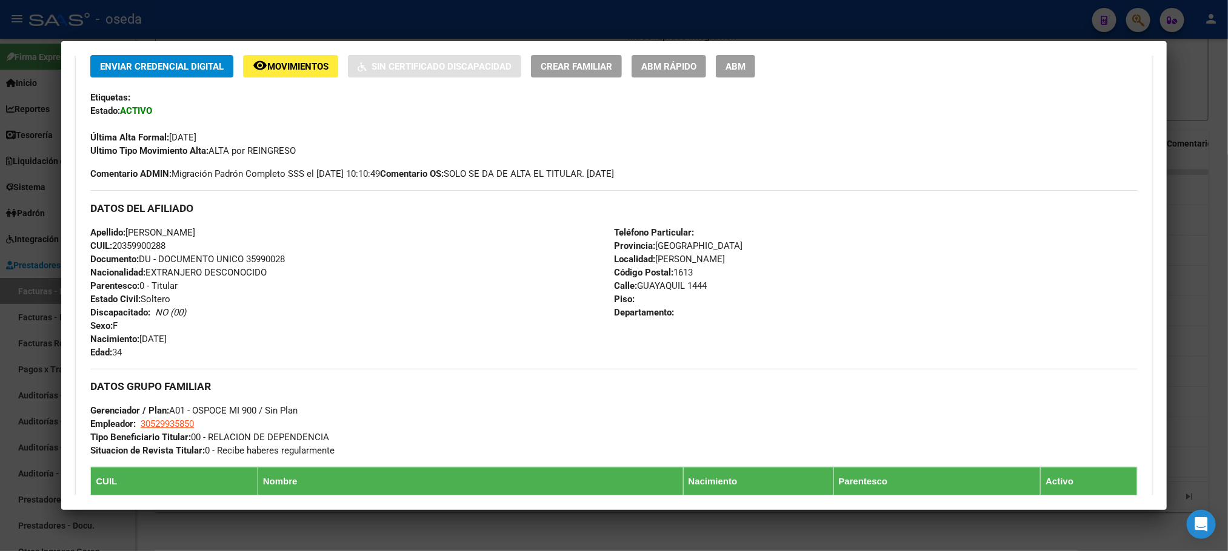
scroll to position [91, 0]
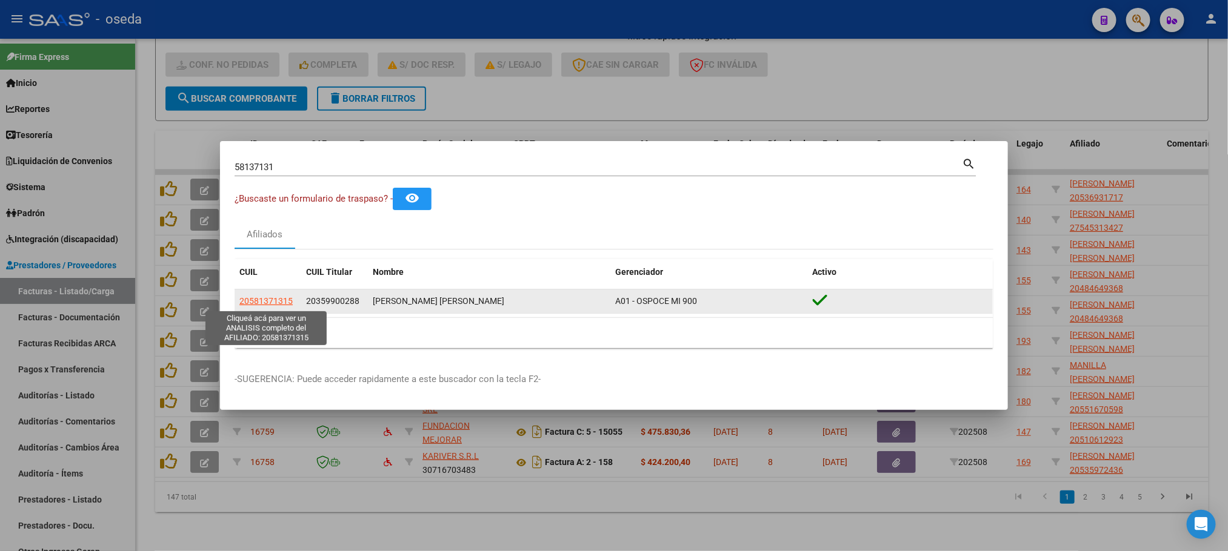
click at [268, 302] on span "20581371315" at bounding box center [265, 301] width 53 height 10
click at [285, 301] on span "20581371315" at bounding box center [265, 301] width 53 height 10
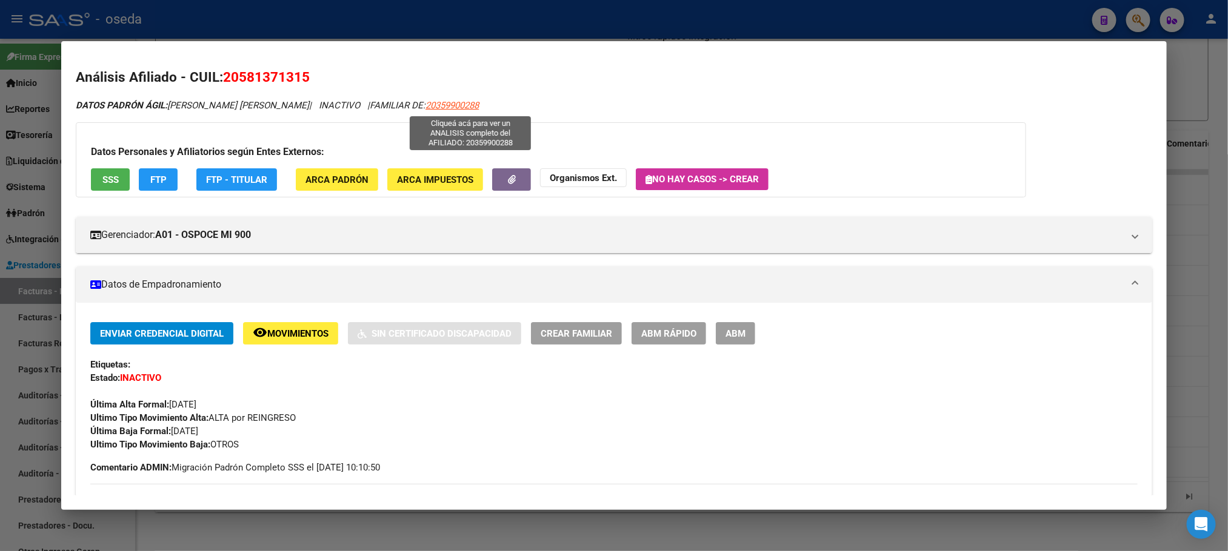
click at [462, 108] on span "20359900288" at bounding box center [451, 105] width 53 height 11
type textarea "20359900288"
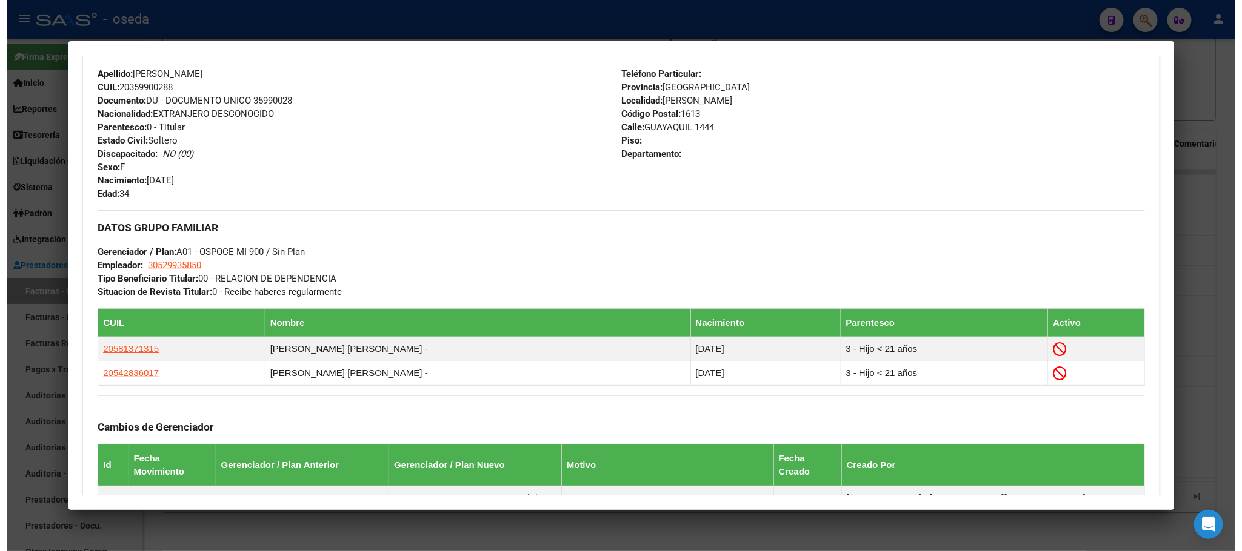
scroll to position [454, 0]
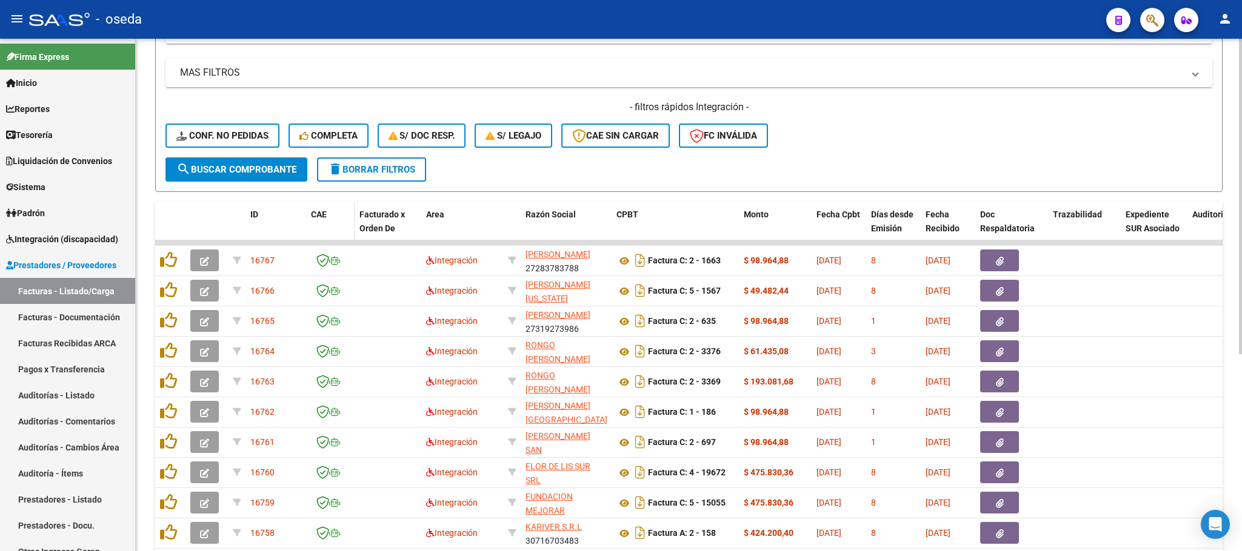
scroll to position [273, 0]
